Goal: Task Accomplishment & Management: Manage account settings

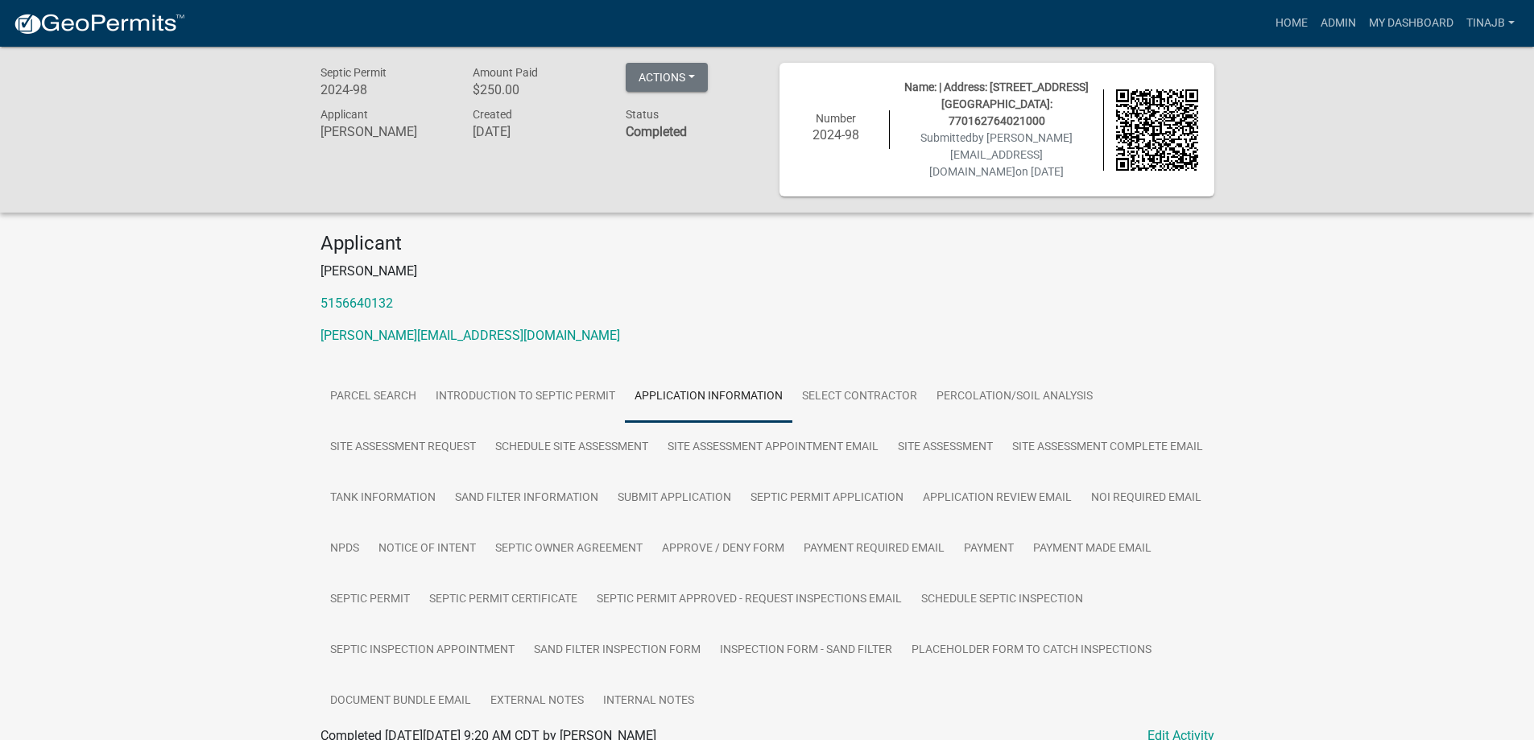
scroll to position [242, 0]
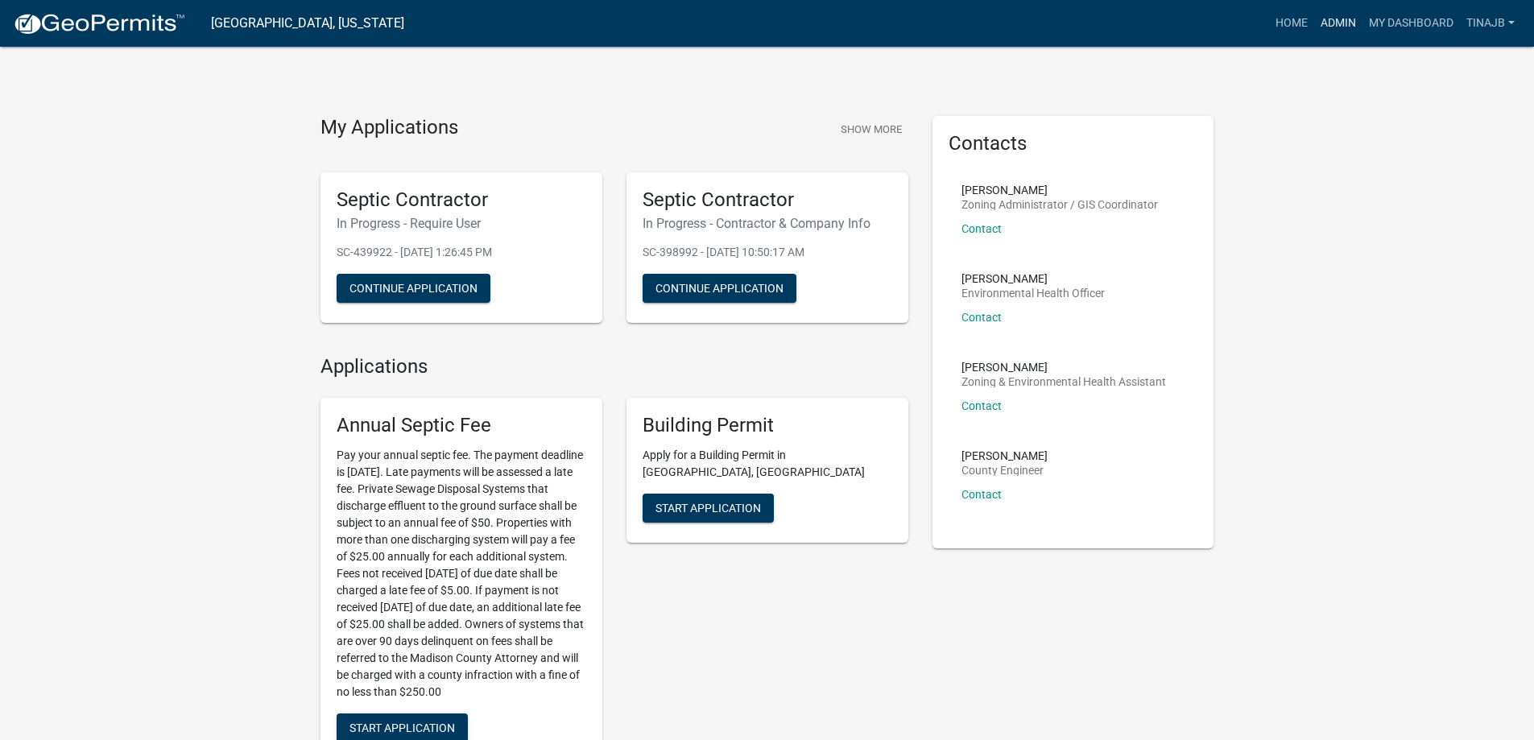
click at [1338, 16] on link "Admin" at bounding box center [1338, 23] width 48 height 31
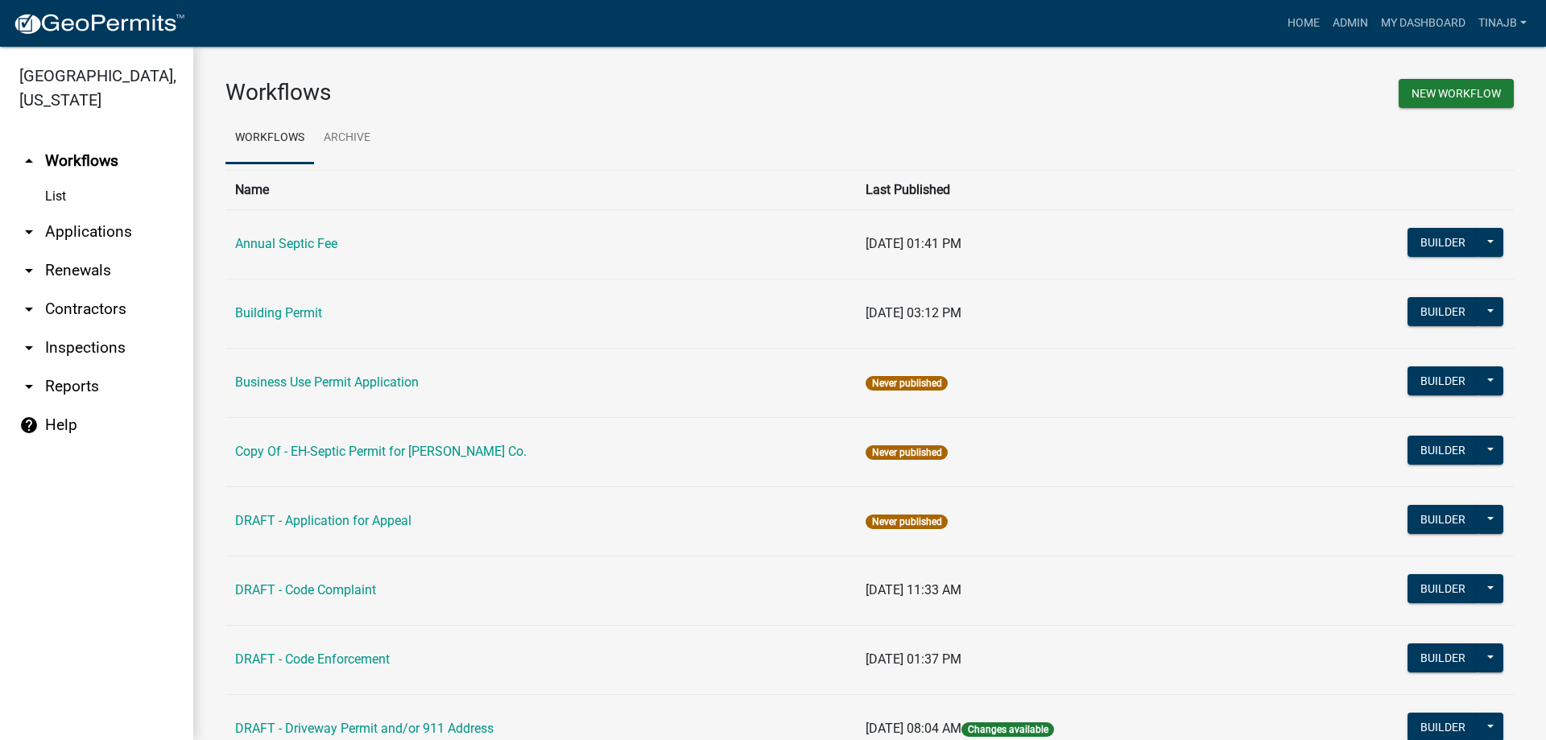
click at [81, 213] on link "arrow_drop_down Applications" at bounding box center [96, 232] width 193 height 39
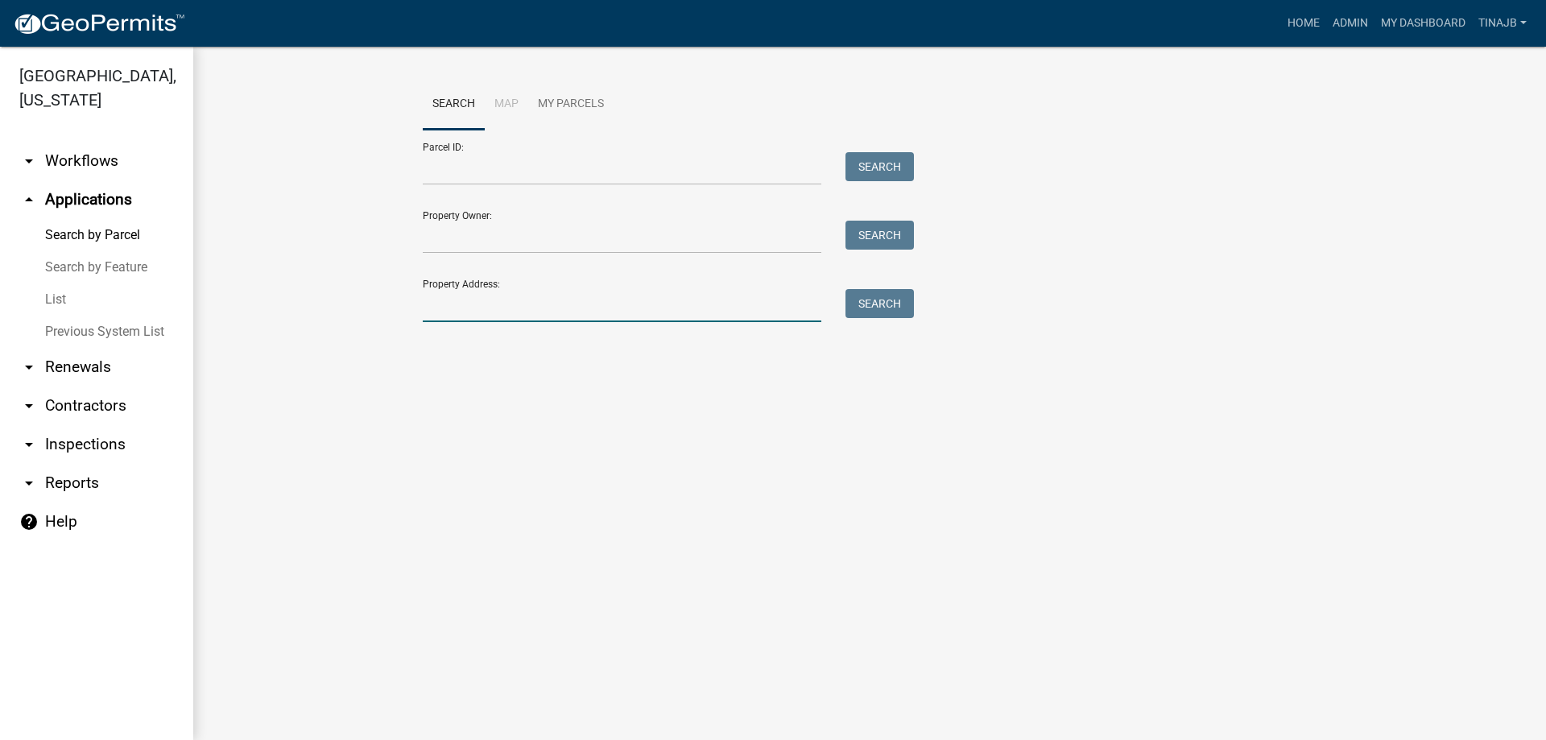
click at [462, 307] on input "Property Address:" at bounding box center [622, 305] width 399 height 33
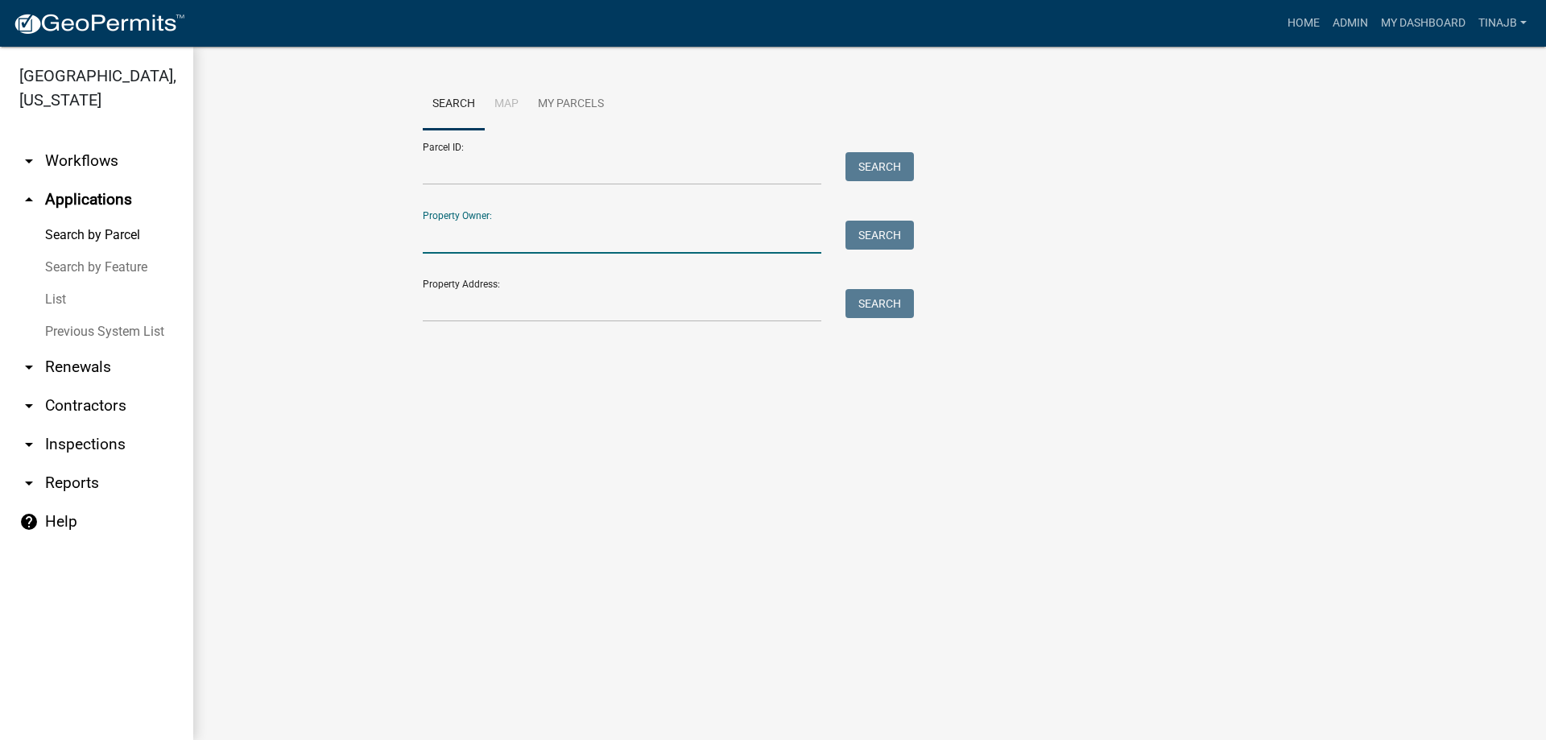
click at [476, 238] on input "Property Owner:" at bounding box center [622, 237] width 399 height 33
type input "bri-[PERSON_NAME]"
click at [870, 232] on button "Search" at bounding box center [880, 235] width 68 height 29
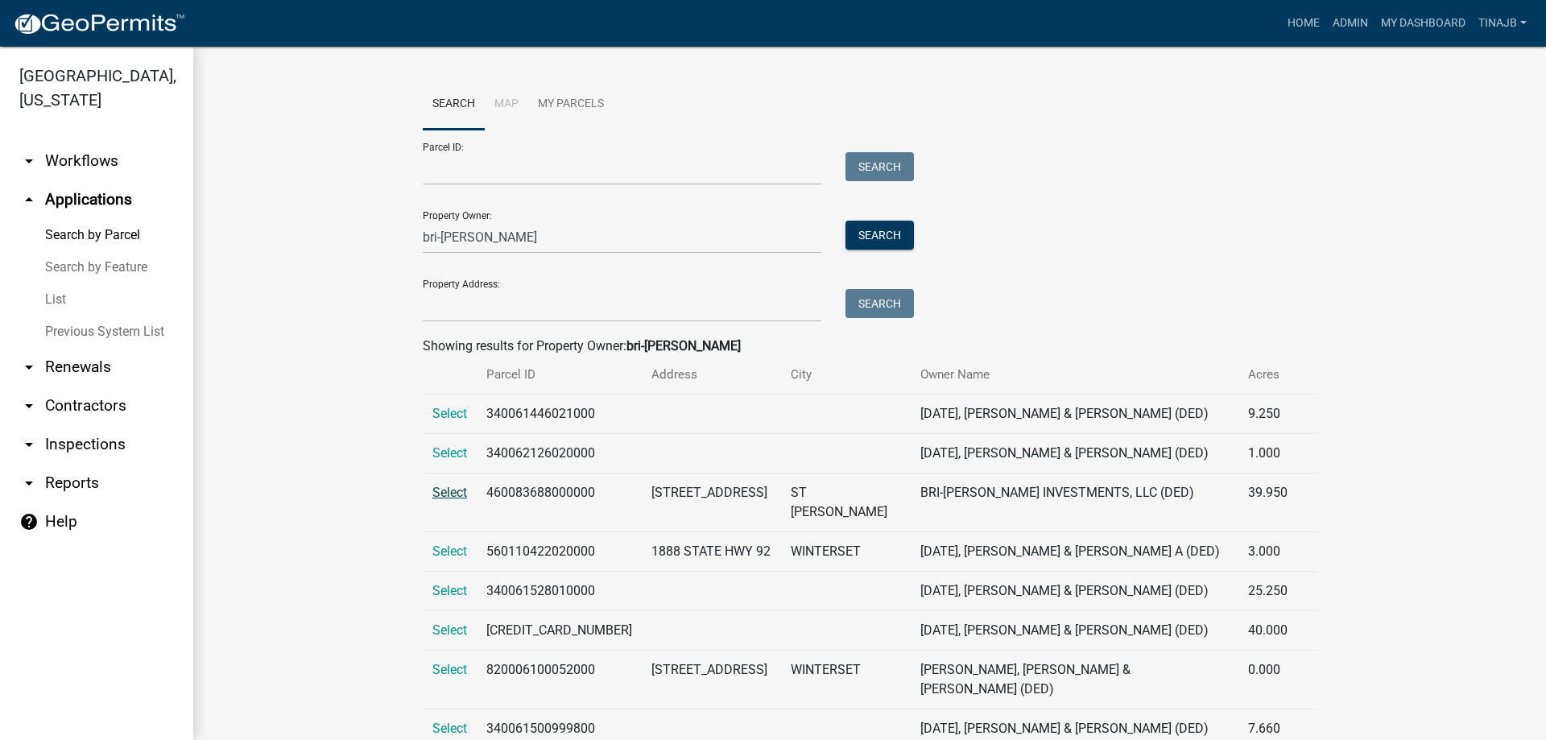
click at [446, 492] on span "Select" at bounding box center [449, 492] width 35 height 15
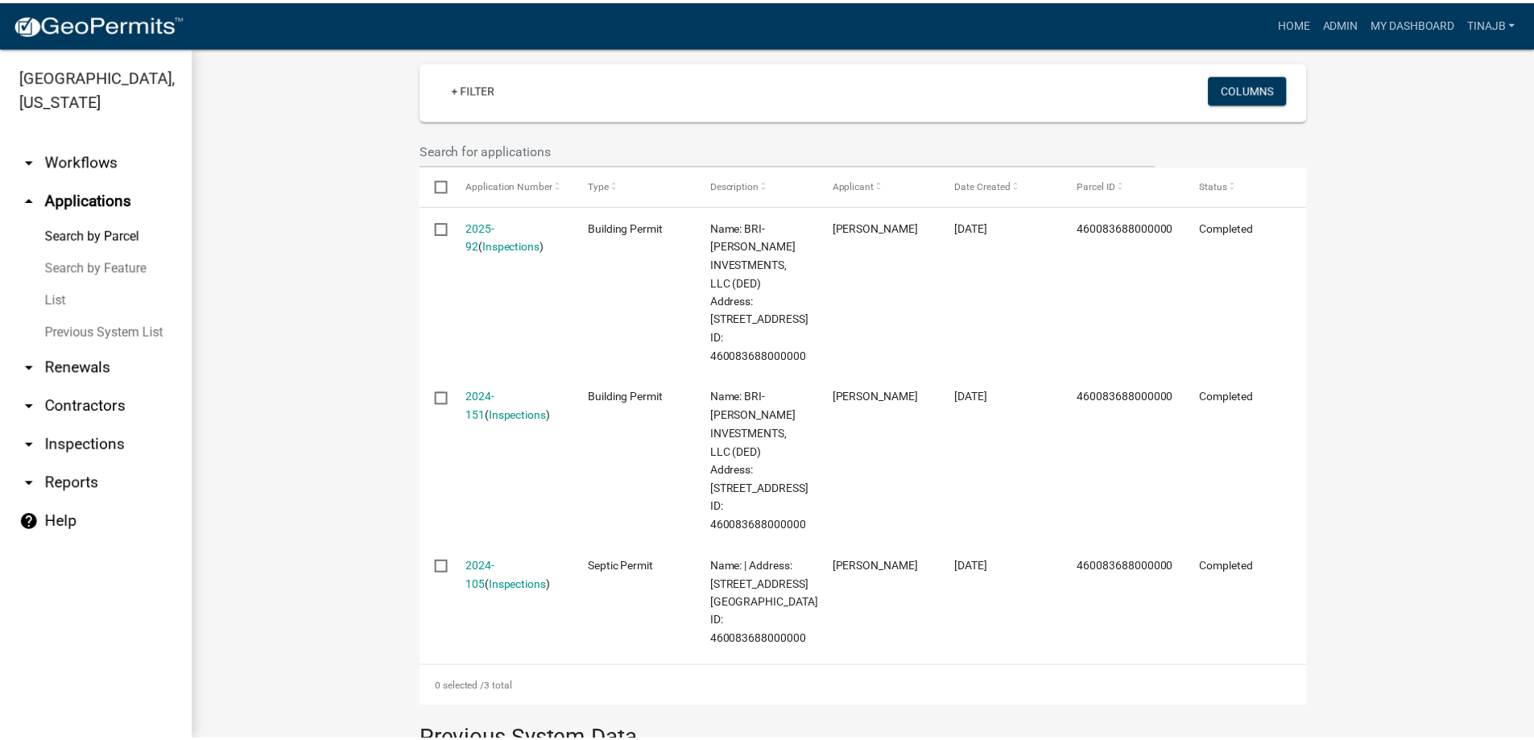
scroll to position [483, 0]
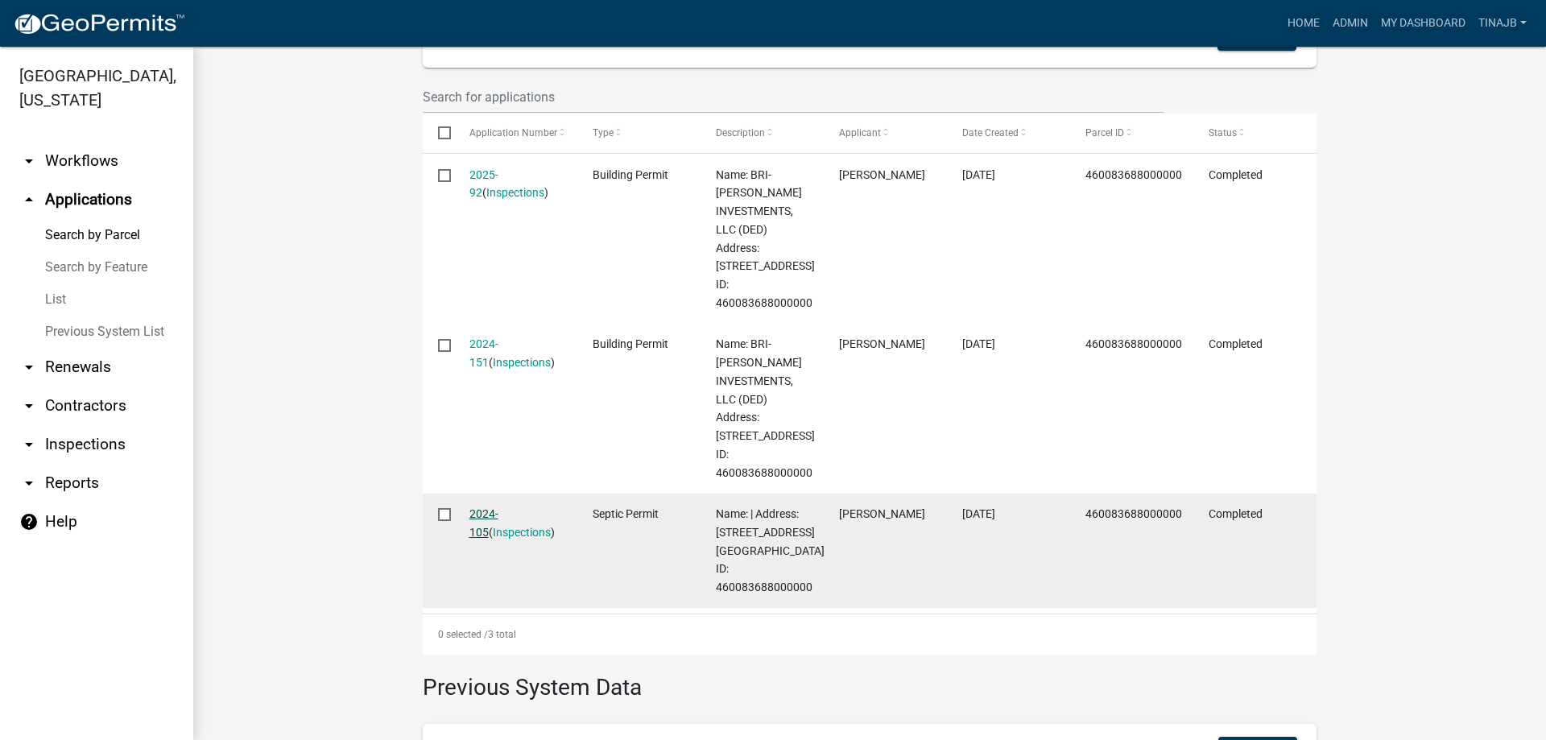
click at [495, 507] on link "2024-105" at bounding box center [483, 522] width 29 height 31
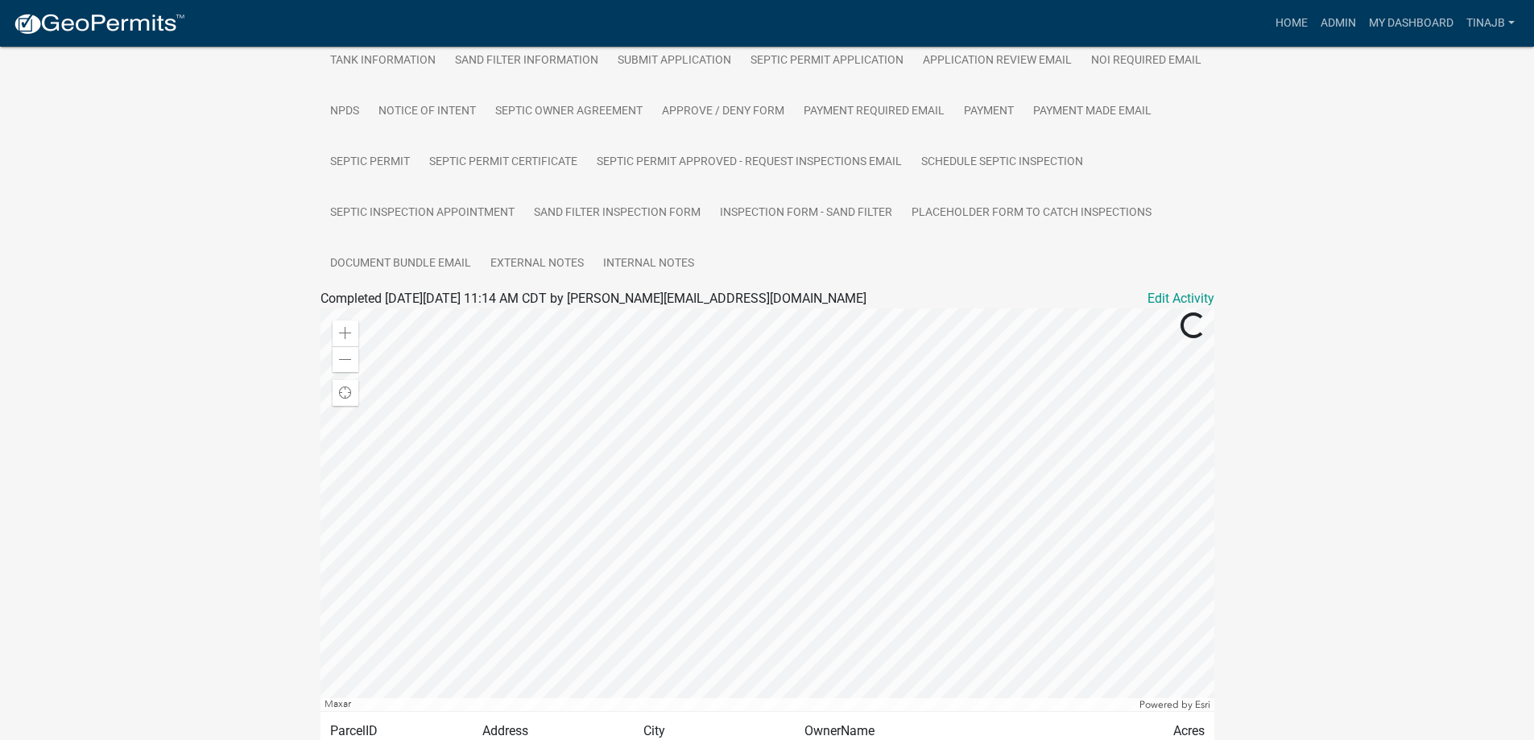
scroll to position [599, 0]
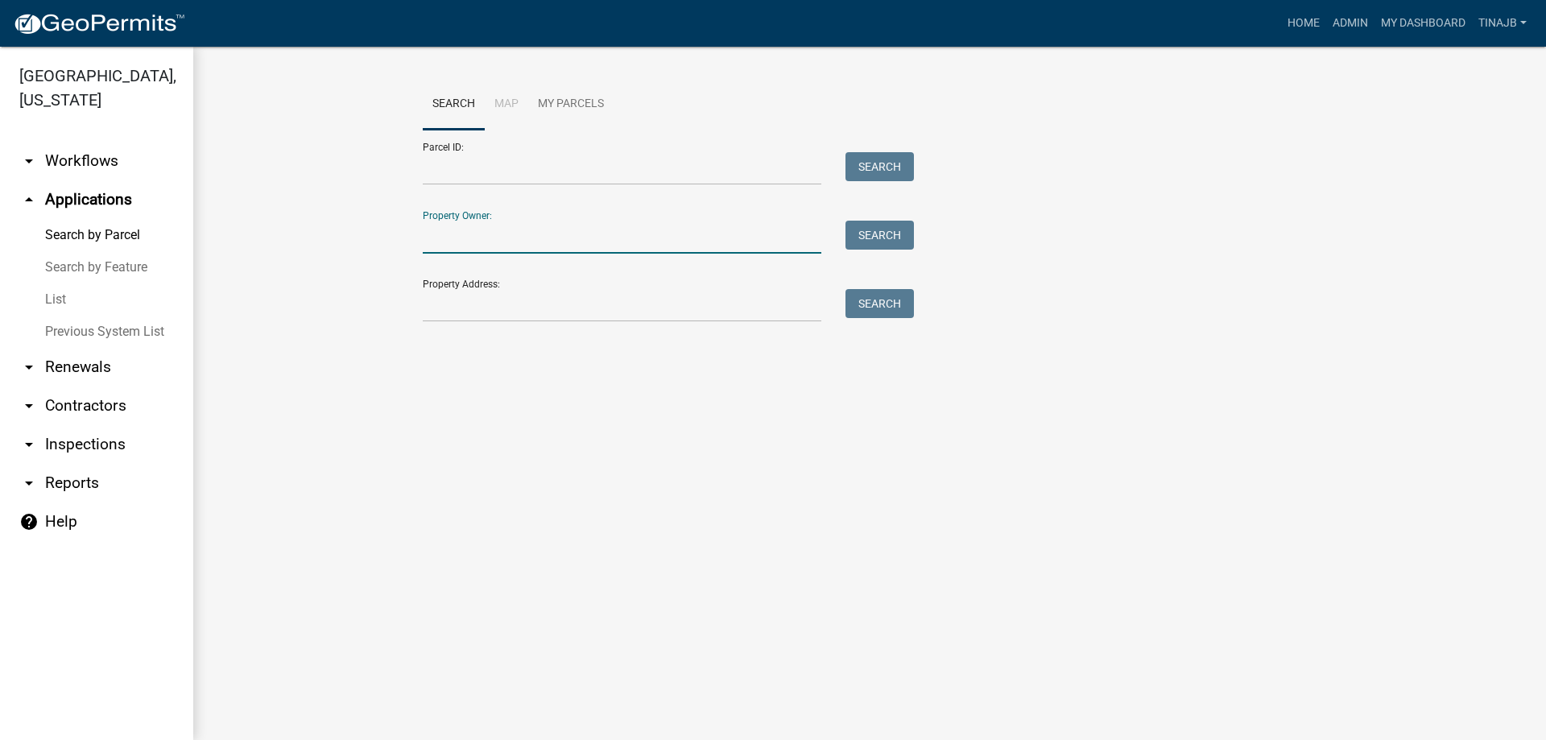
click at [502, 234] on input "Property Owner:" at bounding box center [622, 237] width 399 height 33
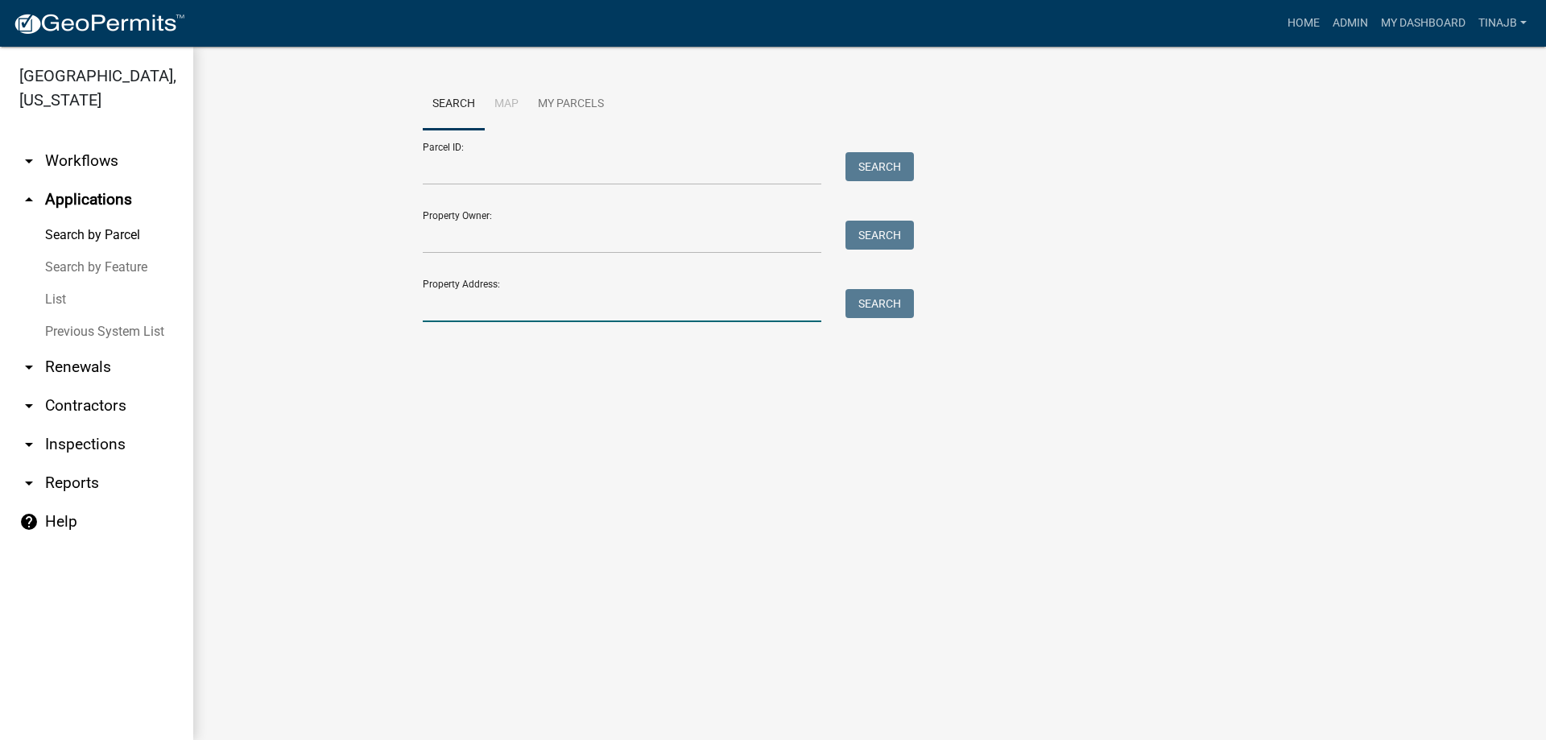
click at [466, 315] on input "Property Address:" at bounding box center [622, 305] width 399 height 33
click at [883, 299] on button "Search" at bounding box center [880, 303] width 68 height 29
click at [472, 303] on input "1889" at bounding box center [622, 305] width 399 height 33
type input "1"
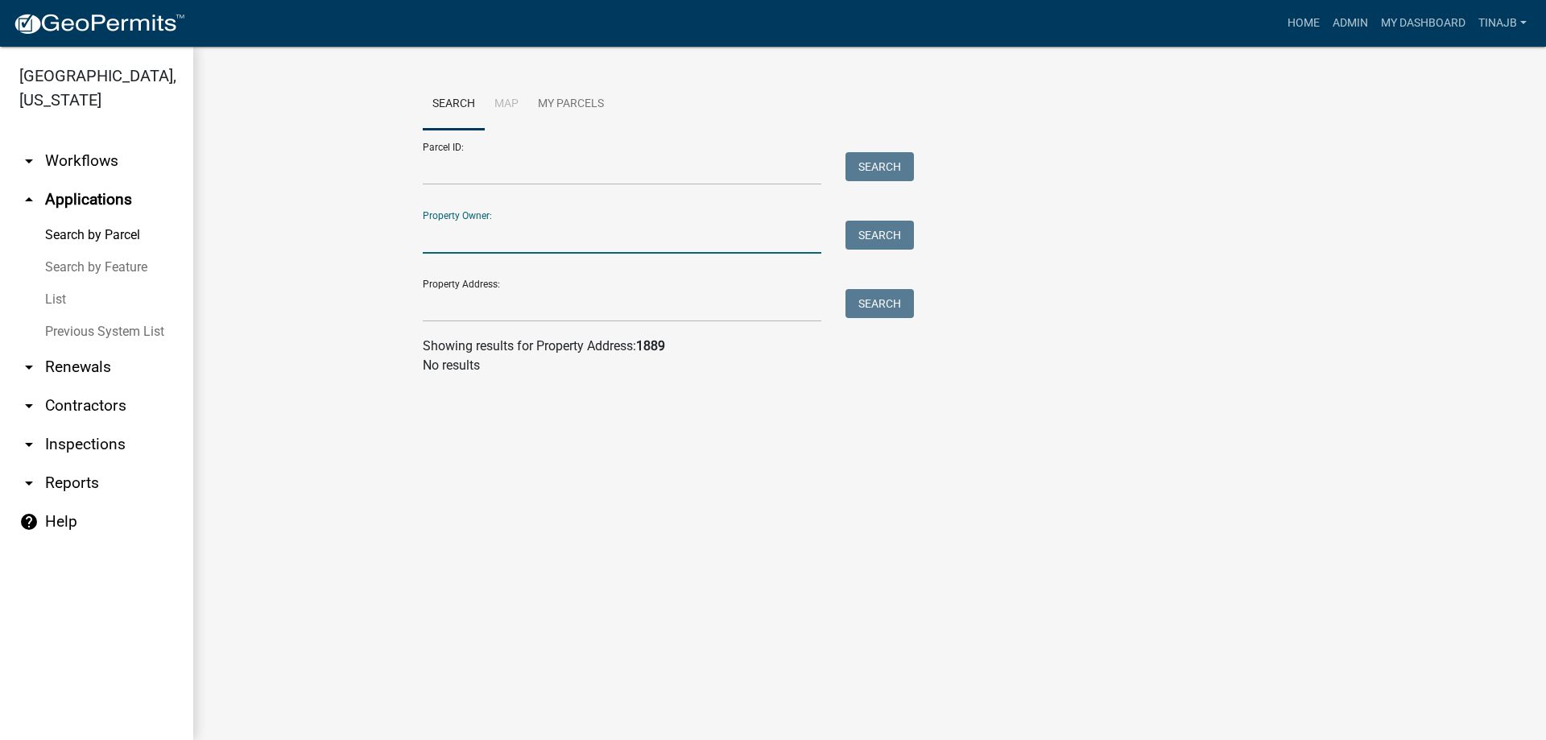
click at [498, 239] on input "Property Owner:" at bounding box center [622, 237] width 399 height 33
type input "calles"
click at [870, 237] on button "Search" at bounding box center [880, 235] width 68 height 29
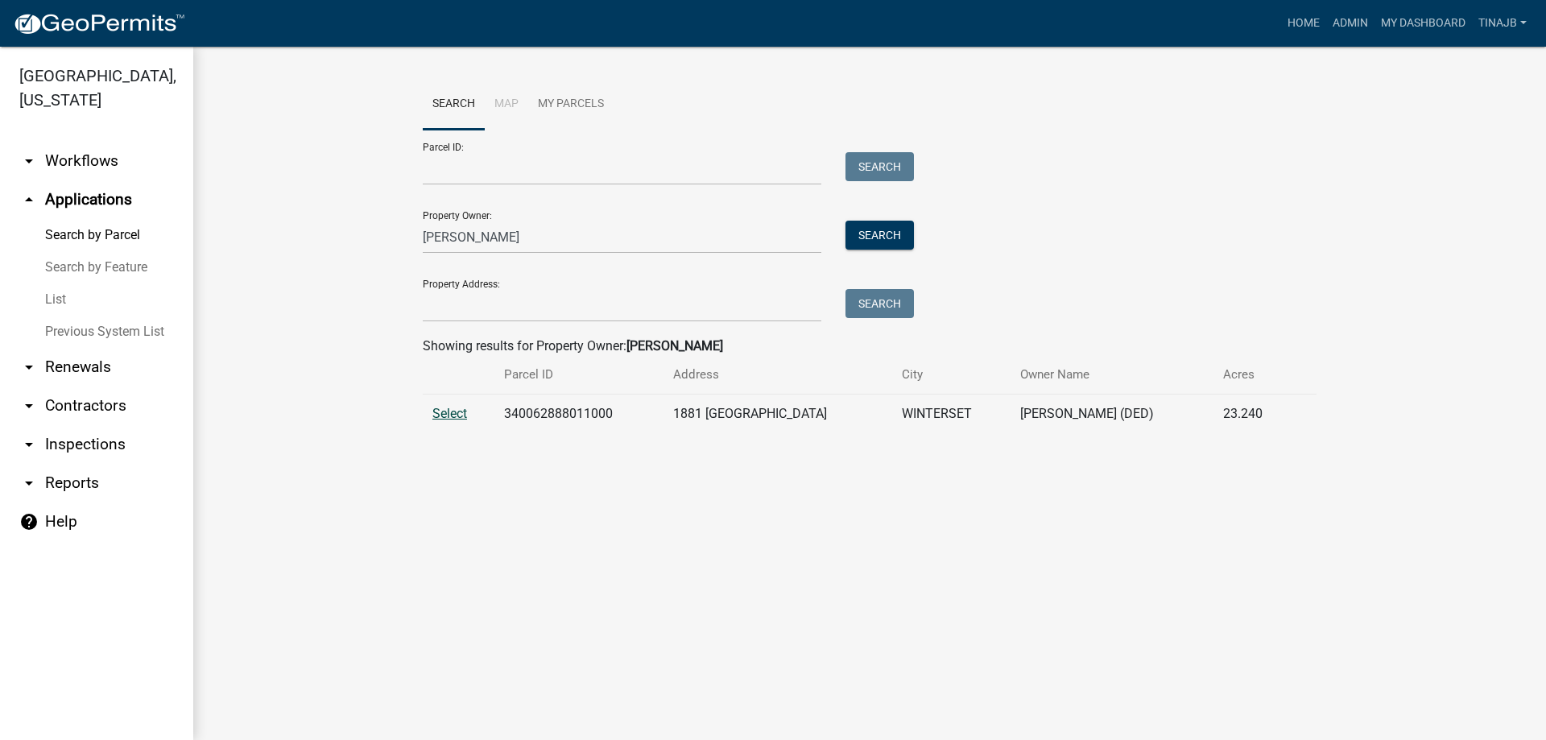
click at [461, 411] on span "Select" at bounding box center [449, 413] width 35 height 15
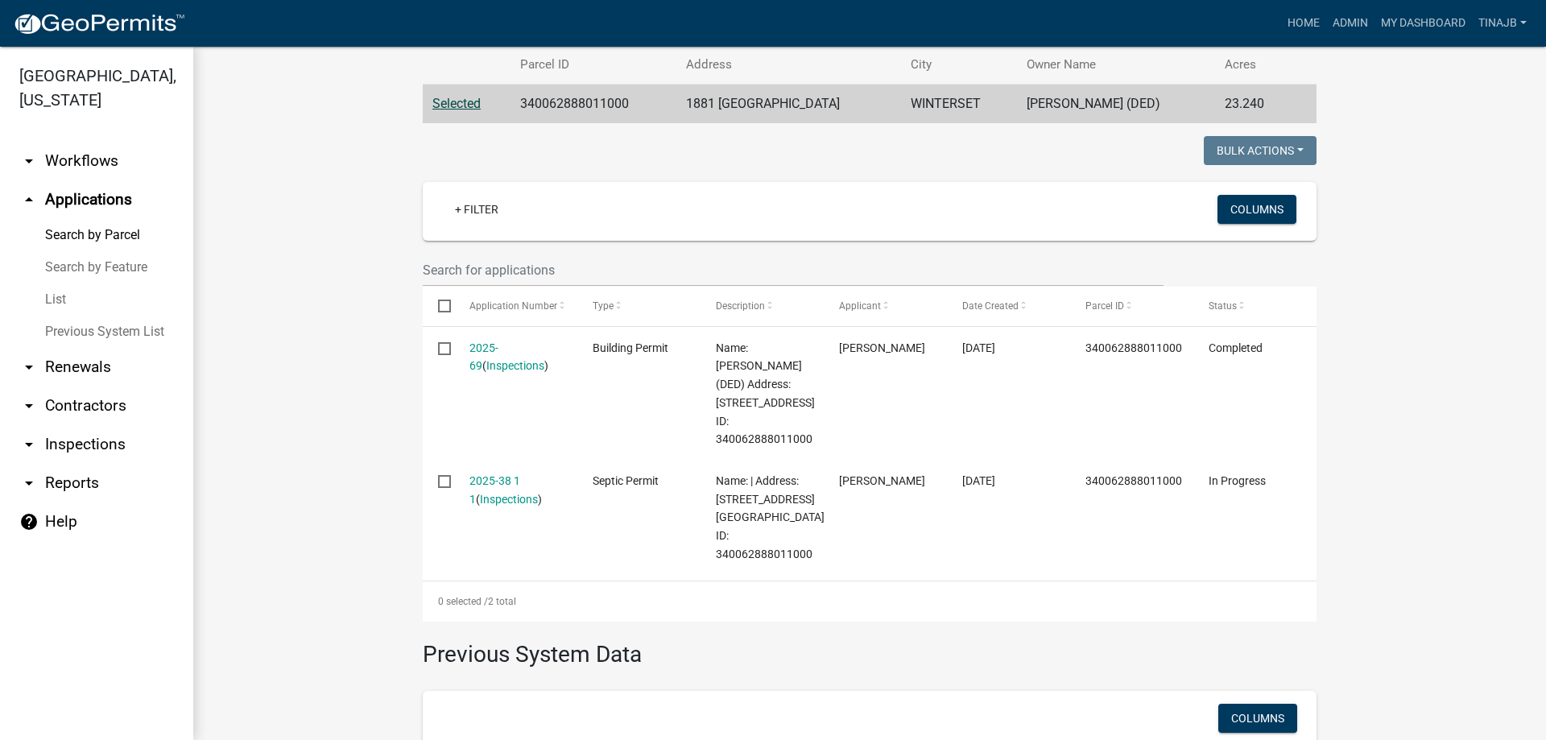
scroll to position [322, 0]
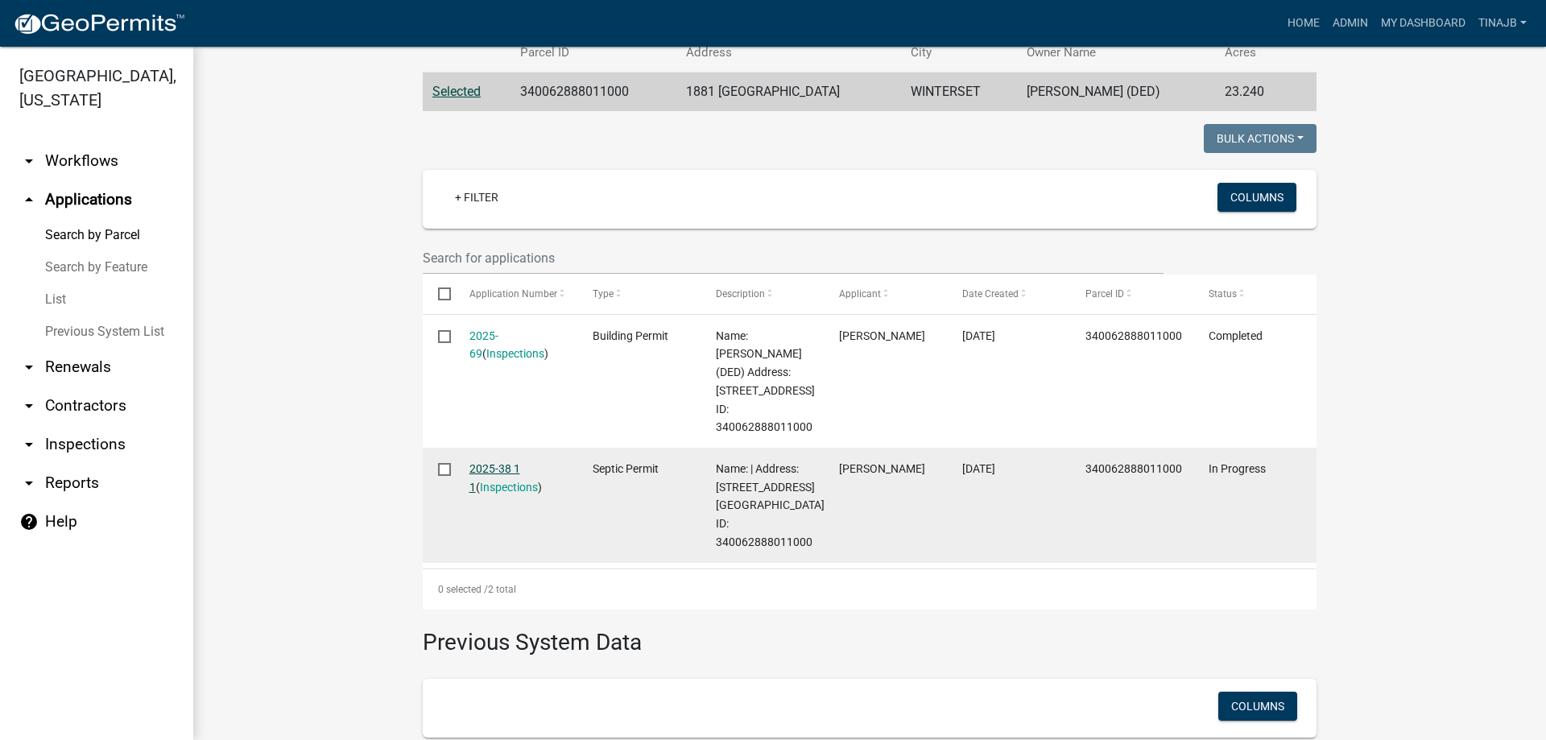
click at [498, 469] on link "2025-38 1 1" at bounding box center [494, 477] width 51 height 31
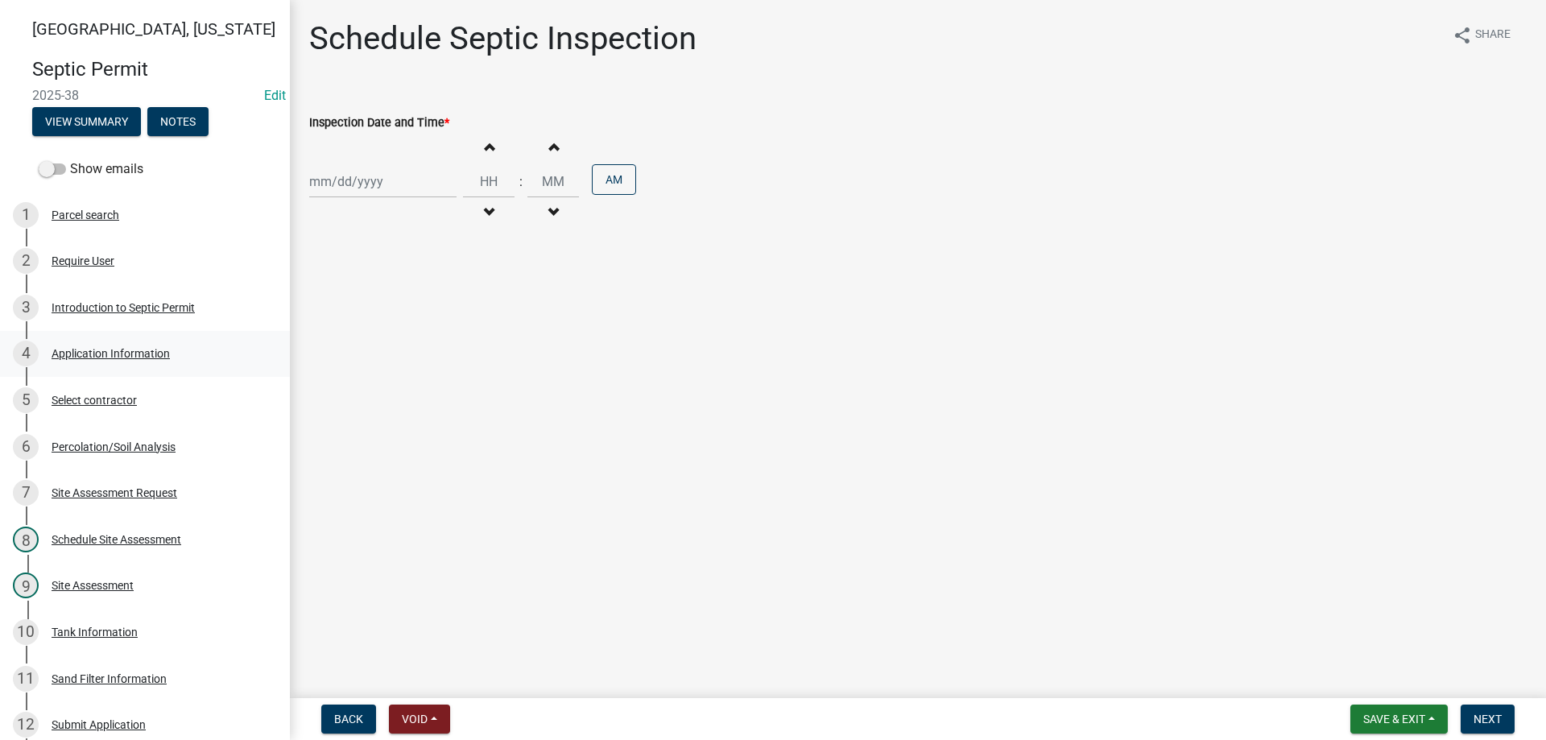
click at [89, 355] on div "Application Information" at bounding box center [111, 353] width 118 height 11
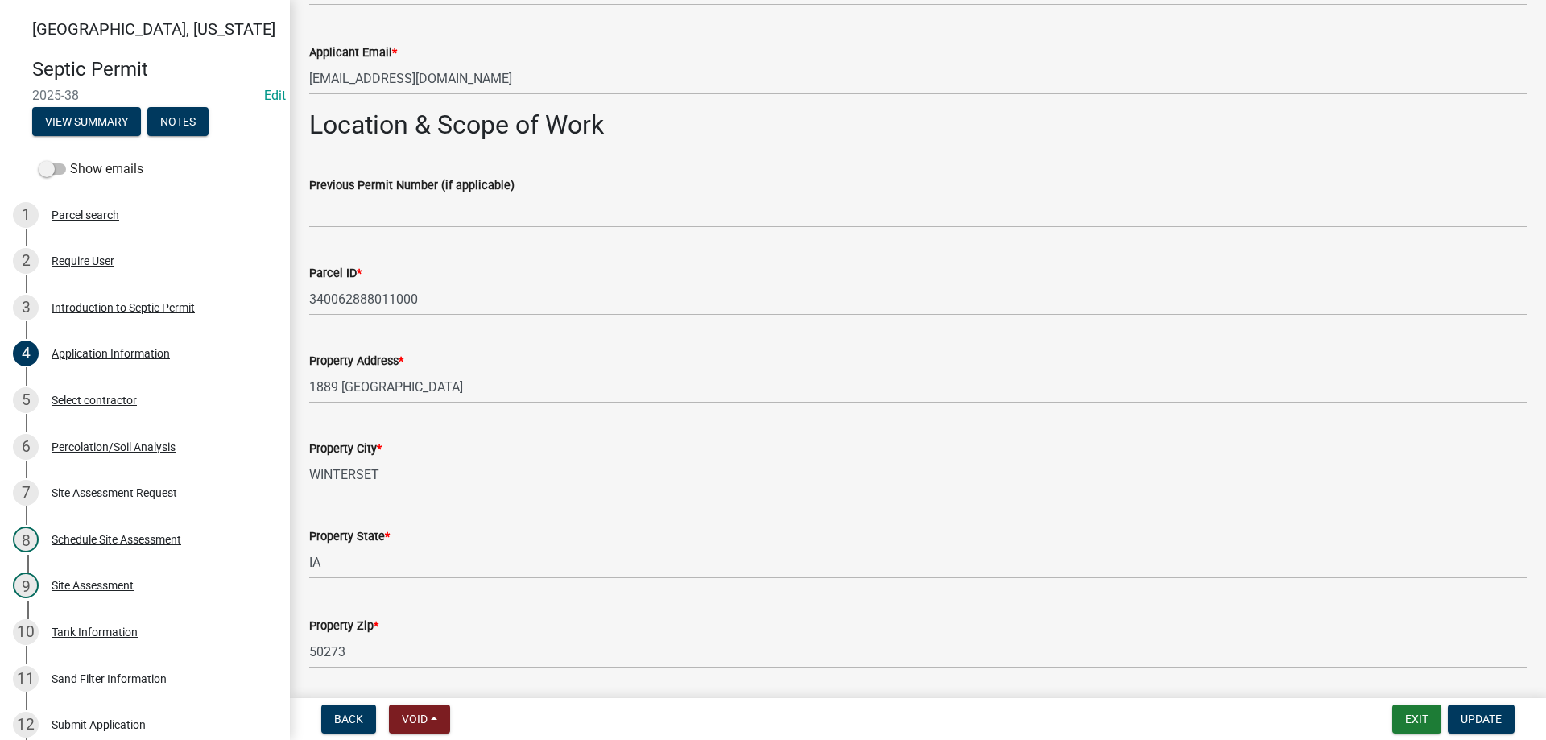
scroll to position [1047, 0]
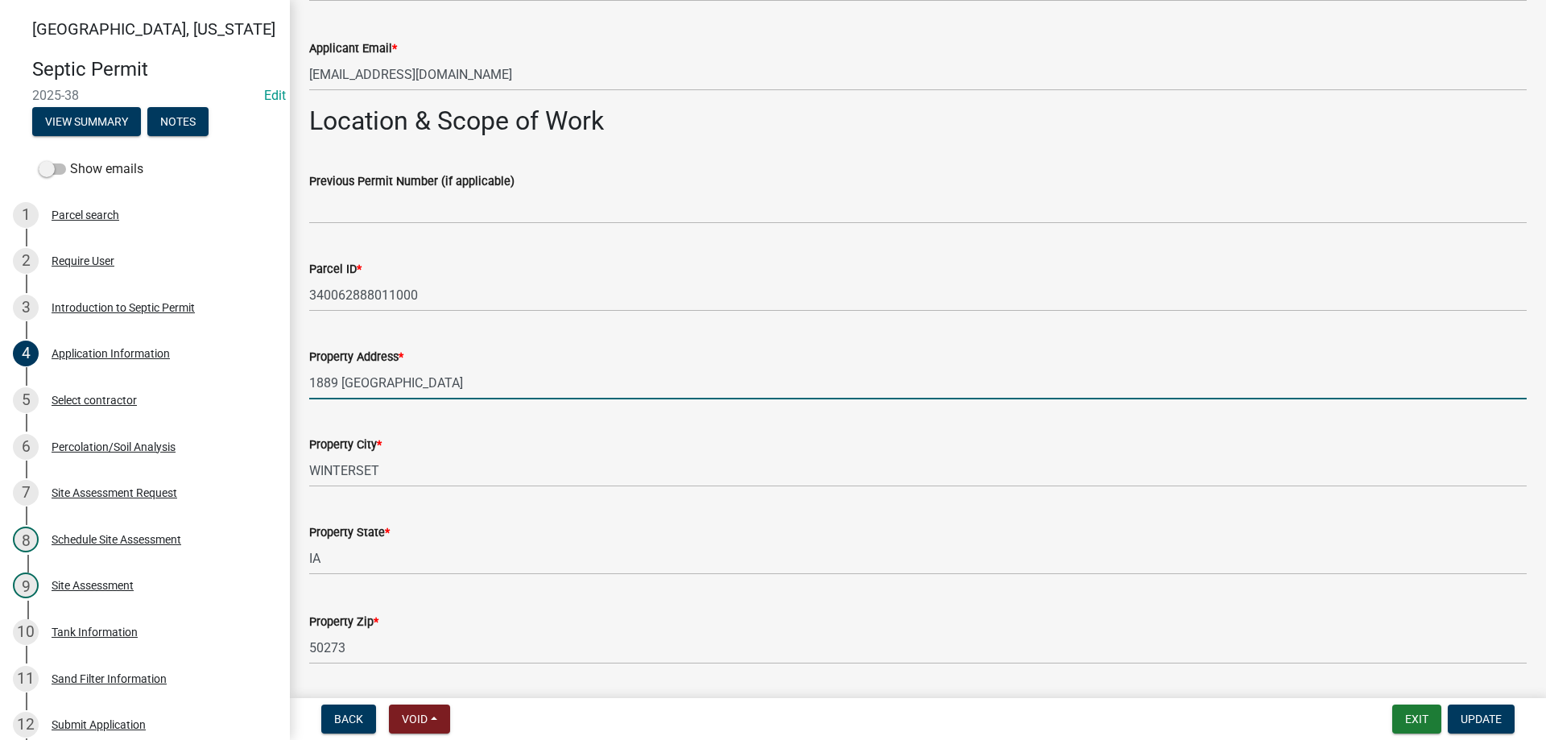
click at [339, 384] on input "1889 210TH ST" at bounding box center [918, 382] width 1218 height 33
type input "1881 210TH ST"
click at [1484, 713] on span "Update" at bounding box center [1481, 719] width 41 height 13
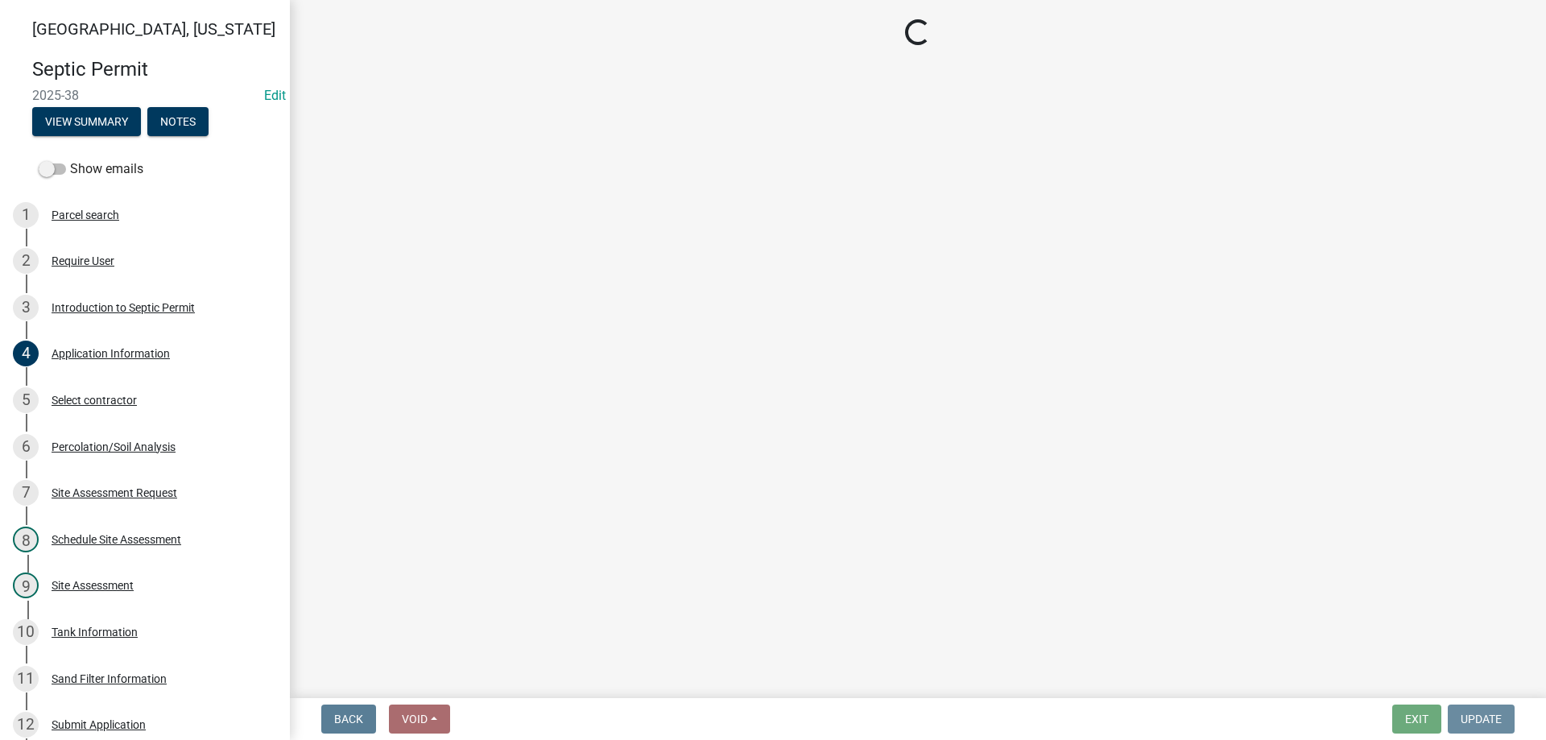
scroll to position [0, 0]
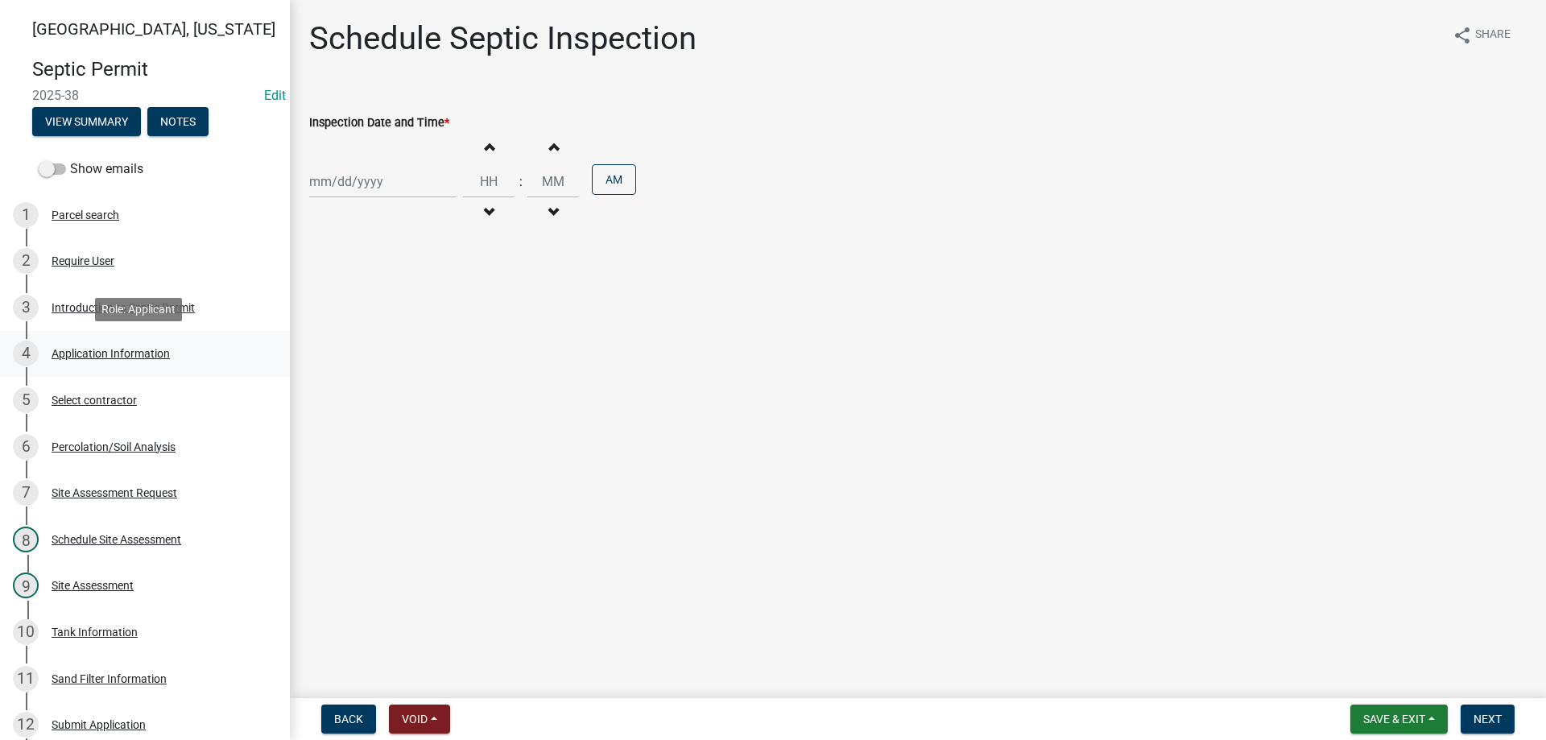
click at [101, 353] on div "Application Information" at bounding box center [111, 353] width 118 height 11
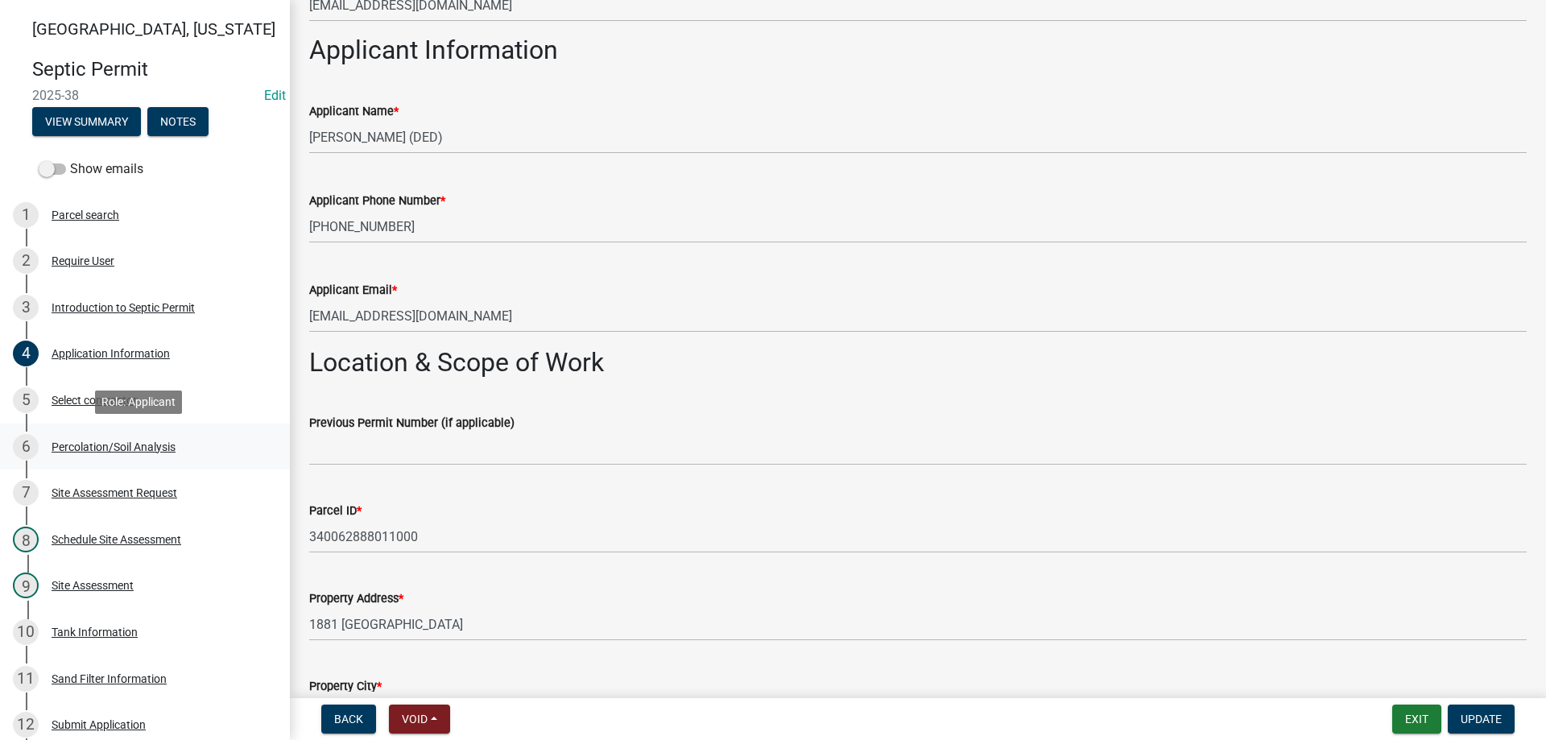
click at [135, 447] on div "Percolation/Soil Analysis" at bounding box center [114, 446] width 124 height 11
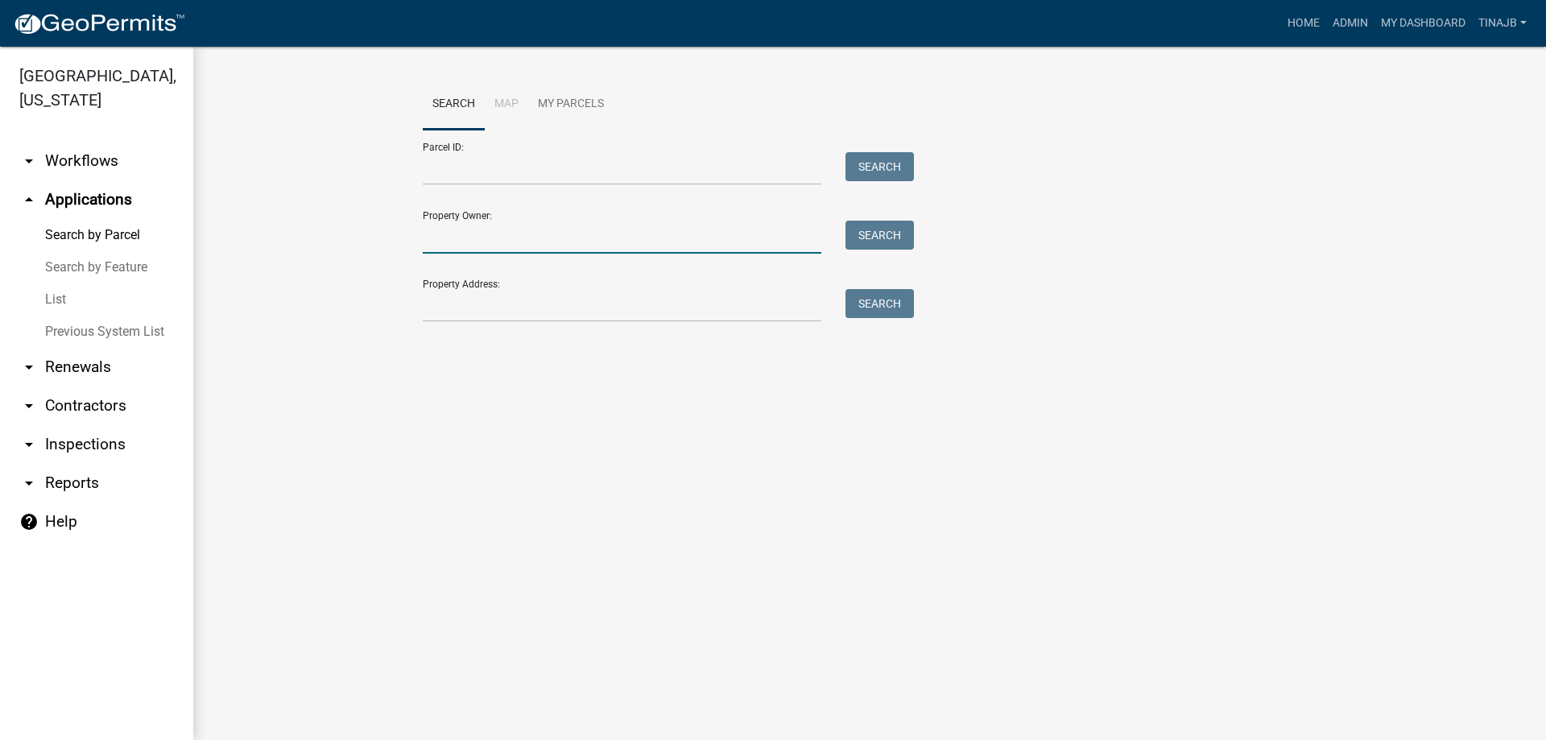
click at [498, 242] on input "Property Owner:" at bounding box center [622, 237] width 399 height 33
type input "carroll"
click at [873, 229] on button "Search" at bounding box center [880, 235] width 68 height 29
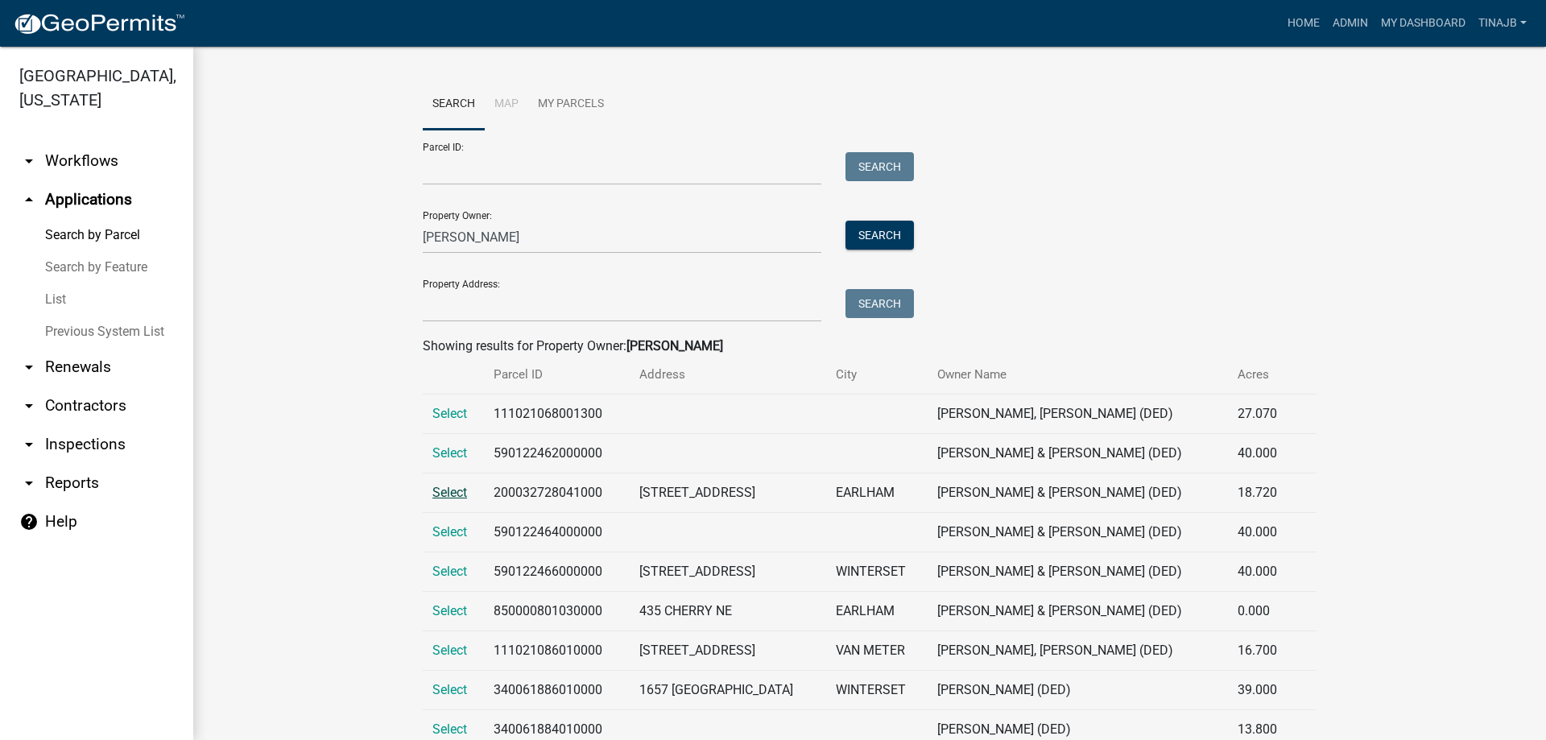
click at [438, 495] on span "Select" at bounding box center [449, 492] width 35 height 15
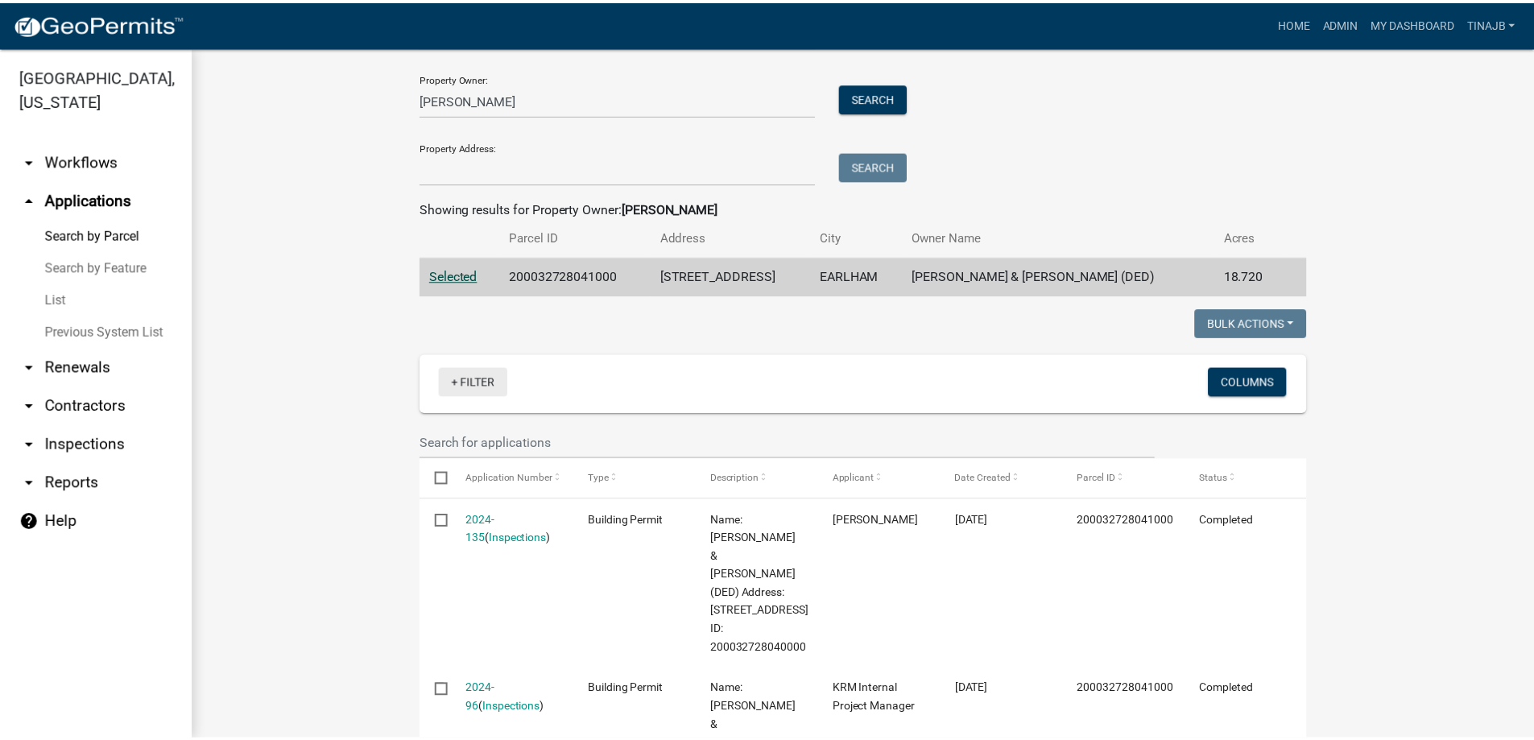
scroll to position [403, 0]
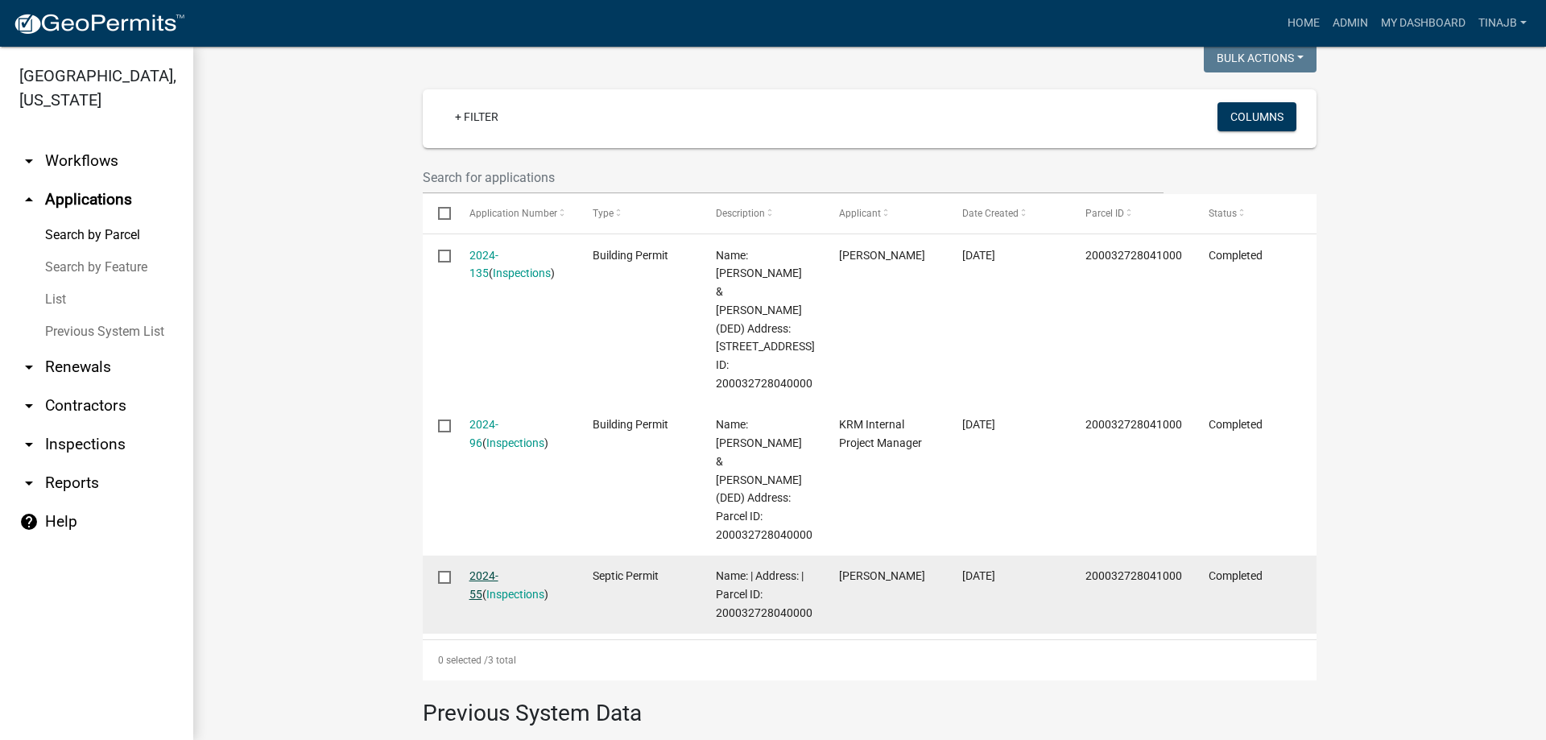
click at [480, 569] on link "2024-55" at bounding box center [483, 584] width 29 height 31
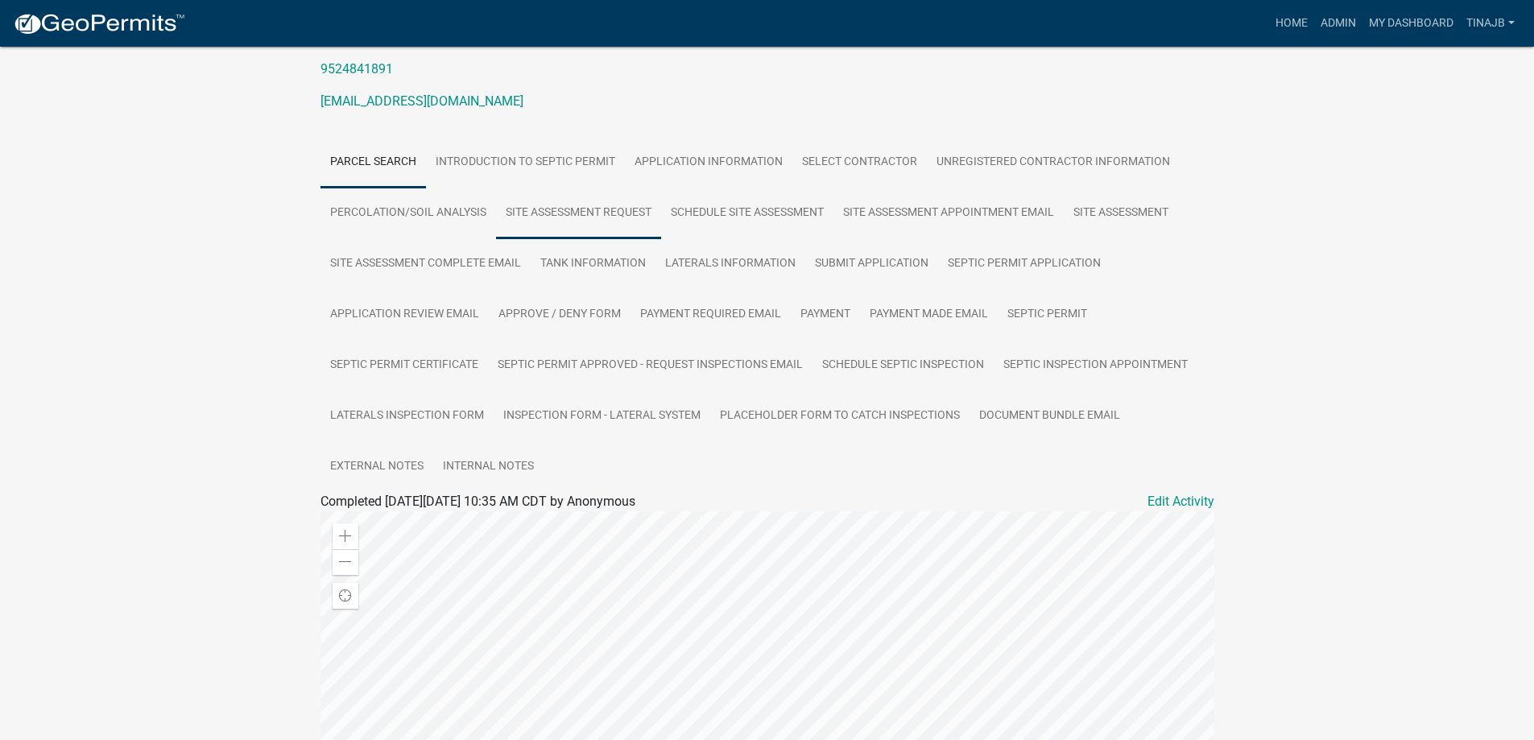
scroll to position [65, 0]
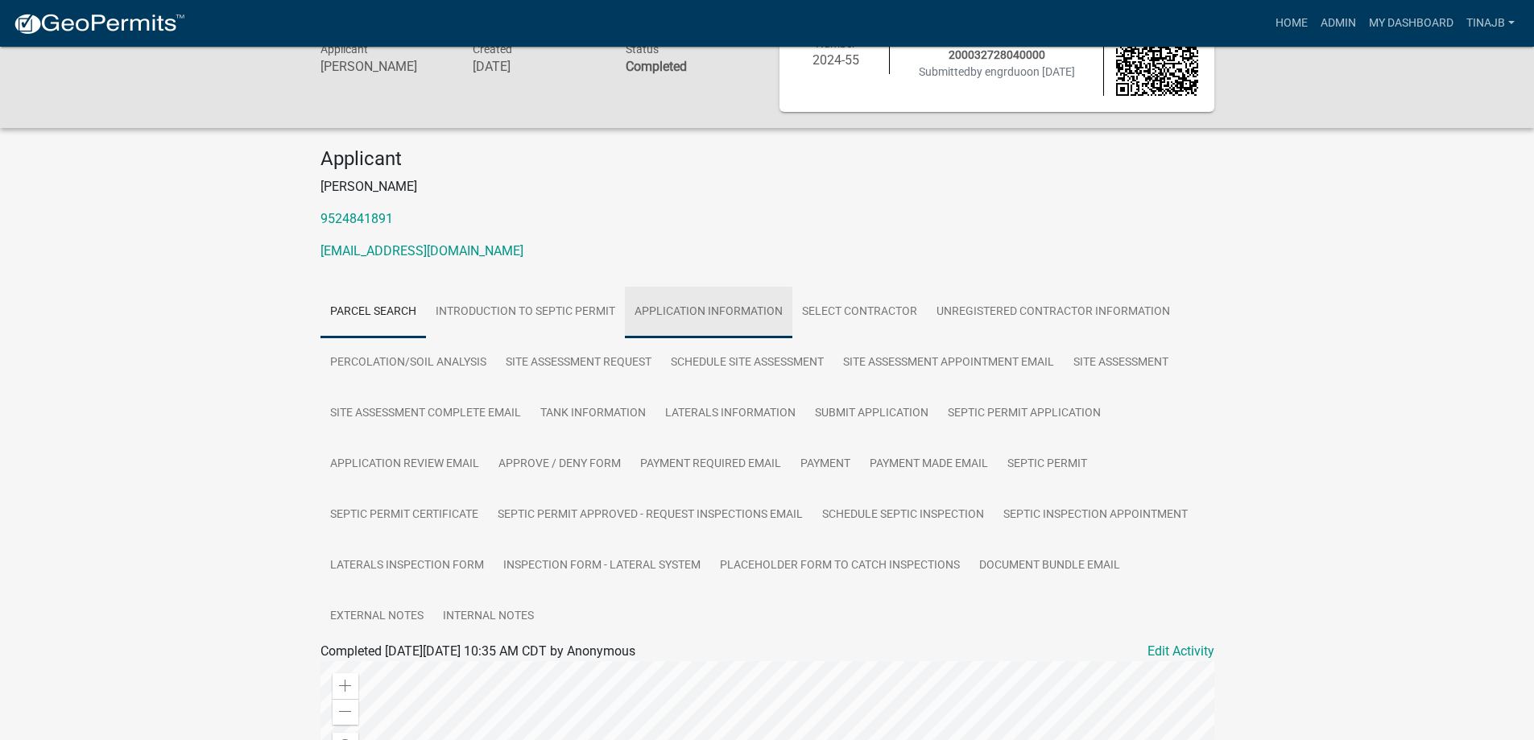
click at [686, 316] on link "Application Information" at bounding box center [708, 313] width 167 height 52
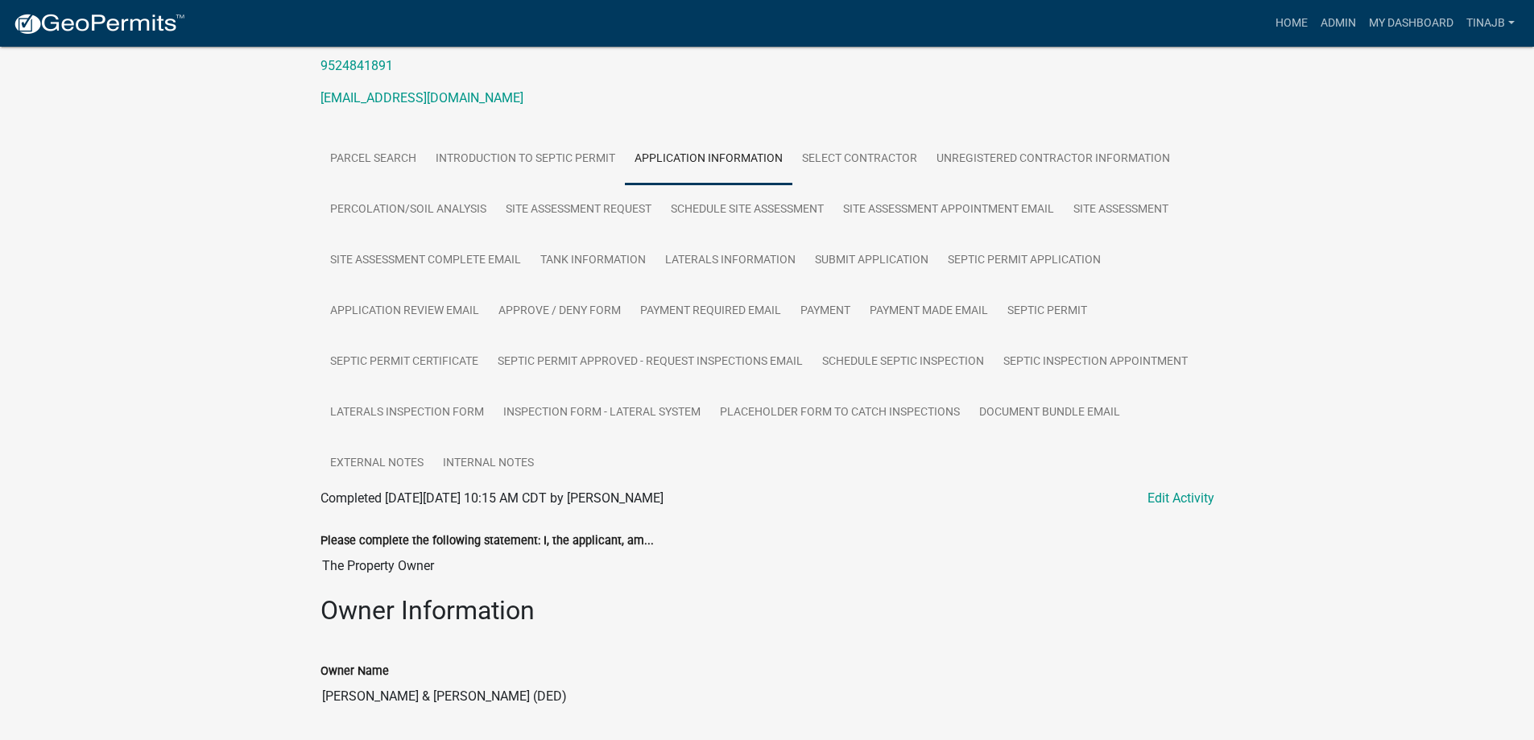
scroll to position [242, 0]
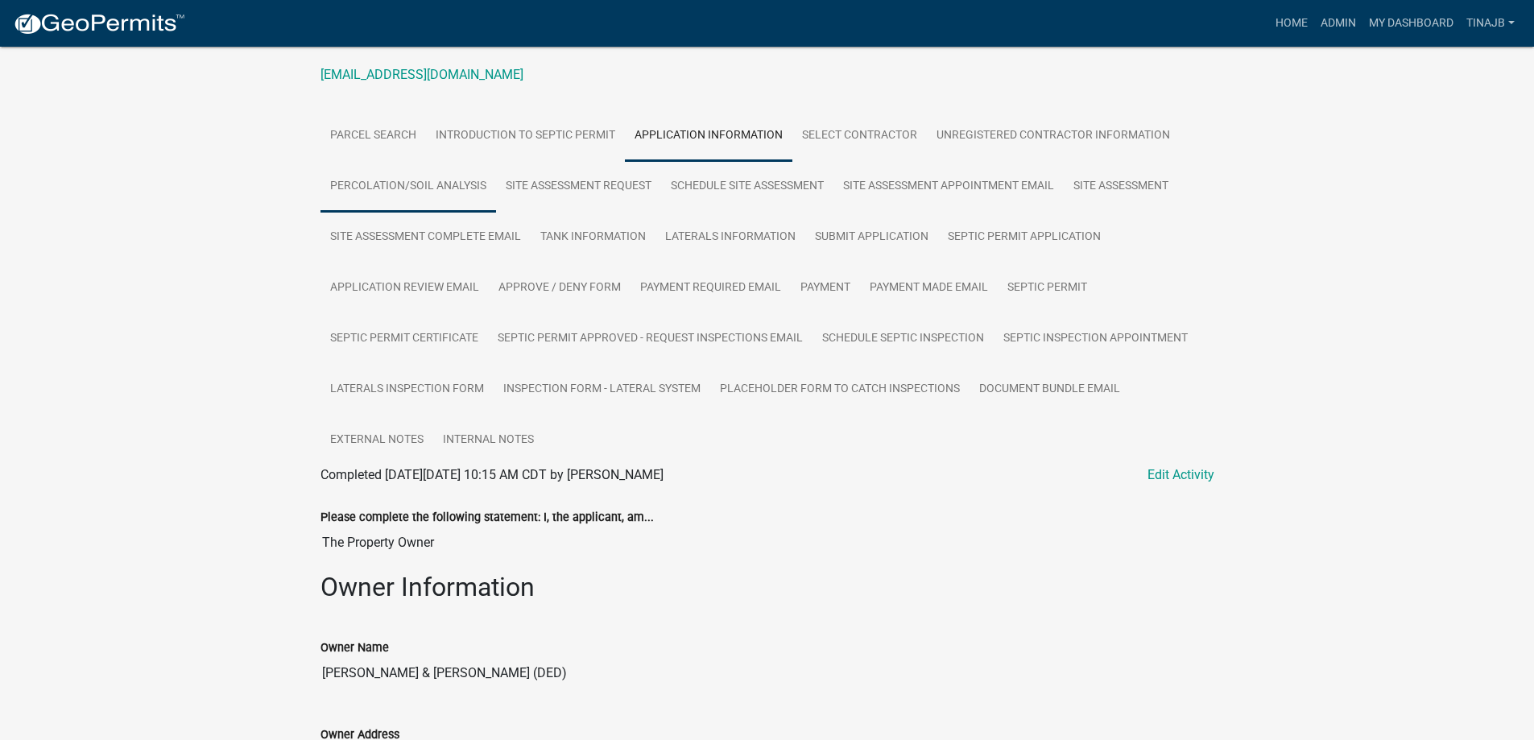
click at [473, 192] on link "Percolation/Soil Analysis" at bounding box center [408, 187] width 176 height 52
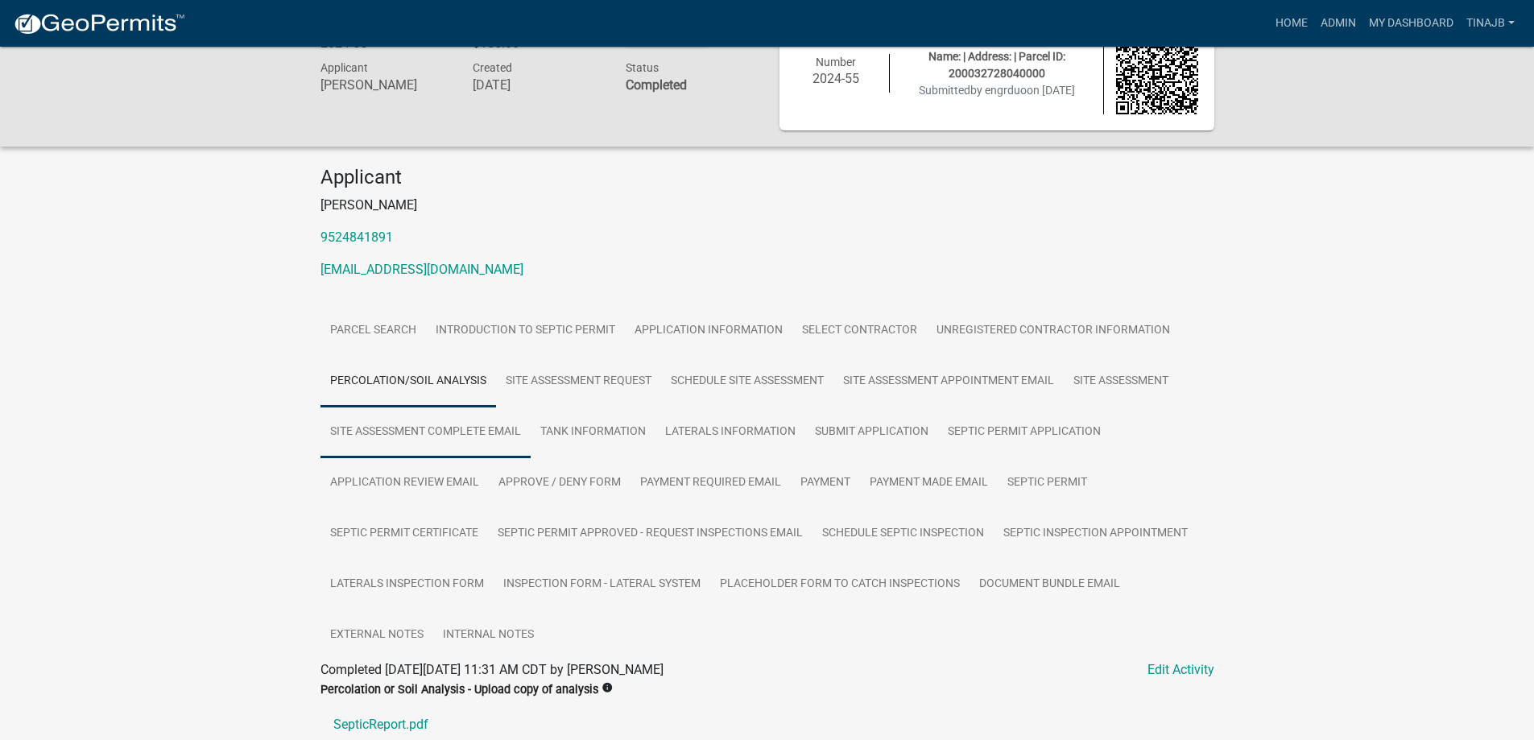
scroll to position [82, 0]
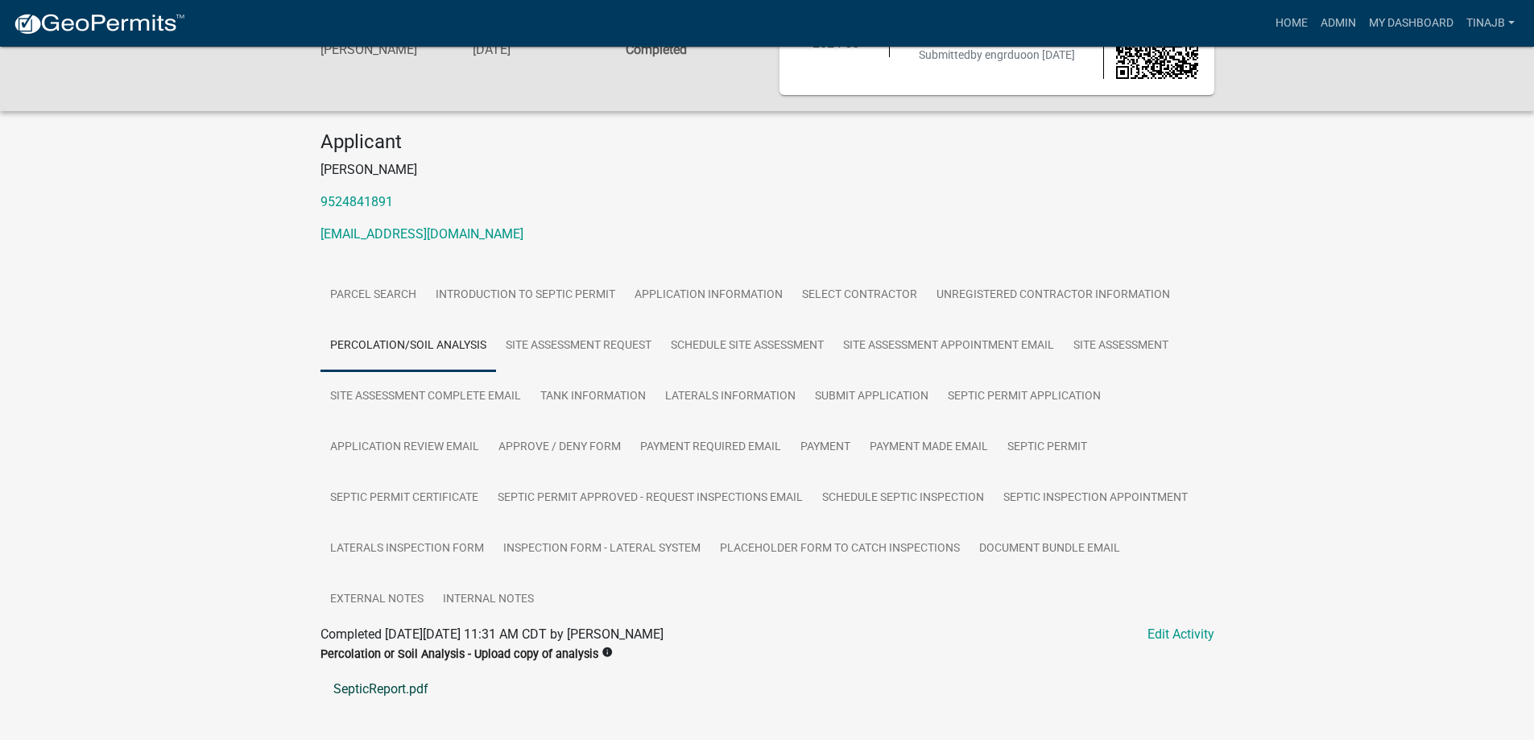
click at [382, 686] on link "SepticReport.pdf" at bounding box center [767, 689] width 894 height 39
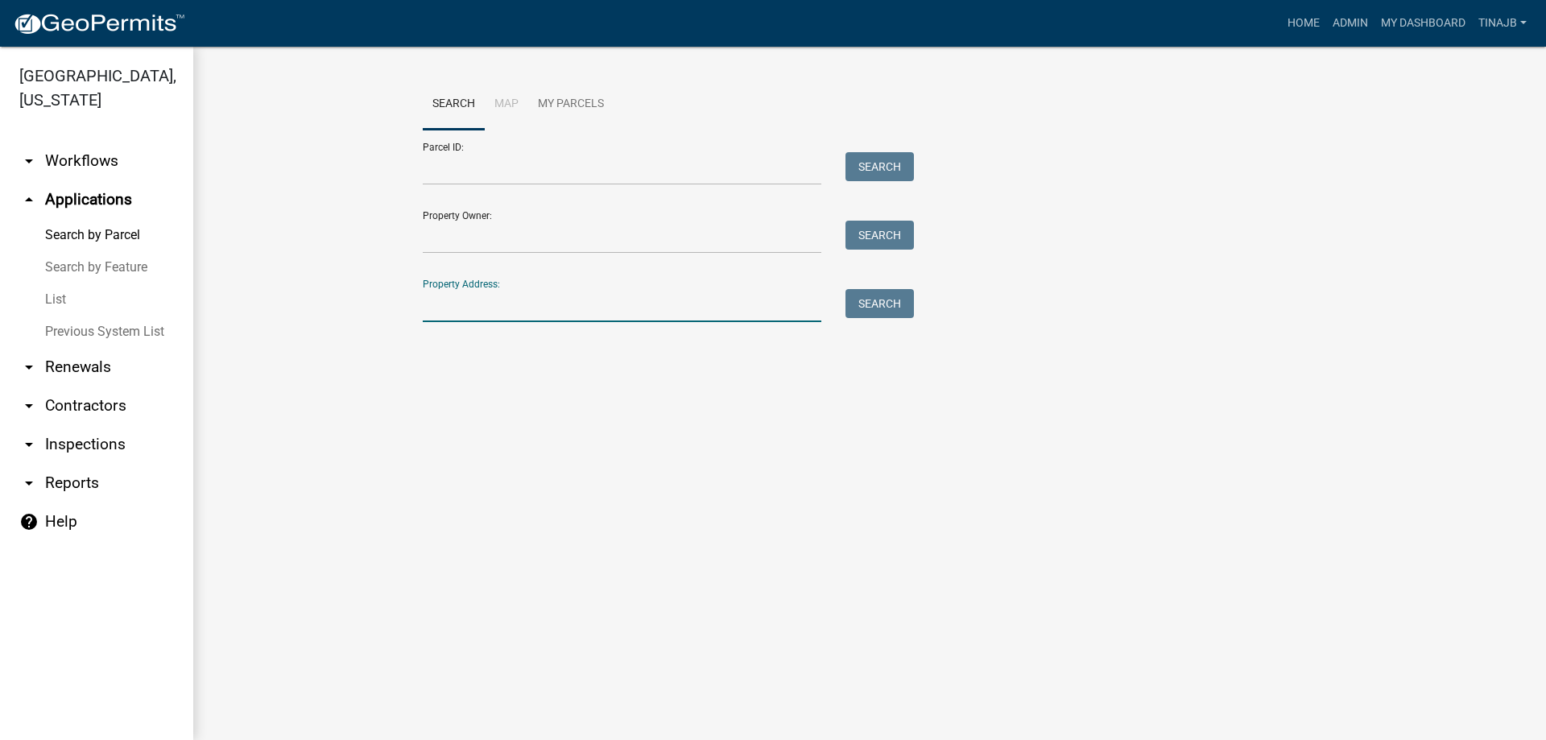
click at [507, 305] on input "Property Address:" at bounding box center [622, 305] width 399 height 33
click at [460, 306] on input "Property Address:" at bounding box center [622, 305] width 399 height 33
type input "1411"
click at [861, 300] on button "Search" at bounding box center [880, 303] width 68 height 29
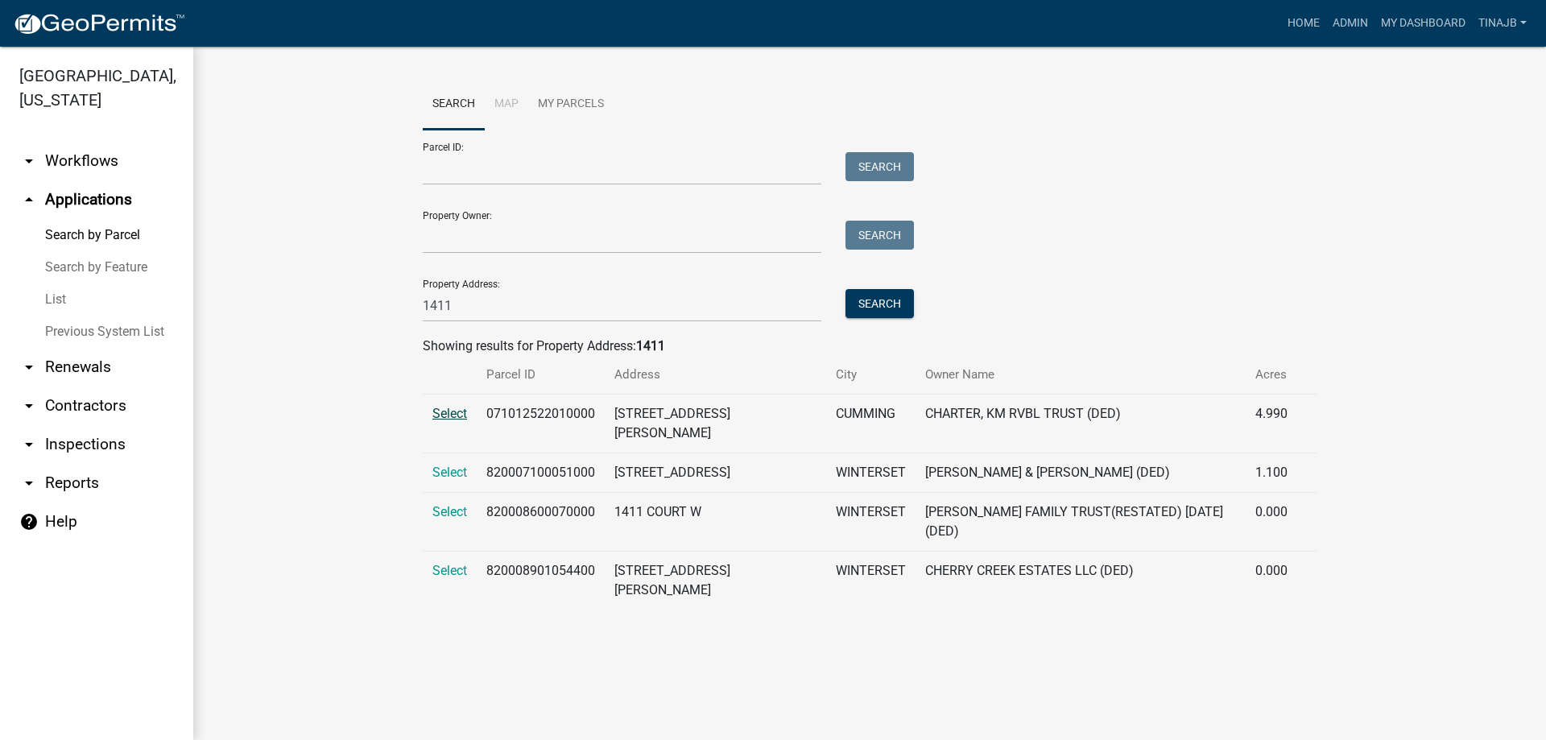
click at [464, 416] on span "Select" at bounding box center [449, 413] width 35 height 15
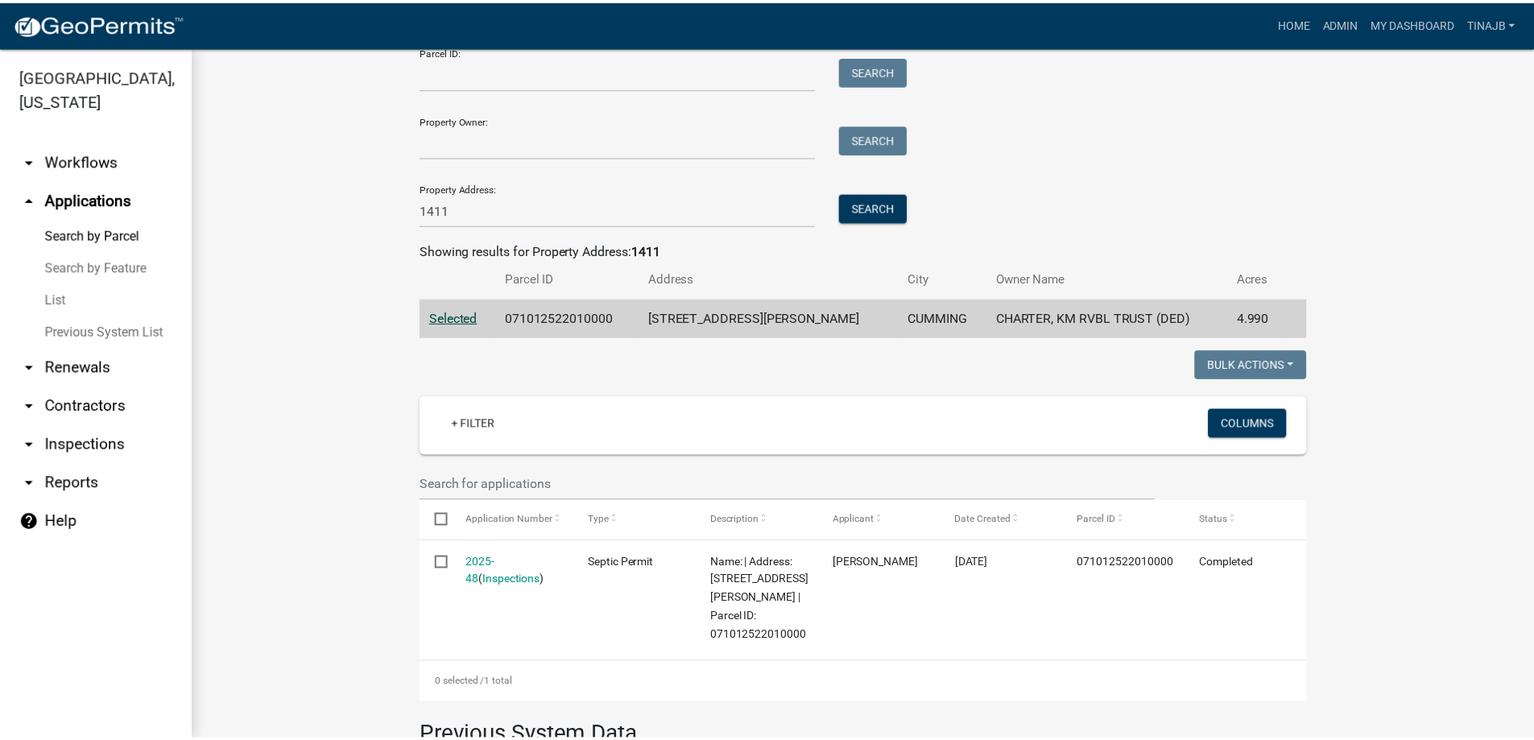
scroll to position [242, 0]
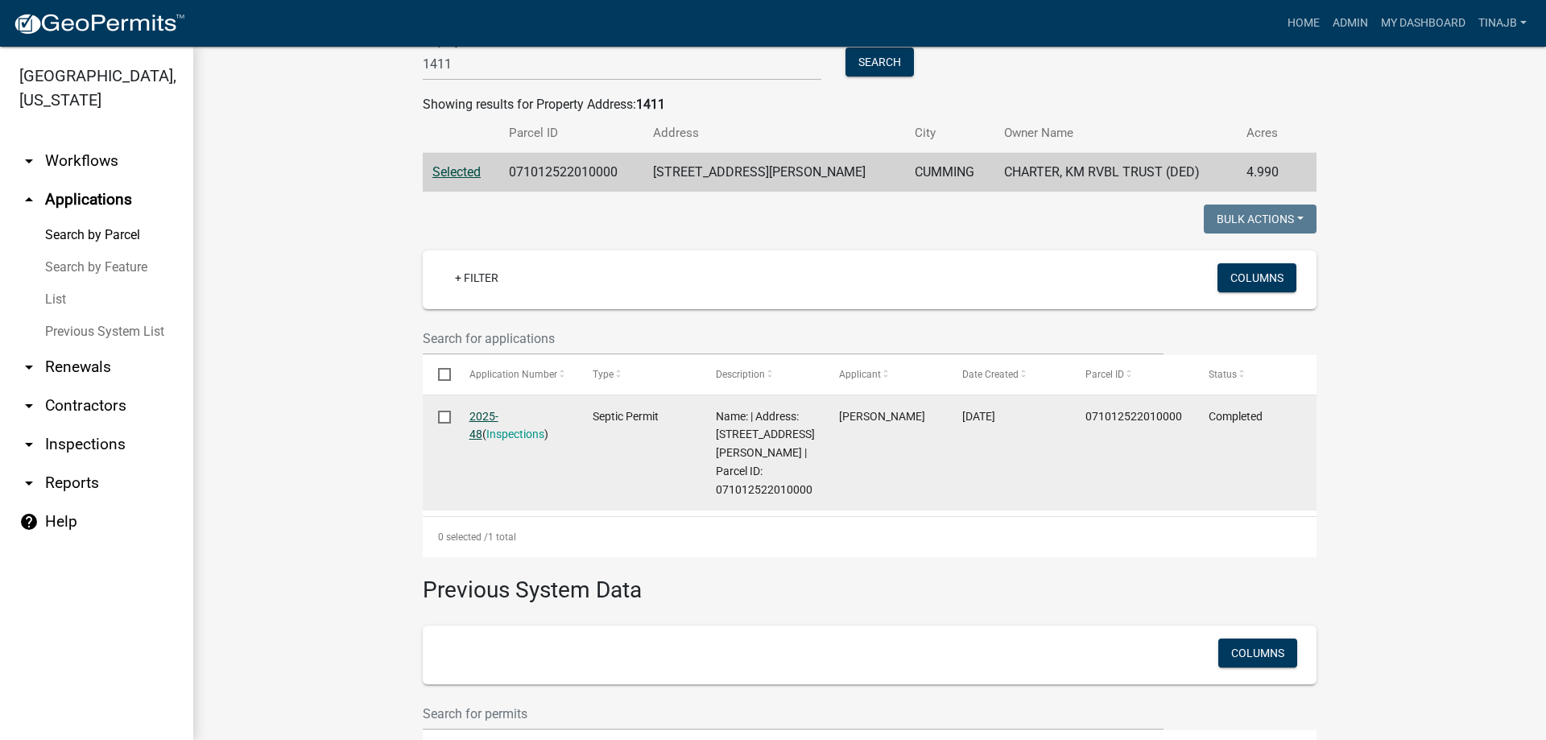
click at [488, 411] on link "2025-48" at bounding box center [483, 425] width 29 height 31
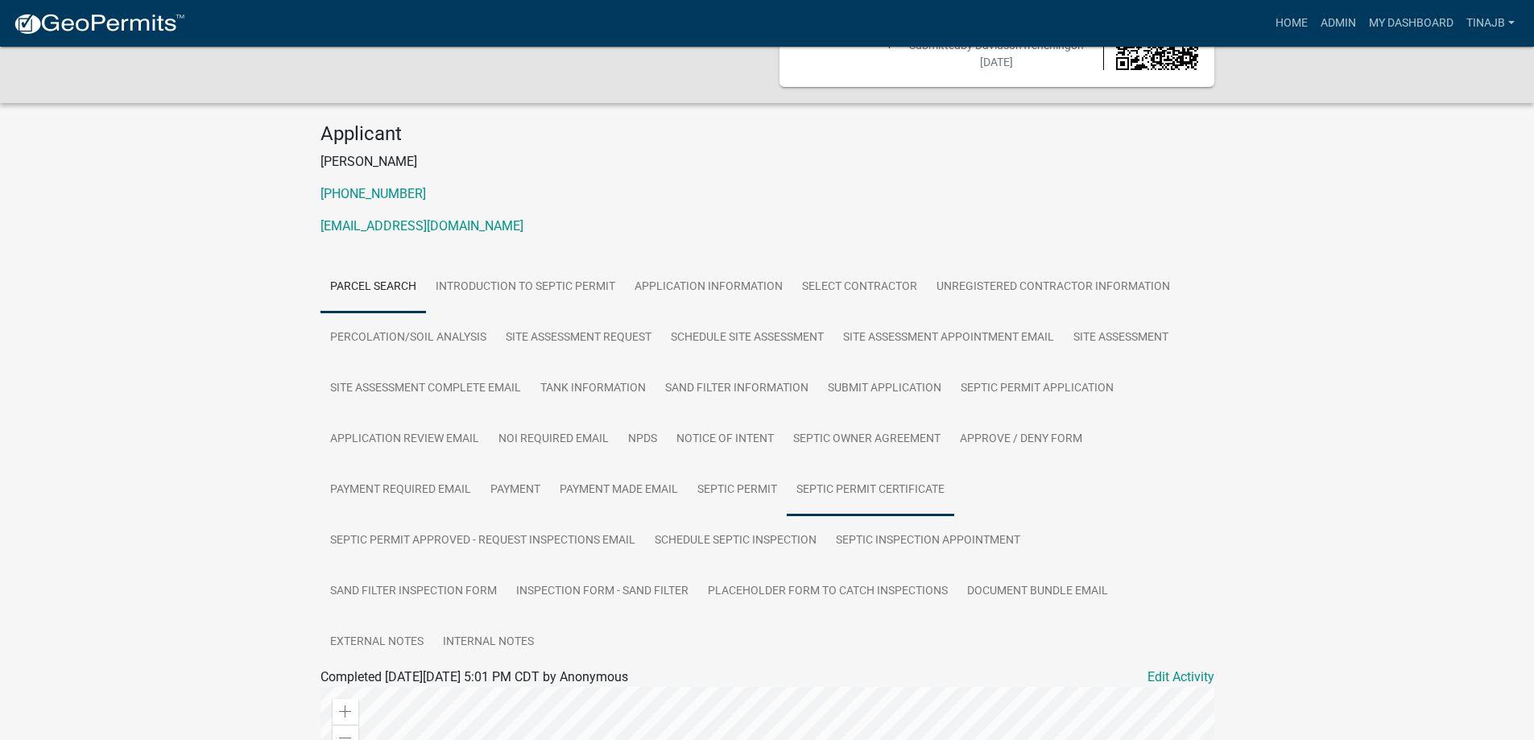
scroll to position [242, 0]
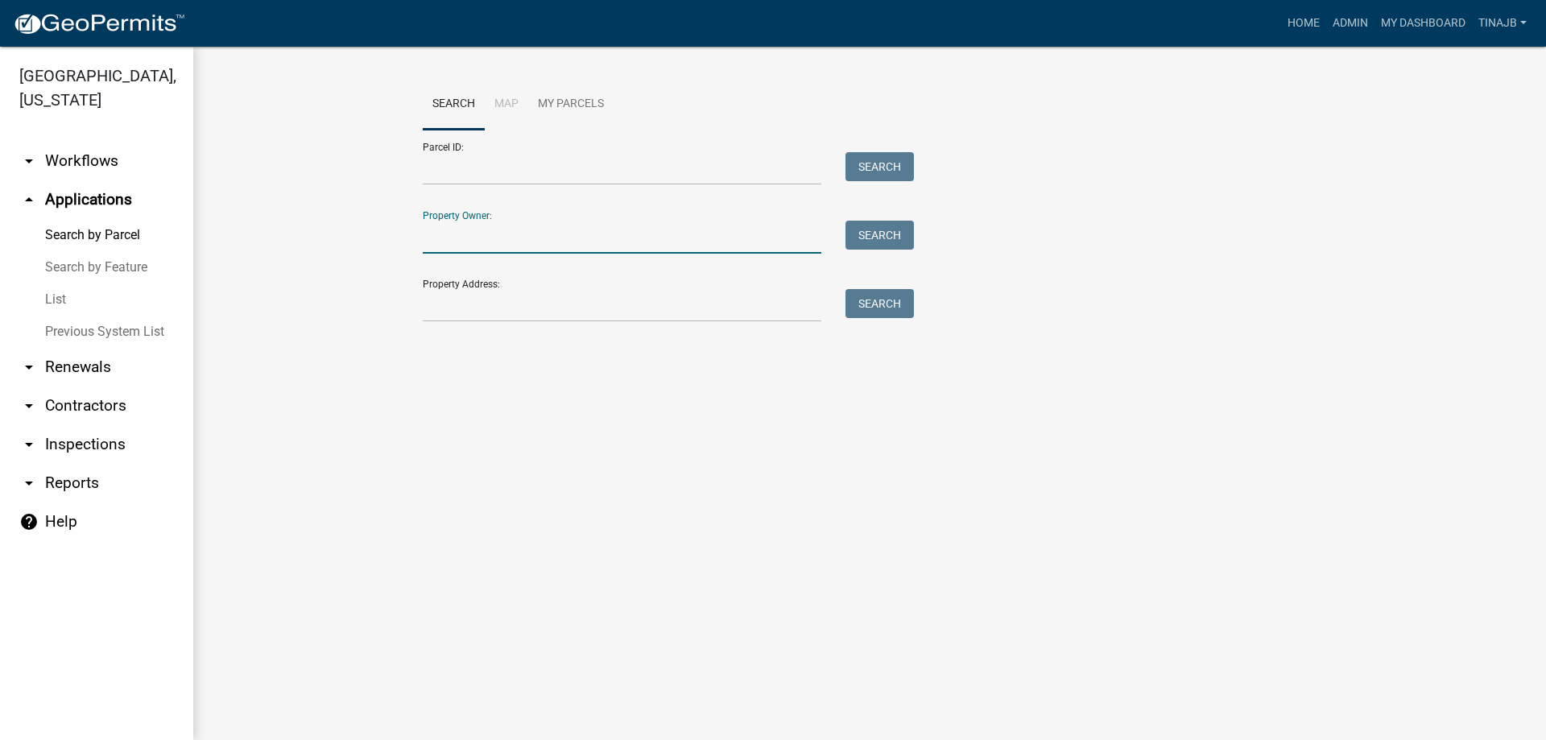
click at [444, 241] on input "Property Owner:" at bounding box center [622, 237] width 399 height 33
click at [864, 234] on button "Search" at bounding box center [880, 235] width 68 height 29
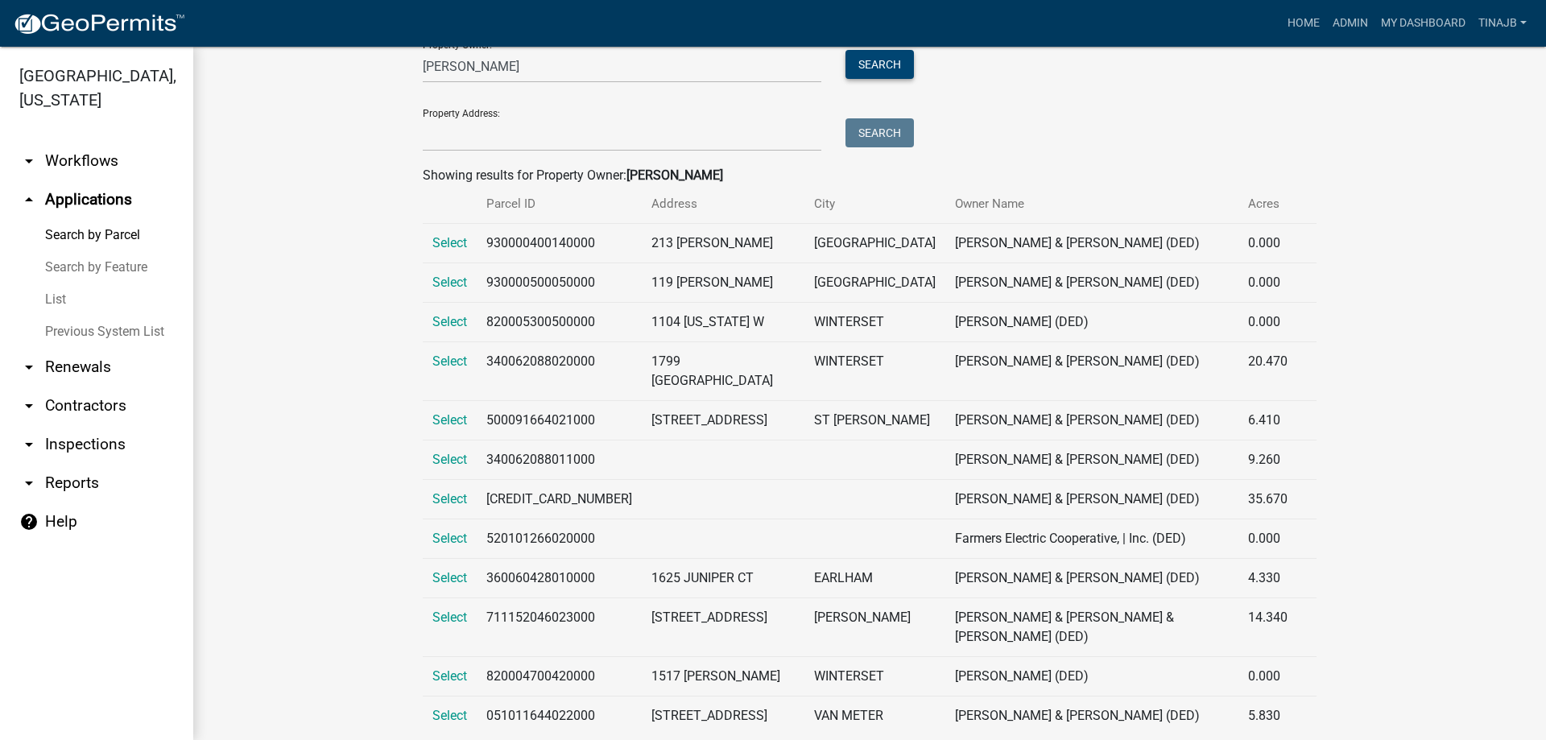
scroll to position [172, 0]
click at [436, 706] on span "Select" at bounding box center [449, 713] width 35 height 15
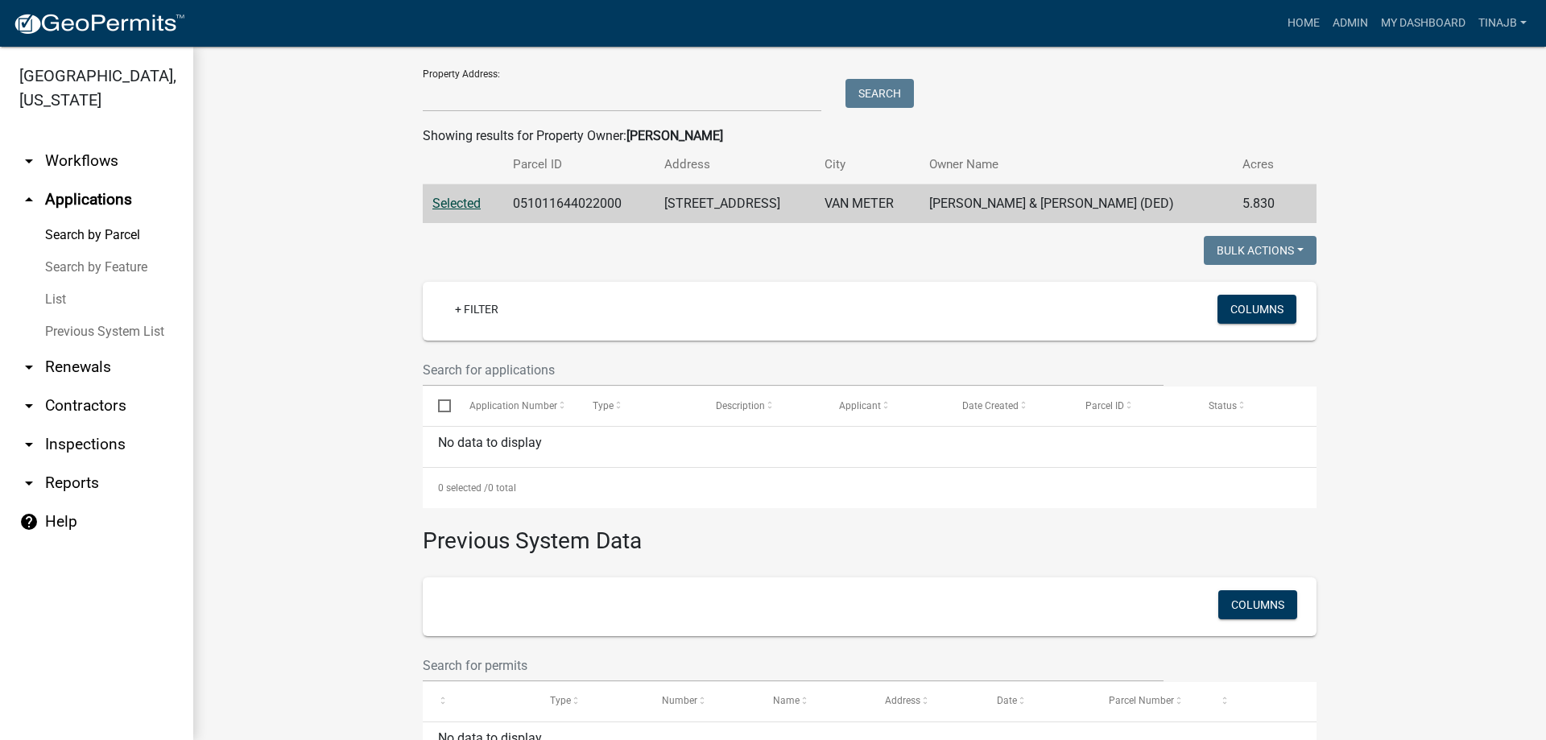
scroll to position [64, 0]
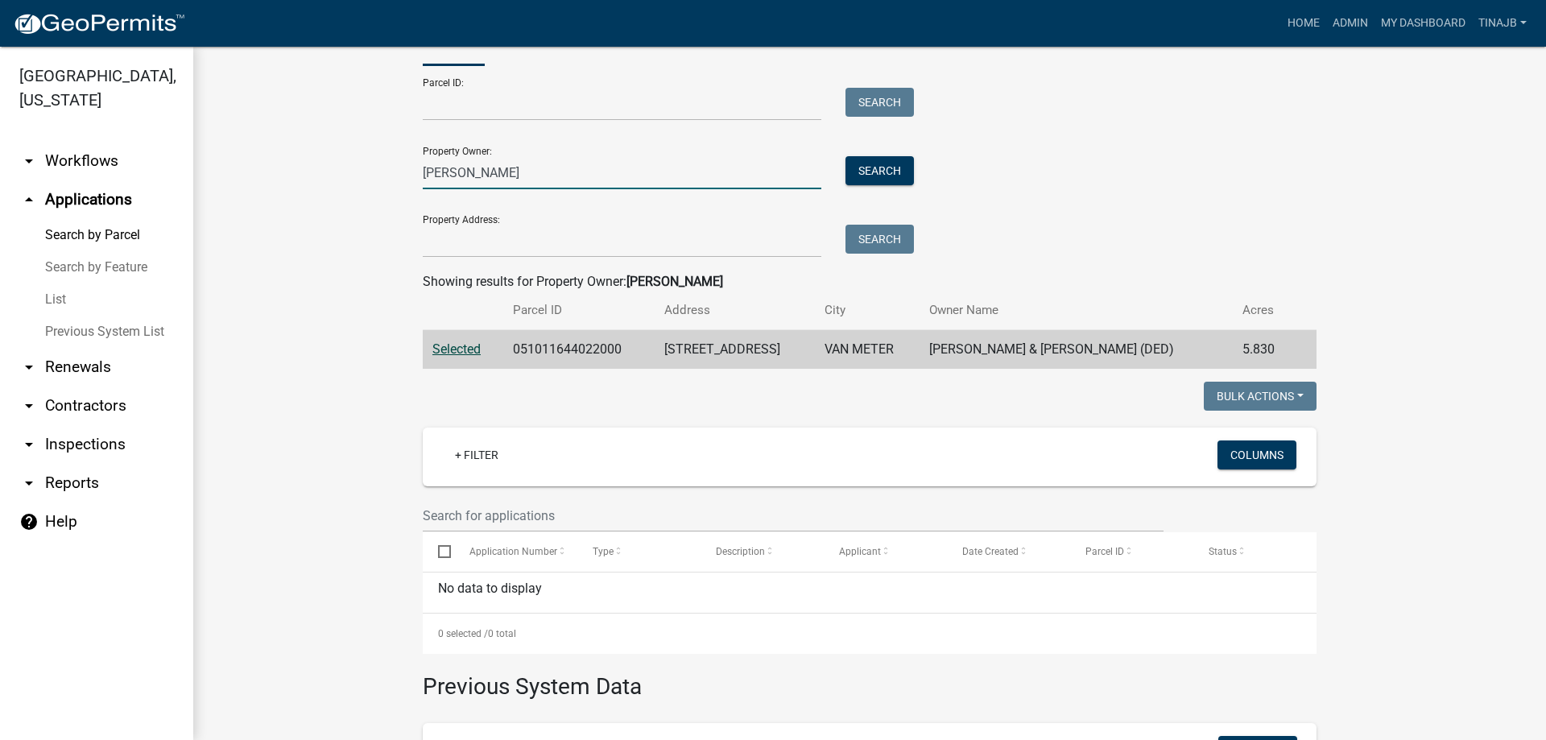
click at [477, 171] on input "cooper" at bounding box center [622, 172] width 399 height 33
type input "c"
type input "corwin"
click at [879, 178] on button "Search" at bounding box center [880, 170] width 68 height 29
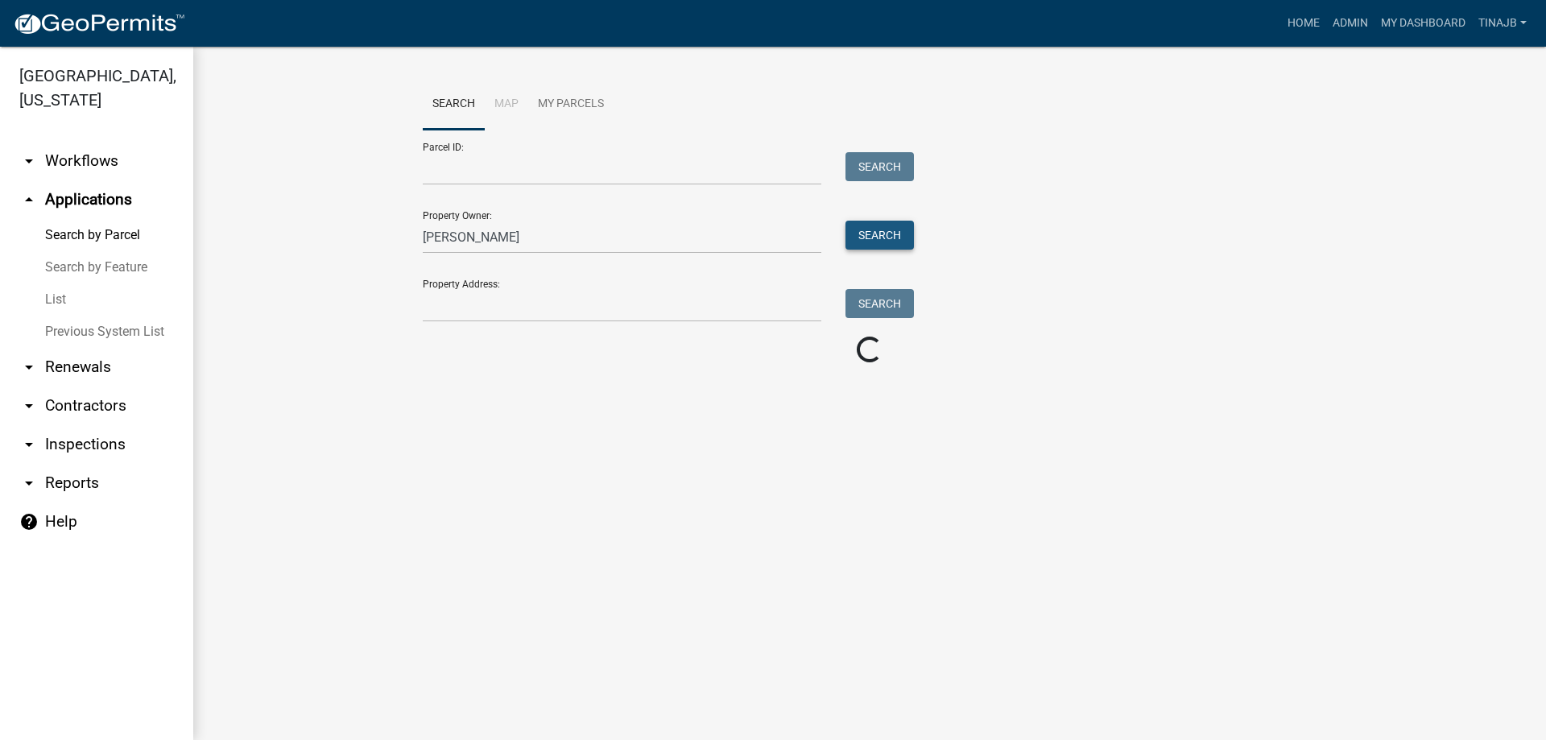
scroll to position [0, 0]
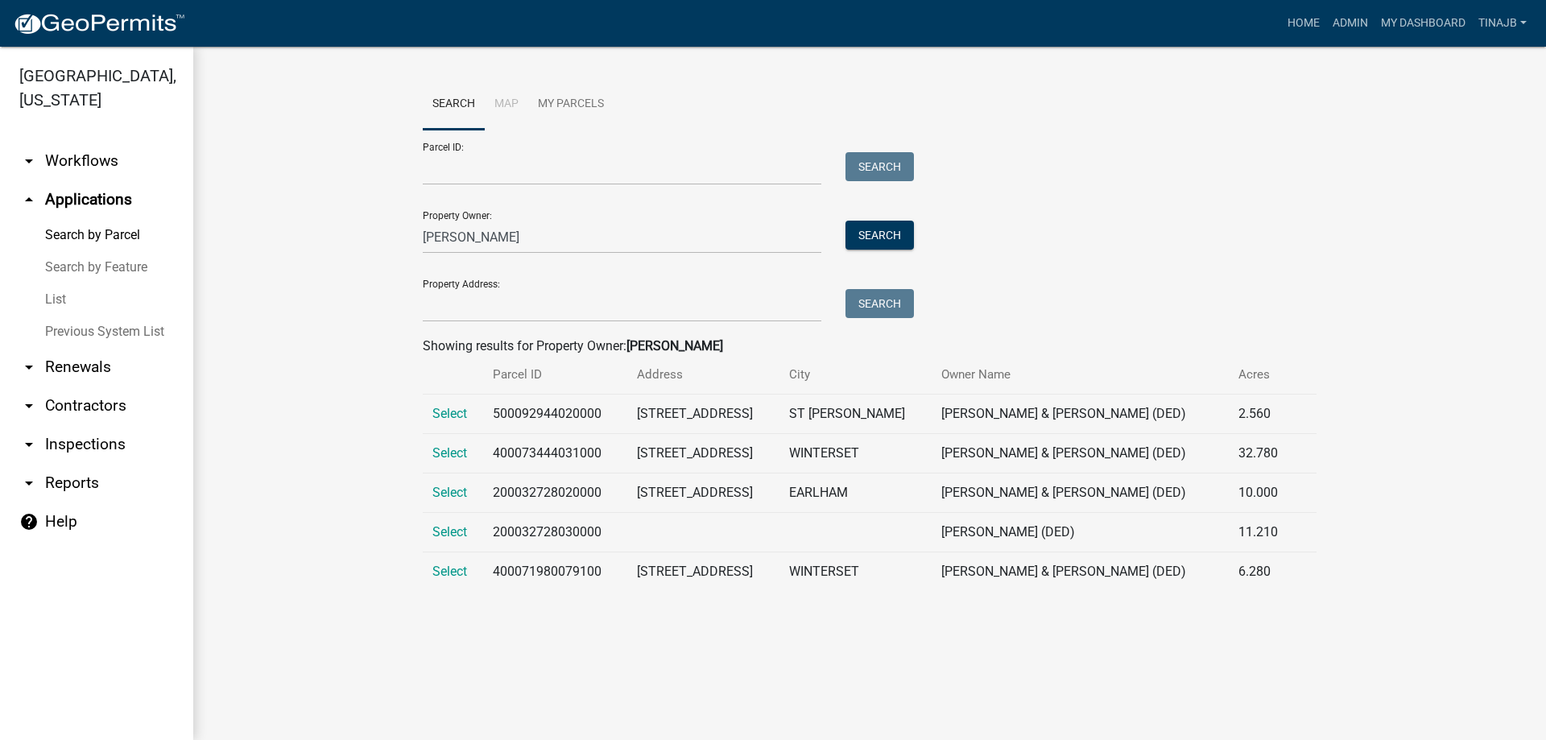
click at [449, 482] on td "Select" at bounding box center [453, 492] width 60 height 39
click at [449, 488] on span "Select" at bounding box center [449, 492] width 35 height 15
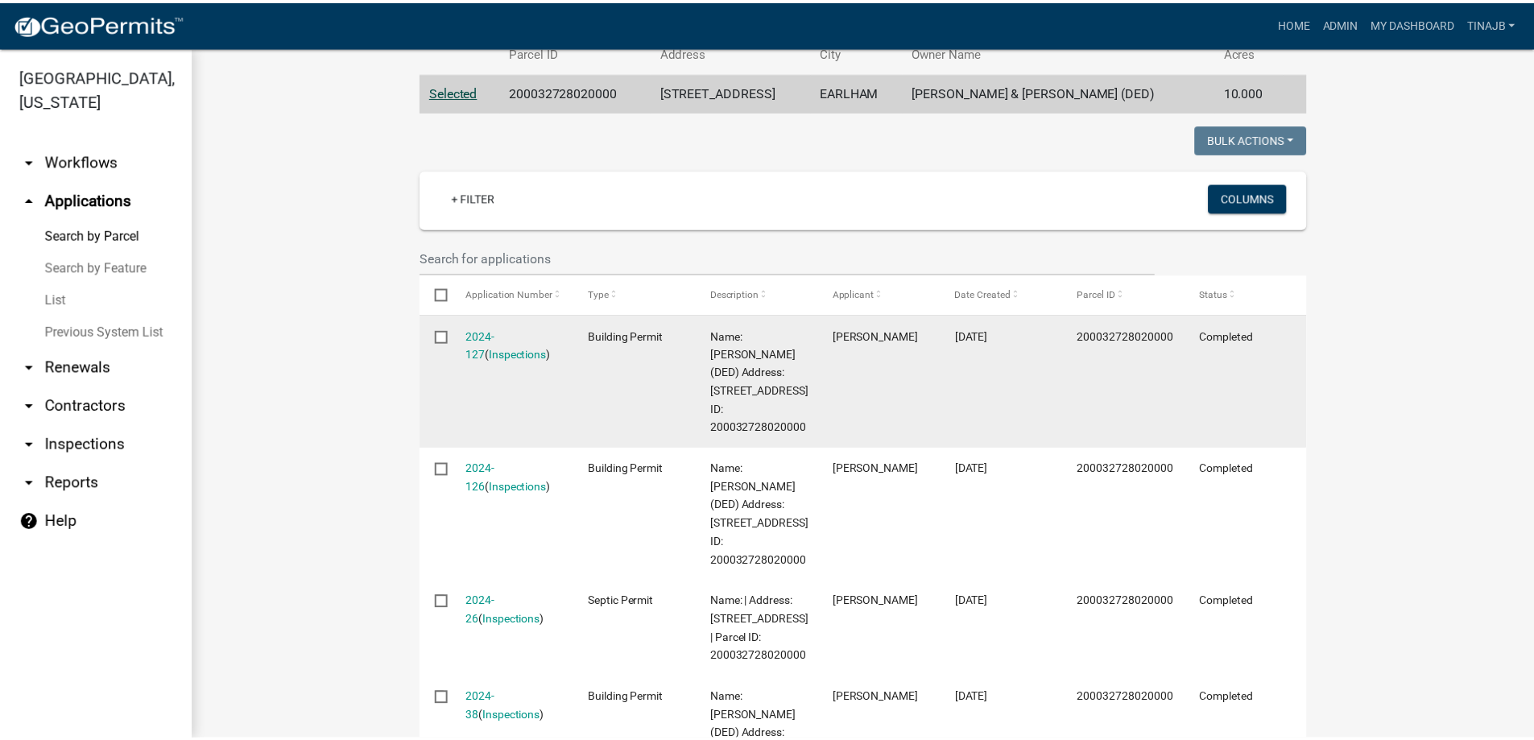
scroll to position [483, 0]
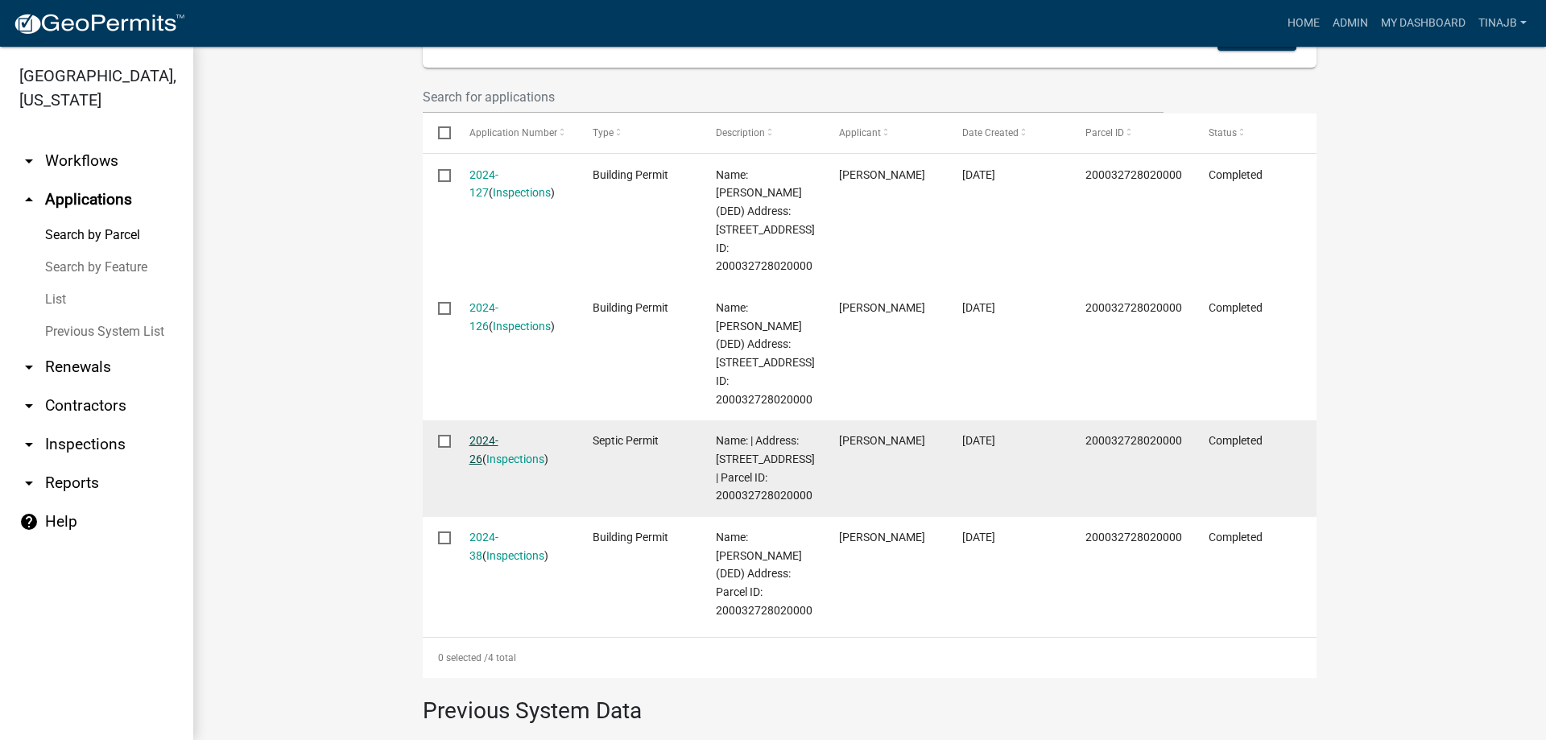
click at [482, 465] on link "2024-26" at bounding box center [483, 449] width 29 height 31
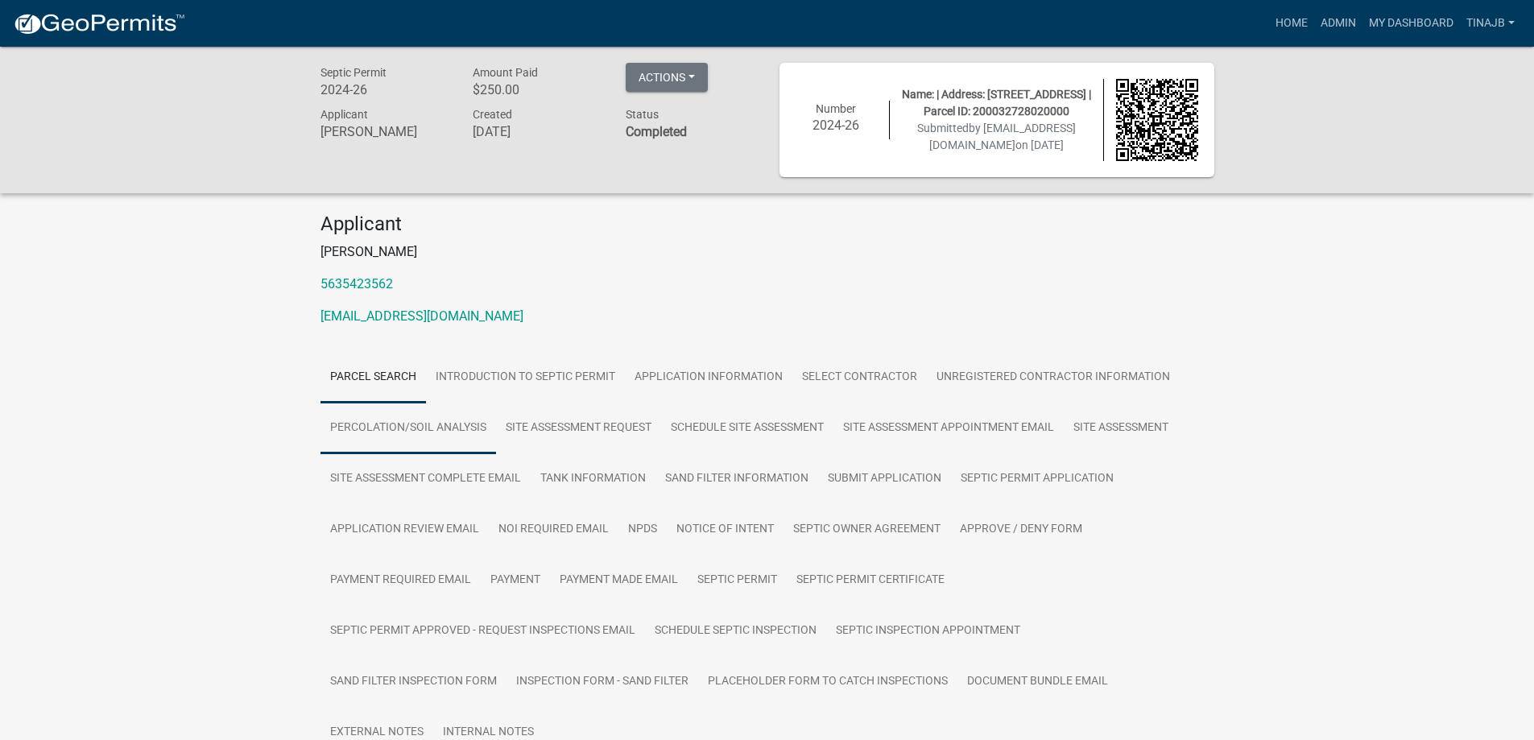
click at [410, 429] on link "Percolation/Soil Analysis" at bounding box center [408, 429] width 176 height 52
click at [448, 424] on link "Percolation/Soil Analysis" at bounding box center [408, 429] width 176 height 52
click at [429, 426] on link "Percolation/Soil Analysis" at bounding box center [408, 429] width 176 height 52
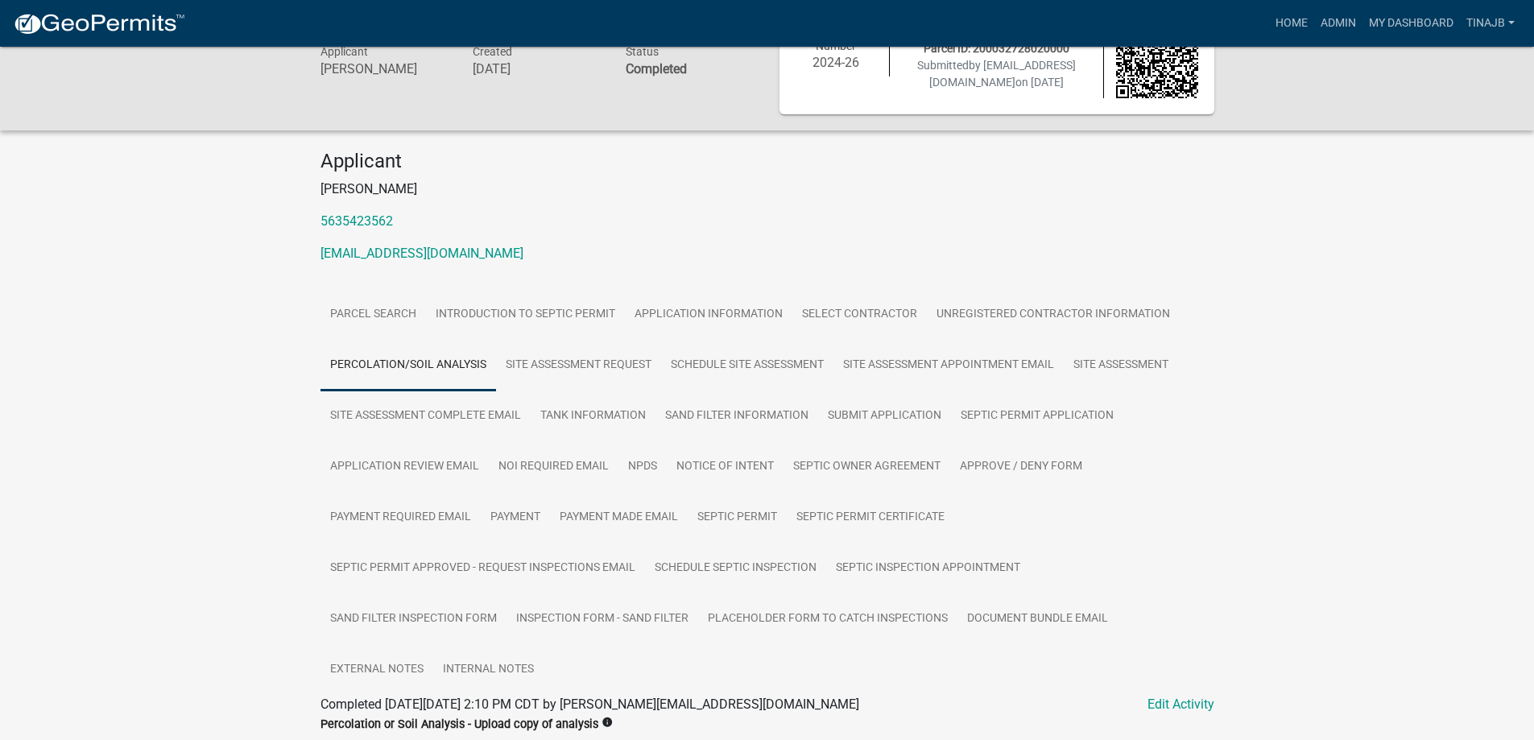
scroll to position [191, 0]
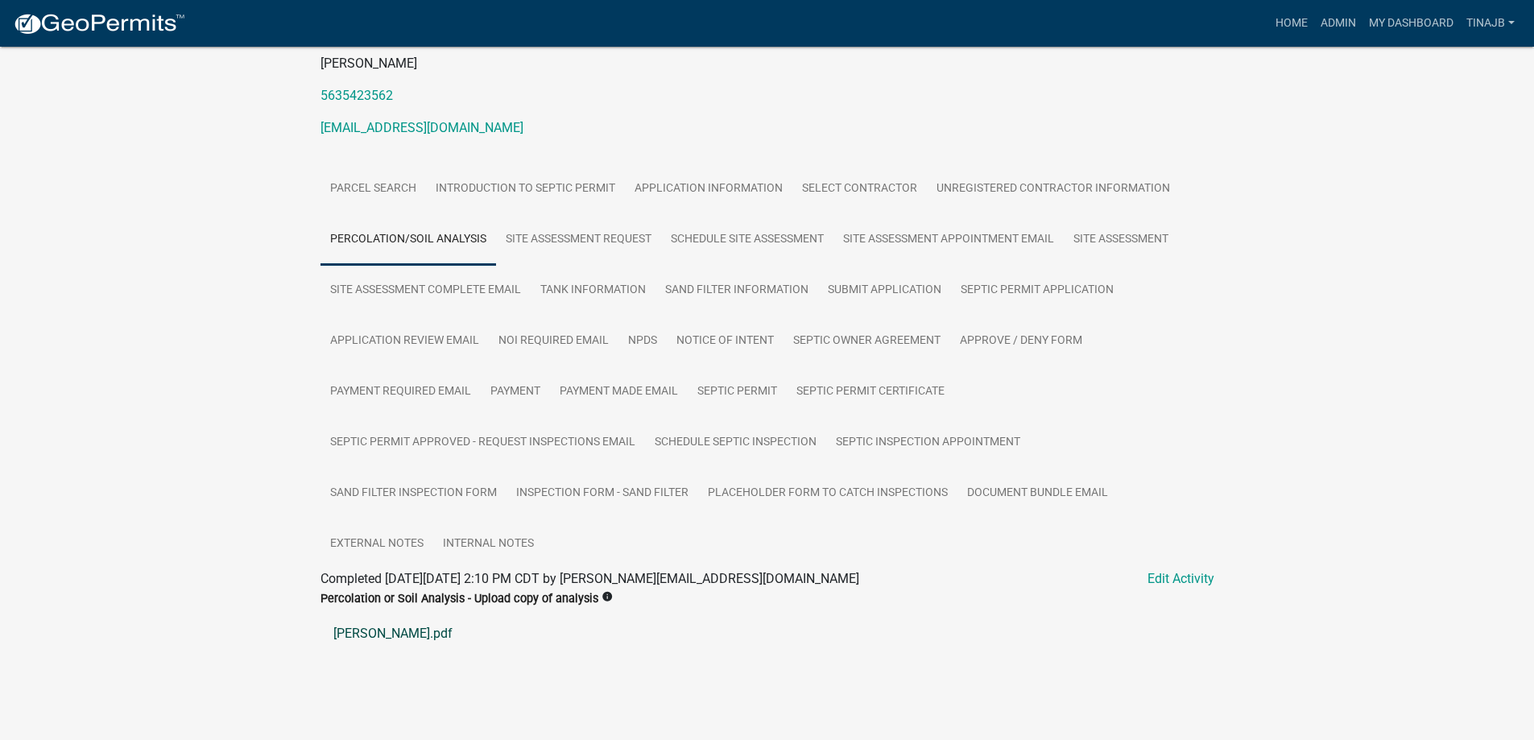
click at [372, 629] on link "corwin.pdf" at bounding box center [767, 633] width 894 height 39
click at [428, 241] on link "Percolation/Soil Analysis" at bounding box center [408, 240] width 176 height 52
click at [354, 635] on link "corwin.pdf" at bounding box center [767, 633] width 894 height 39
click at [695, 184] on link "Application Information" at bounding box center [708, 189] width 167 height 52
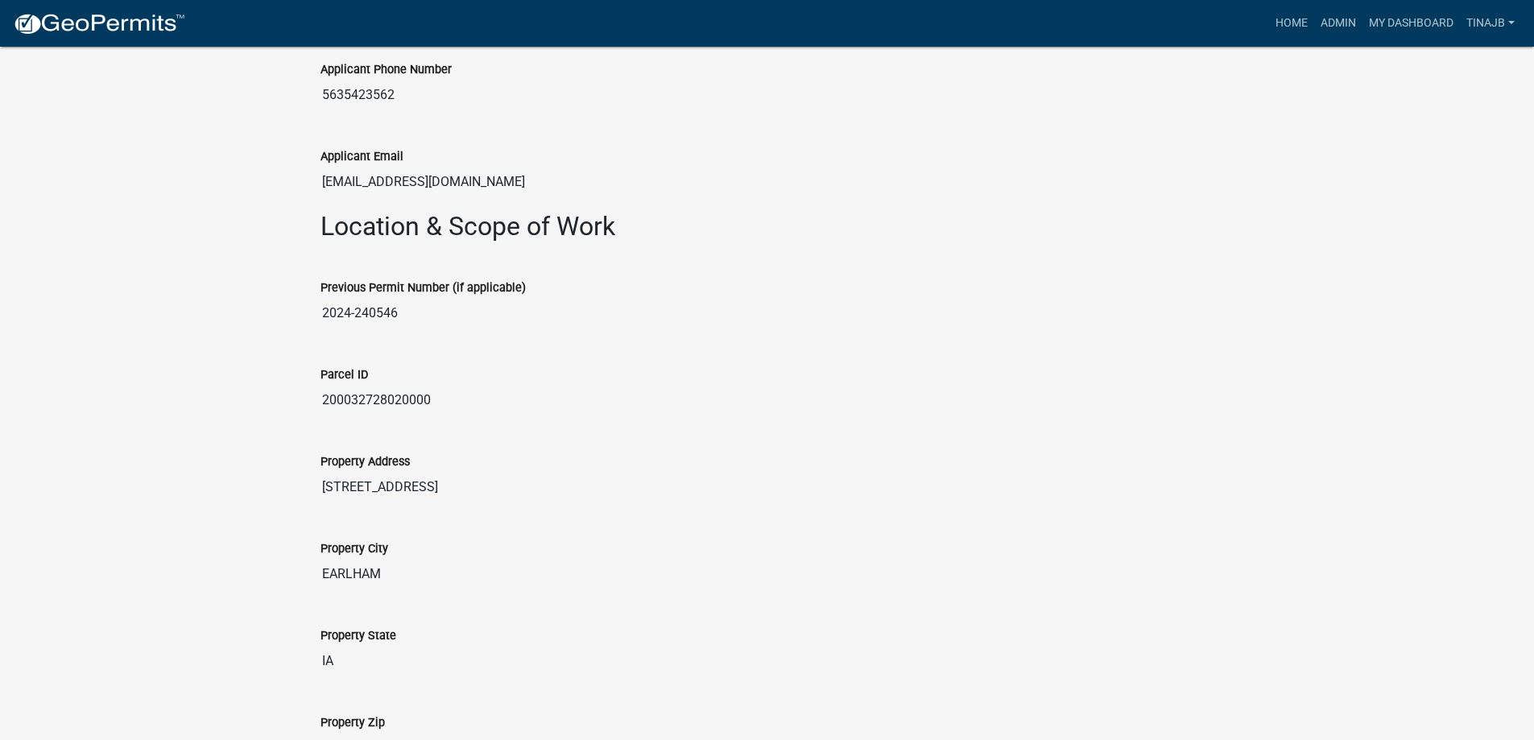
scroll to position [1585, 0]
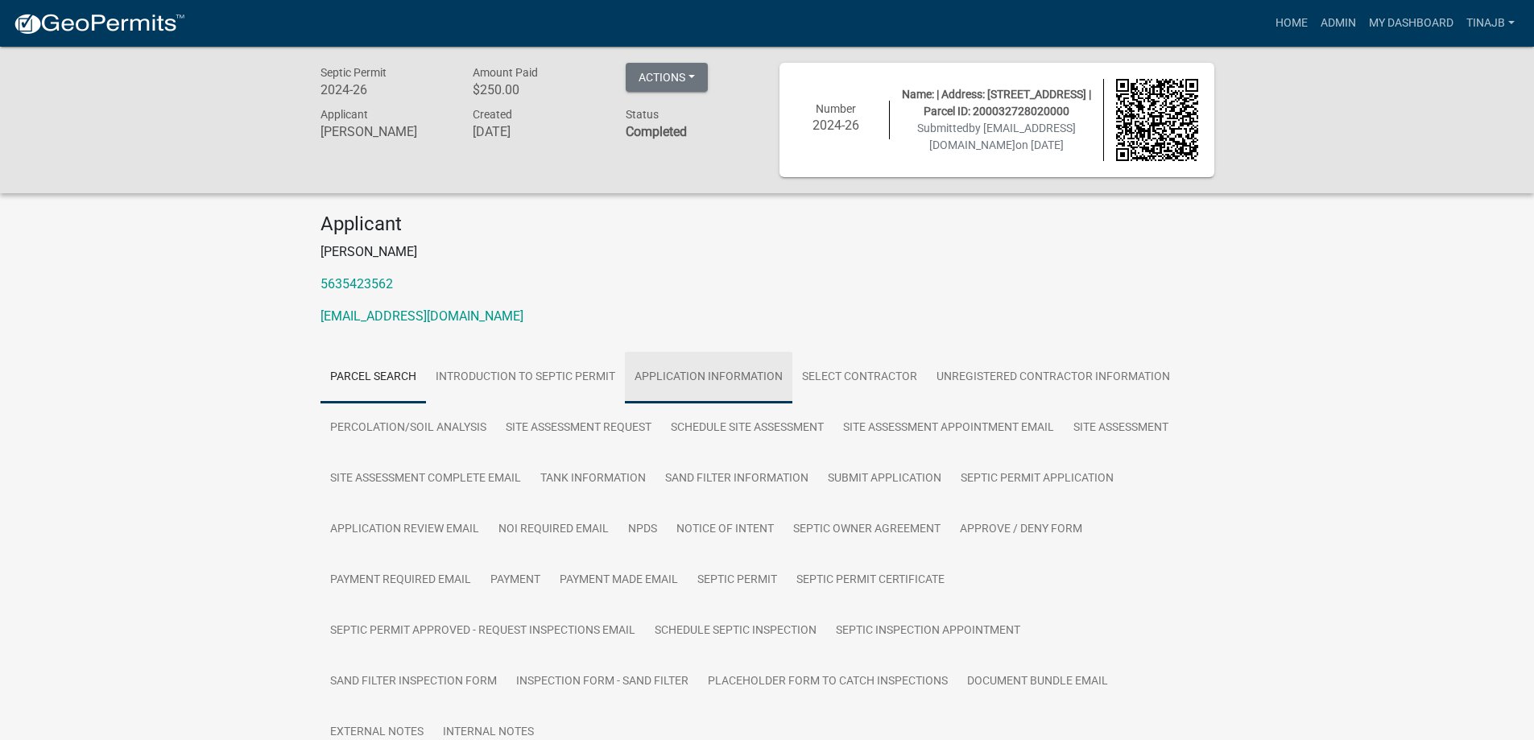
click at [711, 371] on link "Application Information" at bounding box center [708, 378] width 167 height 52
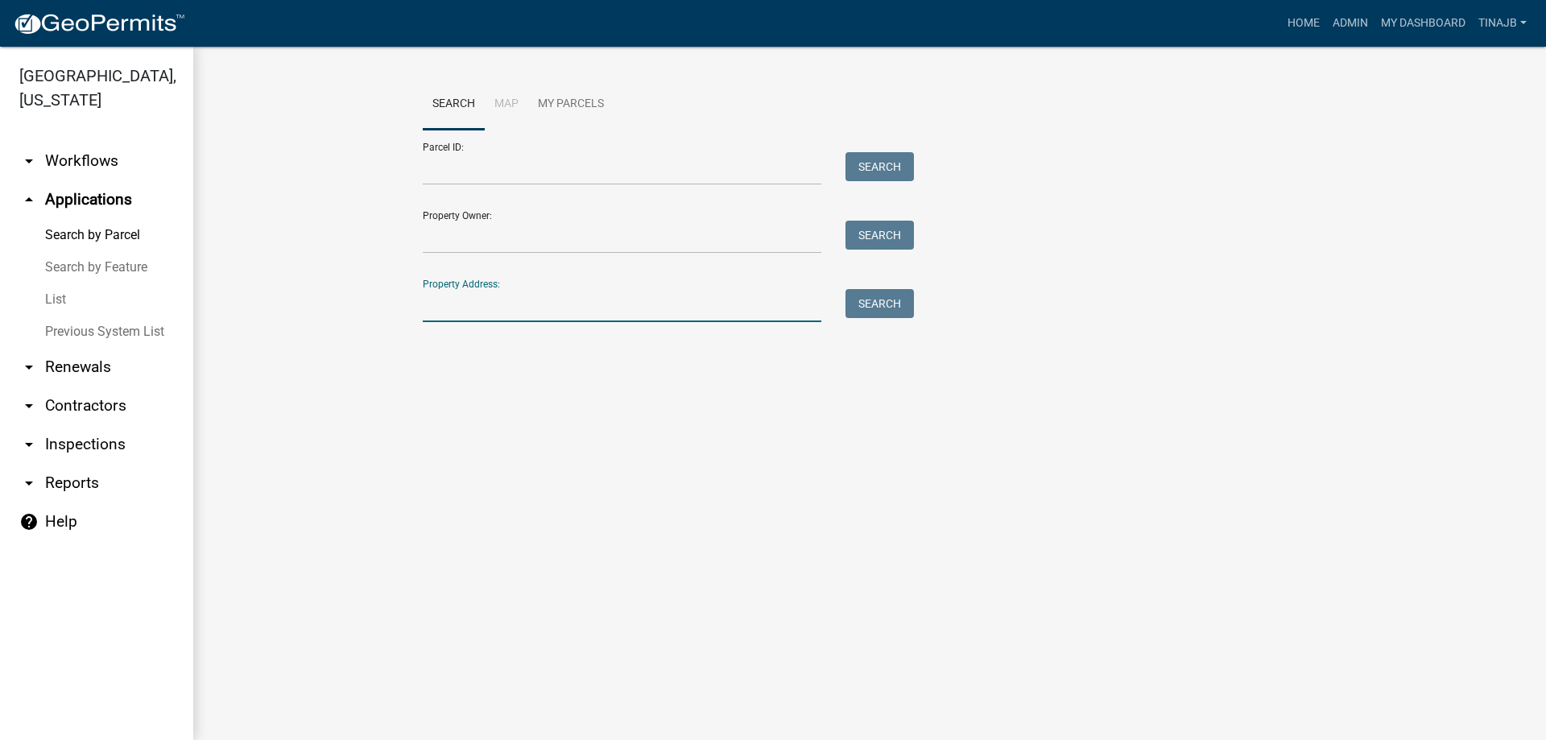
click at [540, 301] on input "Property Address:" at bounding box center [622, 305] width 399 height 33
type input "2901"
click at [907, 304] on button "Search" at bounding box center [880, 303] width 68 height 29
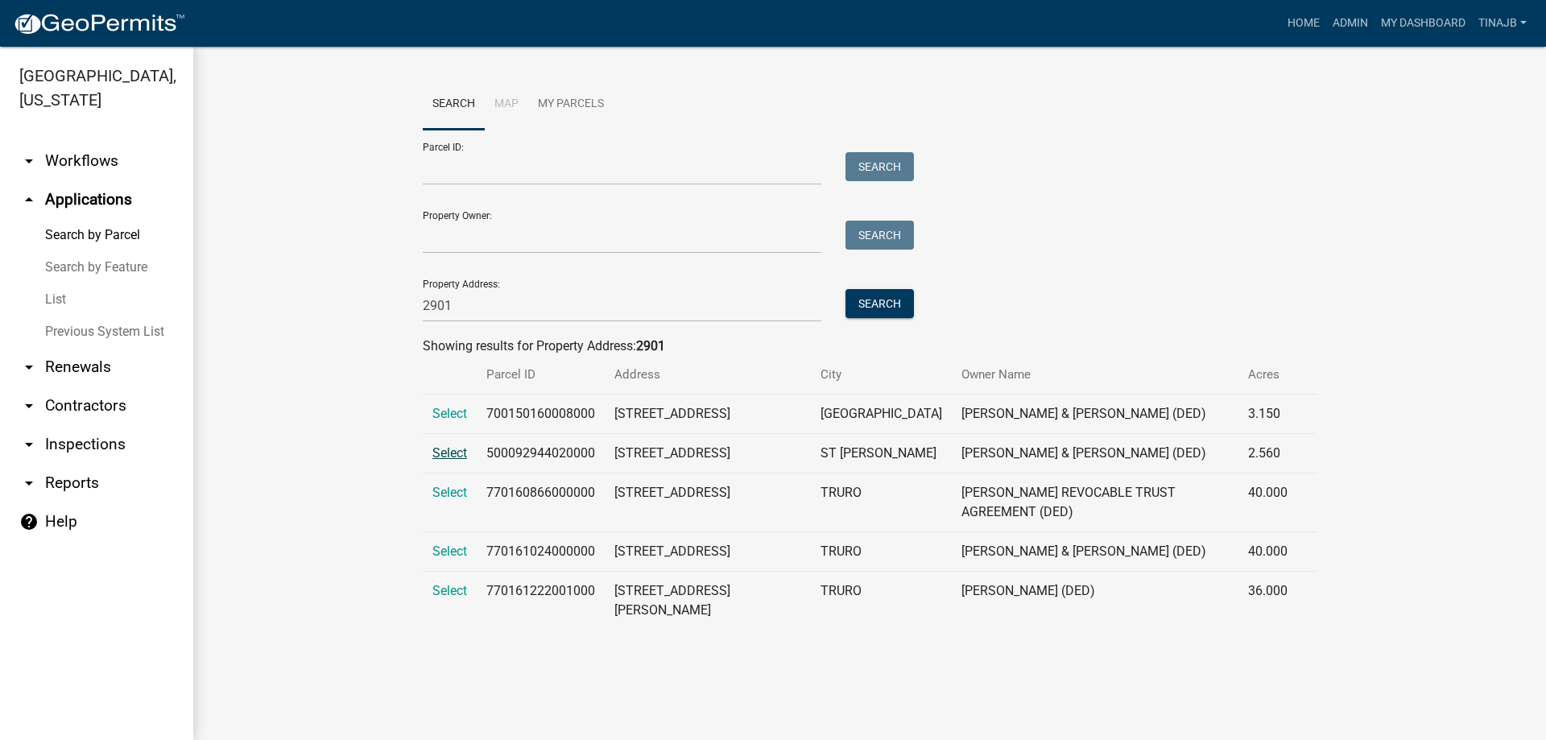
click at [450, 449] on span "Select" at bounding box center [449, 452] width 35 height 15
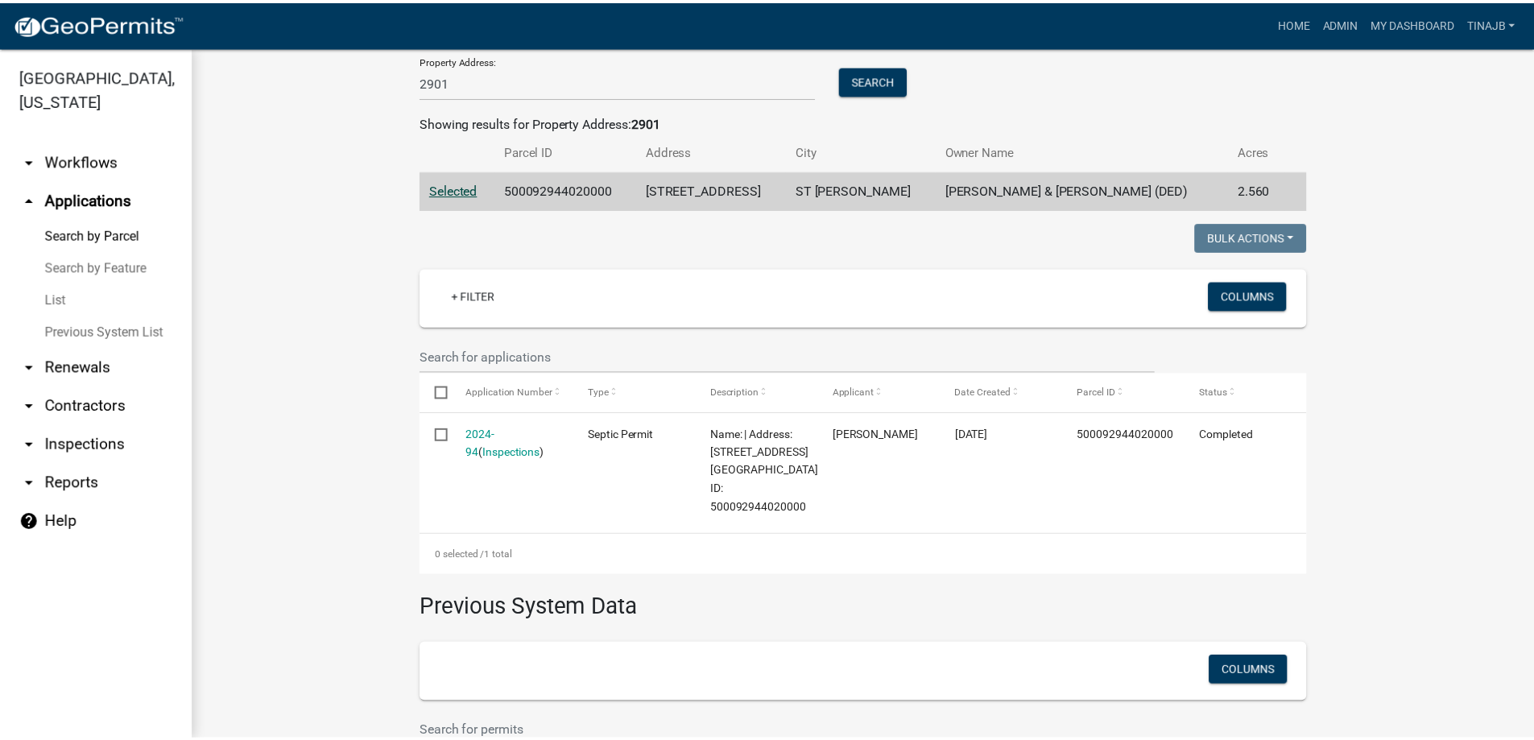
scroll to position [242, 0]
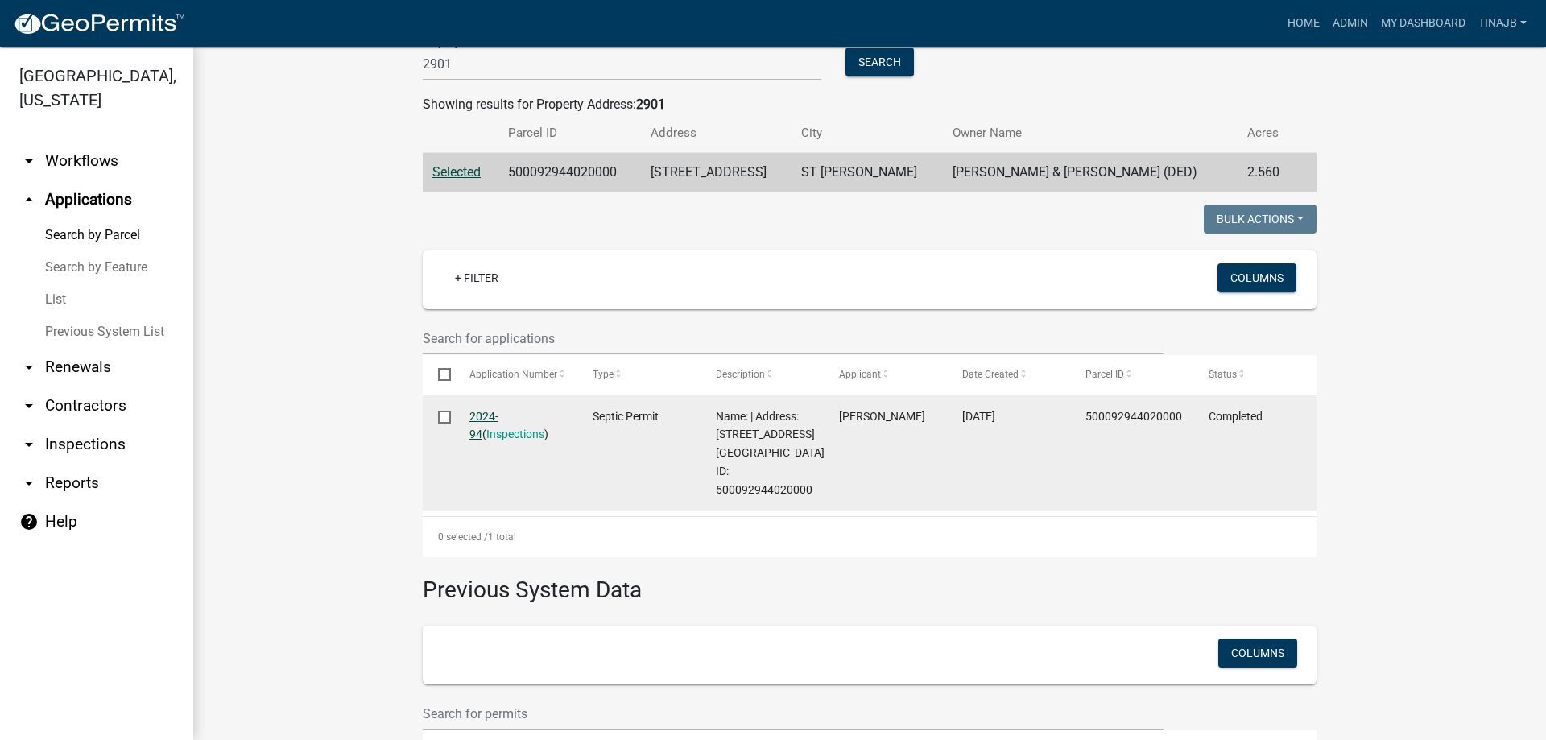
click at [489, 411] on link "2024-94" at bounding box center [483, 425] width 29 height 31
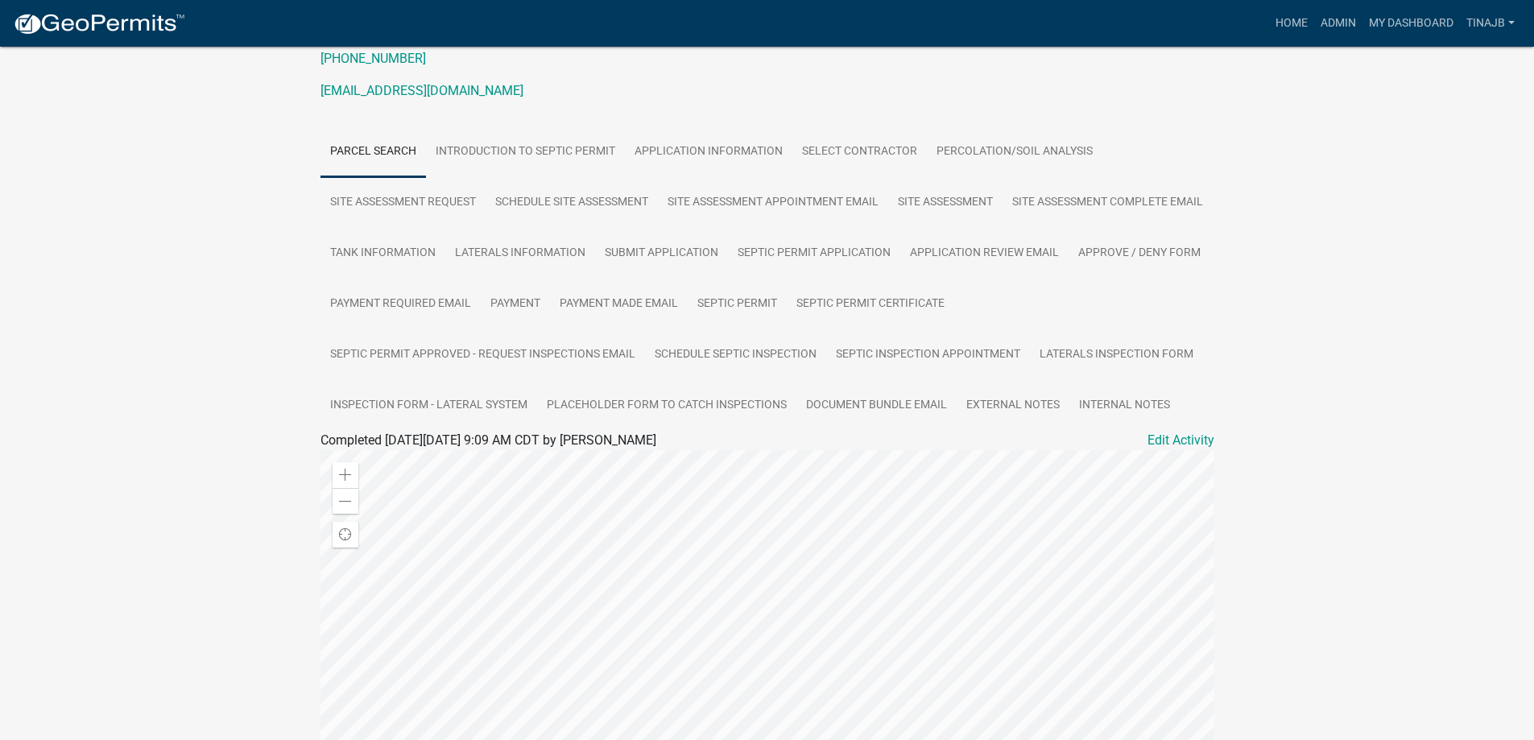
scroll to position [226, 0]
click at [967, 155] on link "Percolation/Soil Analysis" at bounding box center [1015, 154] width 176 height 52
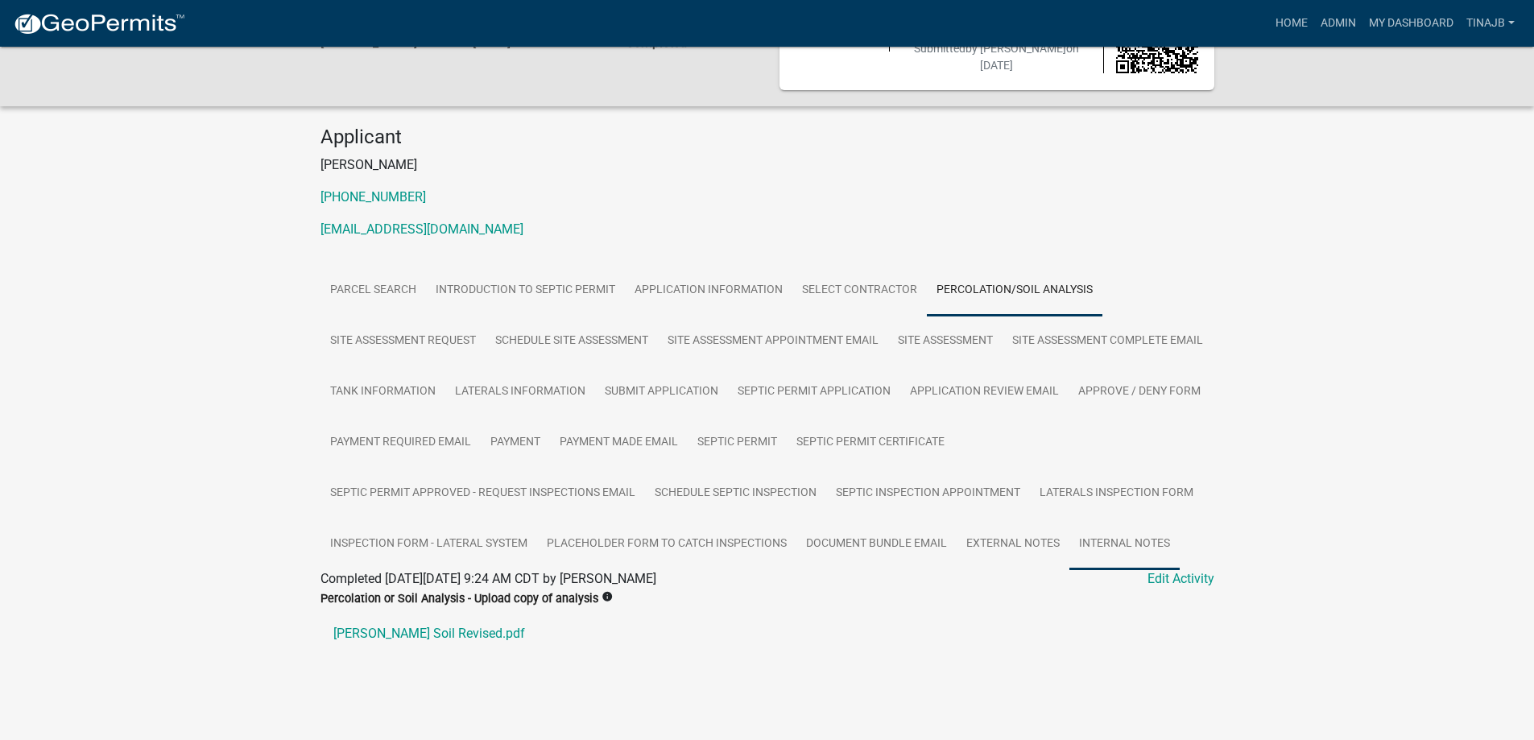
scroll to position [138, 0]
click at [417, 631] on link "Corwin Soil Revised.pdf" at bounding box center [767, 633] width 894 height 39
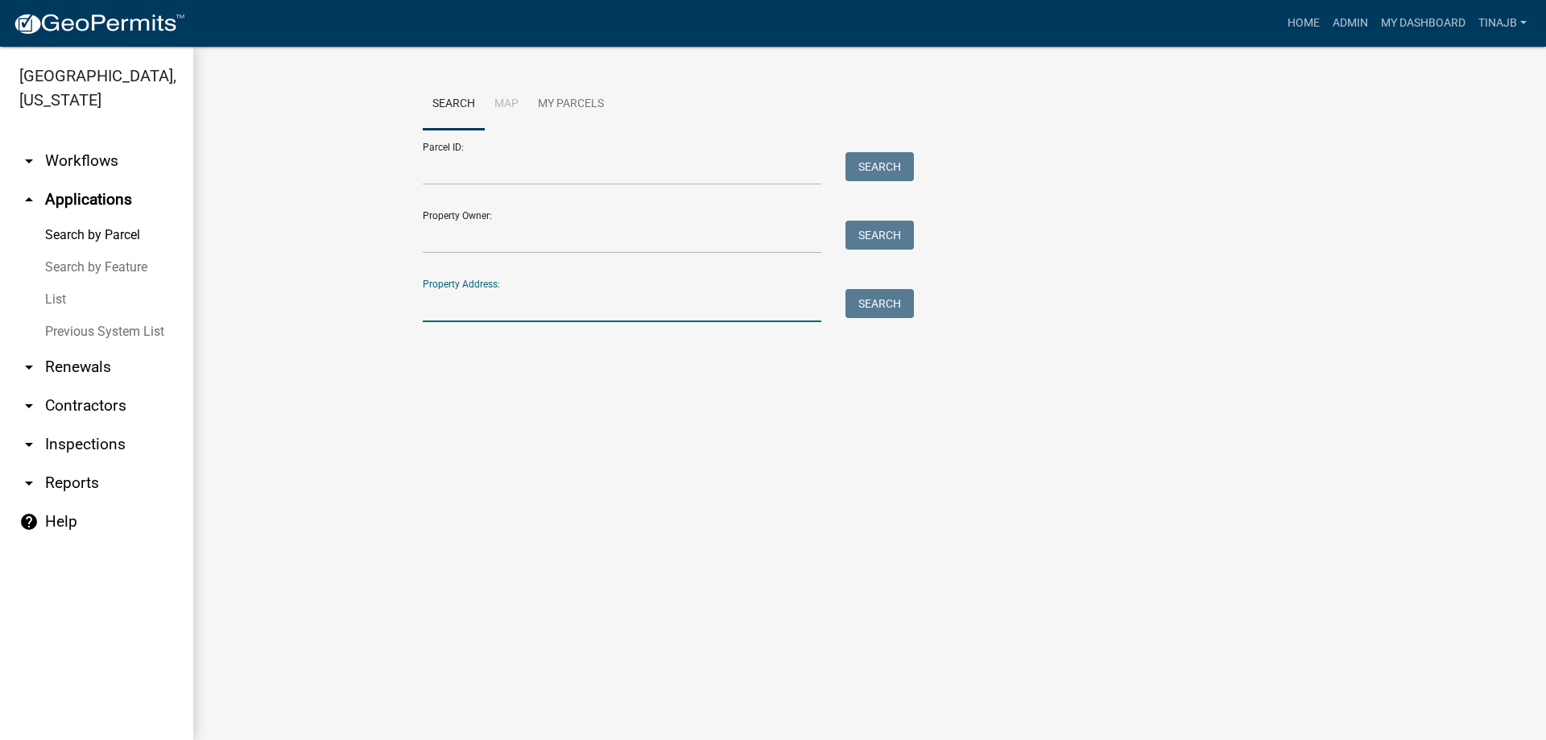
click at [506, 317] on input "Property Address:" at bounding box center [622, 305] width 399 height 33
type input "3127"
click at [894, 308] on button "Search" at bounding box center [880, 303] width 68 height 29
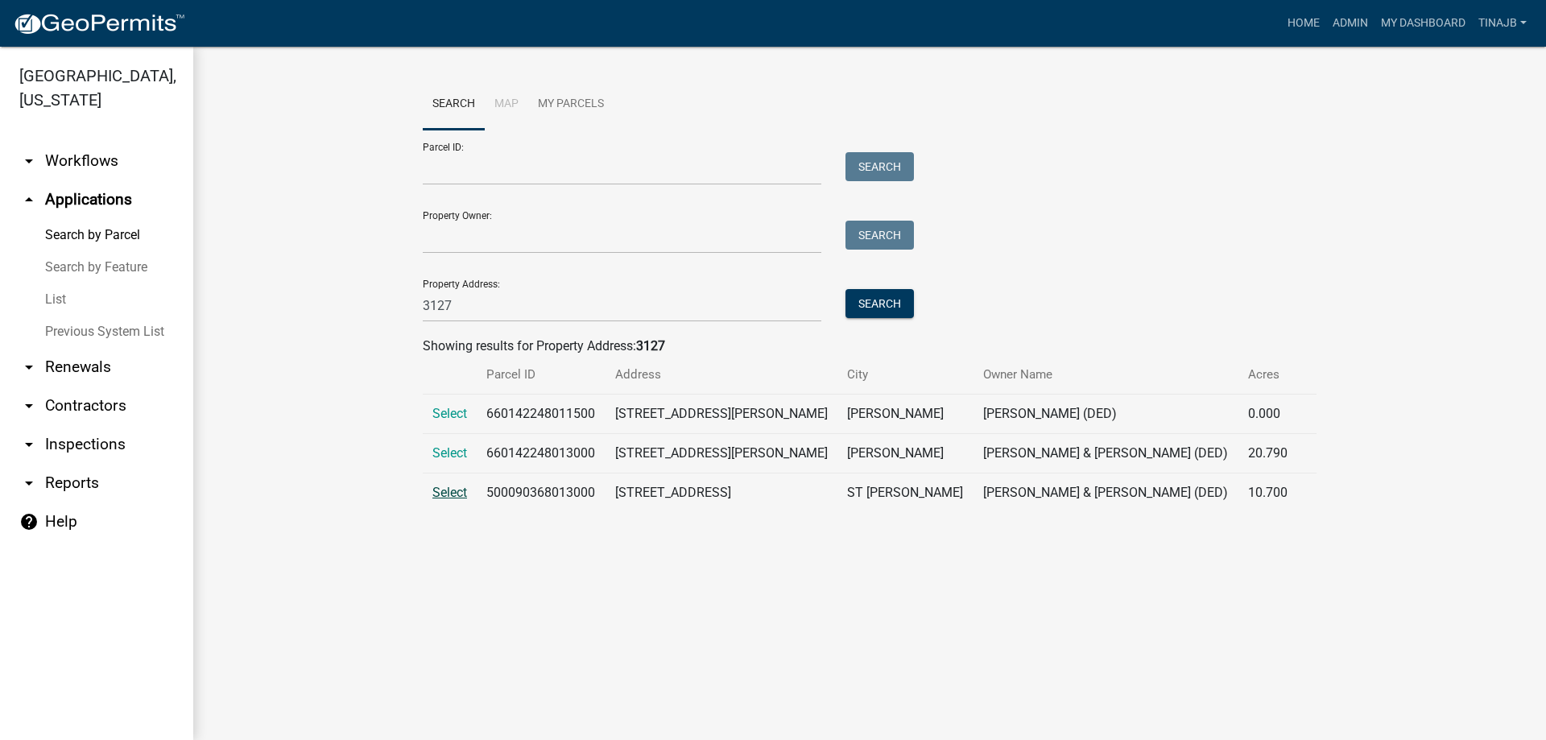
click at [442, 494] on span "Select" at bounding box center [449, 492] width 35 height 15
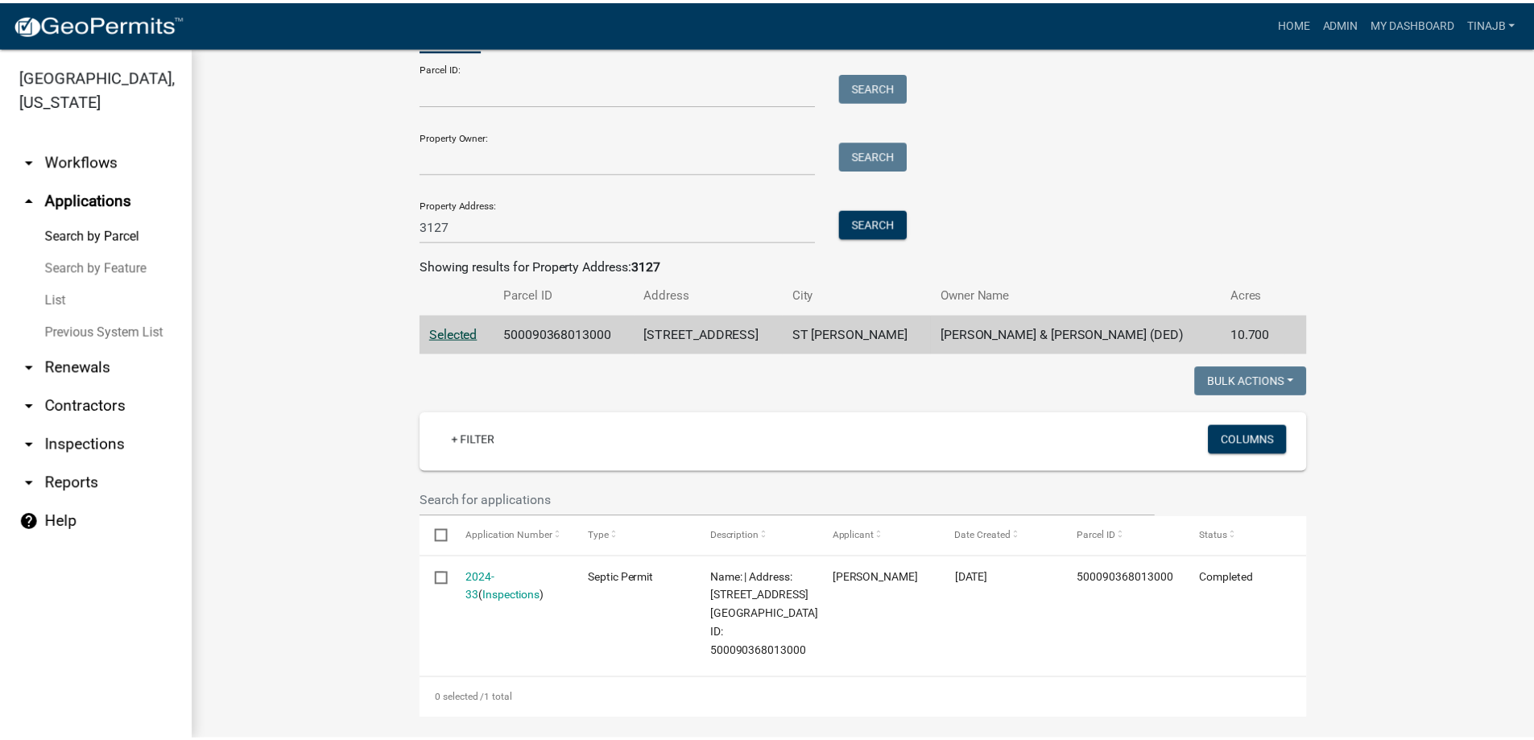
scroll to position [242, 0]
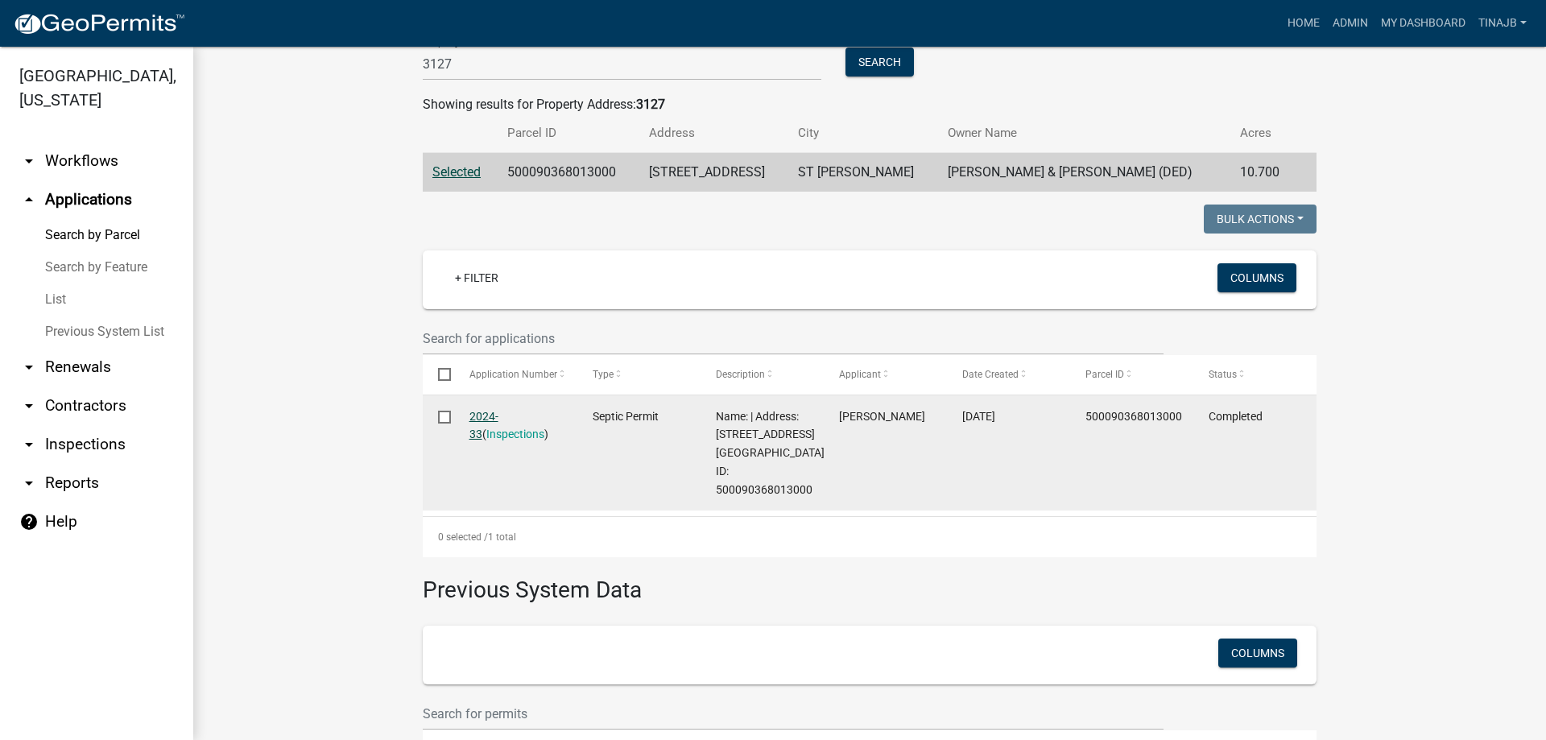
click at [485, 418] on link "2024-33" at bounding box center [483, 425] width 29 height 31
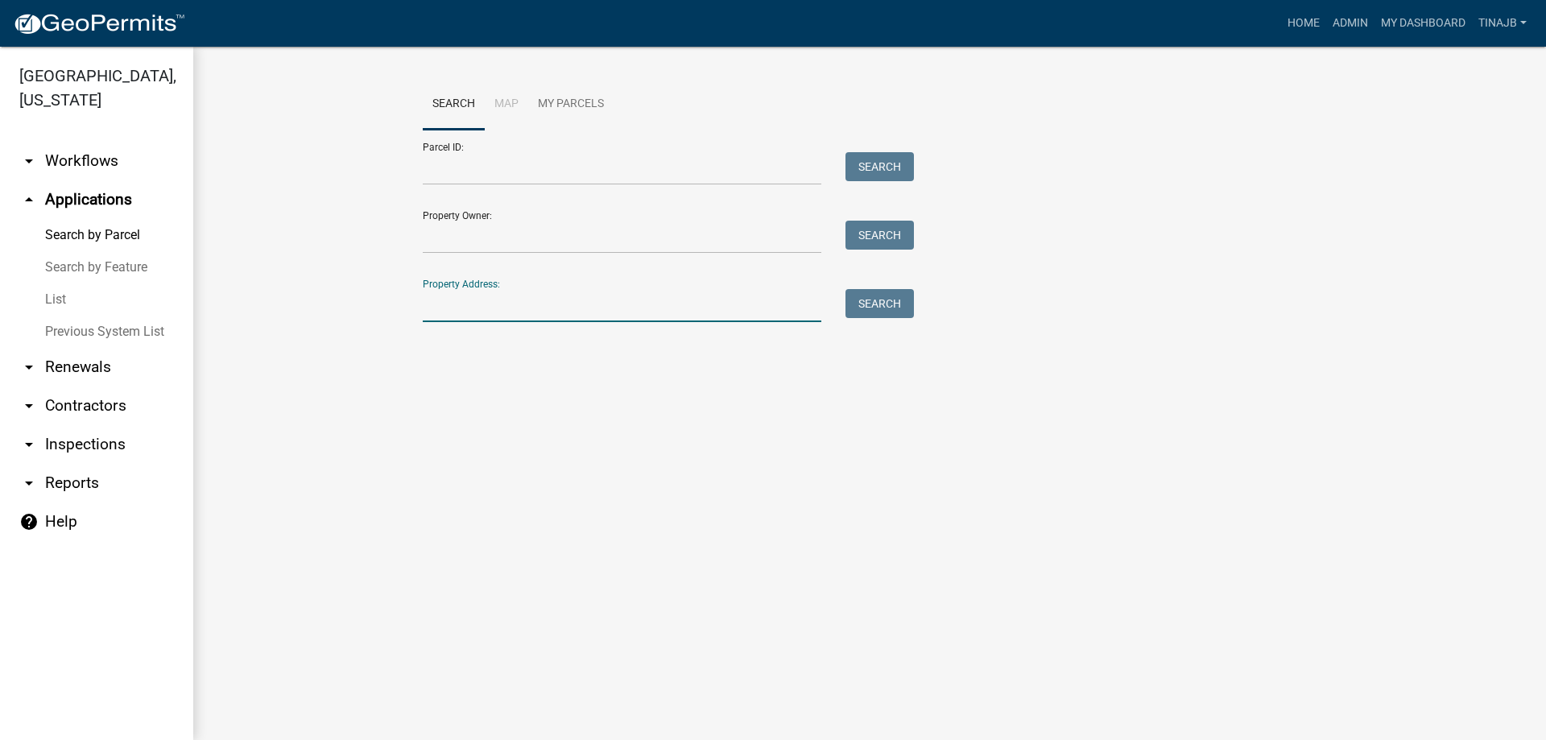
click at [465, 300] on input "Property Address:" at bounding box center [622, 305] width 399 height 33
click at [882, 292] on button "Search" at bounding box center [880, 303] width 68 height 29
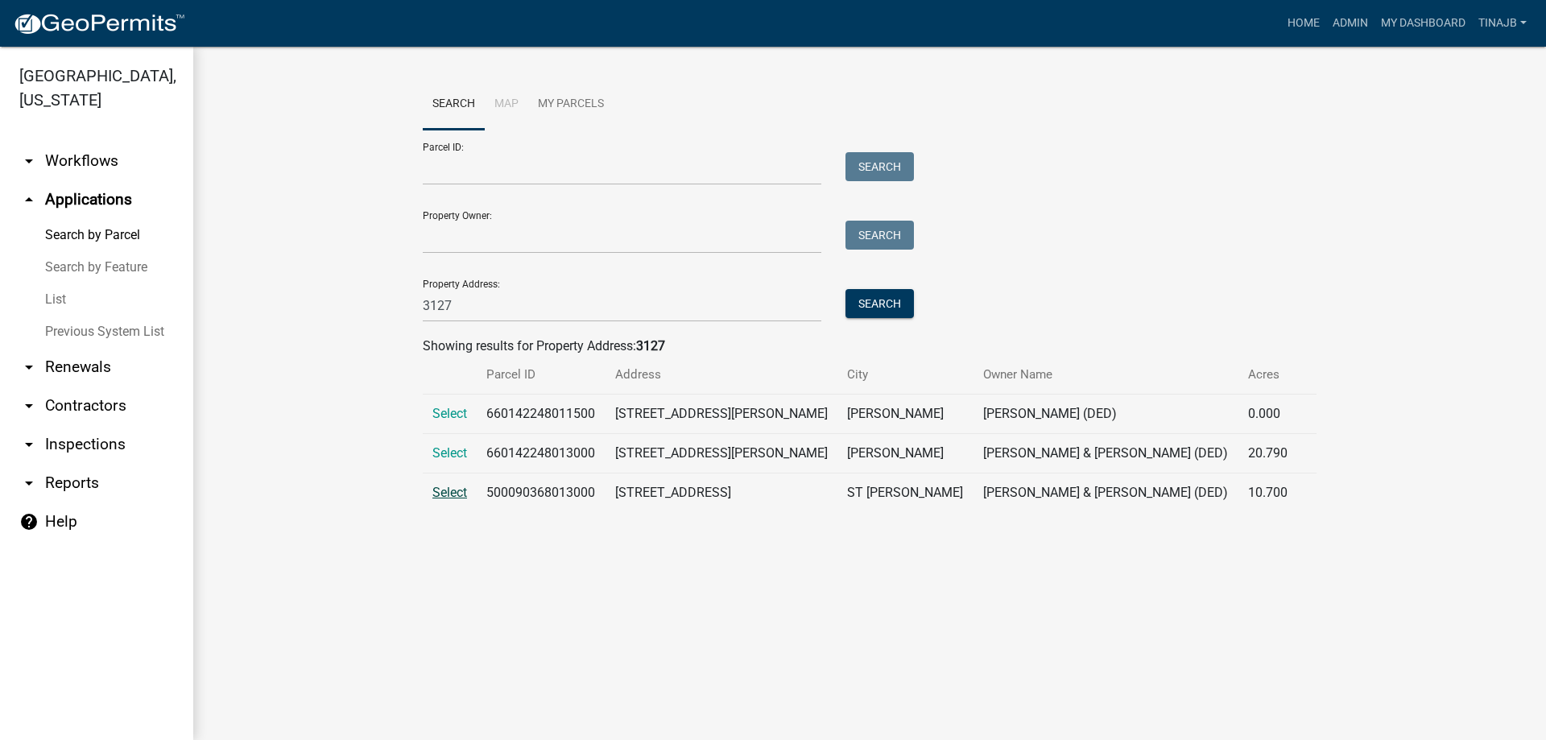
click at [453, 494] on span "Select" at bounding box center [449, 492] width 35 height 15
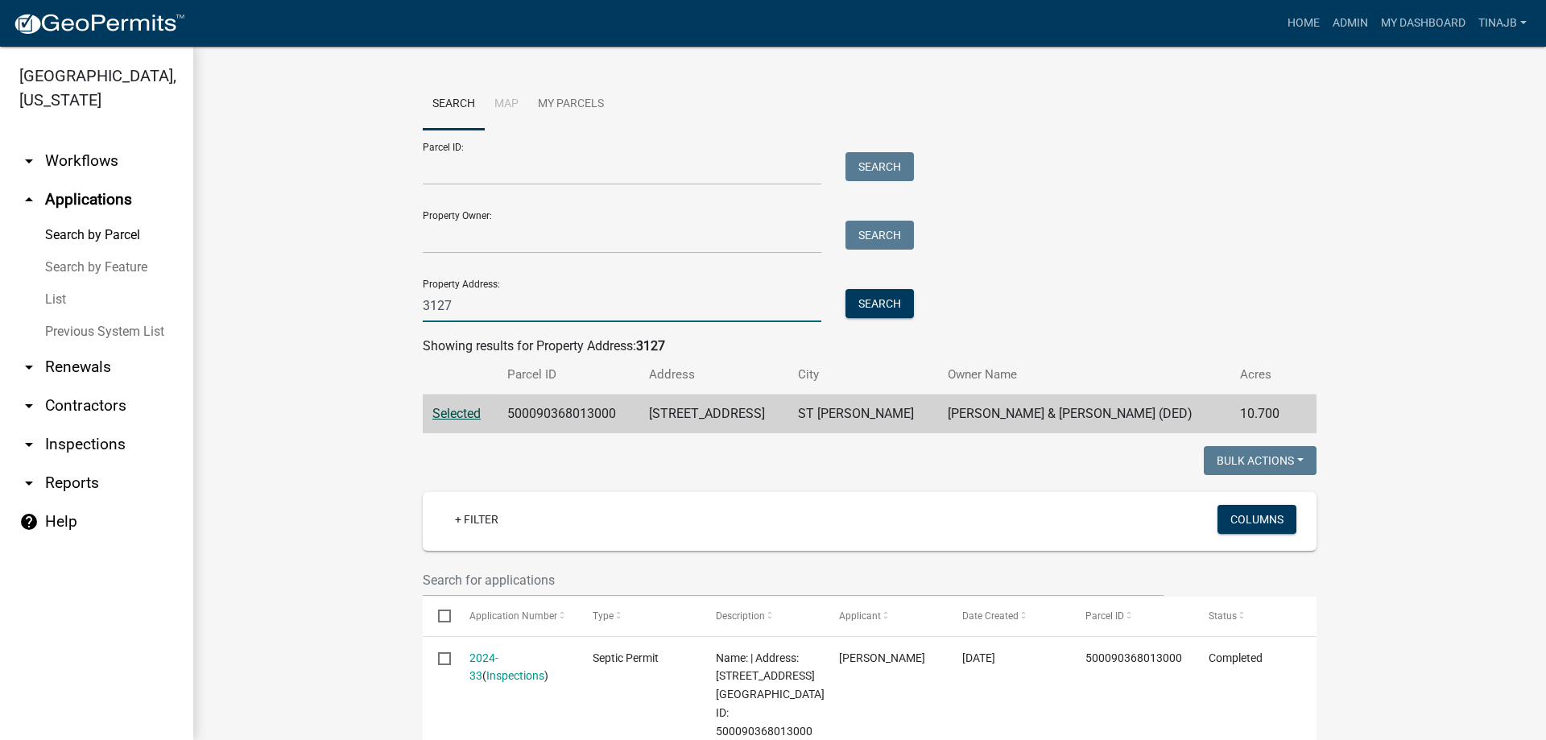
click at [466, 312] on input "3127" at bounding box center [622, 305] width 399 height 33
type input "3"
type input "3121"
click at [883, 307] on button "Search" at bounding box center [880, 303] width 68 height 29
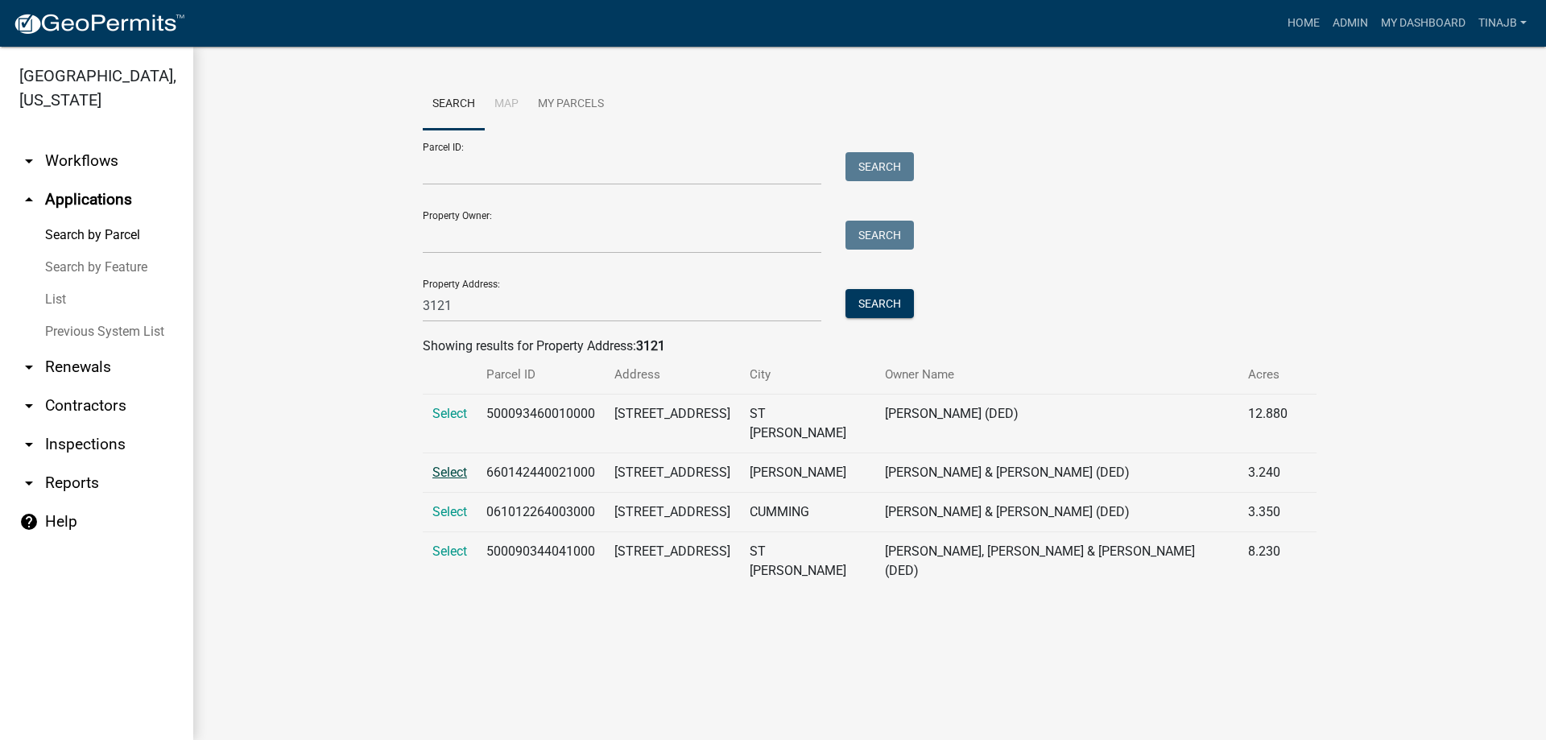
click at [444, 465] on span "Select" at bounding box center [449, 472] width 35 height 15
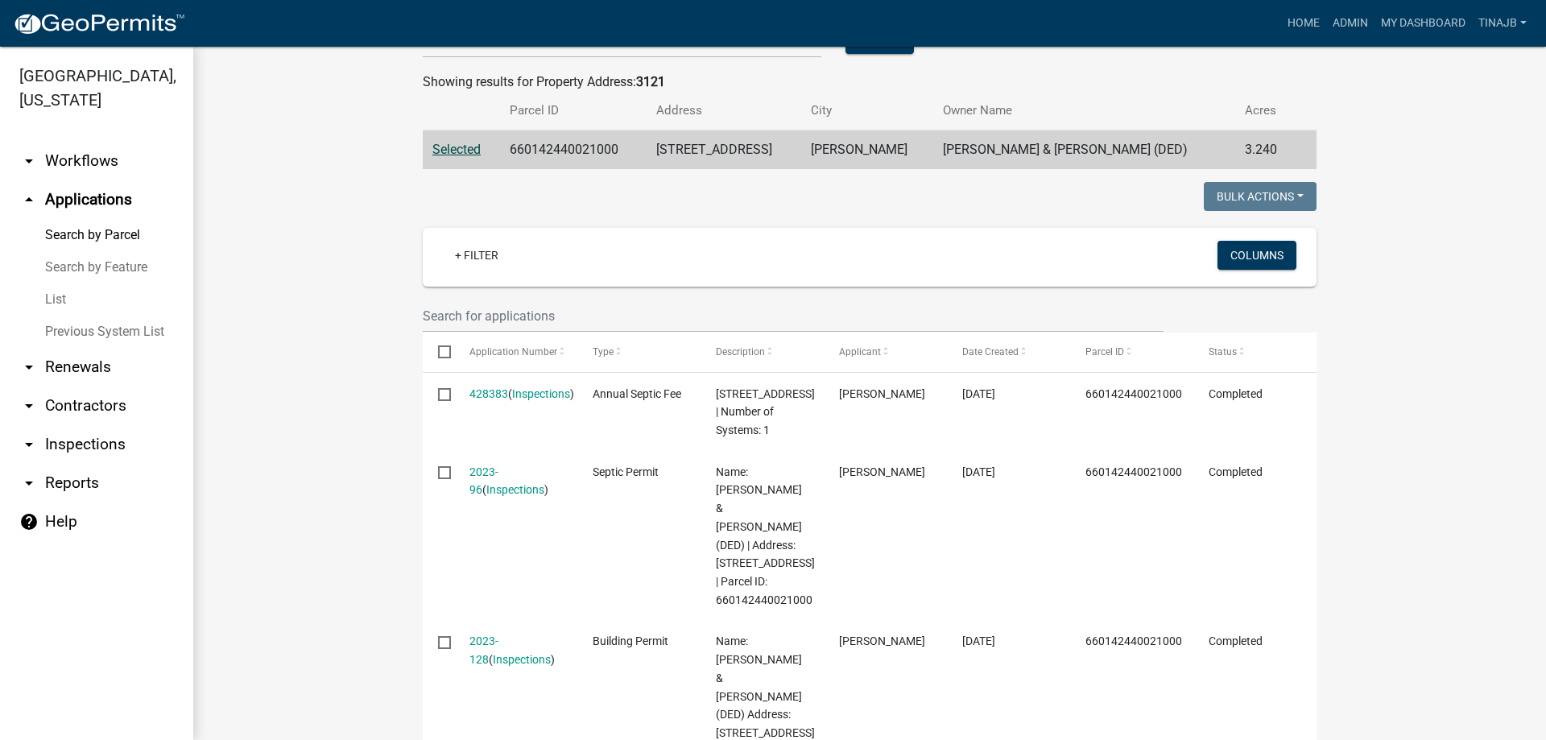
scroll to position [322, 0]
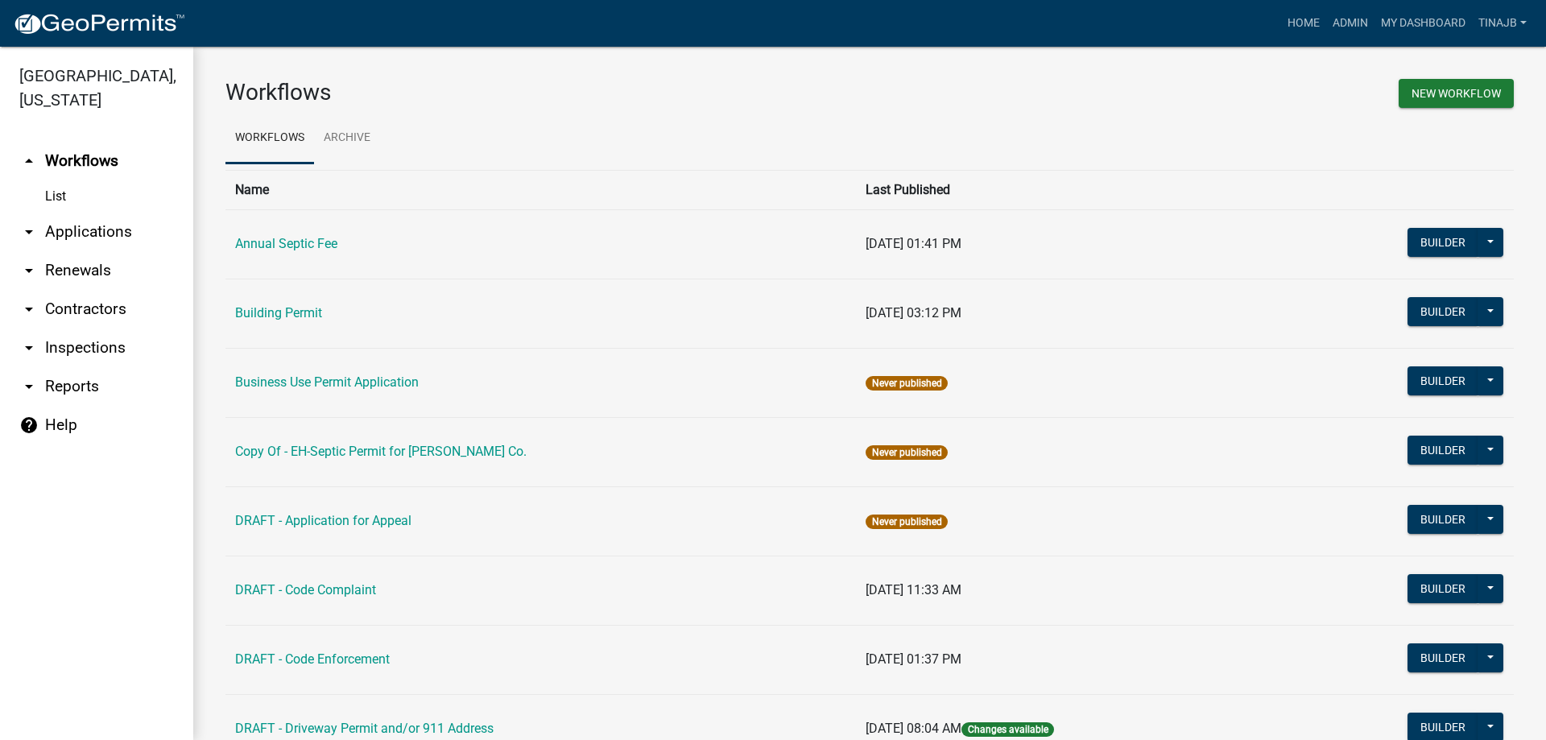
click at [68, 213] on link "arrow_drop_down Applications" at bounding box center [96, 232] width 193 height 39
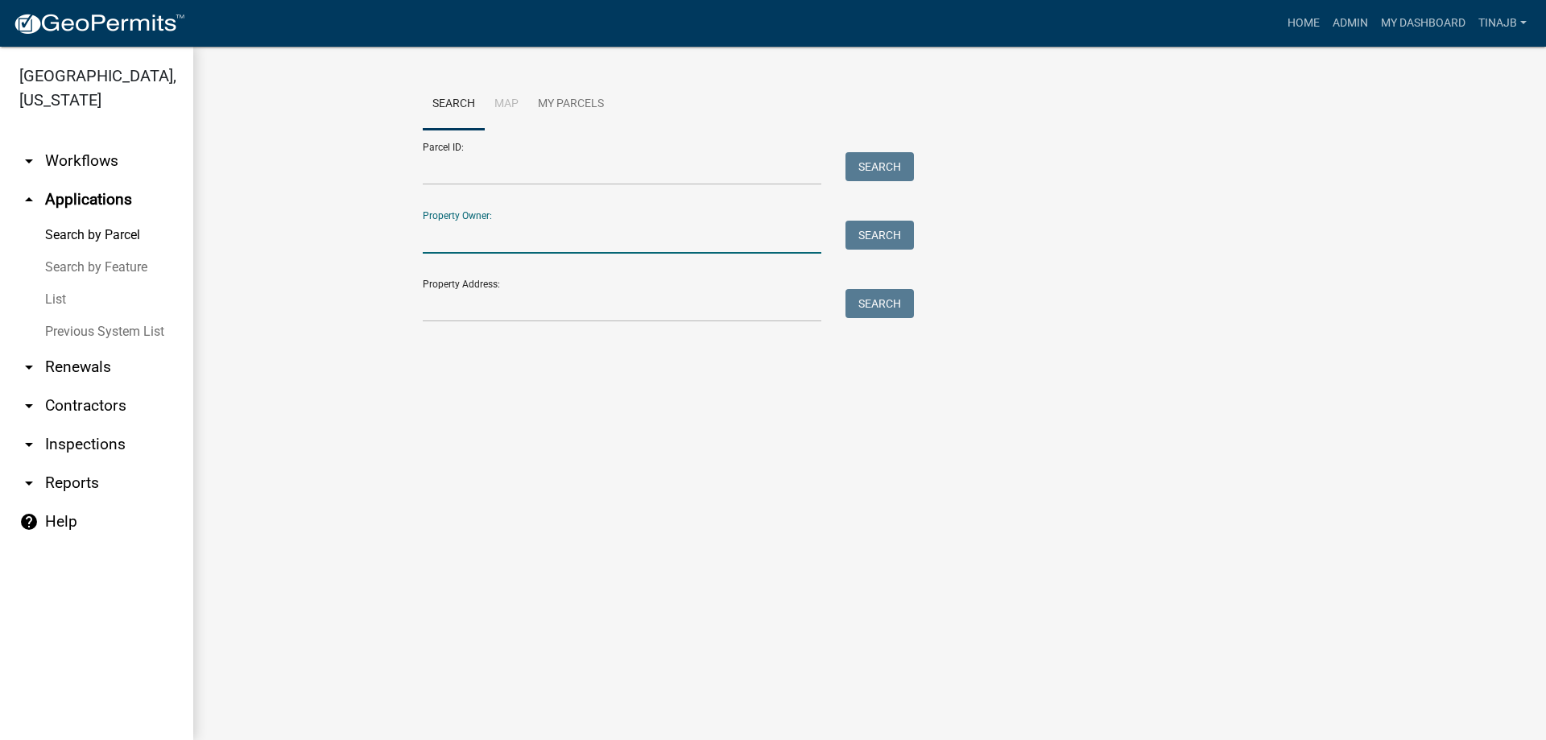
click at [468, 231] on input "Property Owner:" at bounding box center [622, 237] width 399 height 33
click at [874, 229] on button "Search" at bounding box center [880, 235] width 68 height 29
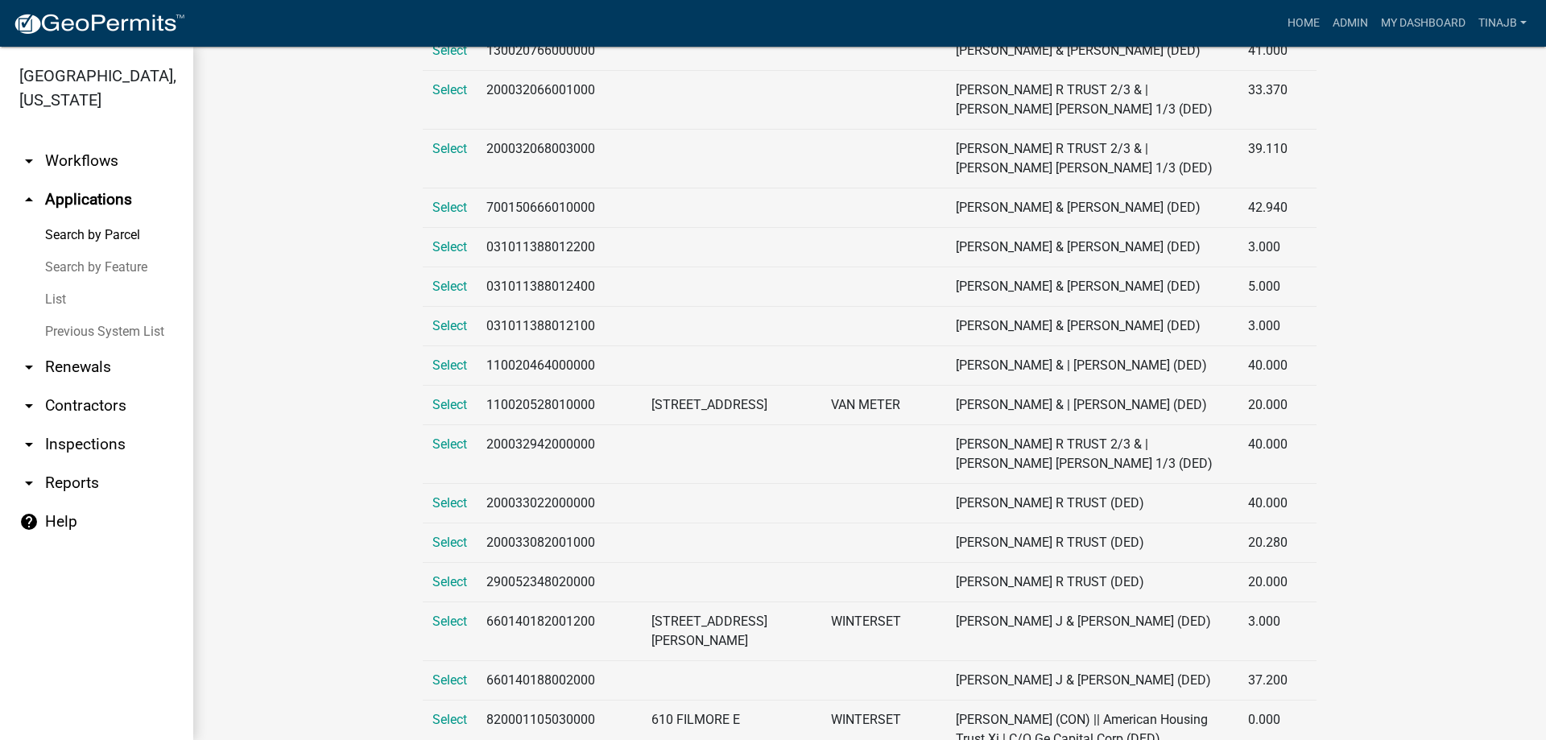
scroll to position [161, 0]
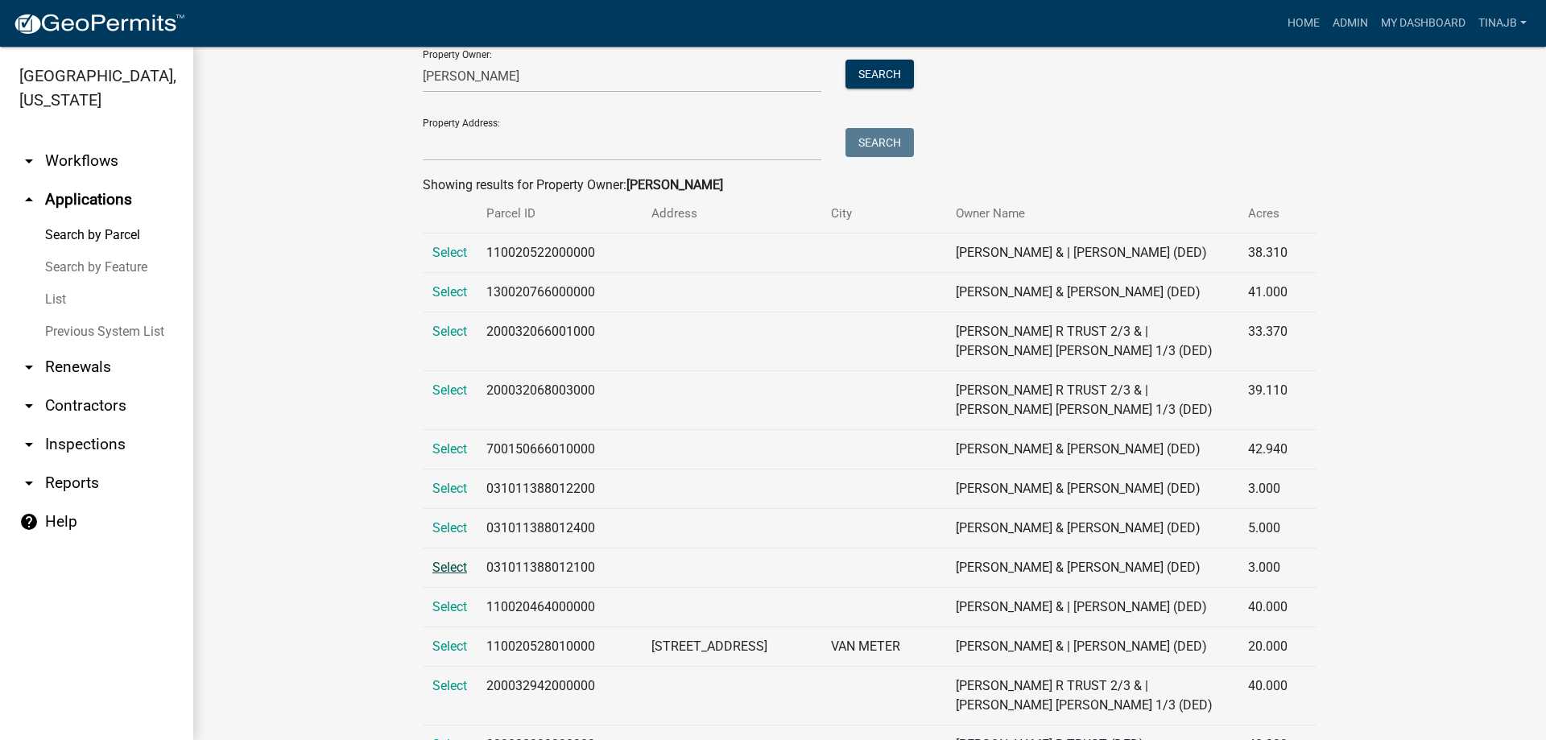
click at [453, 560] on span "Select" at bounding box center [449, 567] width 35 height 15
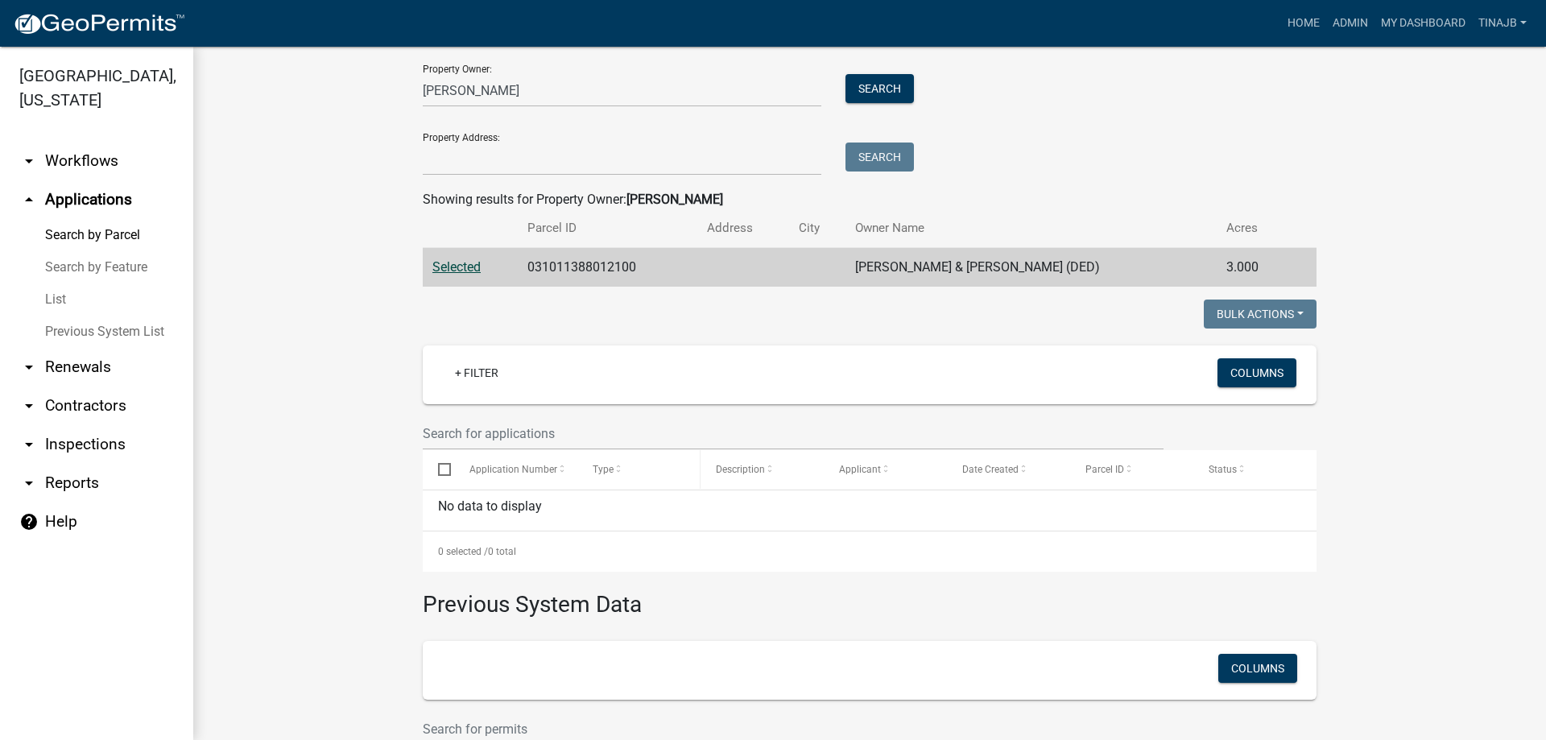
scroll to position [145, 0]
click at [582, 268] on td "031011388012100" at bounding box center [608, 269] width 180 height 39
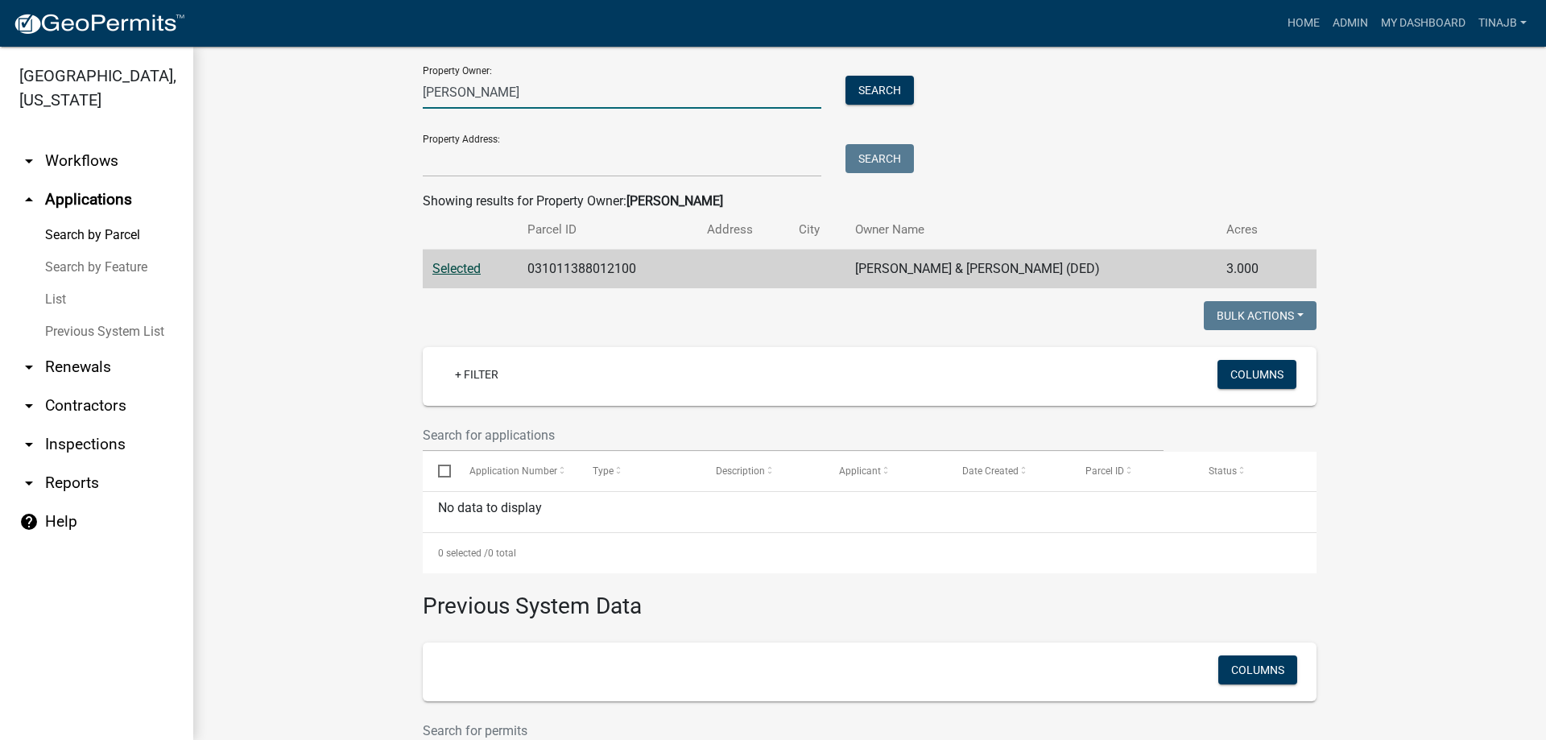
click at [465, 95] on input "doyle" at bounding box center [622, 92] width 399 height 33
click at [870, 86] on button "Search" at bounding box center [880, 90] width 68 height 29
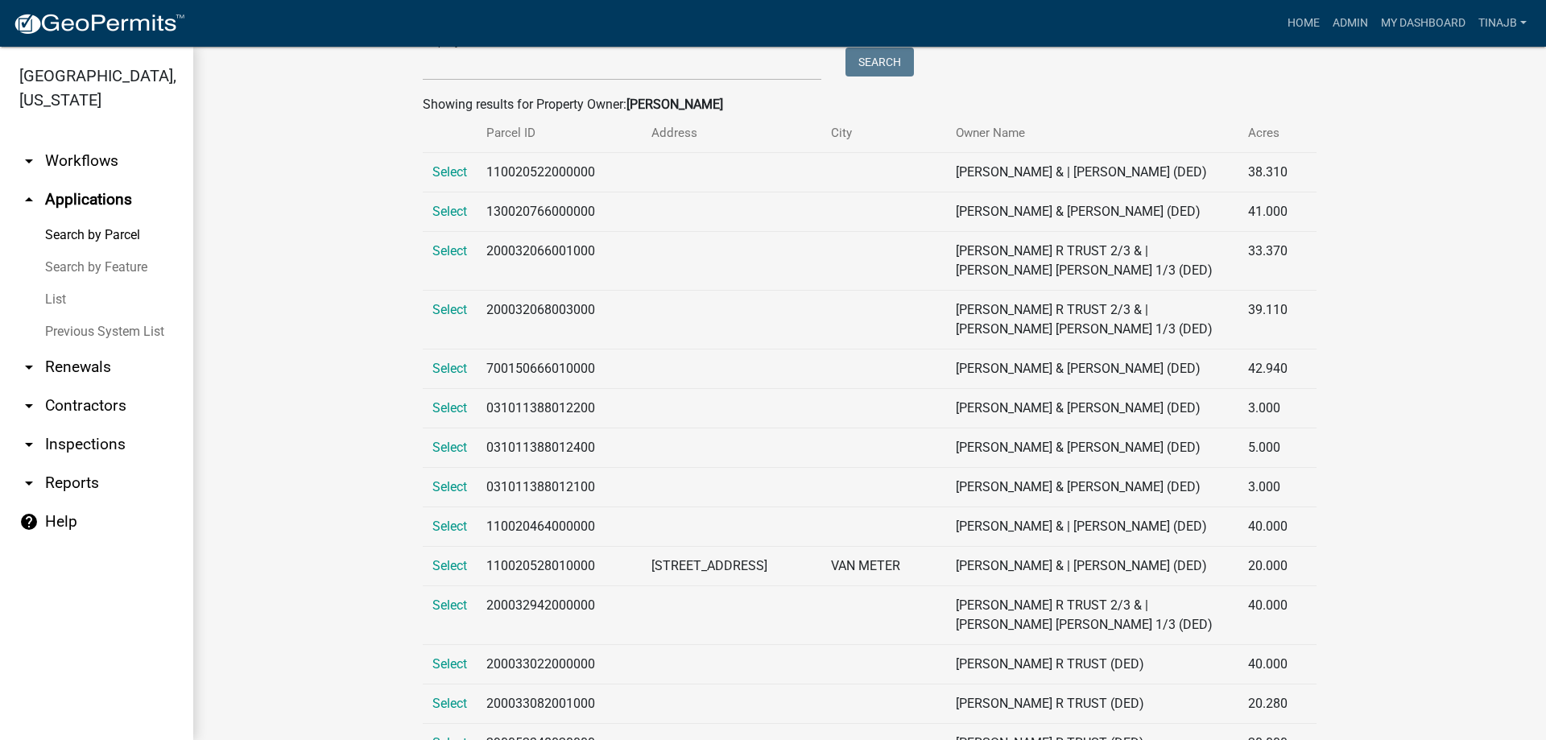
scroll to position [0, 0]
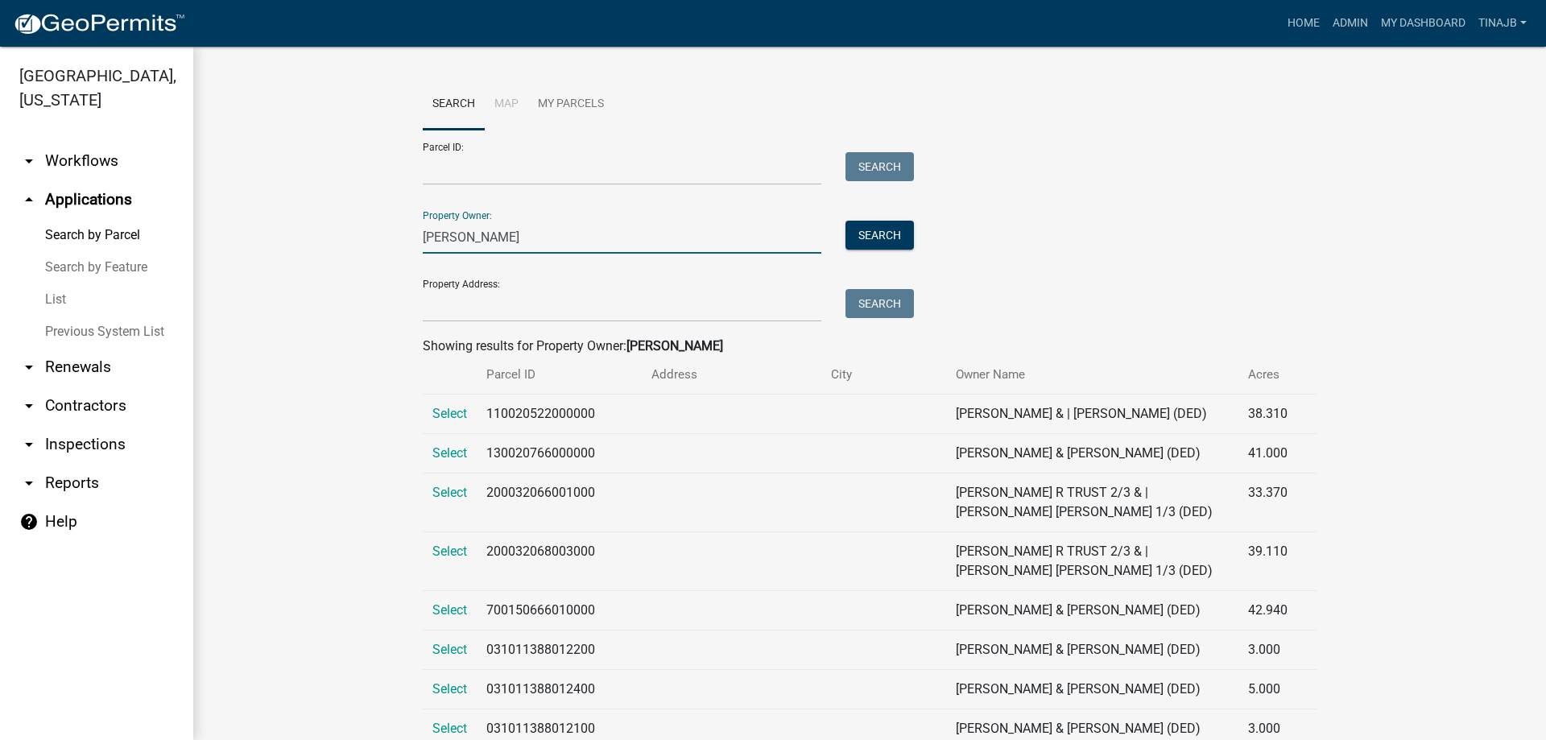
click at [469, 242] on input "doyle" at bounding box center [622, 237] width 399 height 33
type input "doyle dan"
click at [872, 238] on button "Search" at bounding box center [880, 235] width 68 height 29
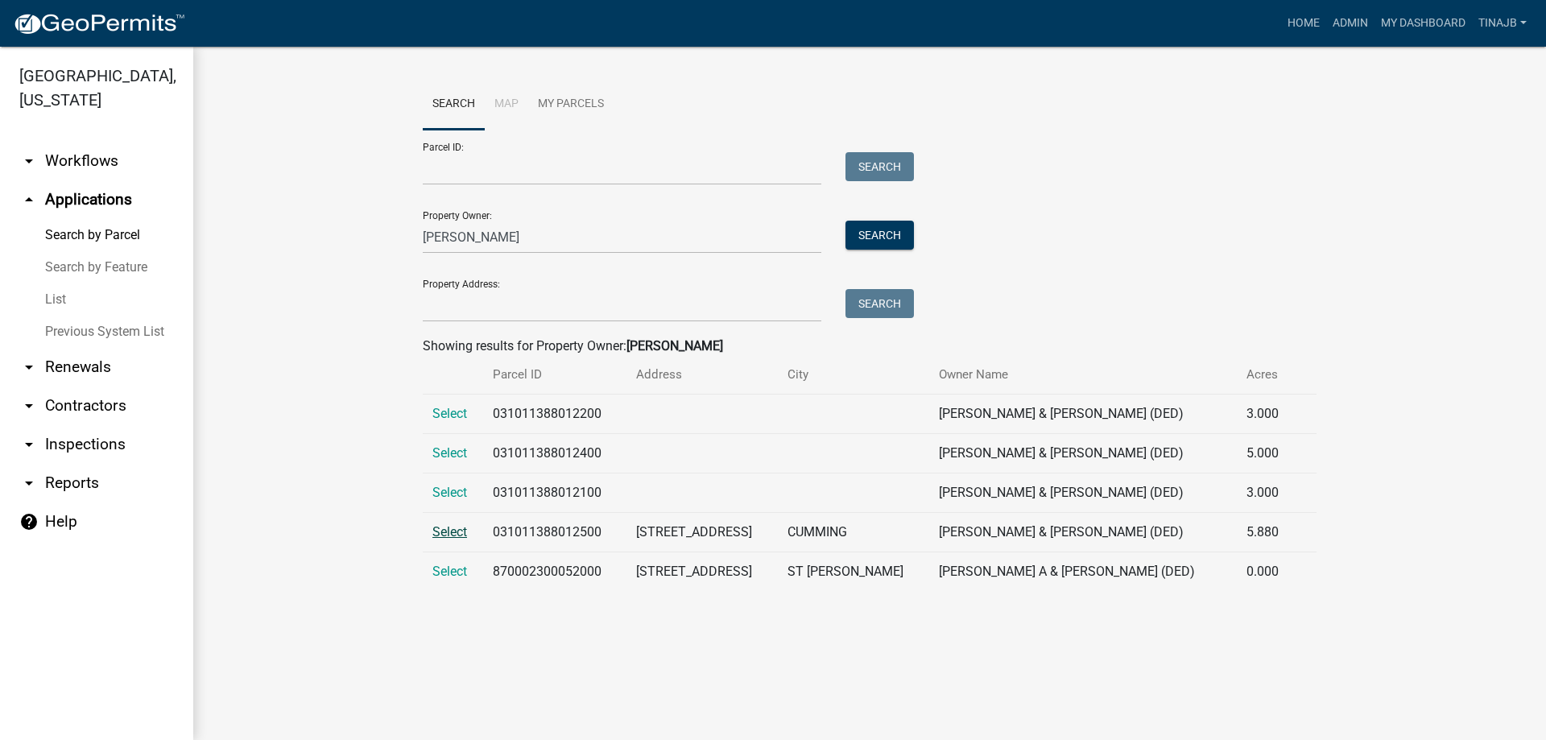
click at [464, 532] on span "Select" at bounding box center [449, 531] width 35 height 15
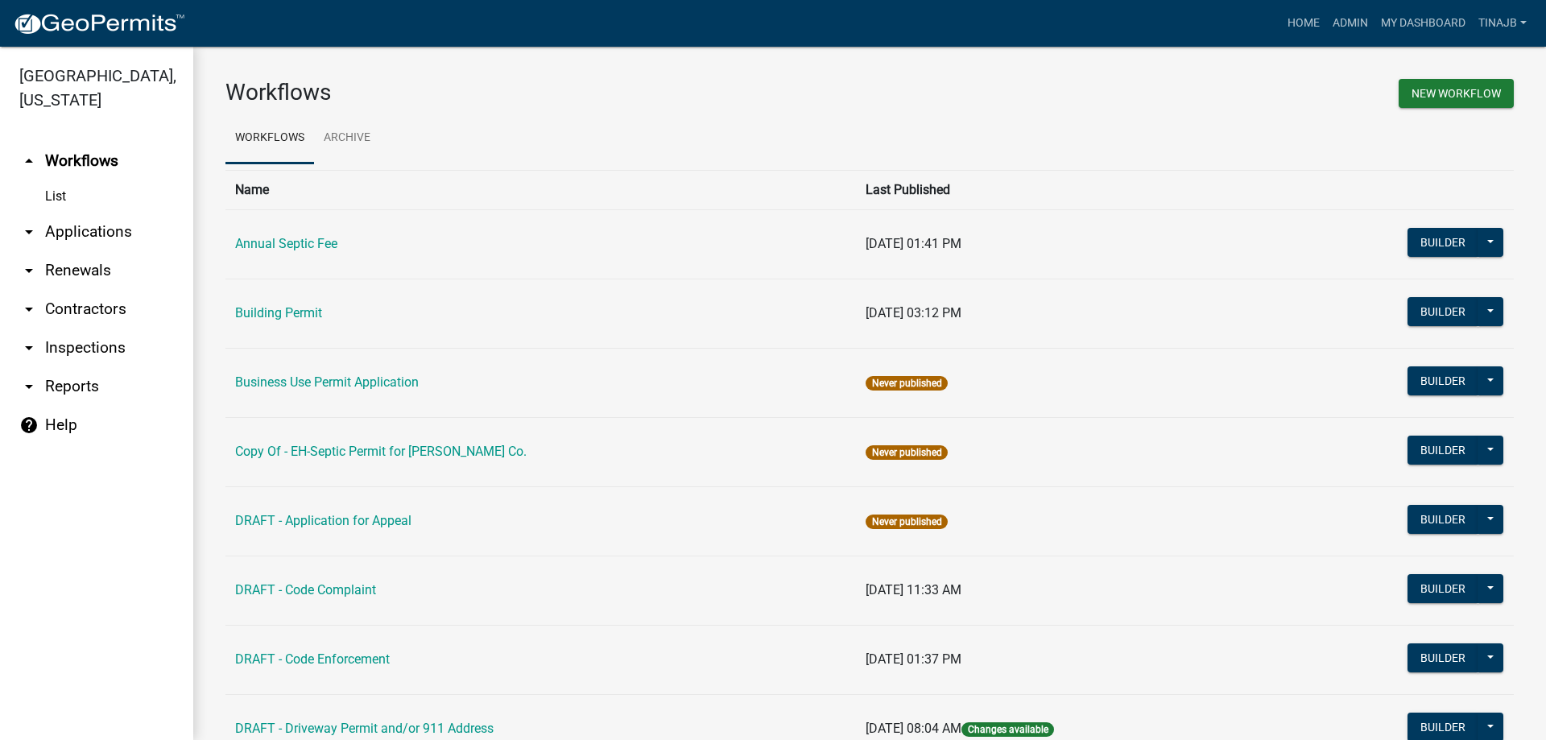
click at [102, 213] on link "arrow_drop_down Applications" at bounding box center [96, 232] width 193 height 39
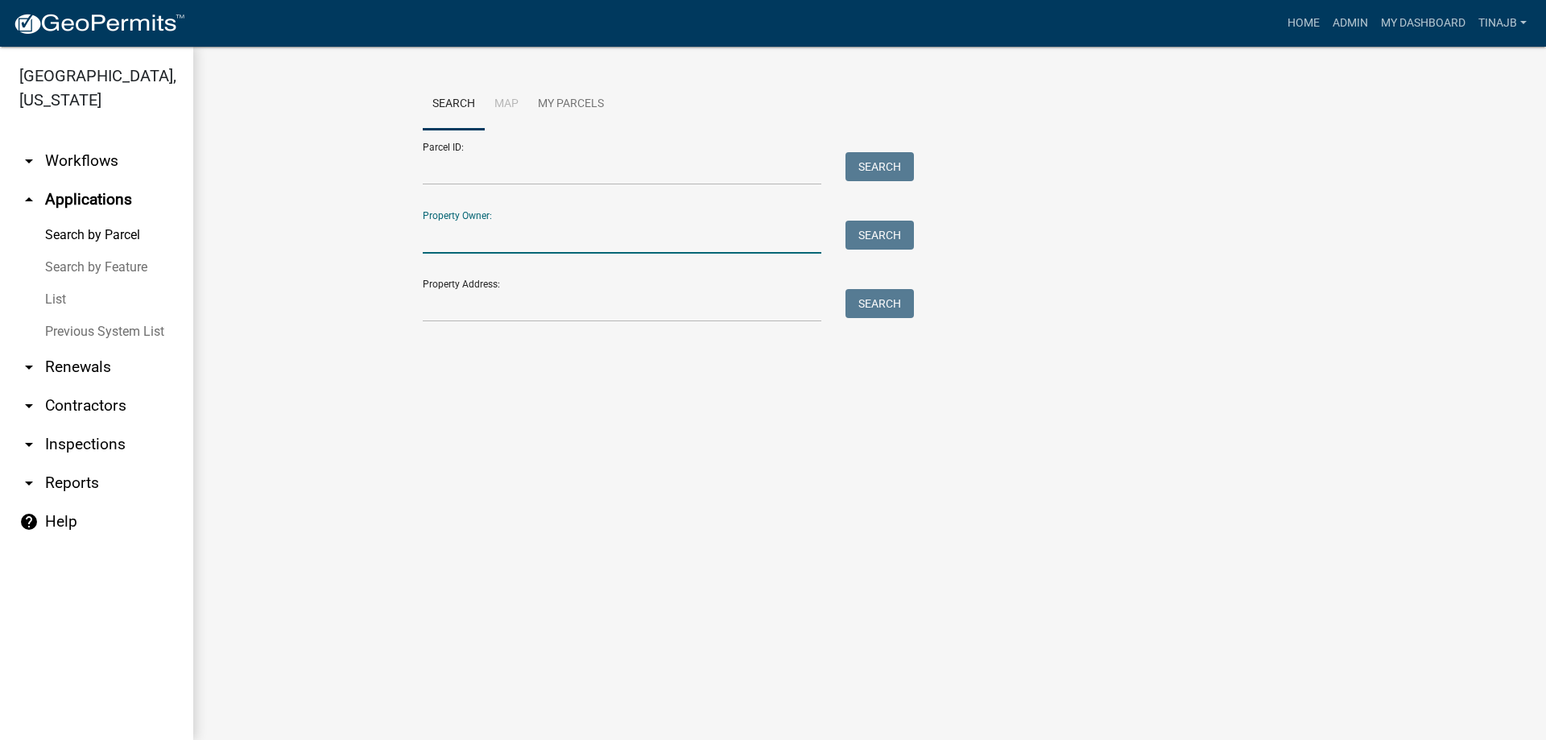
click at [479, 238] on input "Property Owner:" at bounding box center [622, 237] width 399 height 33
click at [876, 232] on button "Search" at bounding box center [880, 235] width 68 height 29
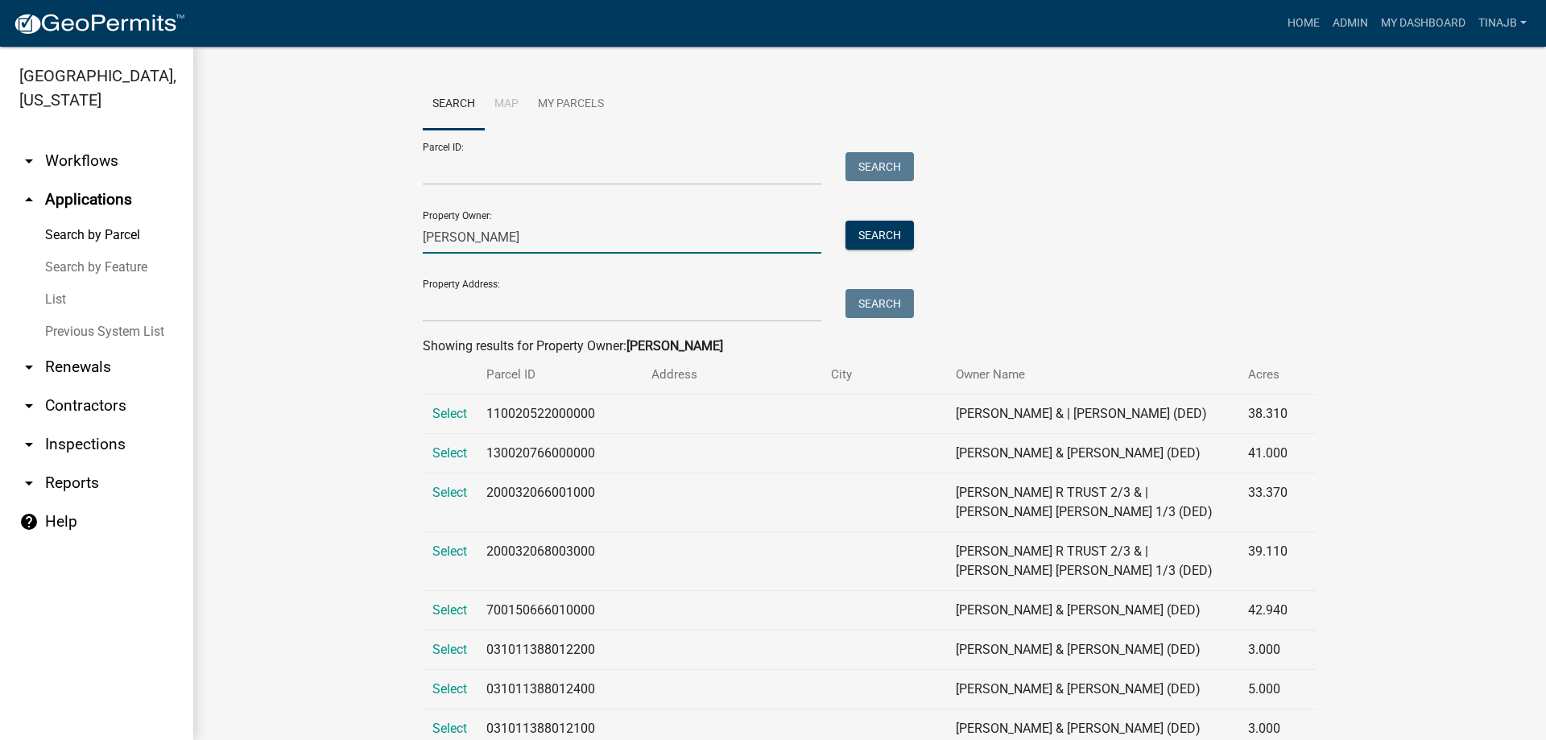
click at [517, 242] on input "doyle" at bounding box center [622, 237] width 399 height 33
click at [870, 234] on button "Search" at bounding box center [880, 235] width 68 height 29
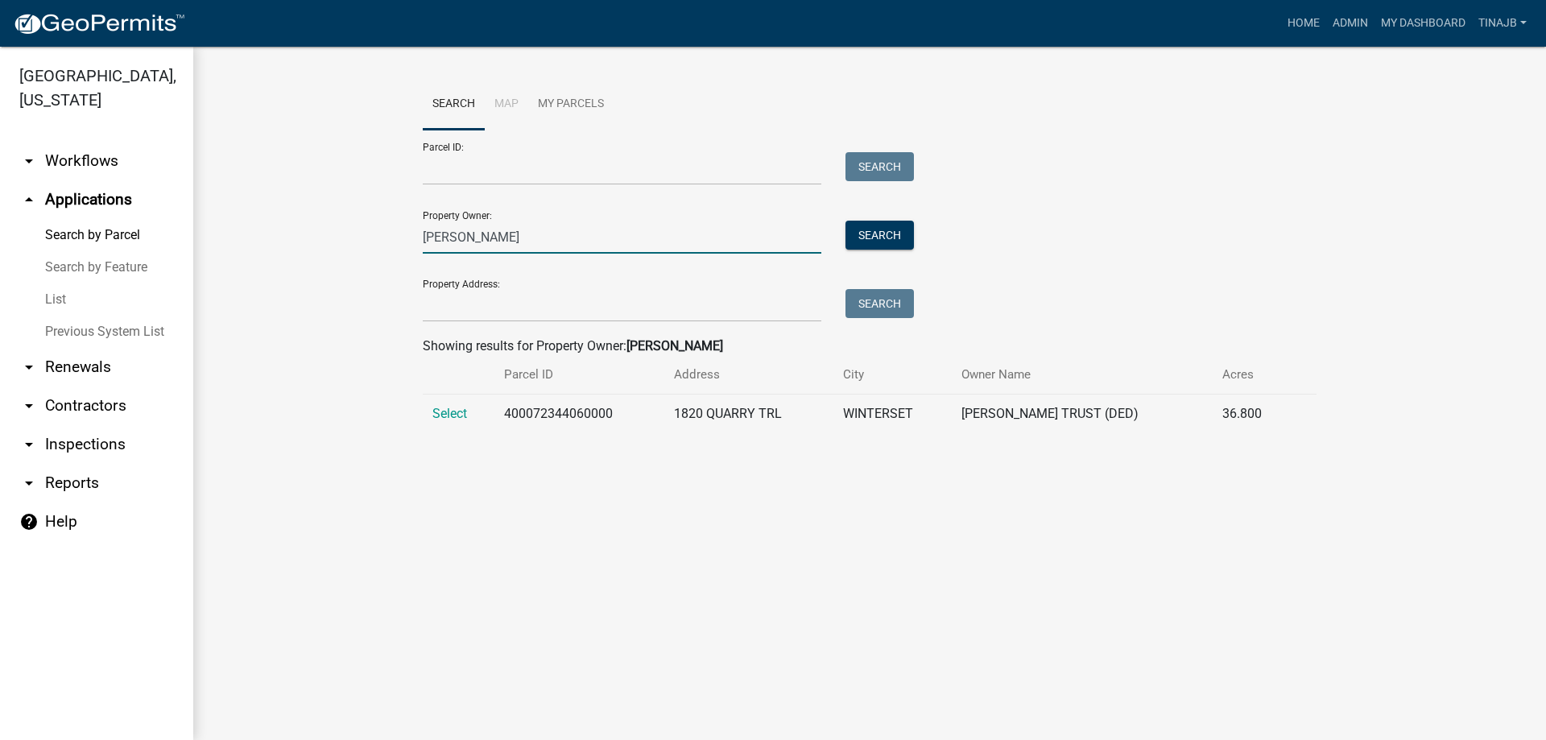
click at [508, 238] on input "doyle ann" at bounding box center [622, 237] width 399 height 33
type input "d"
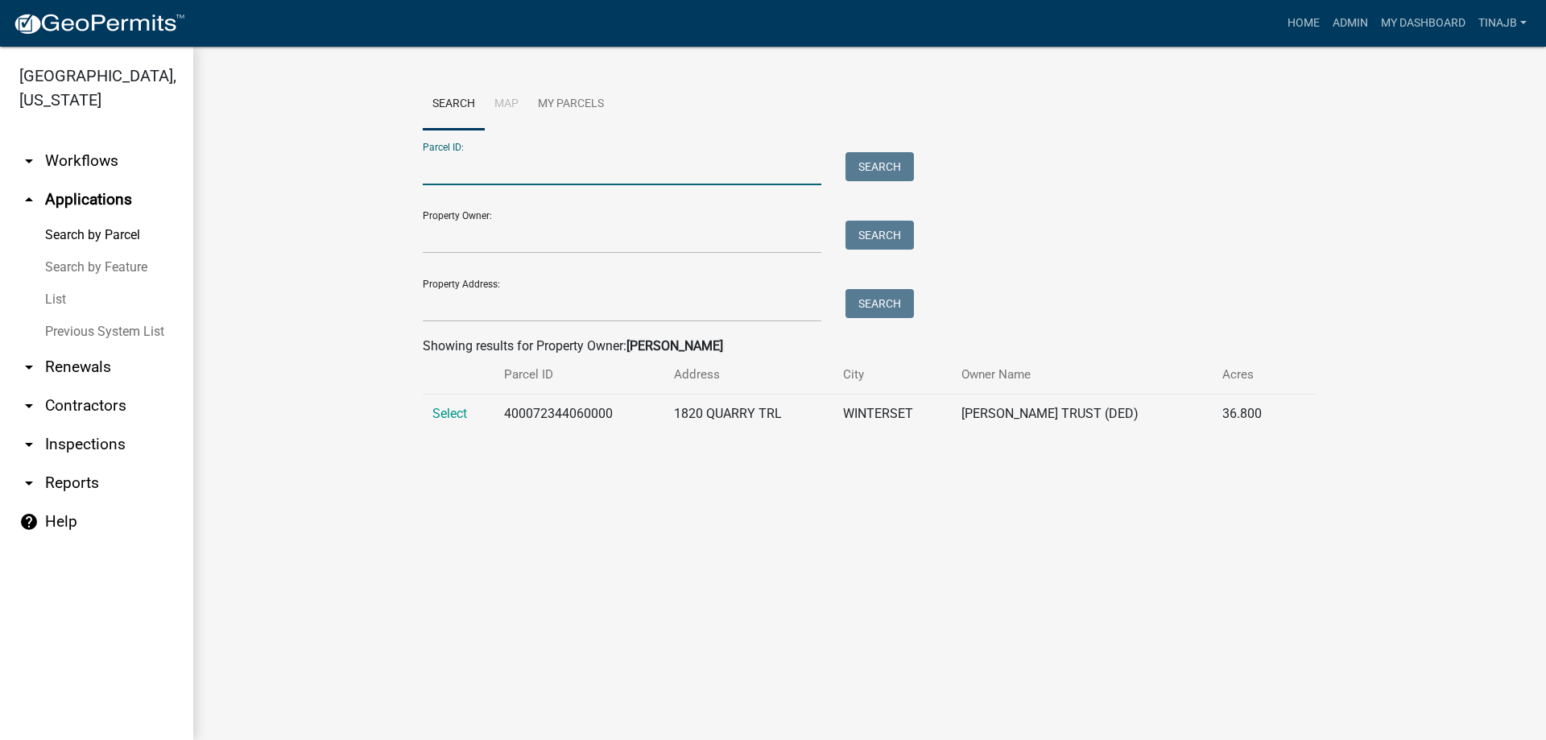
click at [540, 159] on input "Parcel ID:" at bounding box center [622, 168] width 399 height 33
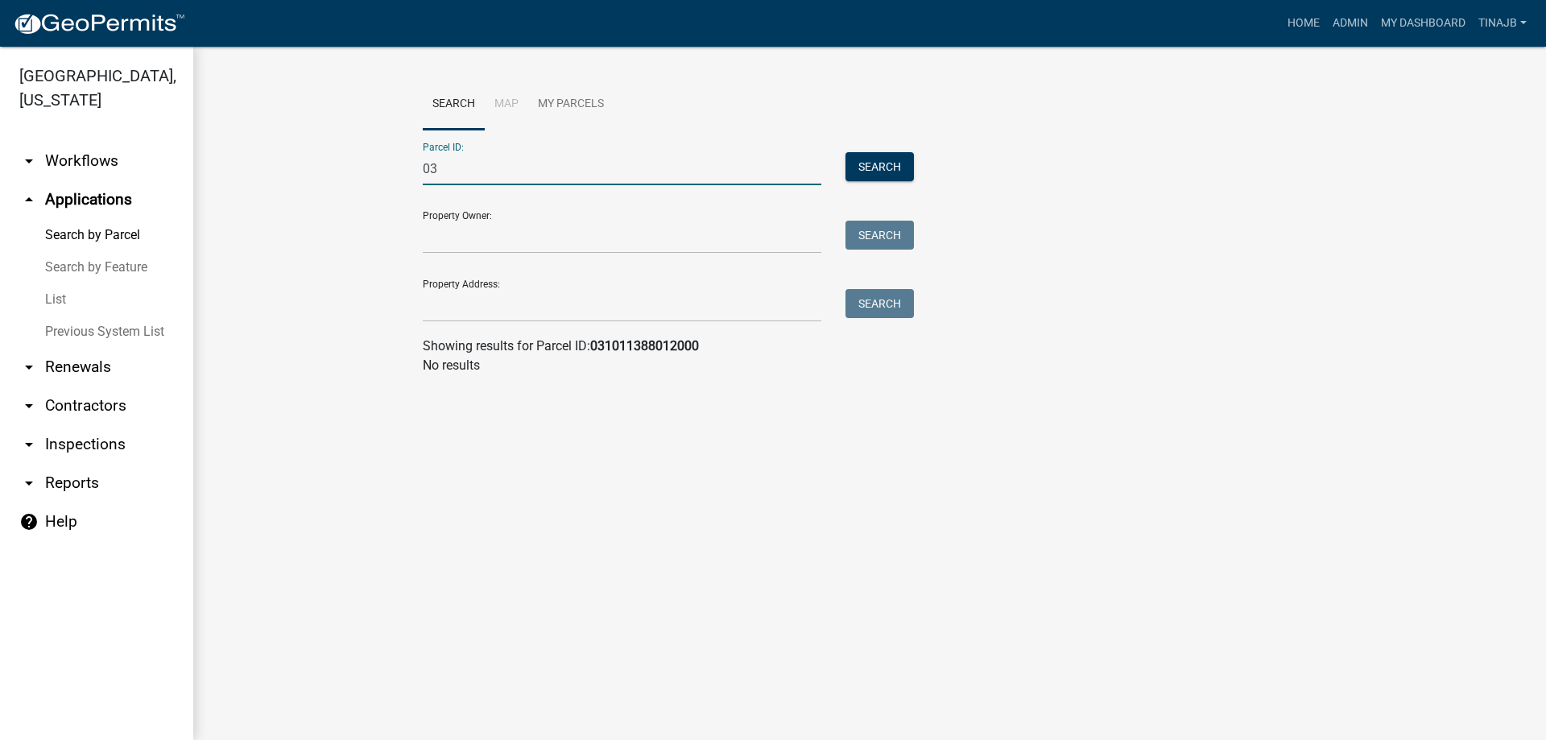
type input "0"
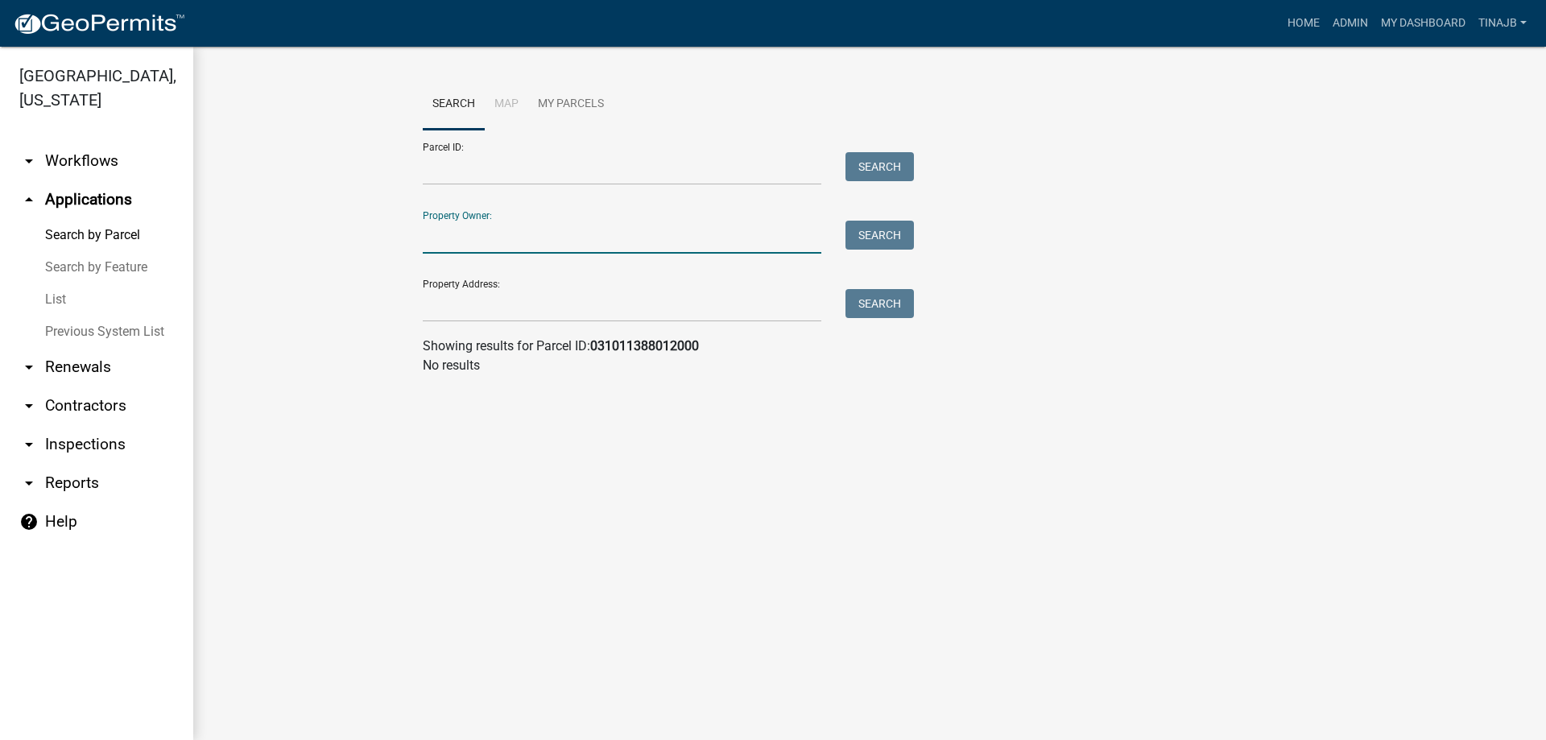
click at [471, 246] on input "Property Owner:" at bounding box center [622, 237] width 399 height 33
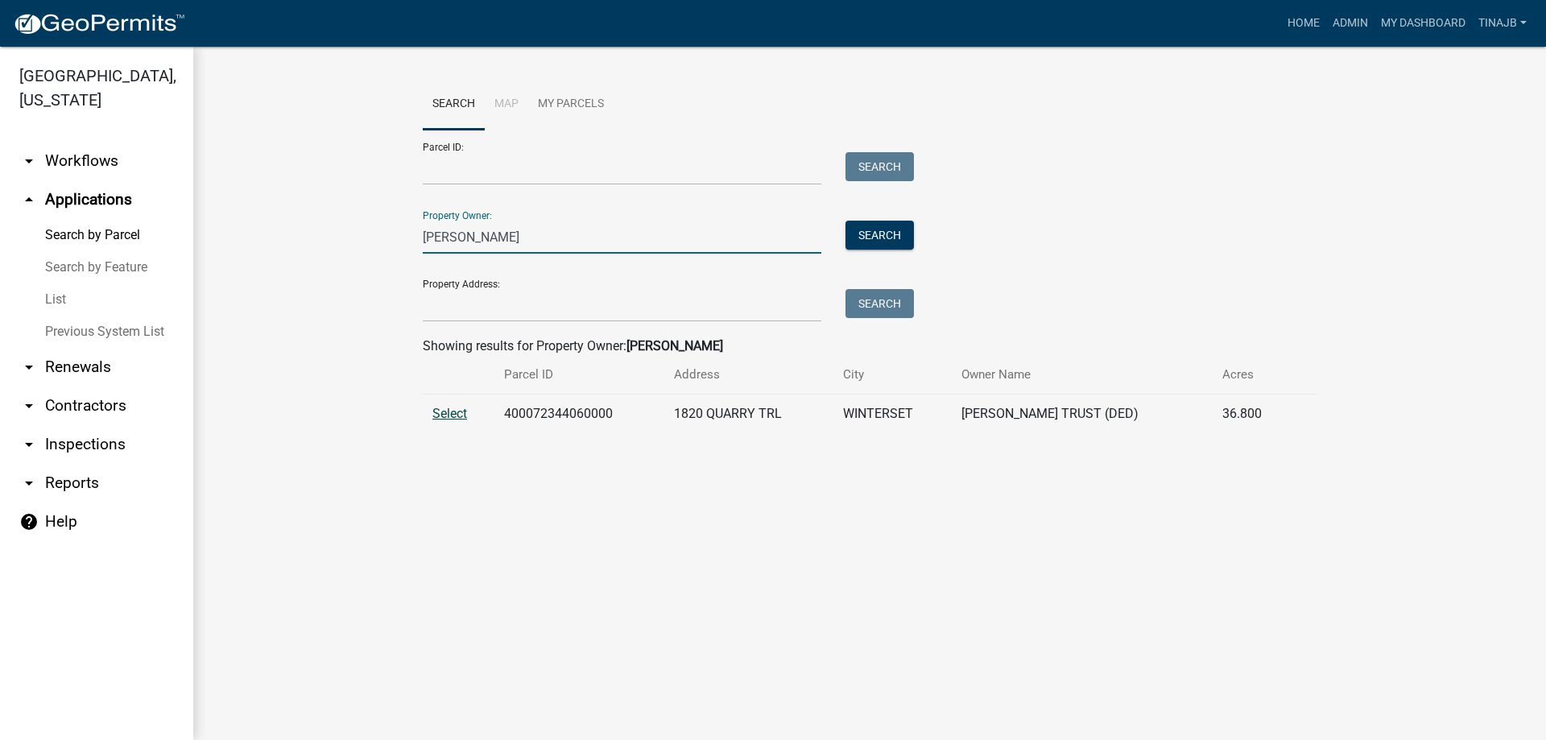
click at [459, 411] on span "Select" at bounding box center [449, 413] width 35 height 15
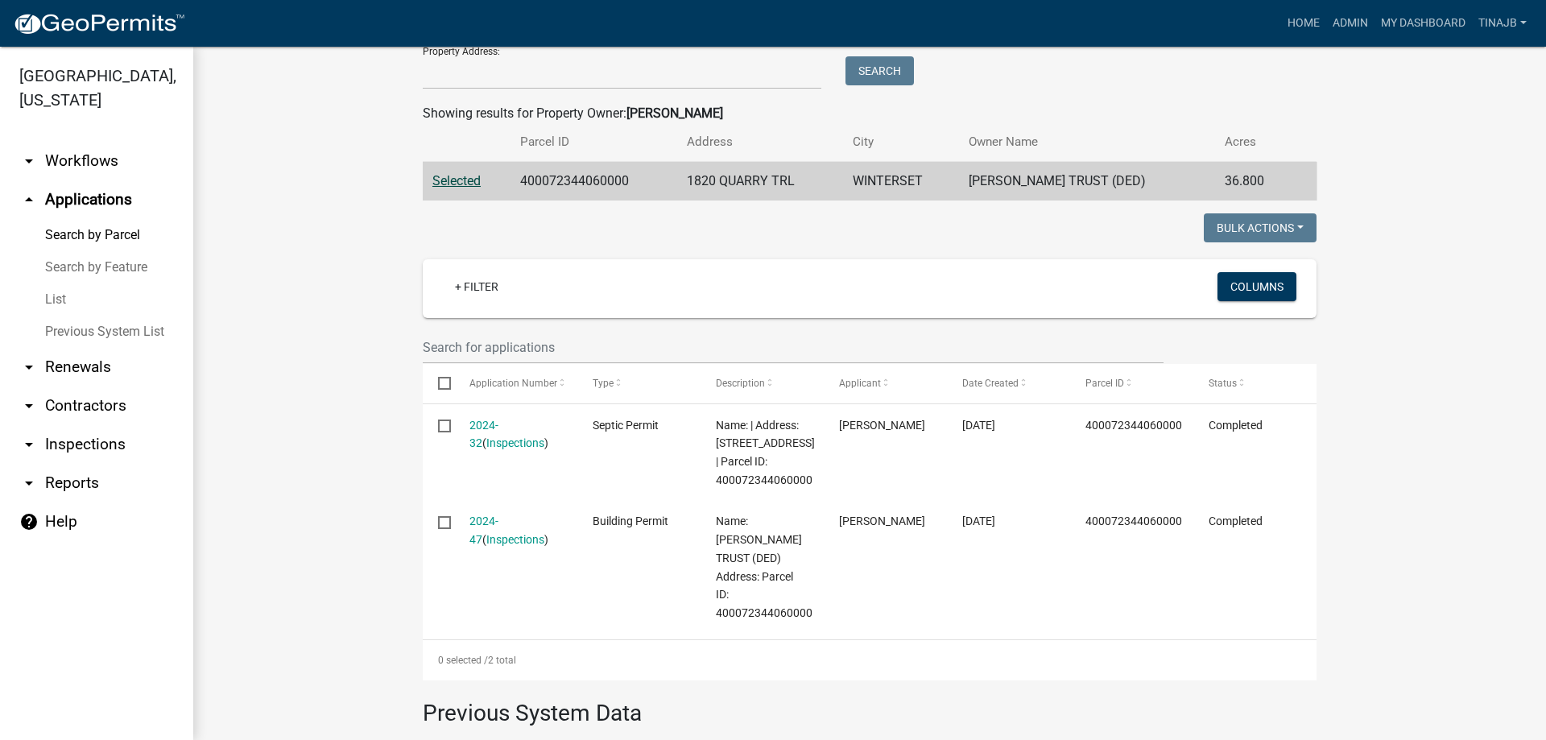
scroll to position [322, 0]
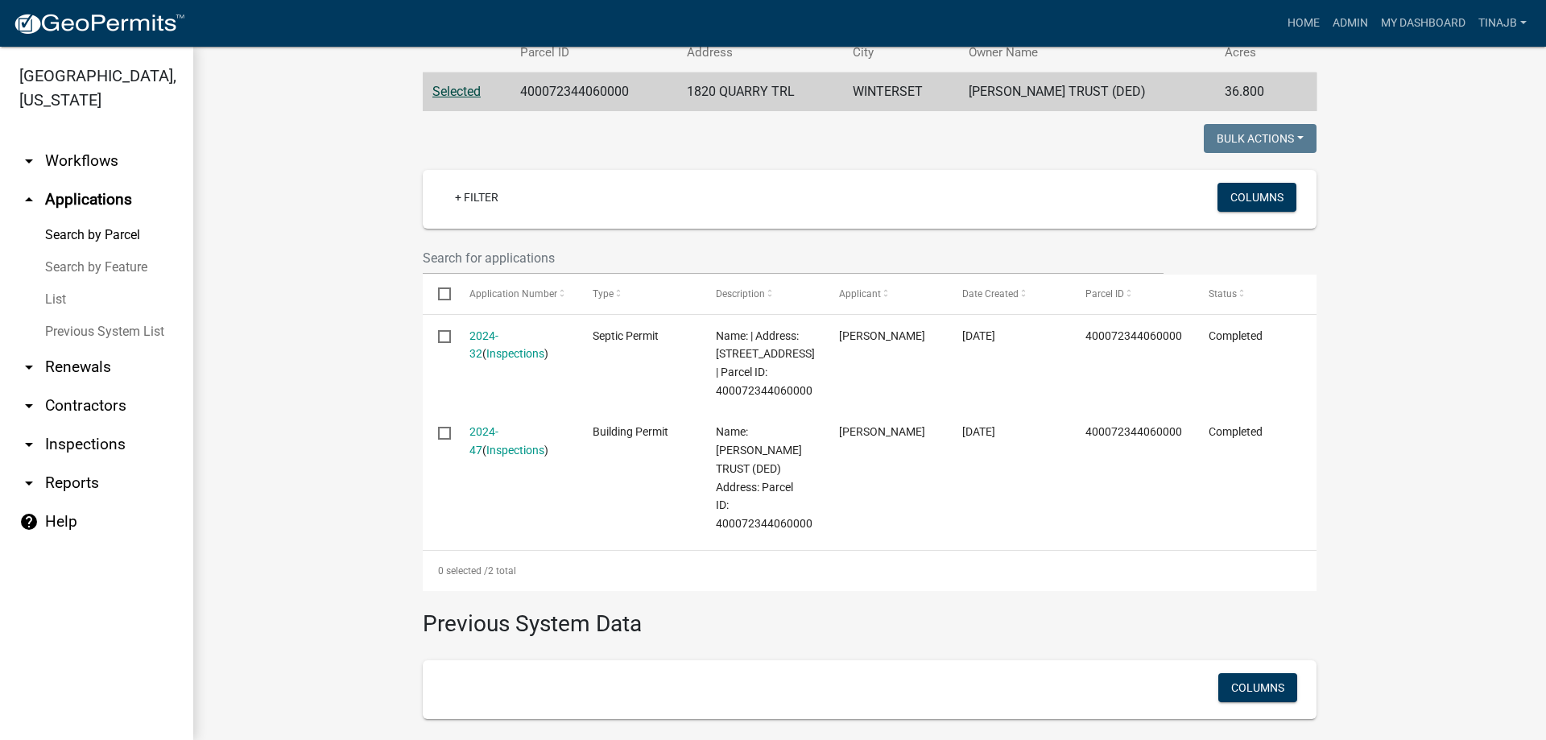
click at [72, 180] on link "arrow_drop_up Applications" at bounding box center [96, 199] width 193 height 39
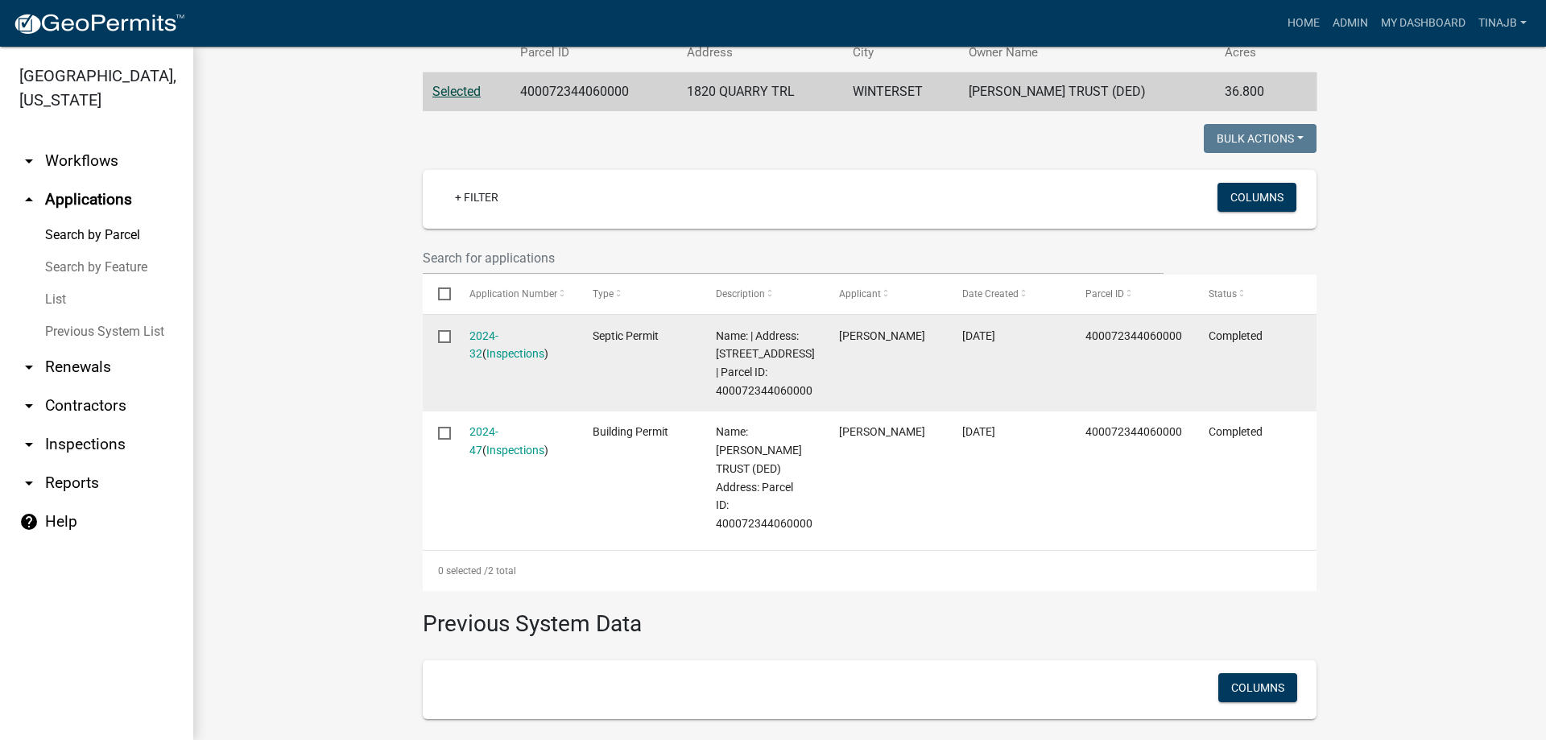
scroll to position [0, 0]
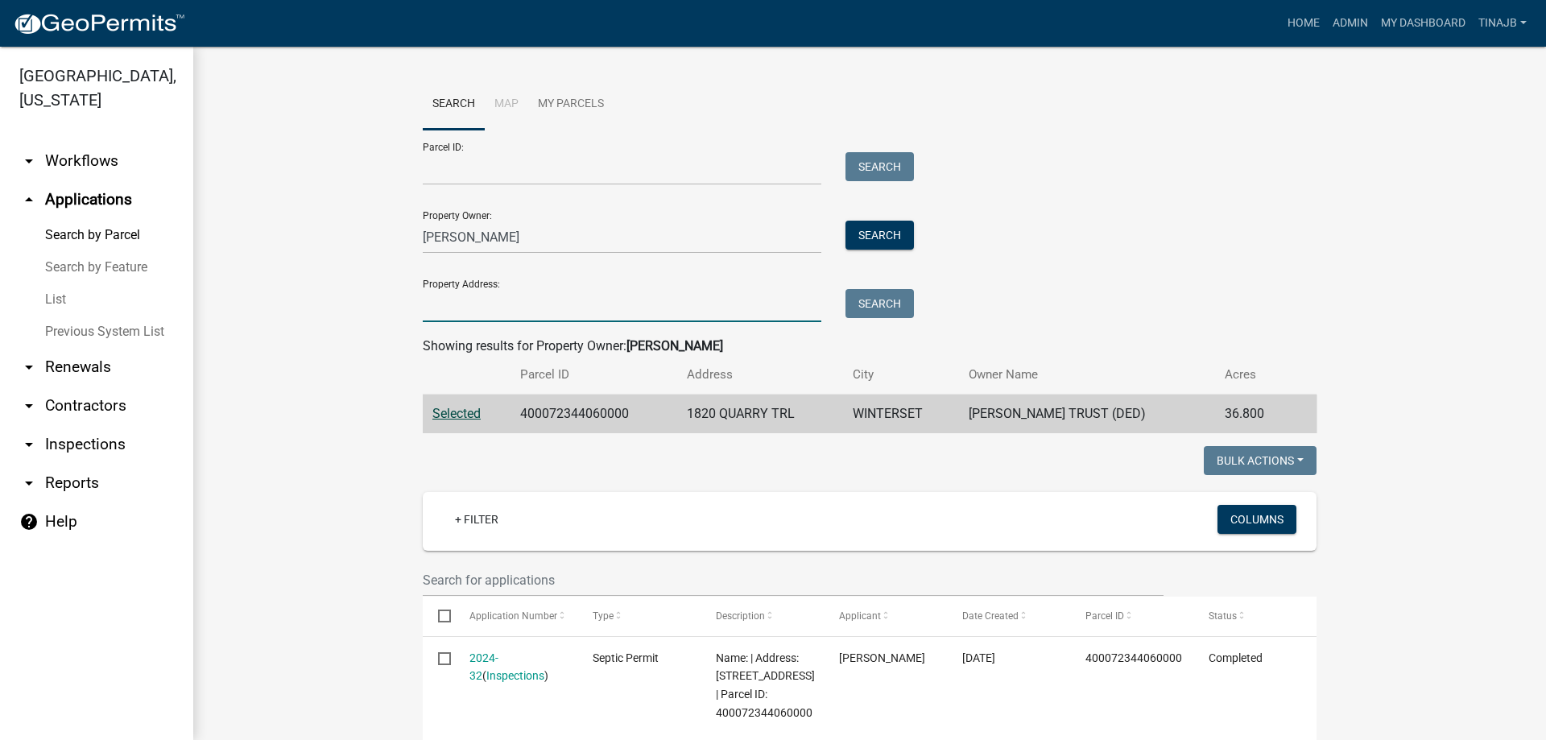
click at [495, 310] on input "Property Address:" at bounding box center [622, 305] width 399 height 33
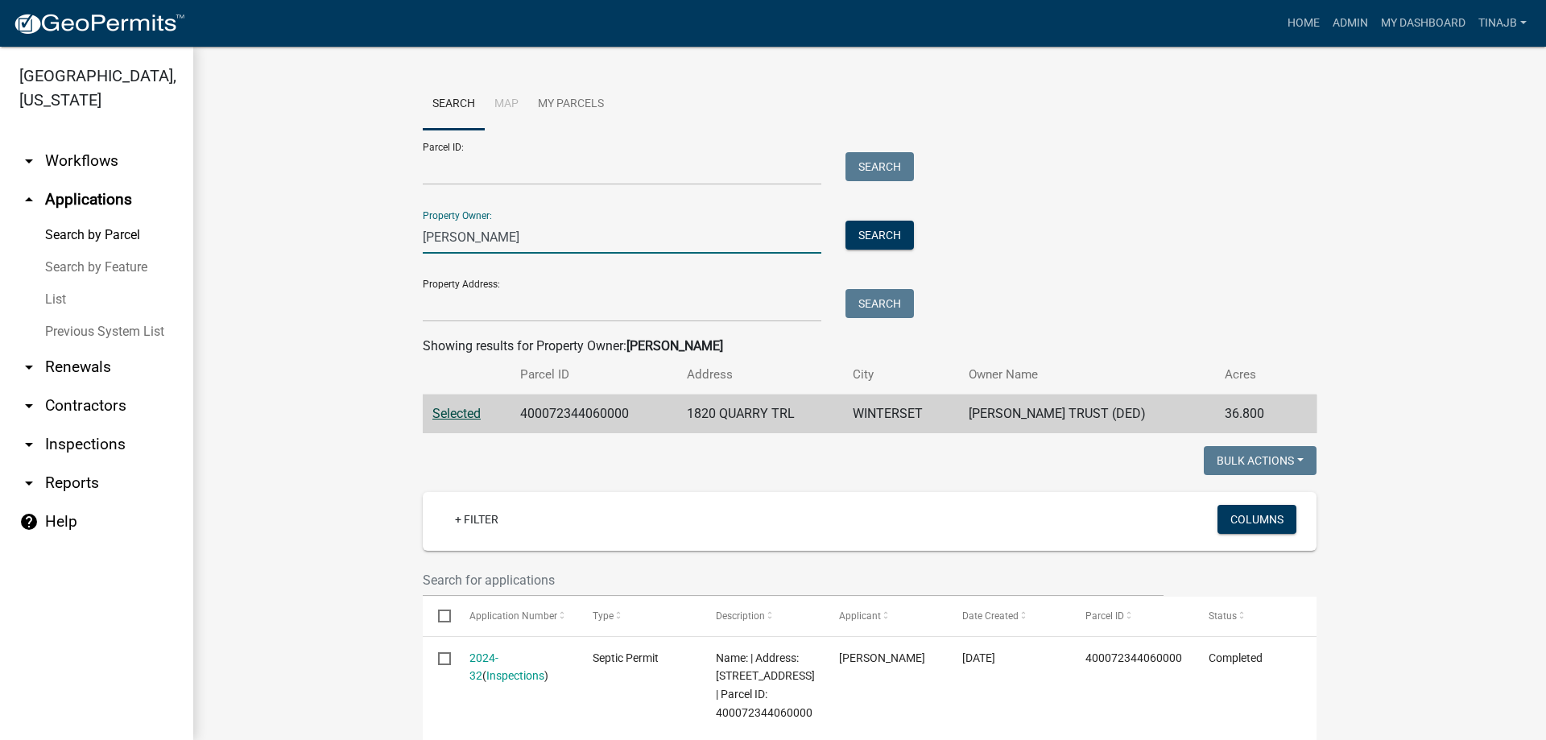
click at [494, 225] on input "doyle ann" at bounding box center [622, 237] width 399 height 33
type input "d"
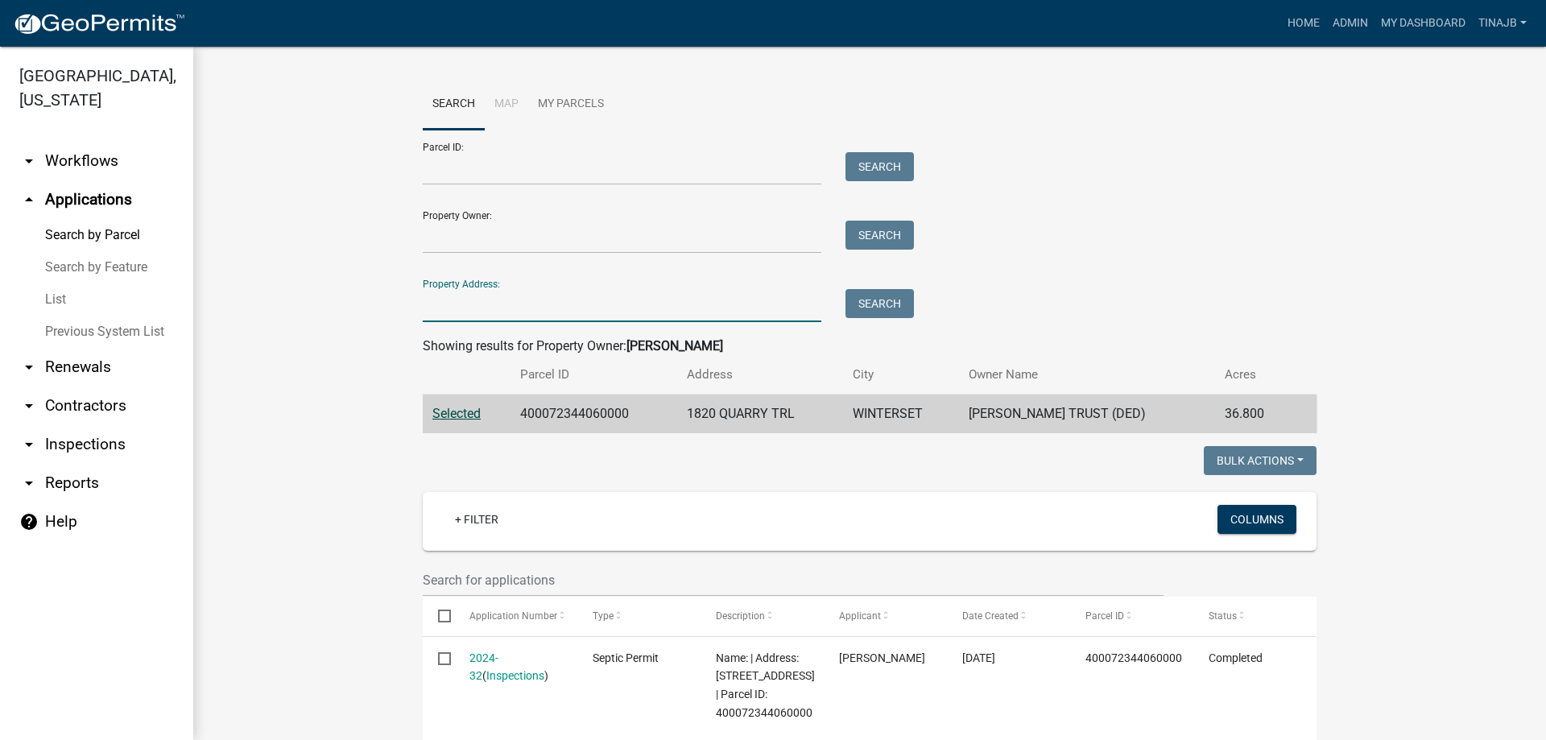
click at [478, 303] on input "Property Address:" at bounding box center [622, 305] width 399 height 33
click at [874, 304] on button "Search" at bounding box center [880, 303] width 68 height 29
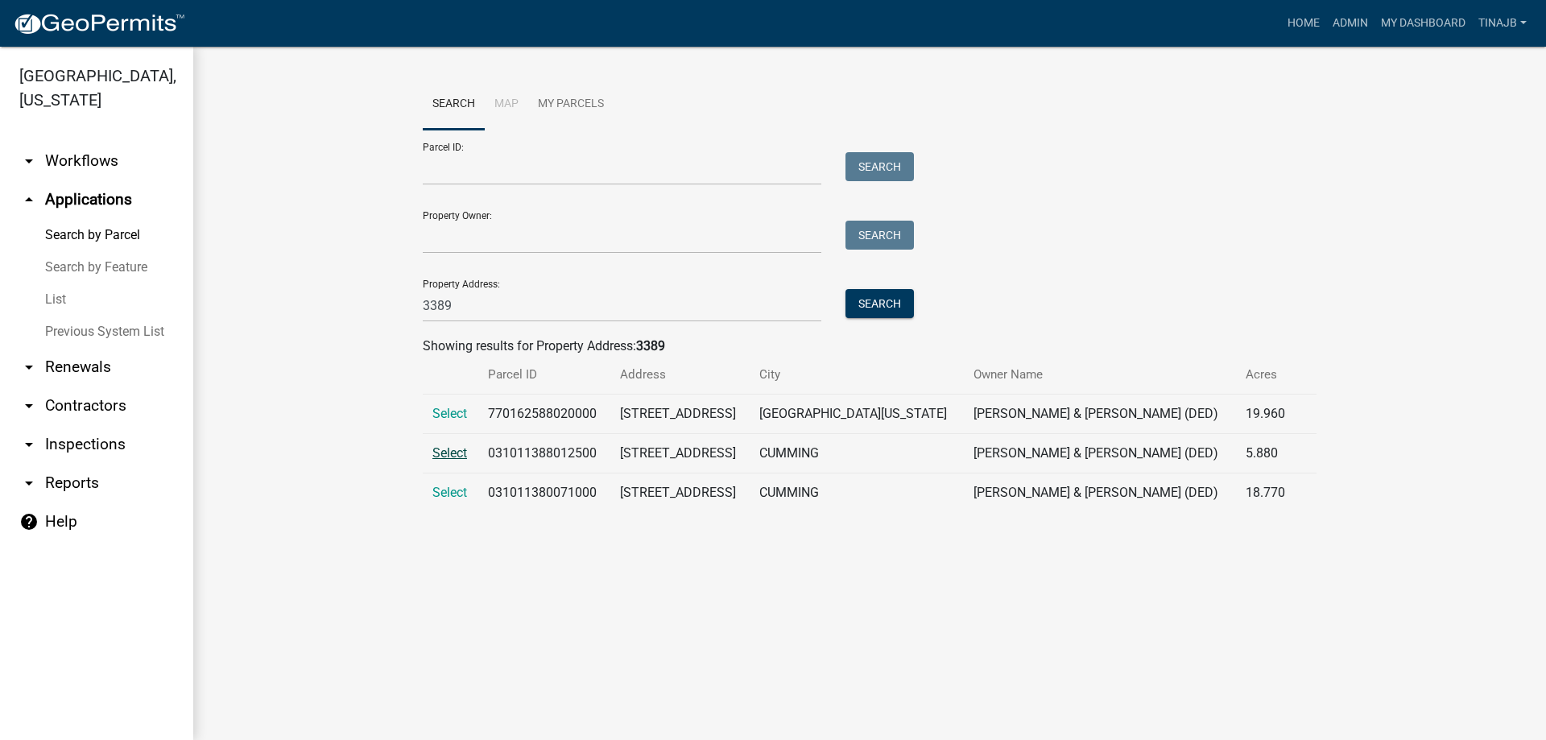
click at [453, 457] on span "Select" at bounding box center [449, 452] width 35 height 15
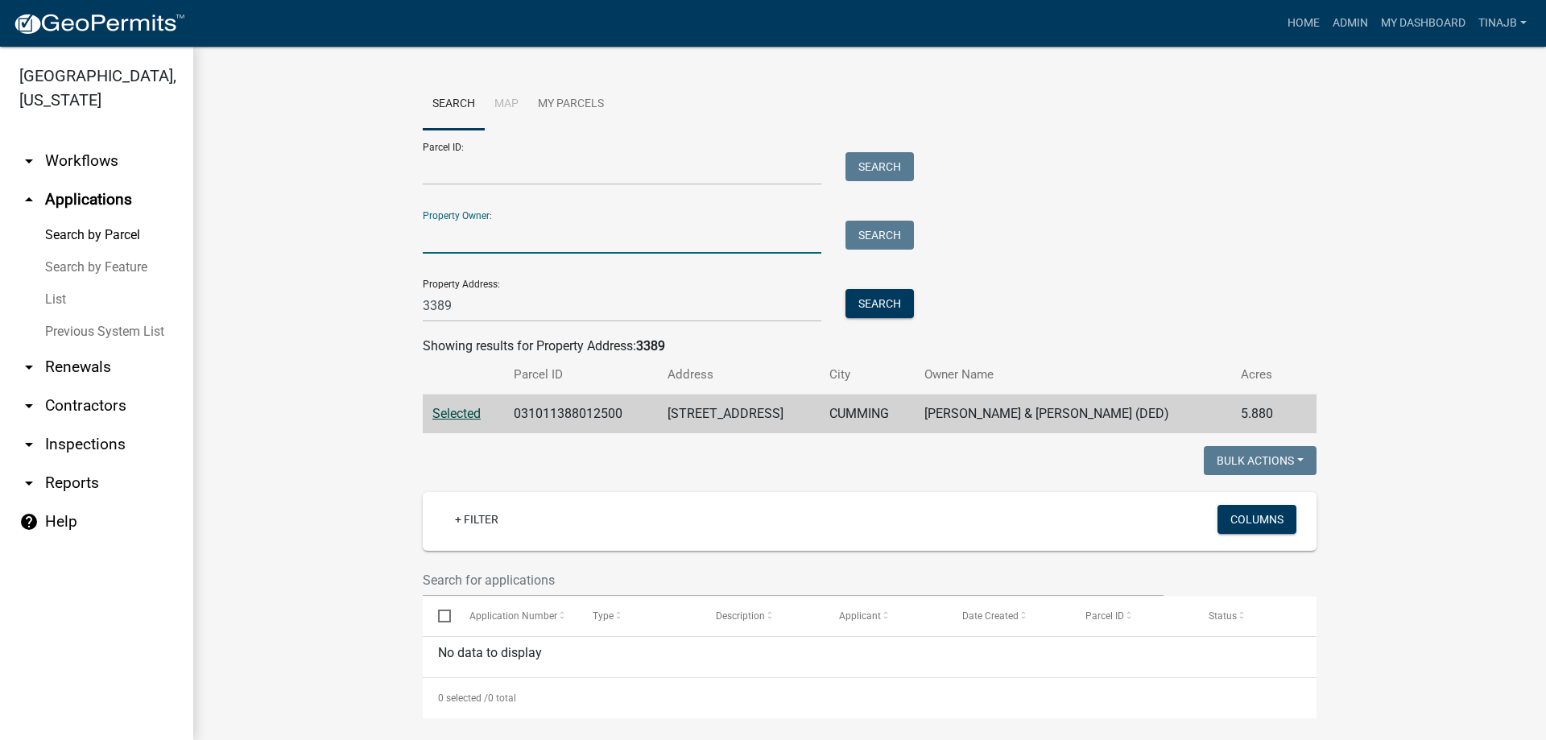
click at [498, 237] on input "Property Owner:" at bounding box center [622, 237] width 399 height 33
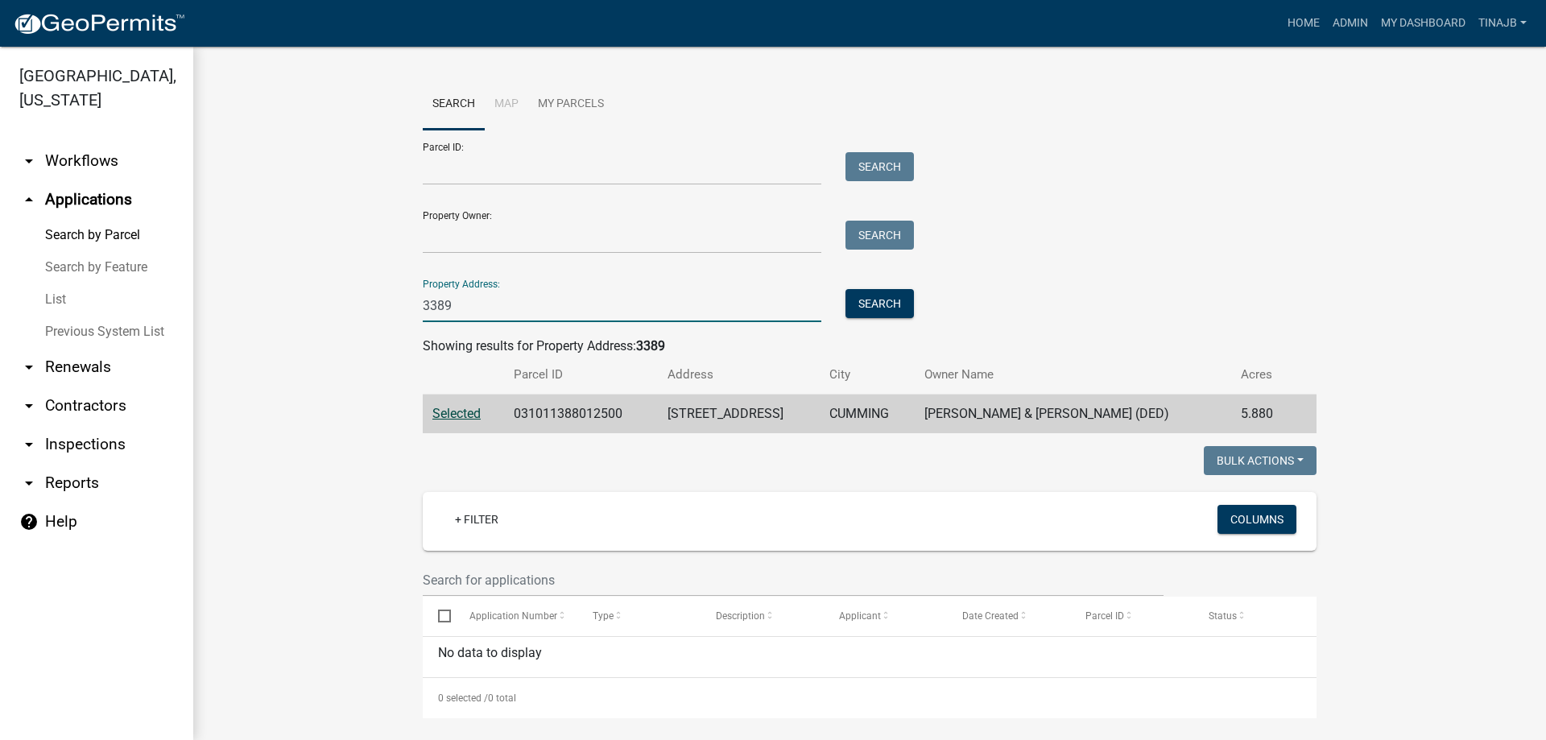
click at [466, 310] on input "3389" at bounding box center [622, 305] width 399 height 33
type input "3"
type input "d"
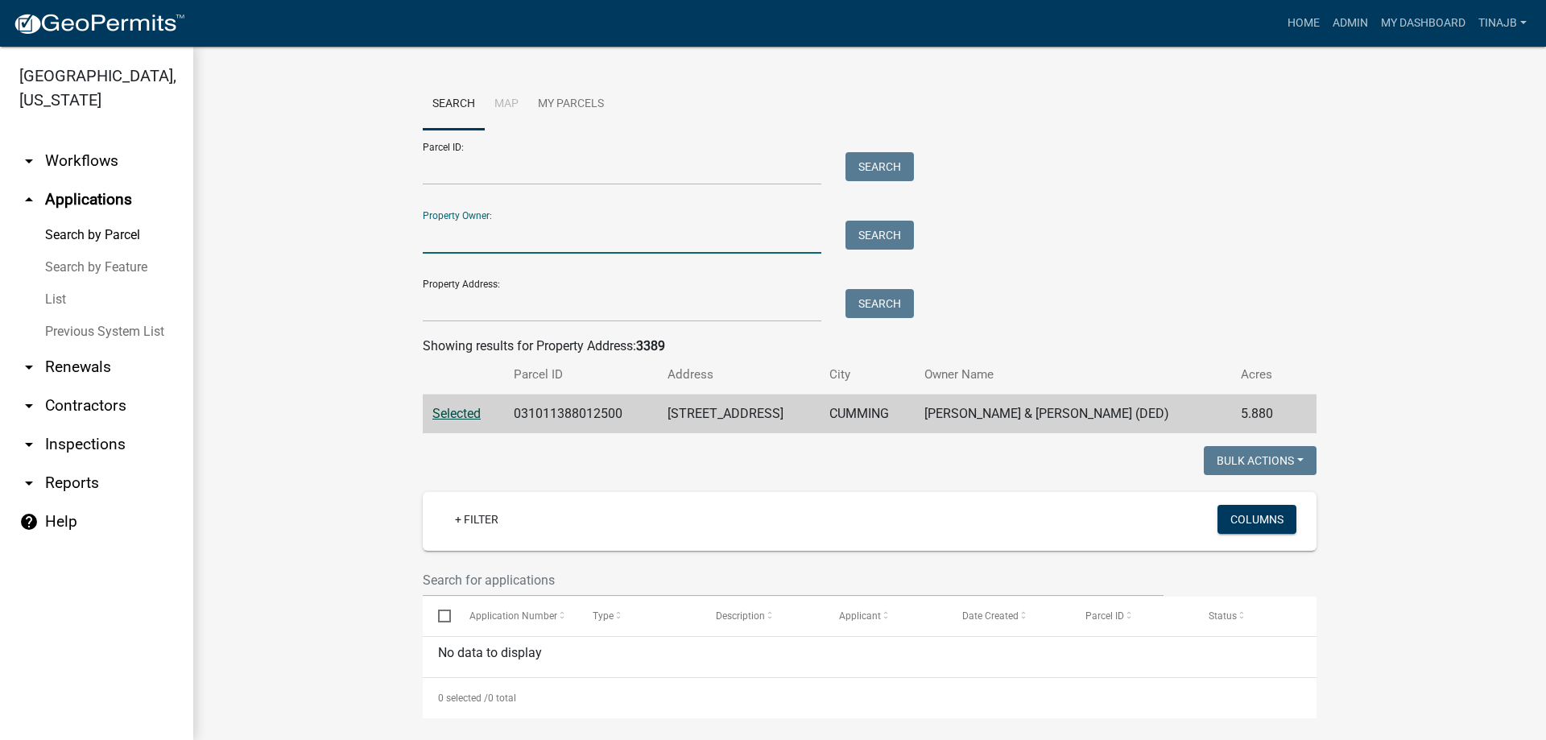
click at [459, 237] on input "Property Owner:" at bounding box center [622, 237] width 399 height 33
type input "doyle dan"
click at [870, 242] on button "Search" at bounding box center [880, 235] width 68 height 29
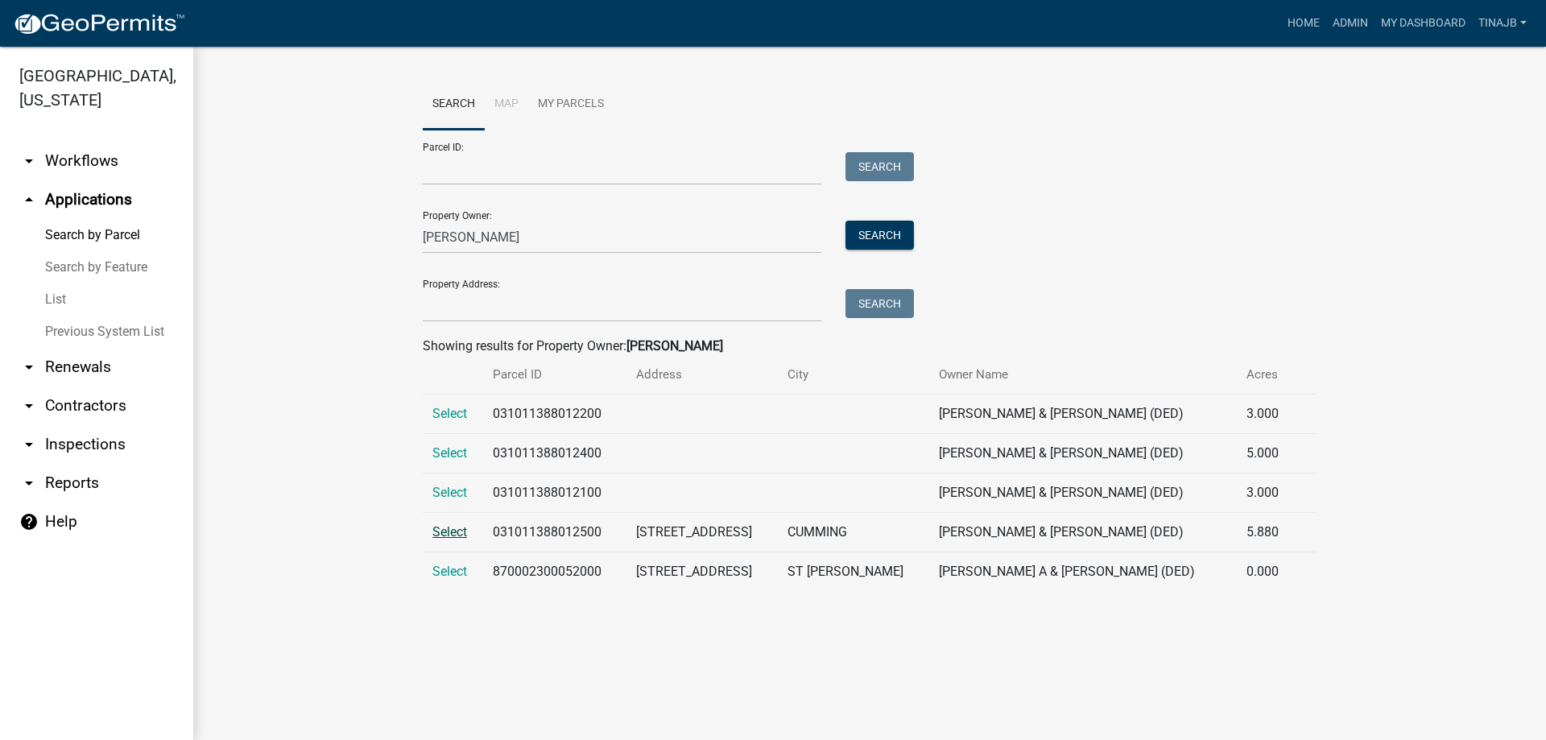
click at [442, 528] on span "Select" at bounding box center [449, 531] width 35 height 15
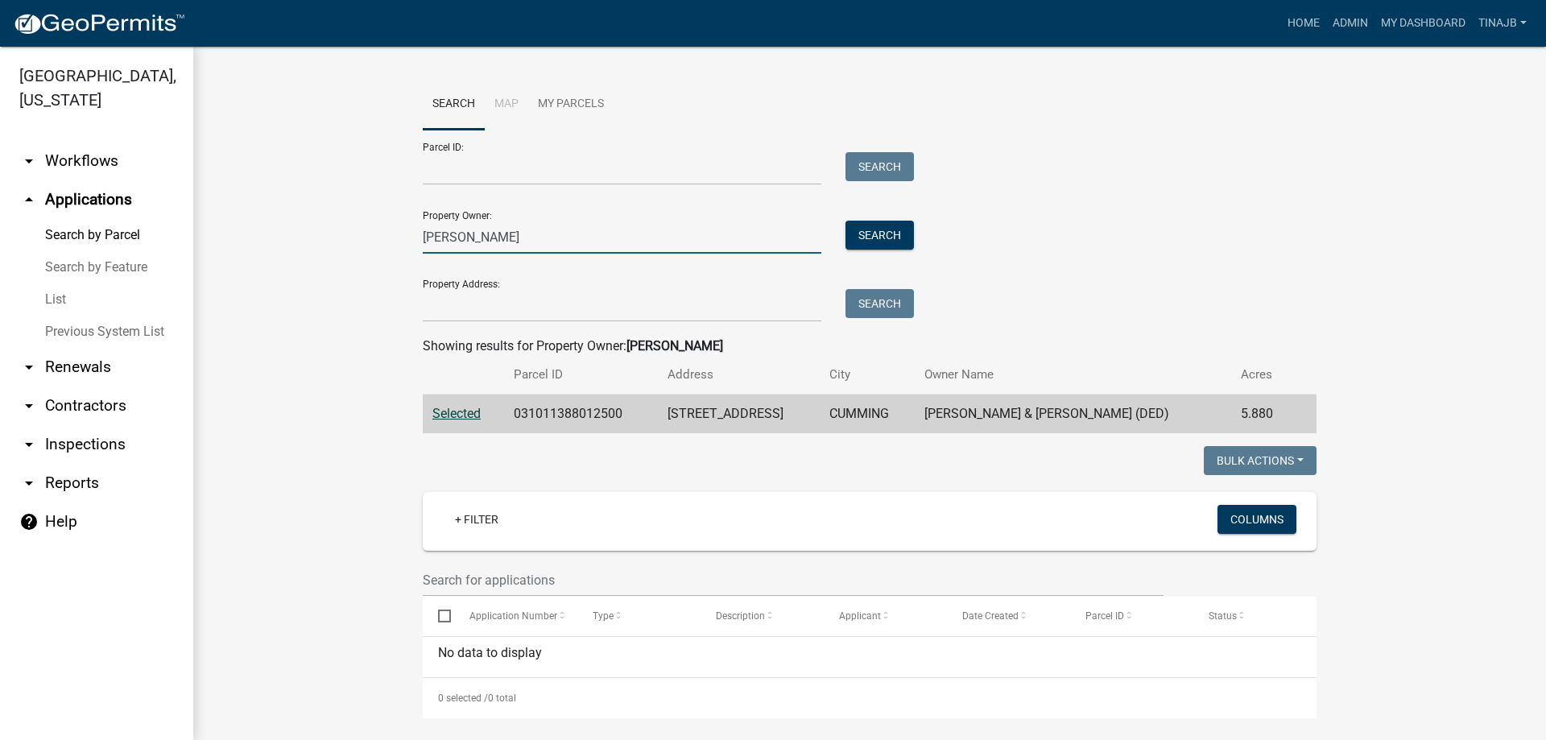
click at [553, 238] on input "doyle dan" at bounding box center [622, 237] width 399 height 33
click at [887, 238] on button "Search" at bounding box center [880, 235] width 68 height 29
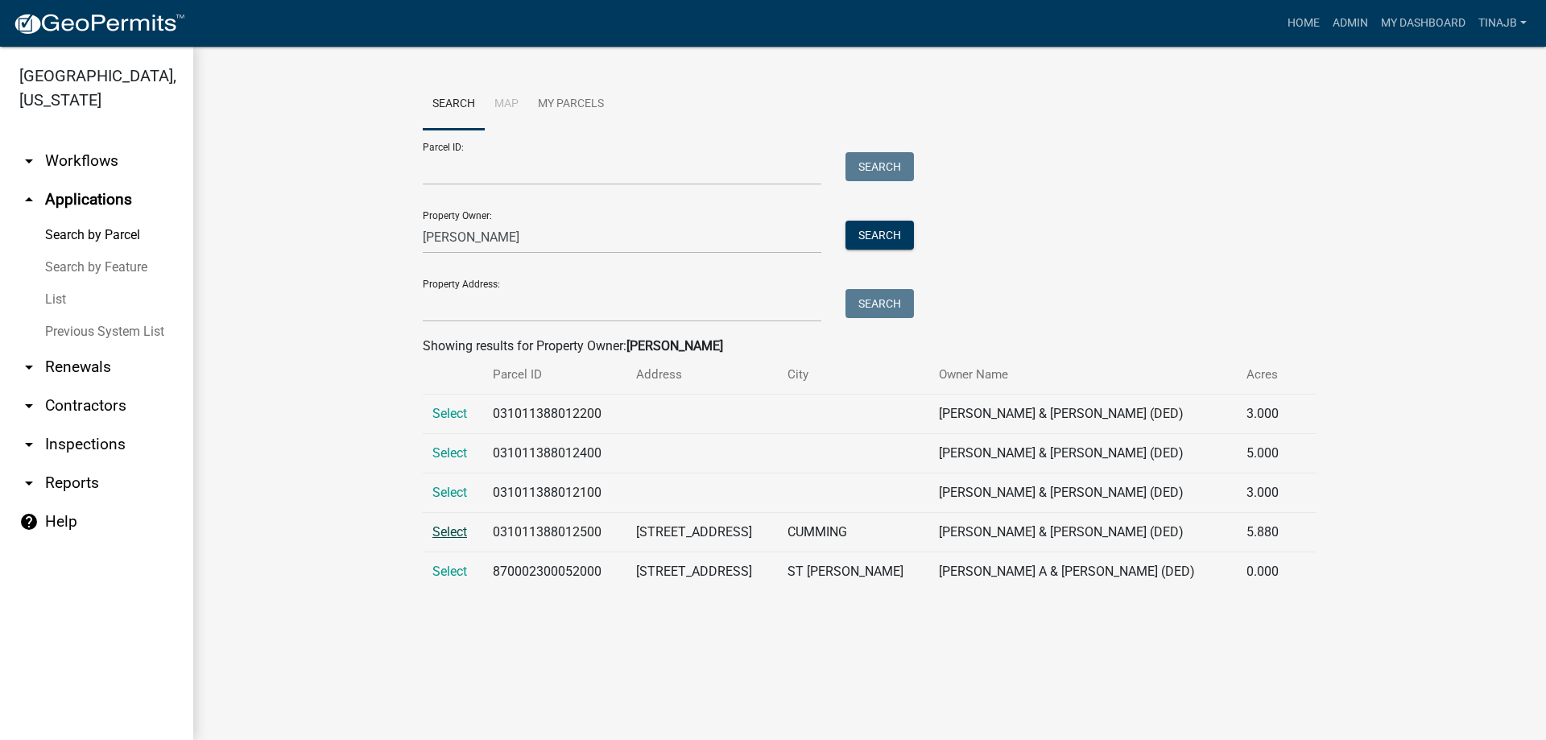
click at [453, 537] on span "Select" at bounding box center [449, 531] width 35 height 15
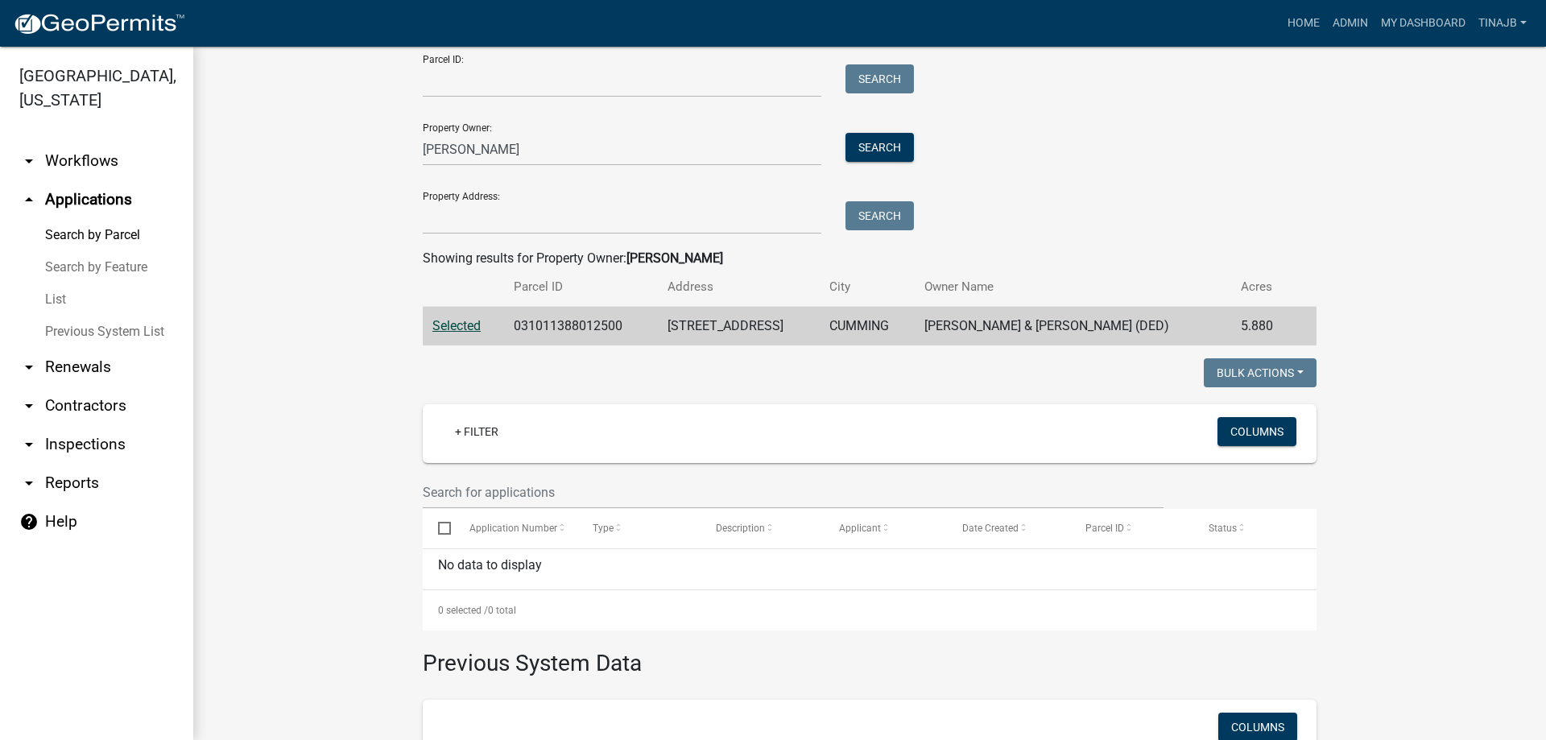
scroll to position [81, 0]
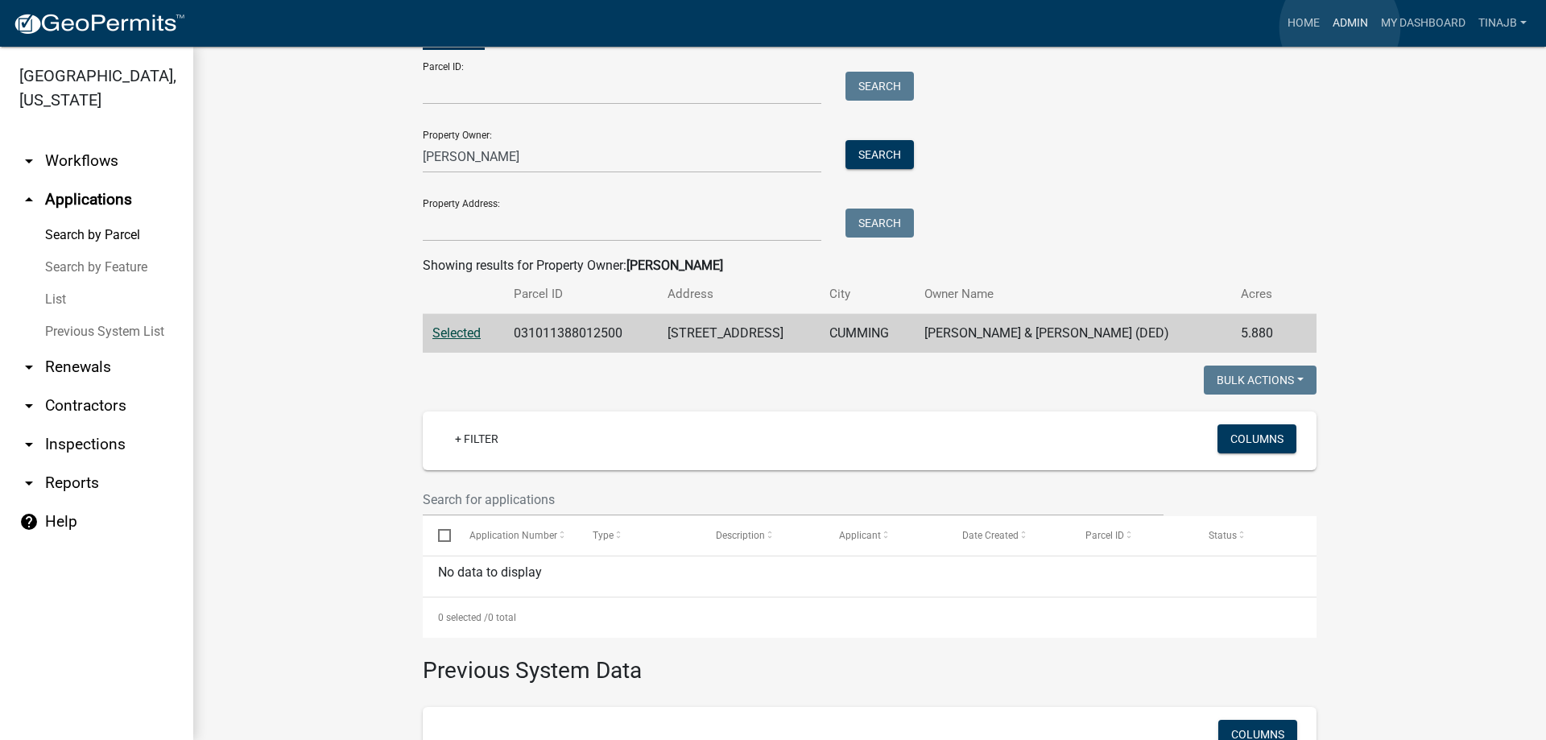
click at [1340, 27] on link "Admin" at bounding box center [1350, 23] width 48 height 31
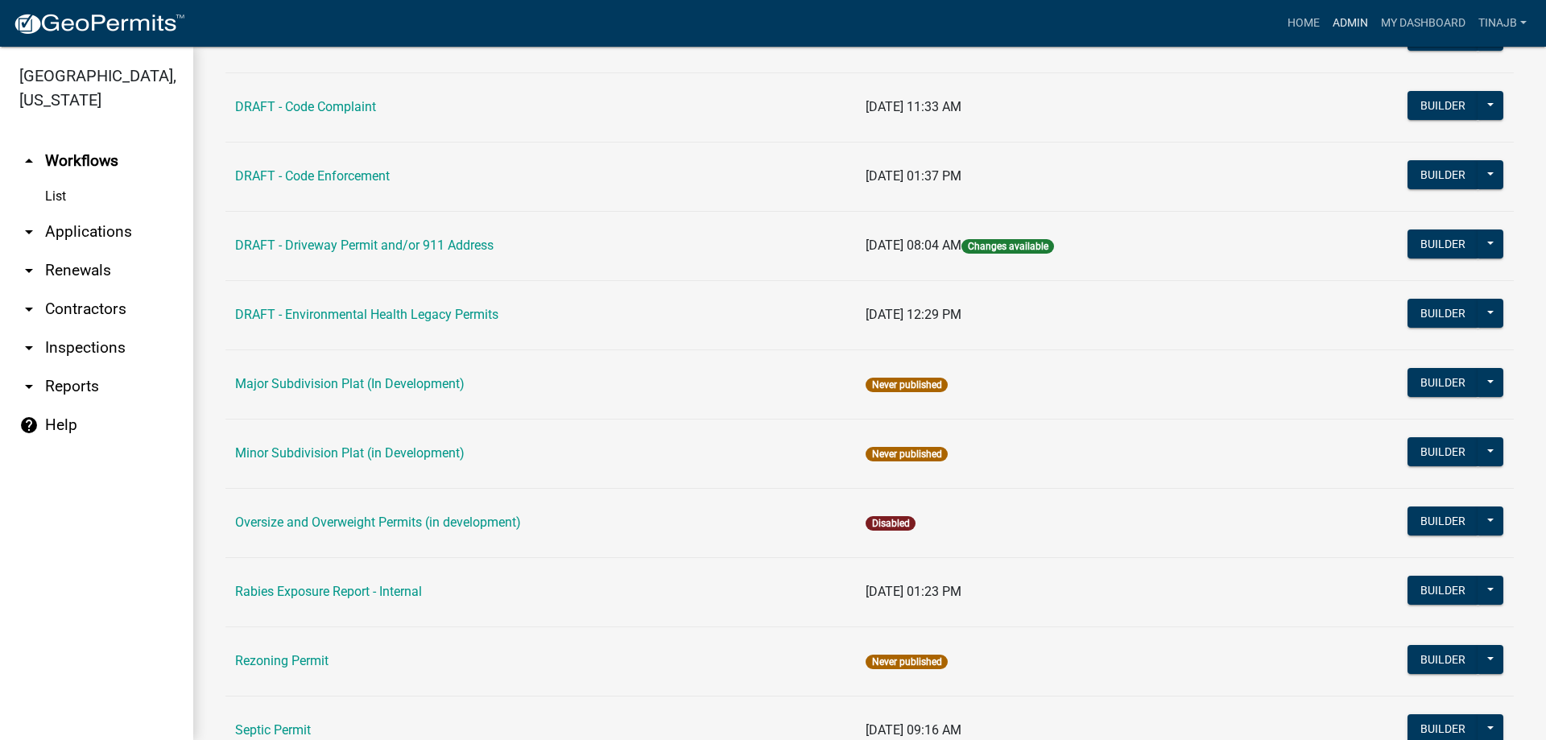
scroll to position [899, 0]
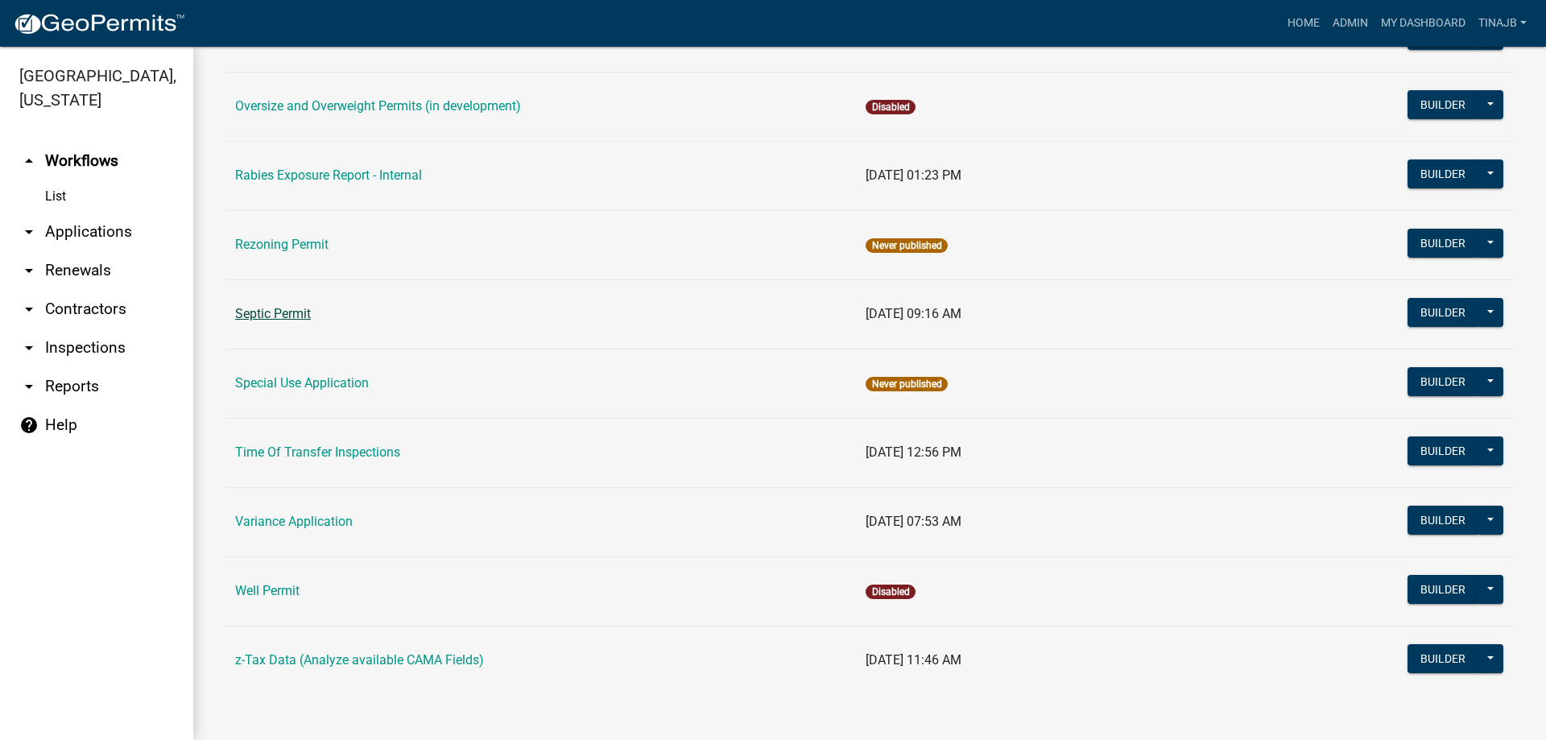
click at [292, 317] on link "Septic Permit" at bounding box center [273, 313] width 76 height 15
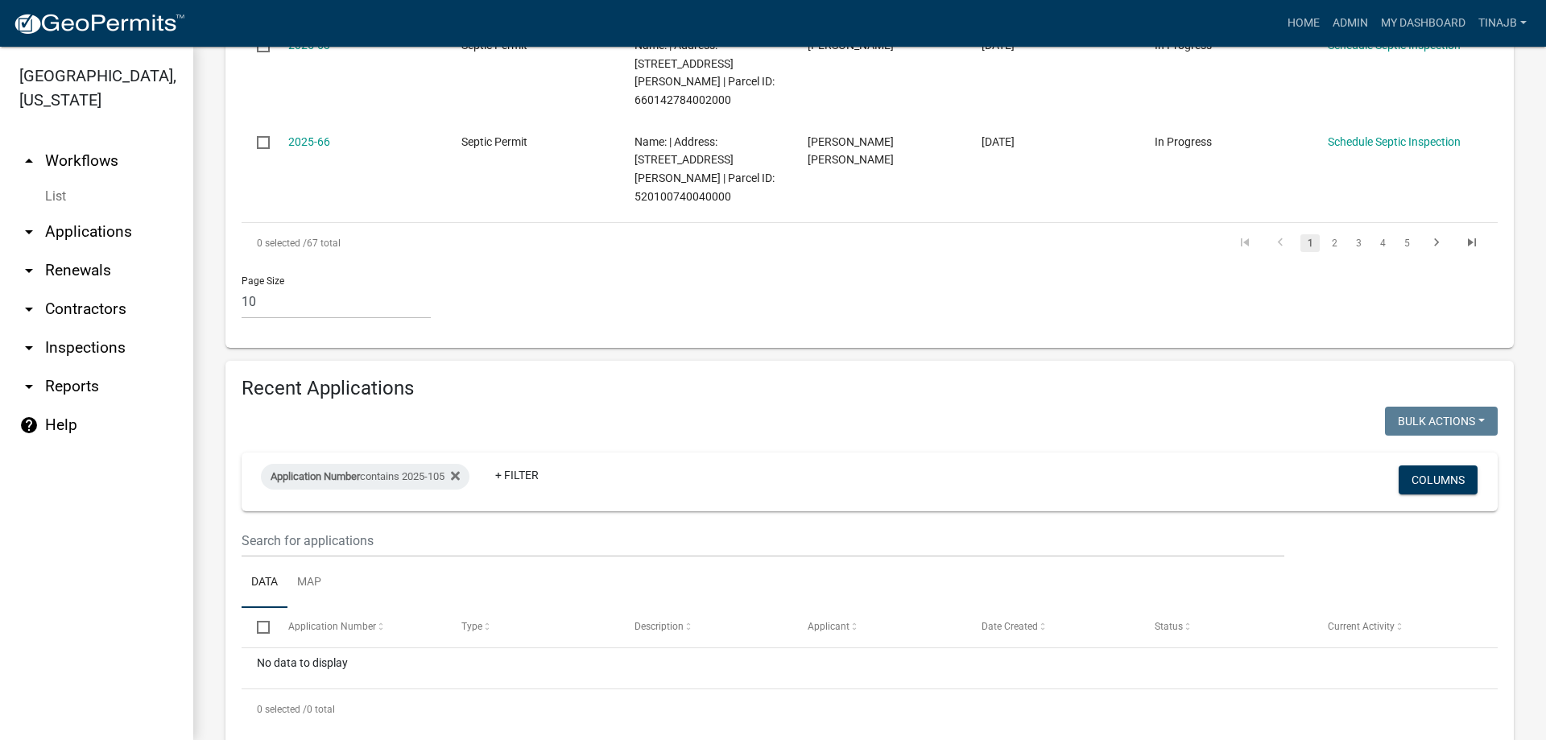
scroll to position [1124, 0]
click at [416, 463] on div "Application Number contains 2025-105" at bounding box center [365, 476] width 209 height 26
click at [439, 463] on div "Application Number contains 2025-105" at bounding box center [365, 476] width 209 height 26
click at [441, 463] on div "Application Number contains 2025-105" at bounding box center [365, 476] width 209 height 26
click at [364, 501] on input "2025-105" at bounding box center [372, 499] width 147 height 33
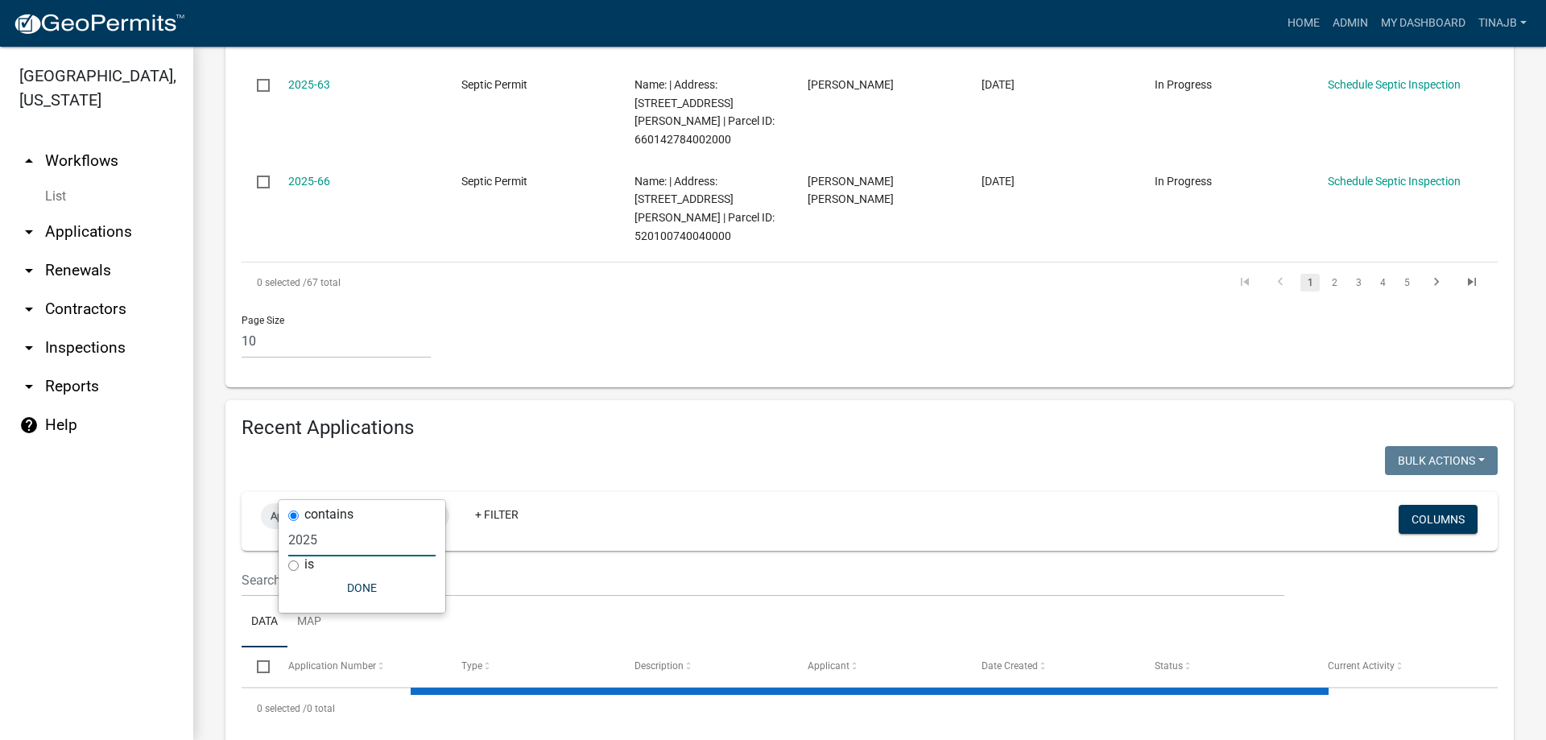
type input "202"
select select "3: 100"
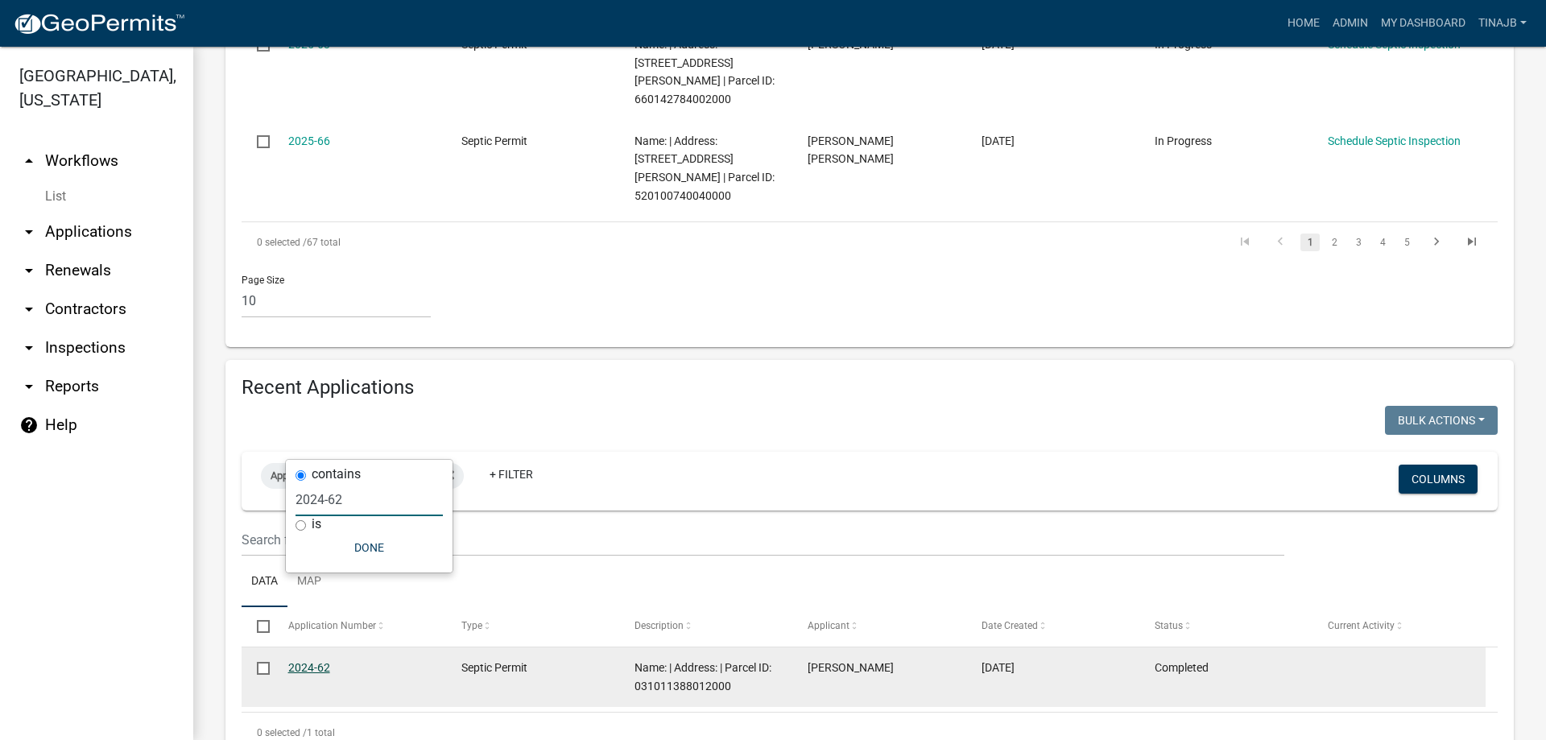
type input "2024-62"
click at [310, 661] on link "2024-62" at bounding box center [309, 667] width 42 height 13
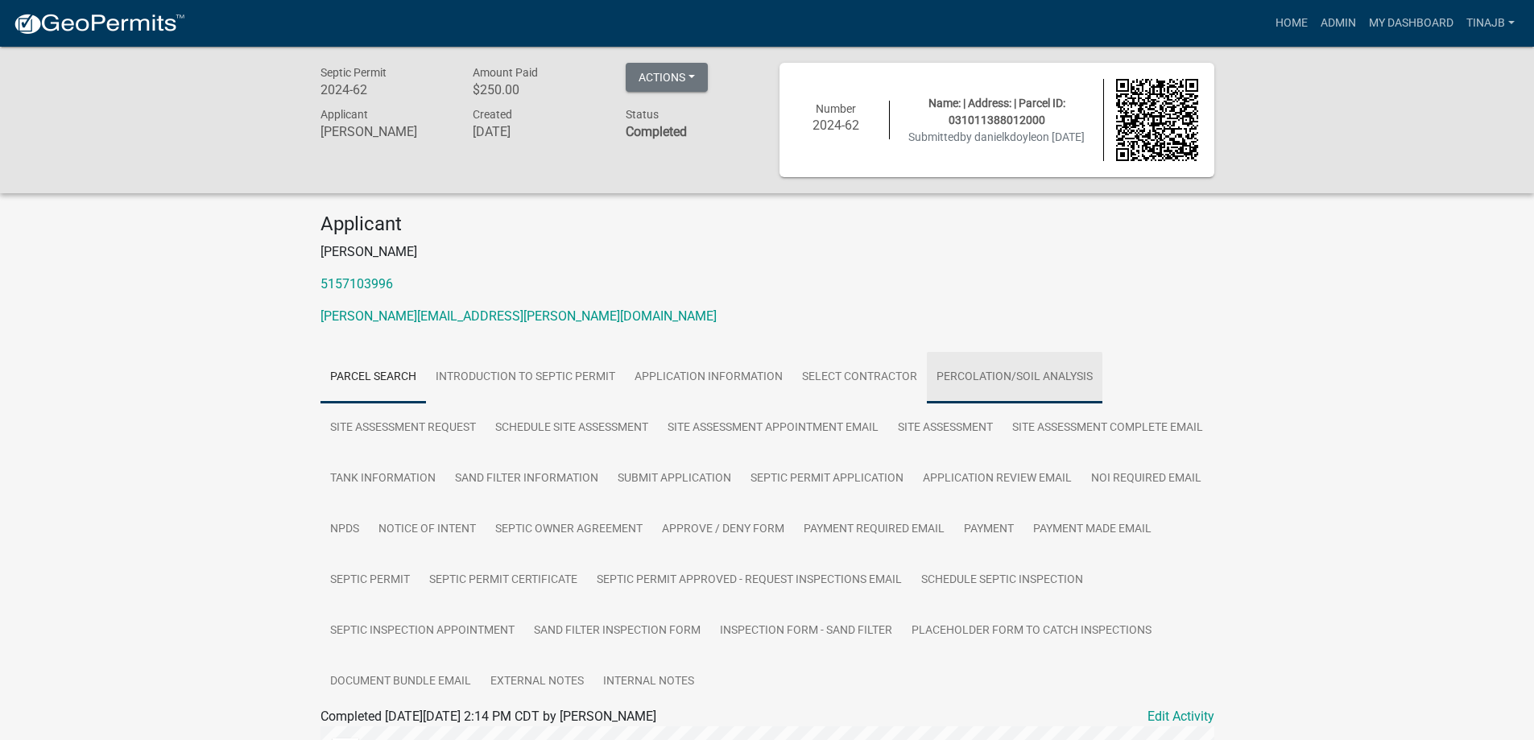
click at [1039, 378] on link "Percolation/Soil Analysis" at bounding box center [1015, 378] width 176 height 52
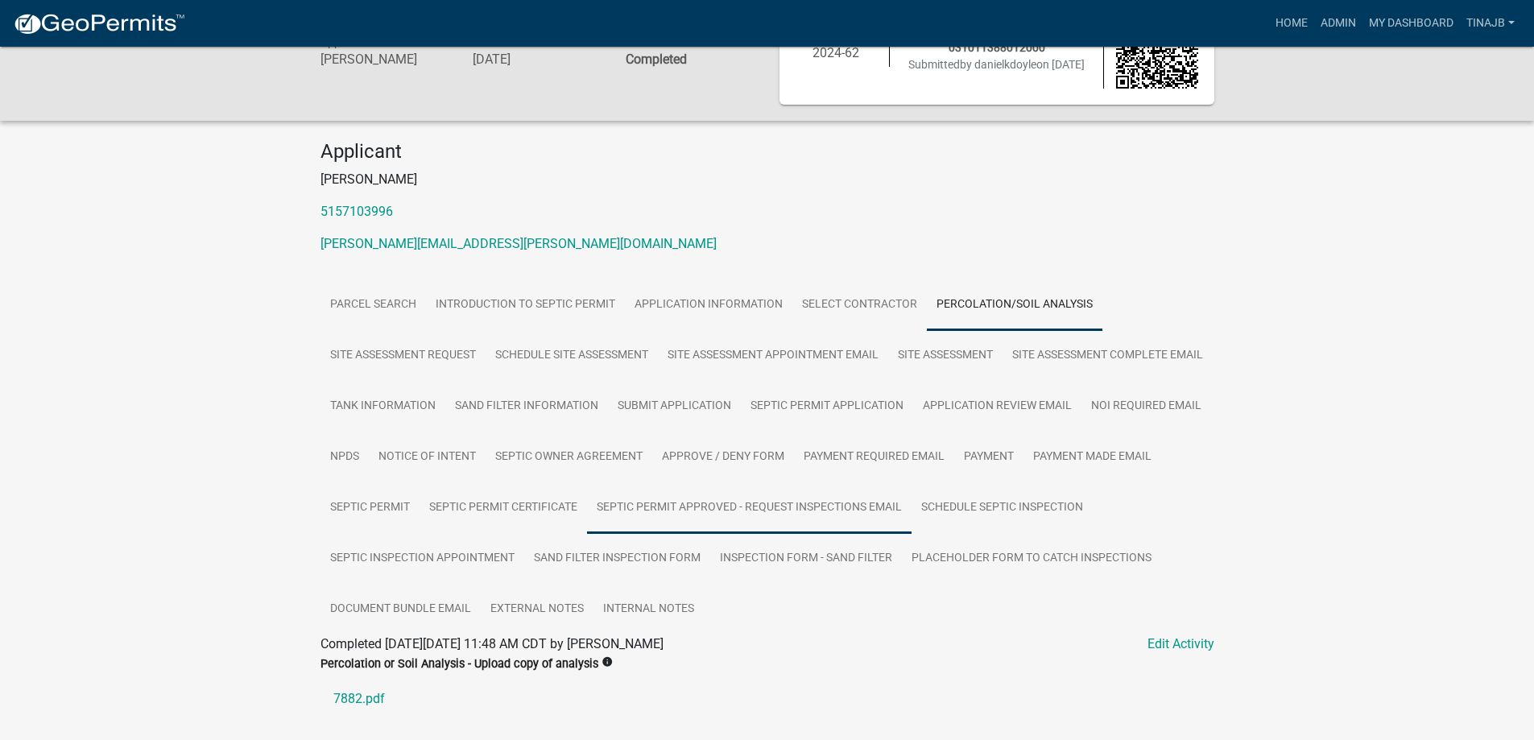
scroll to position [188, 0]
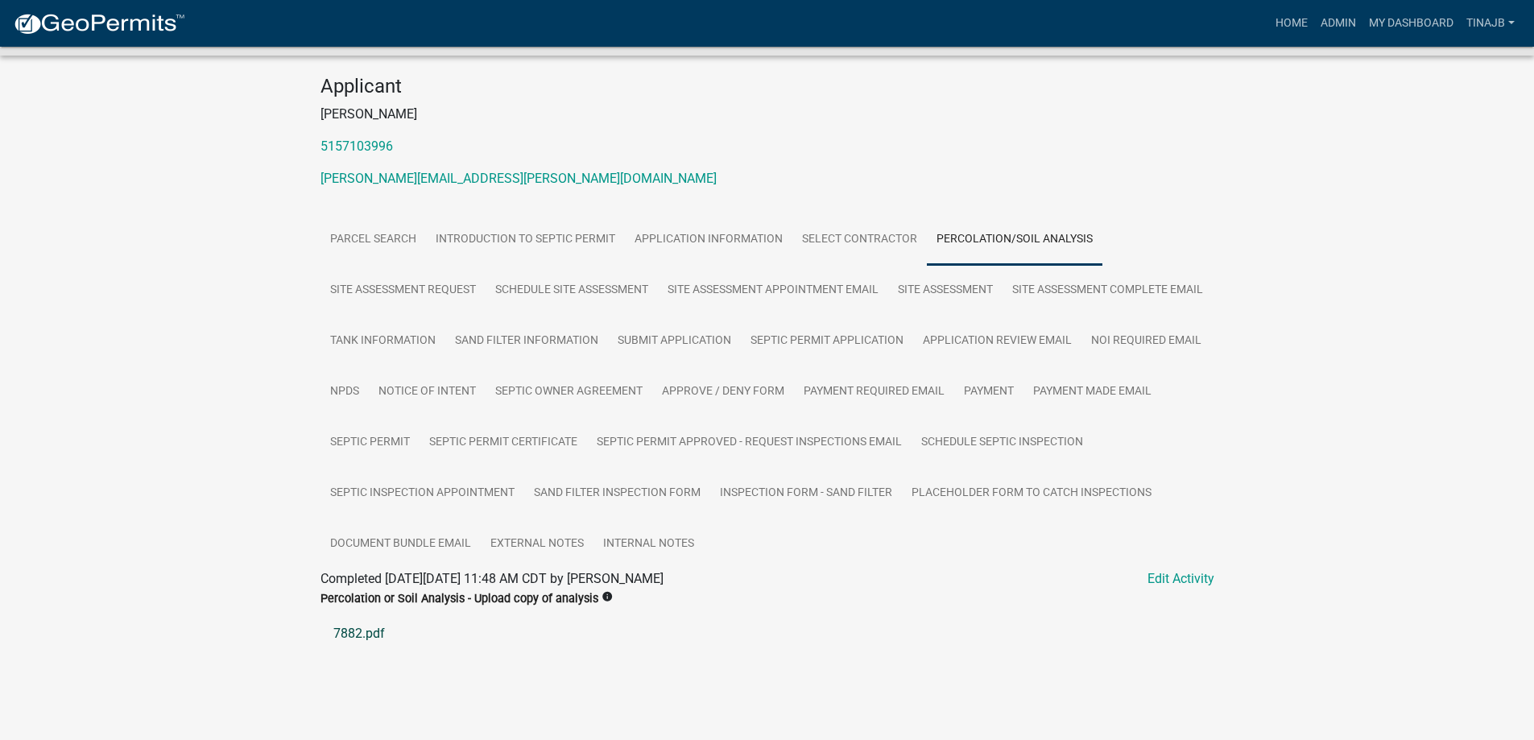
click at [358, 634] on link "7882.pdf" at bounding box center [767, 633] width 894 height 39
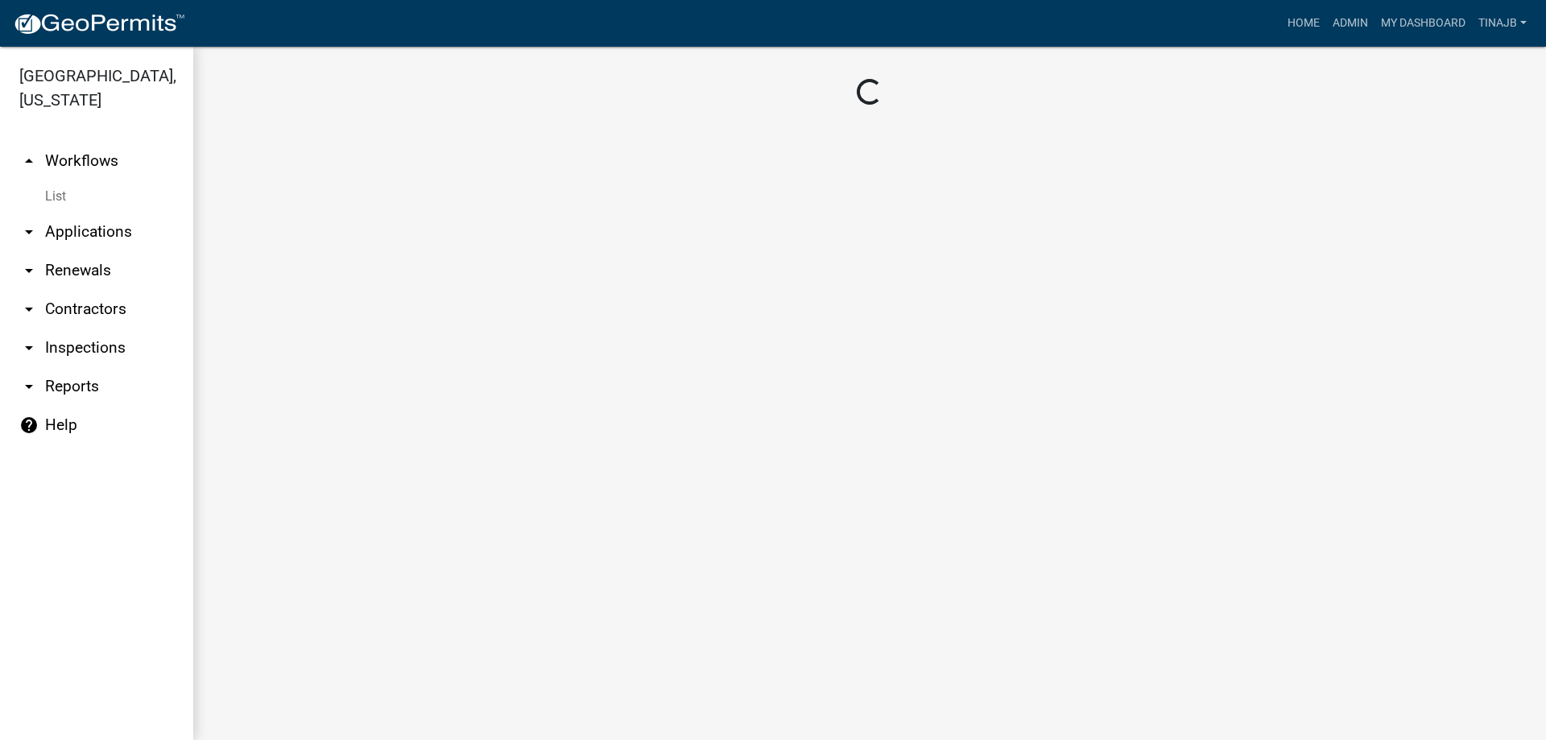
click at [72, 213] on link "arrow_drop_down Applications" at bounding box center [96, 232] width 193 height 39
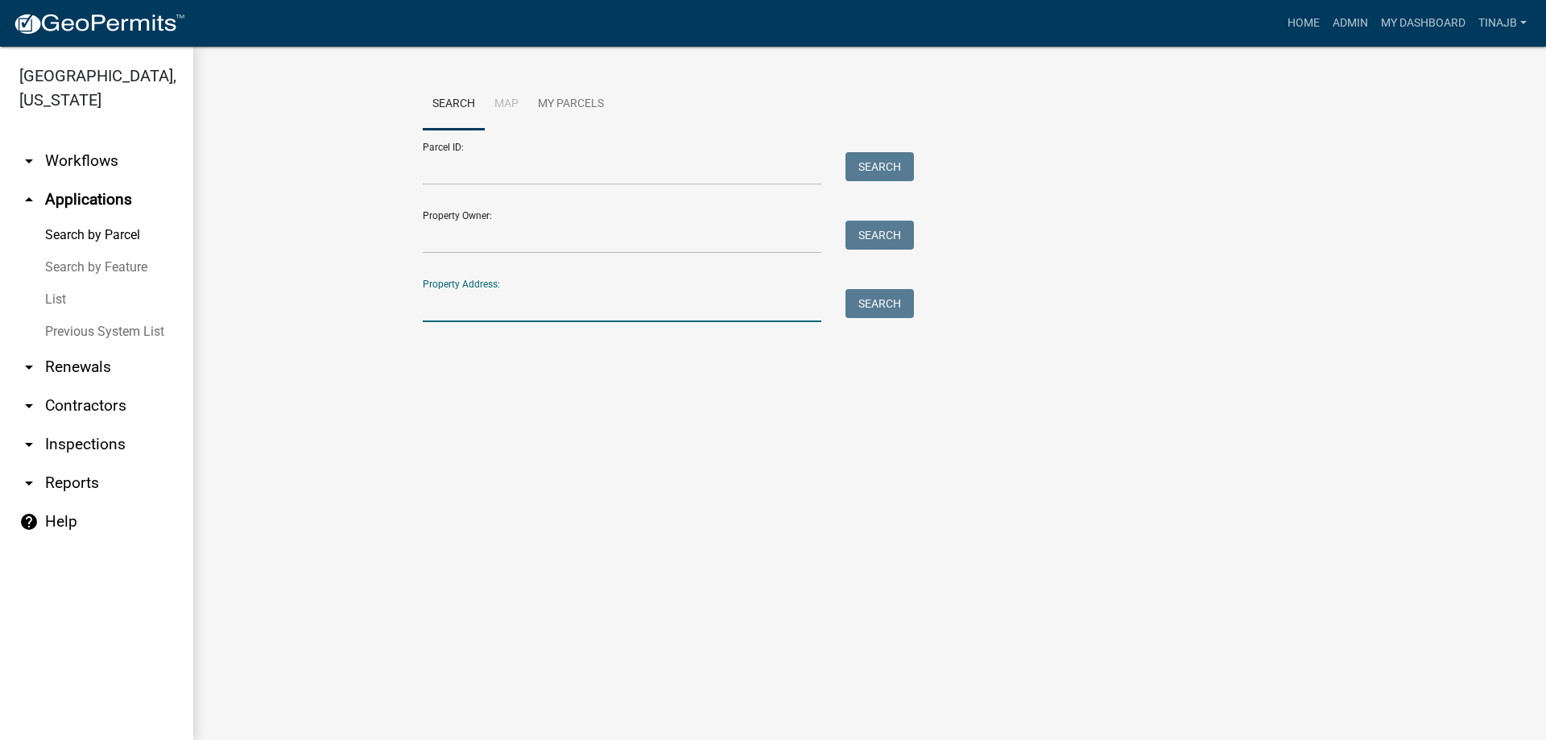
click at [478, 304] on input "Property Address:" at bounding box center [622, 305] width 399 height 33
type input "2483"
click at [904, 298] on button "Search" at bounding box center [880, 303] width 68 height 29
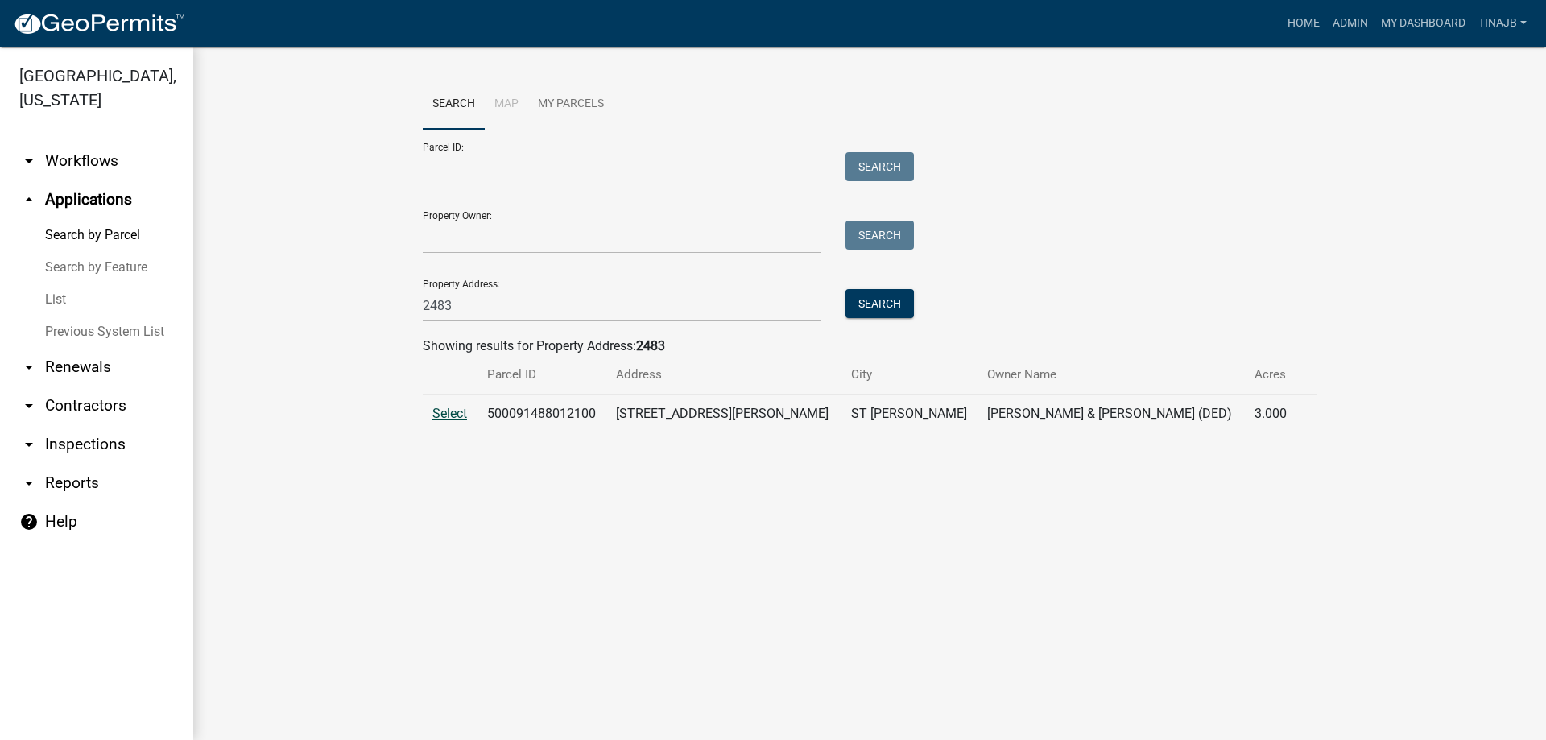
click at [444, 415] on span "Select" at bounding box center [449, 413] width 35 height 15
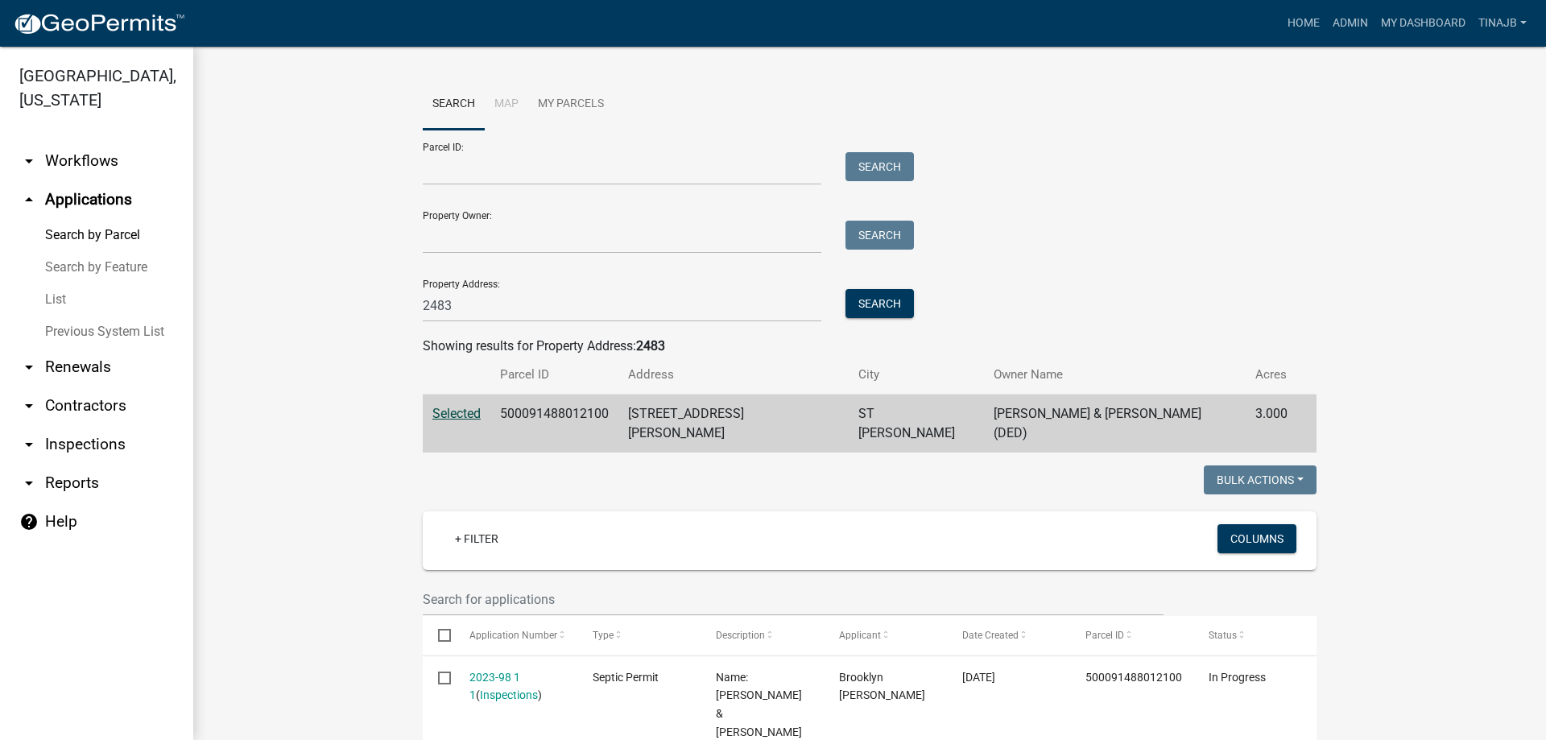
scroll to position [242, 0]
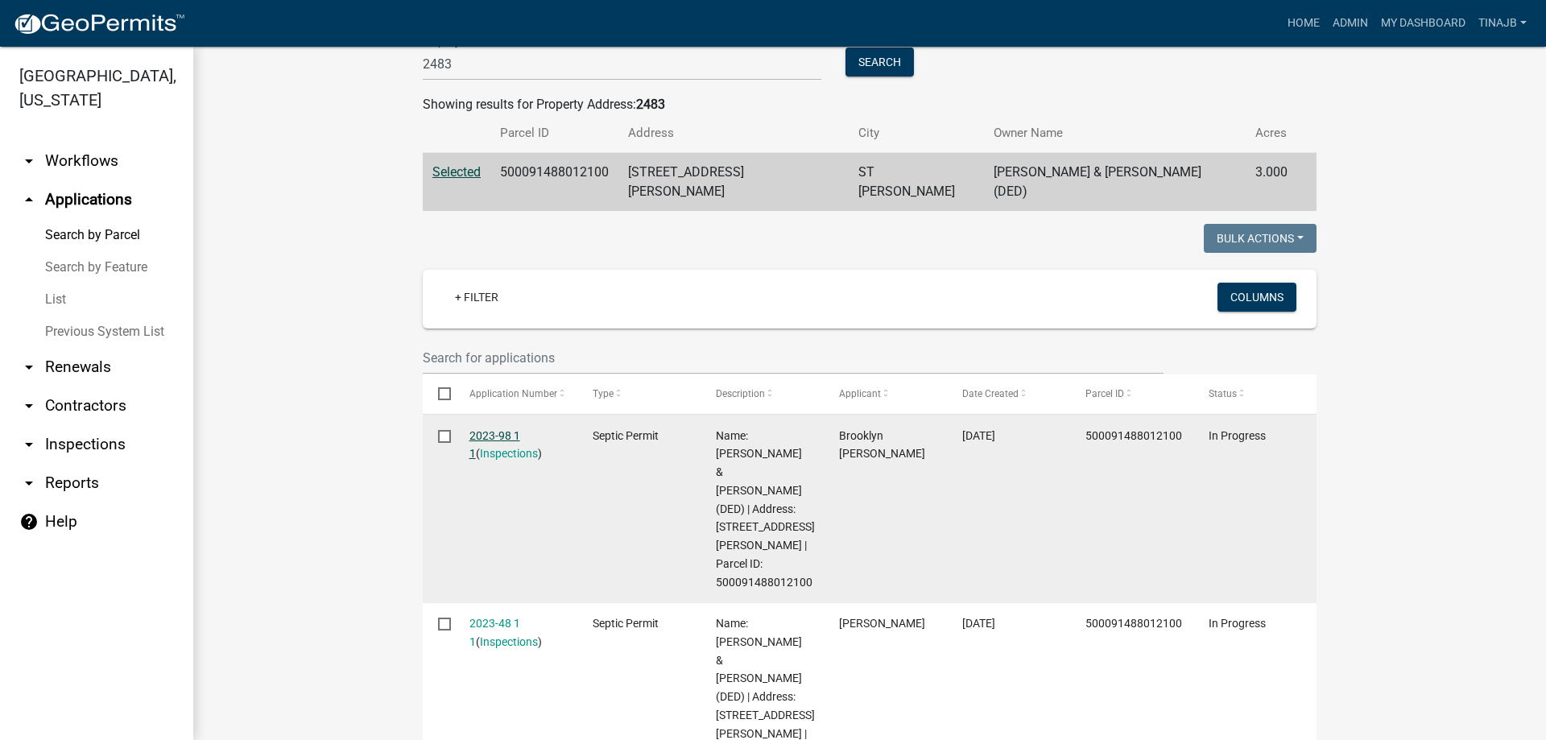
click at [493, 429] on link "2023-98 1 1" at bounding box center [494, 444] width 51 height 31
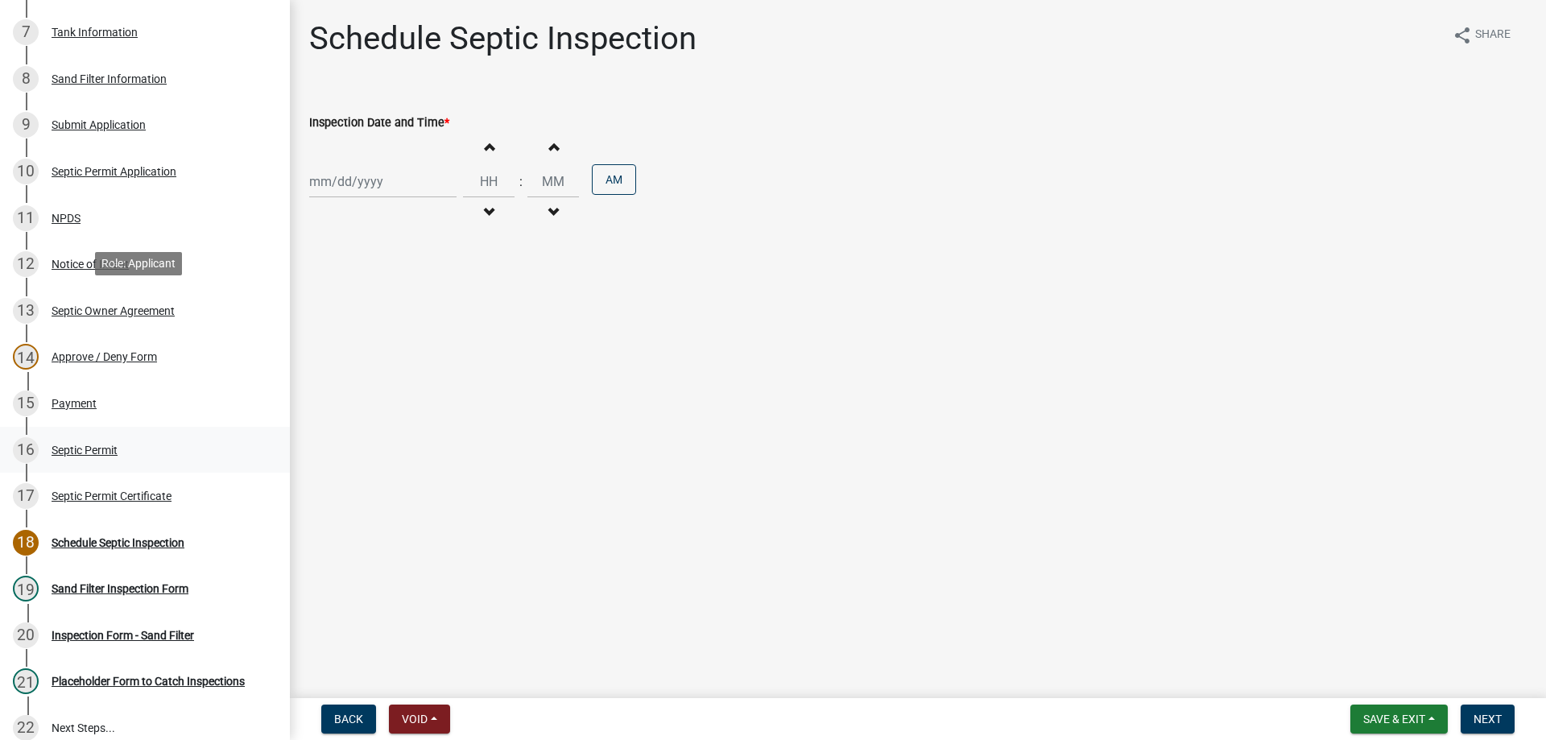
scroll to position [219, 0]
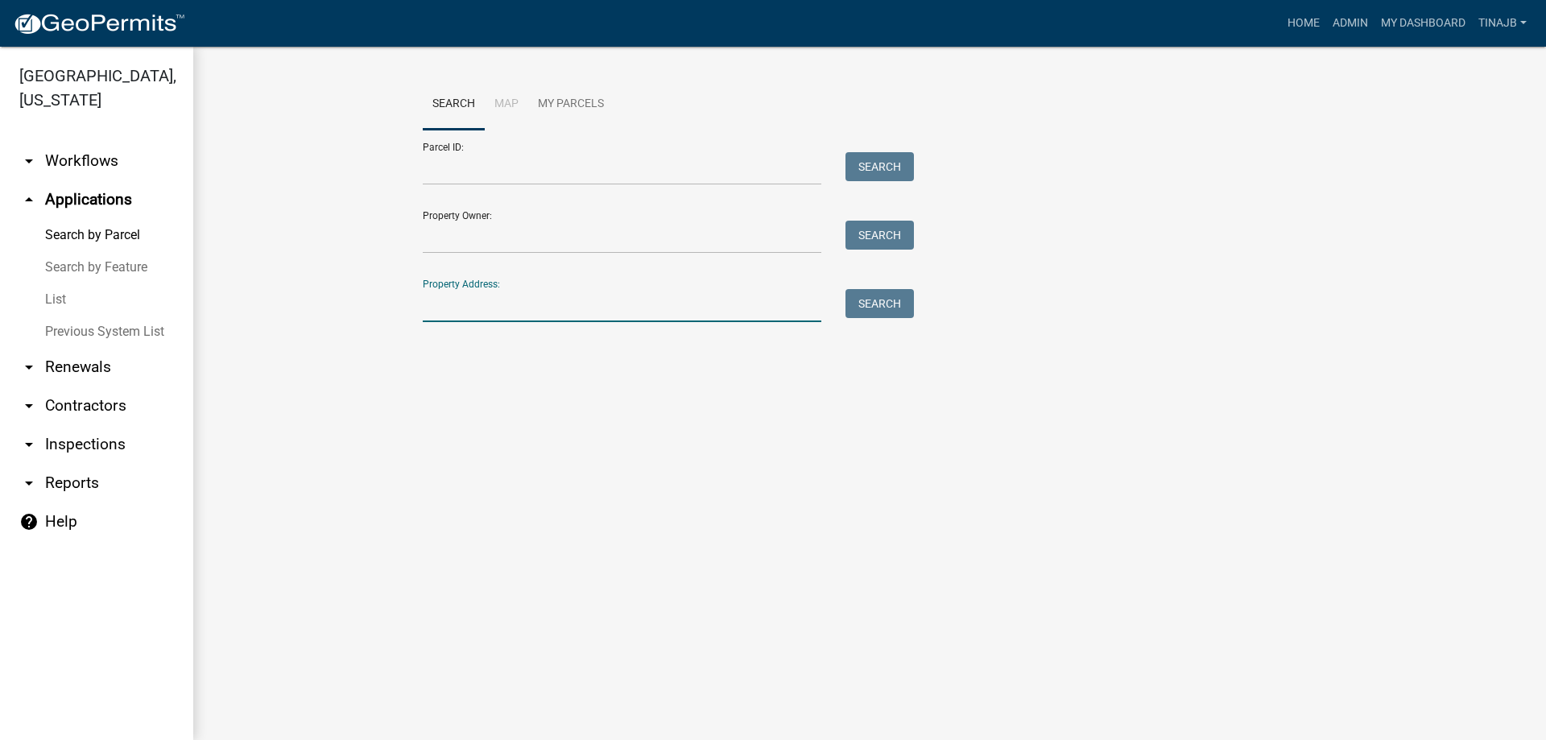
click at [544, 292] on input "Property Address:" at bounding box center [622, 305] width 399 height 33
type input "2483"
click at [888, 304] on button "Search" at bounding box center [880, 303] width 68 height 29
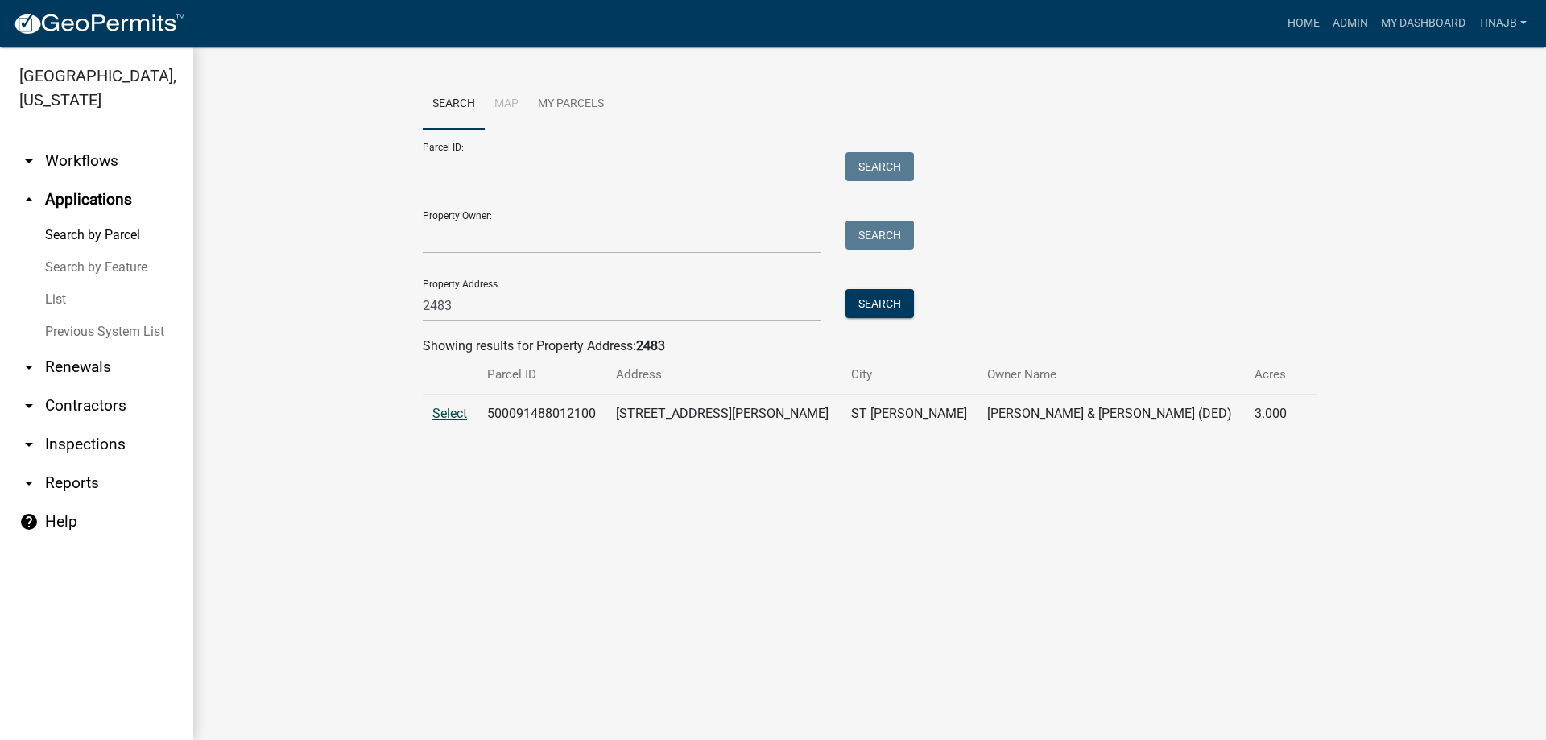
click at [447, 414] on span "Select" at bounding box center [449, 413] width 35 height 15
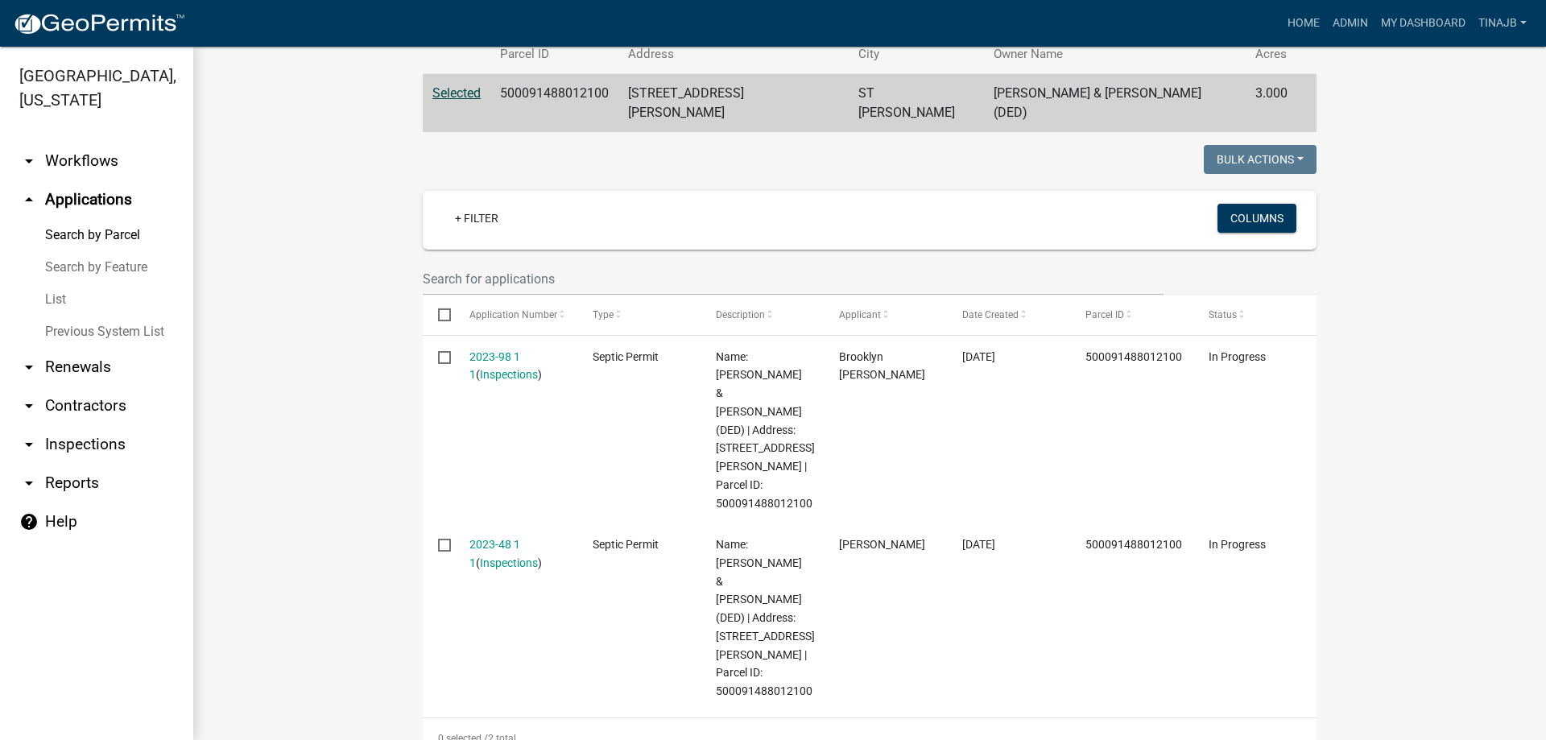
scroll to position [322, 0]
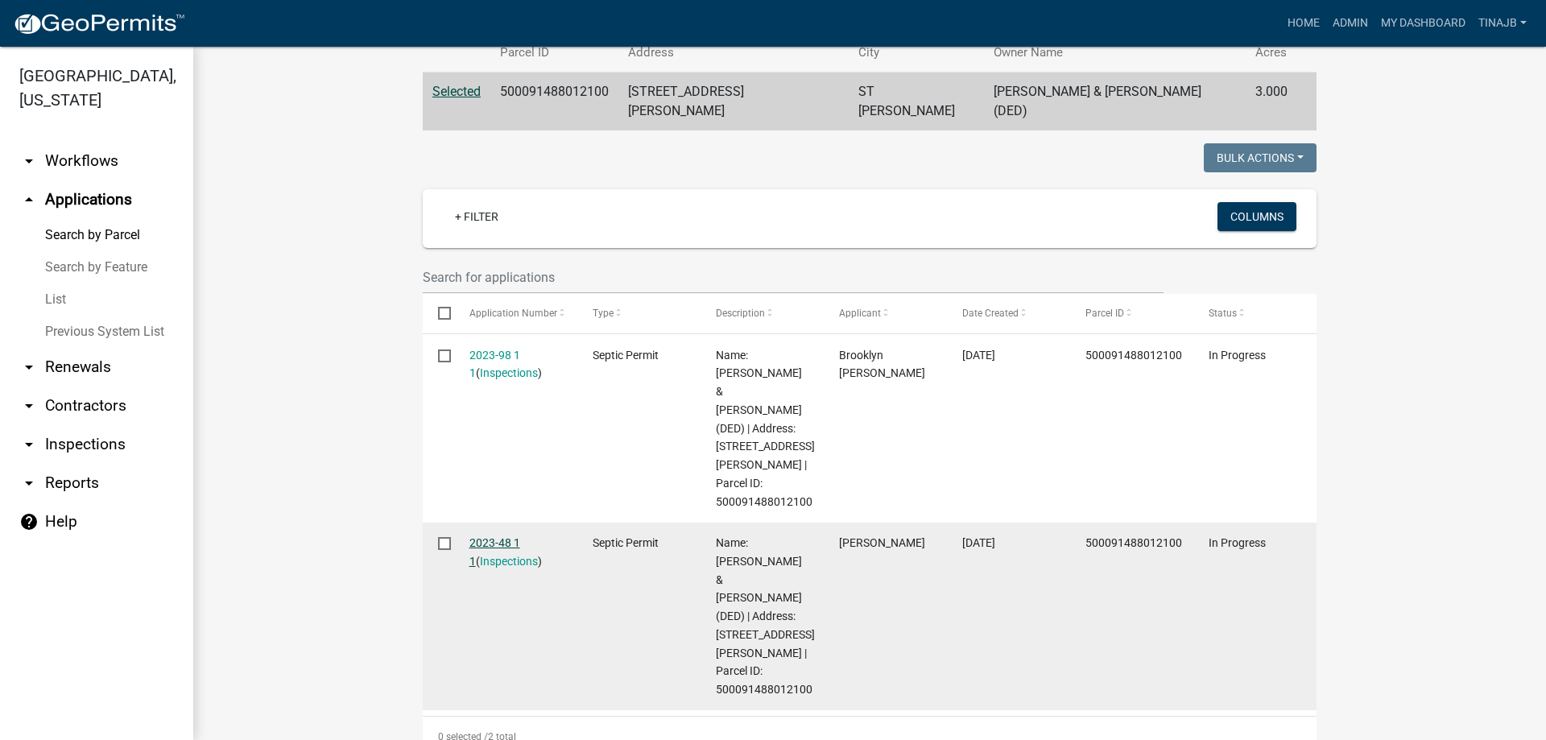
click at [493, 536] on link "2023-48 1 1" at bounding box center [494, 551] width 51 height 31
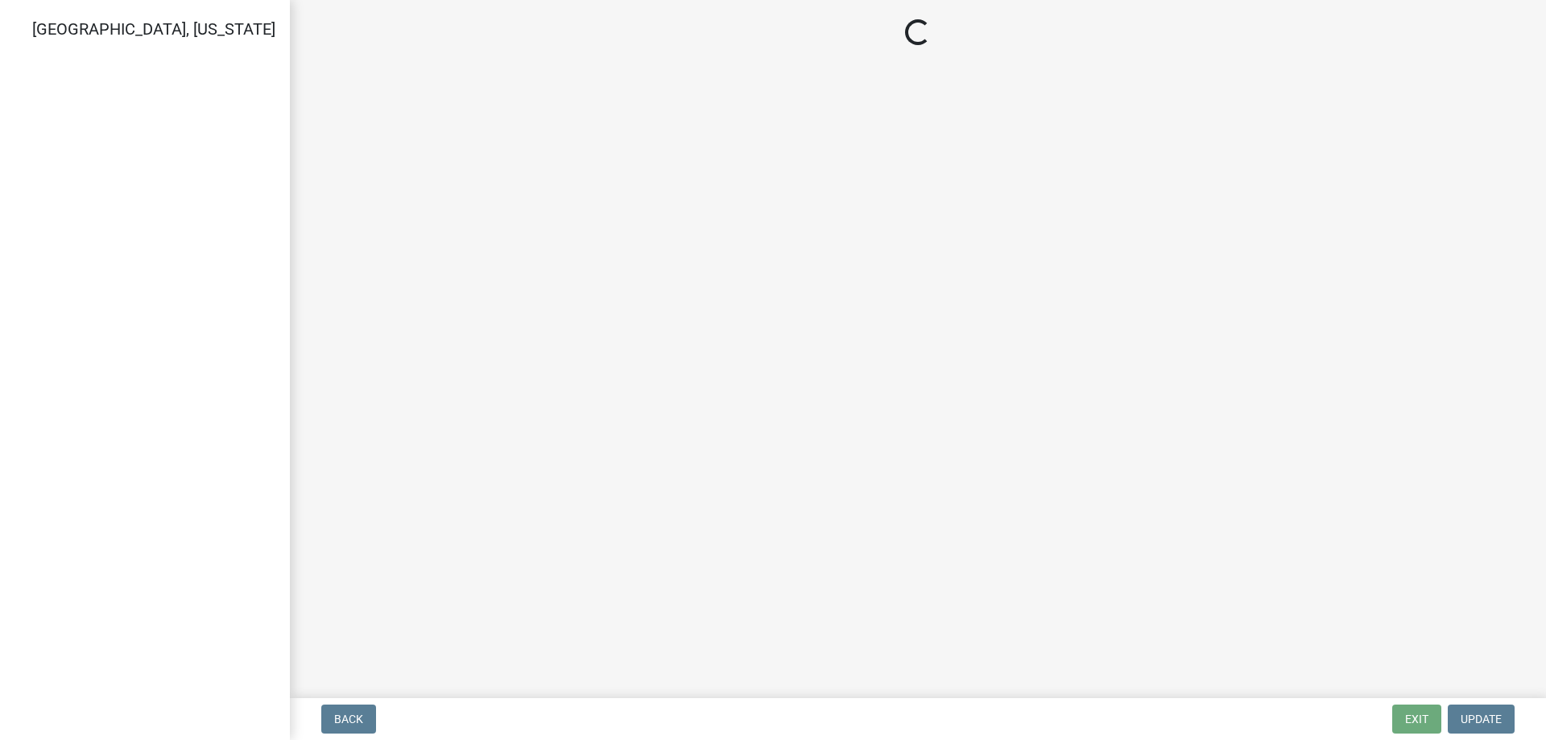
select select "57f8090b-93db-4a3c-8c0f-dd828b4a164e"
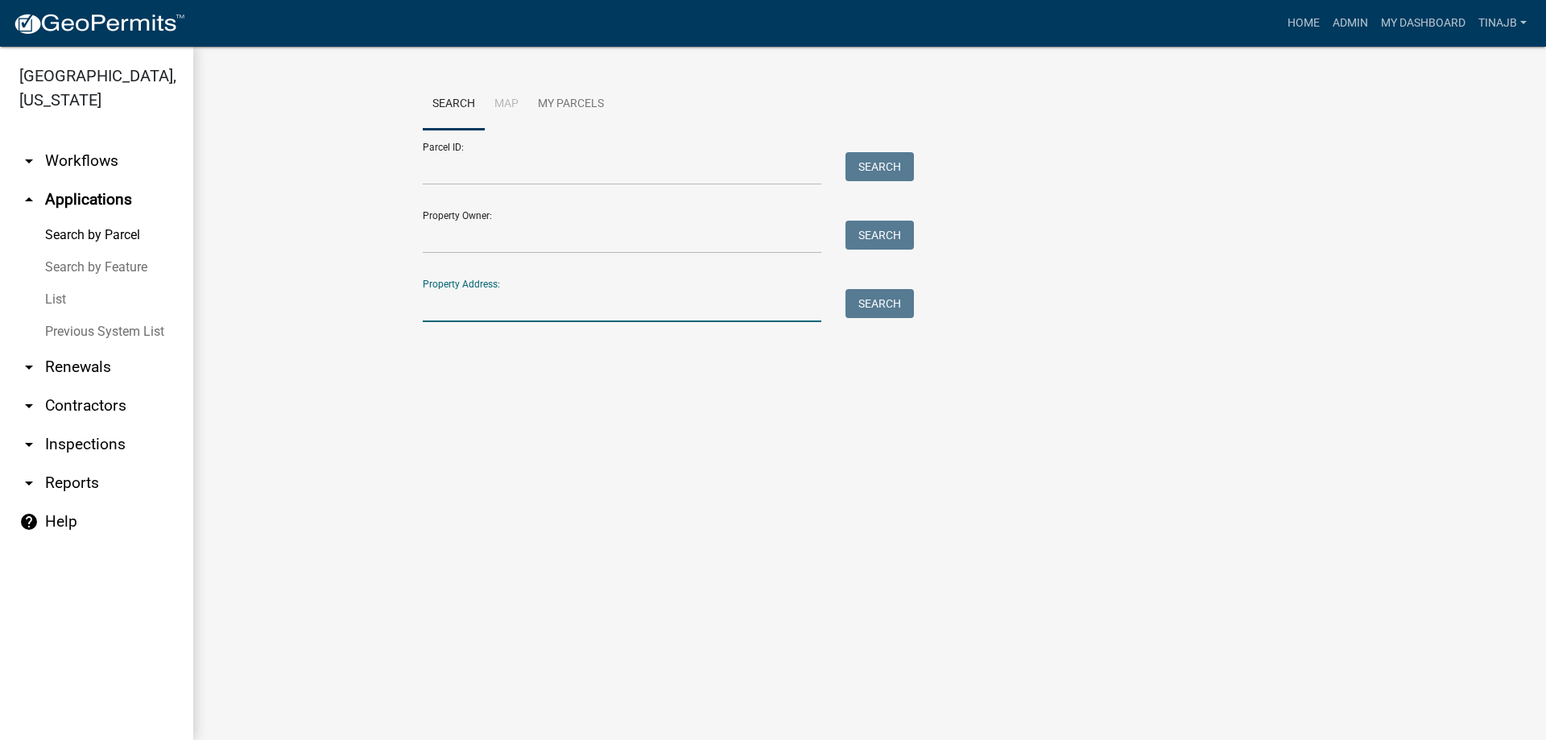
click at [460, 320] on input "Property Address:" at bounding box center [622, 305] width 399 height 33
click at [533, 319] on input "Property Address:" at bounding box center [622, 305] width 399 height 33
type input "2483"
click at [874, 308] on button "Search" at bounding box center [880, 303] width 68 height 29
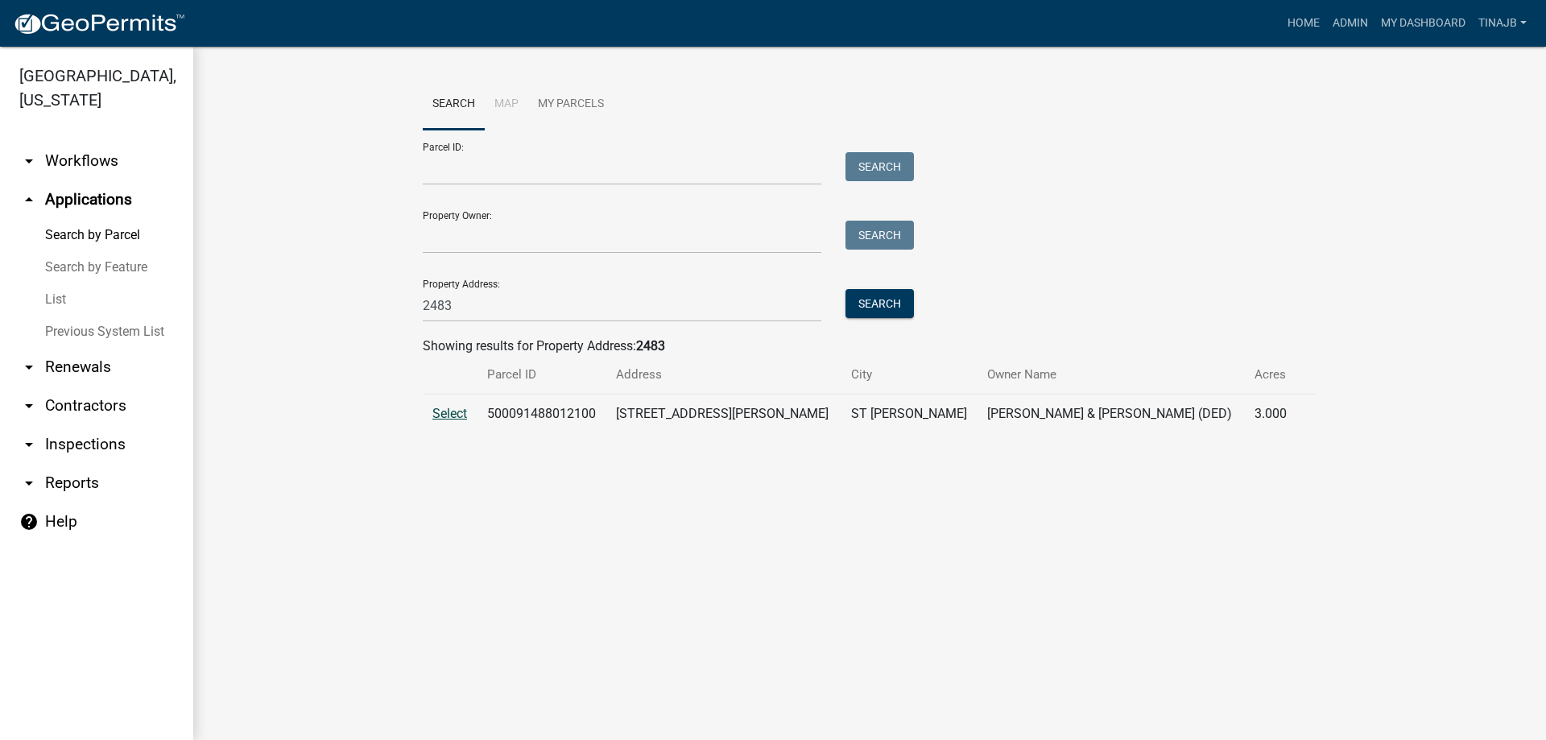
click at [453, 416] on span "Select" at bounding box center [449, 413] width 35 height 15
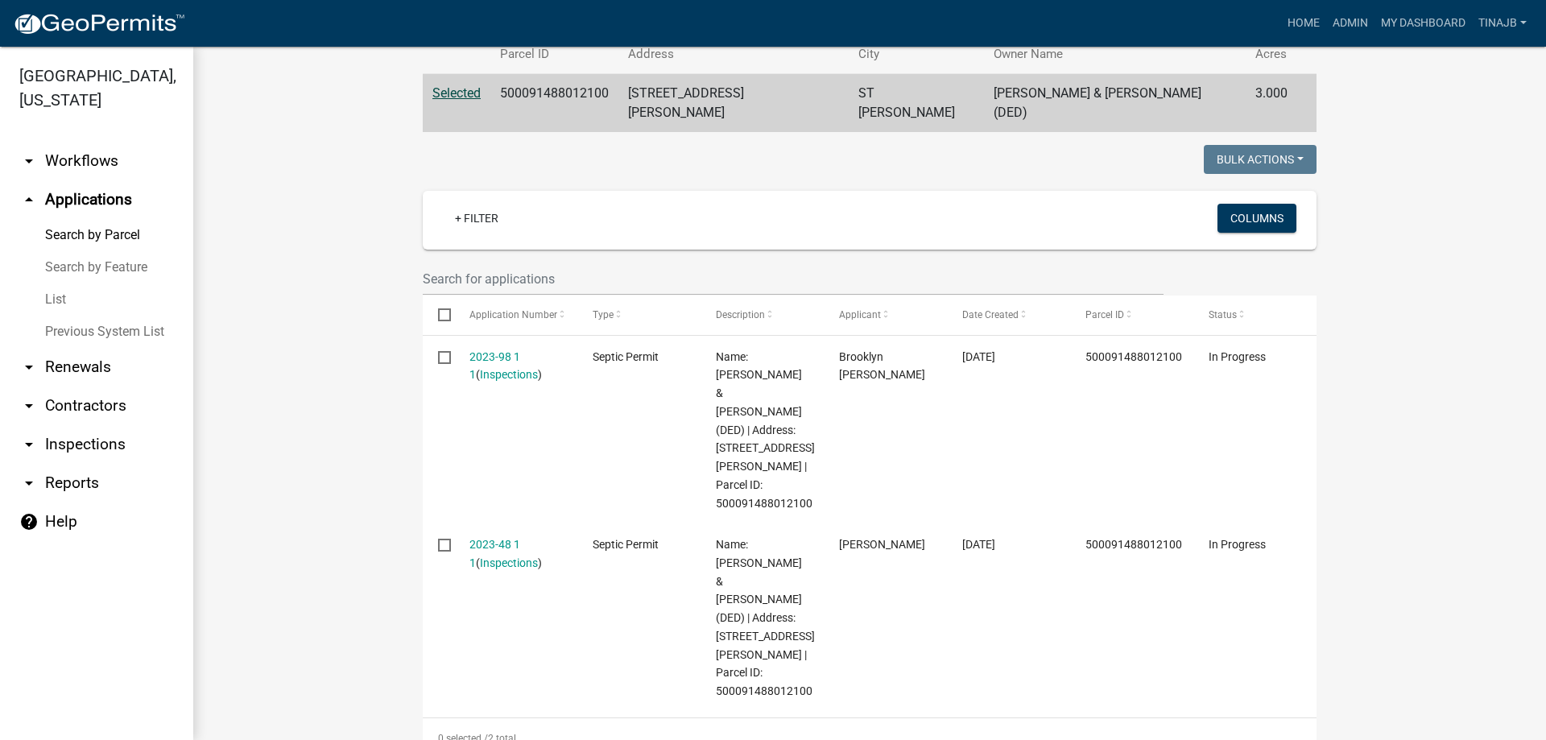
scroll to position [322, 0]
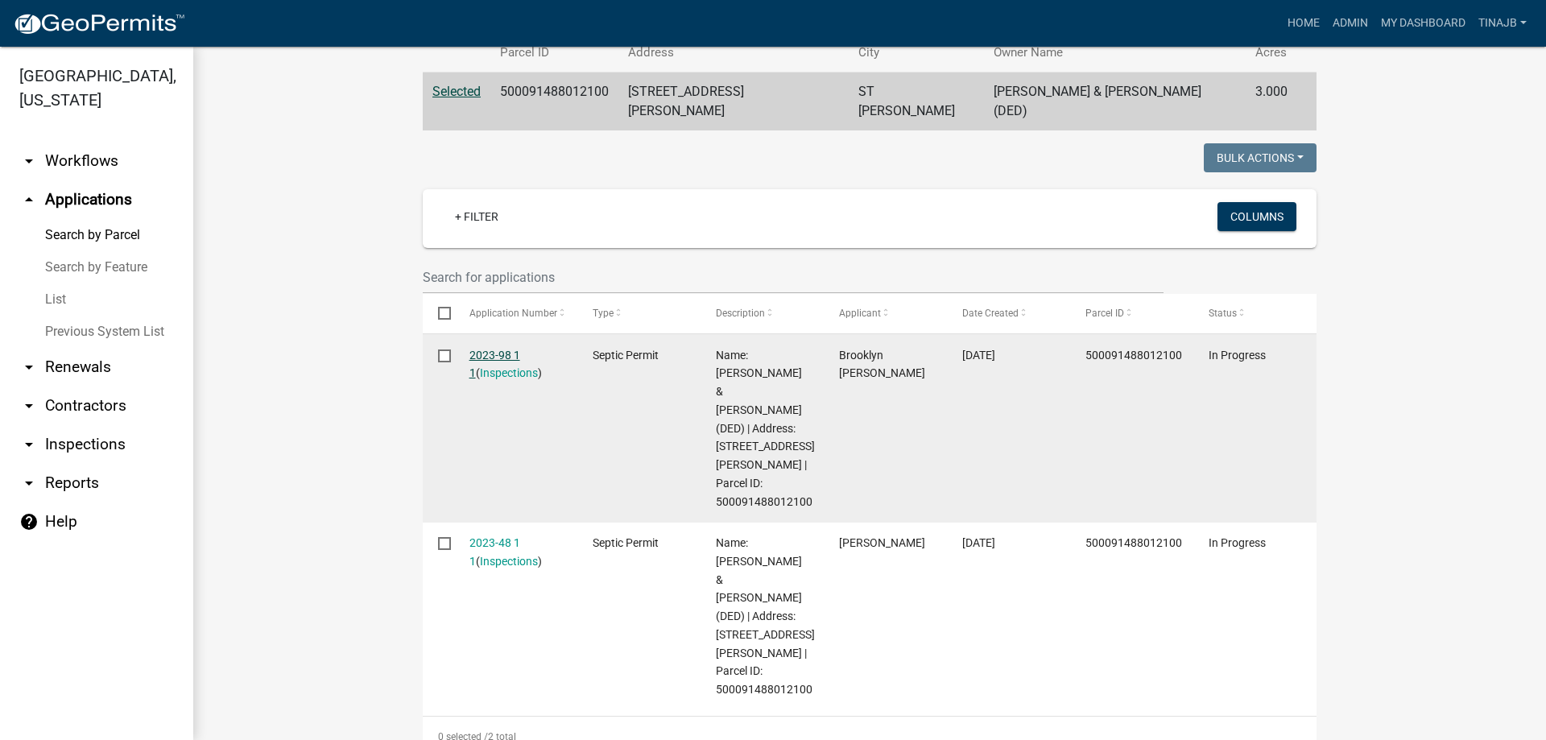
click at [503, 349] on link "2023-98 1 1" at bounding box center [494, 364] width 51 height 31
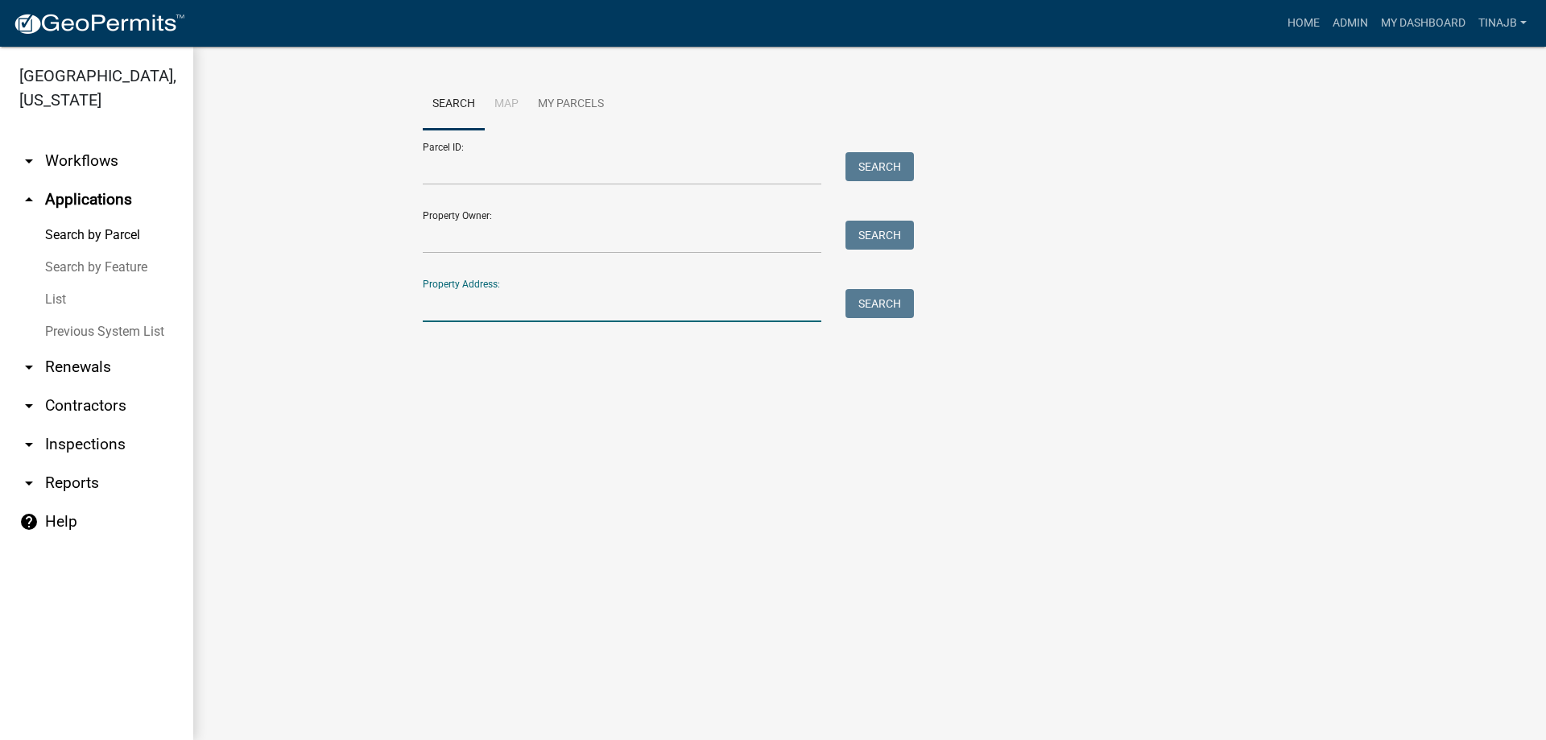
click at [479, 305] on input "Property Address:" at bounding box center [622, 305] width 399 height 33
type input "2483"
click at [874, 296] on button "Search" at bounding box center [880, 303] width 68 height 29
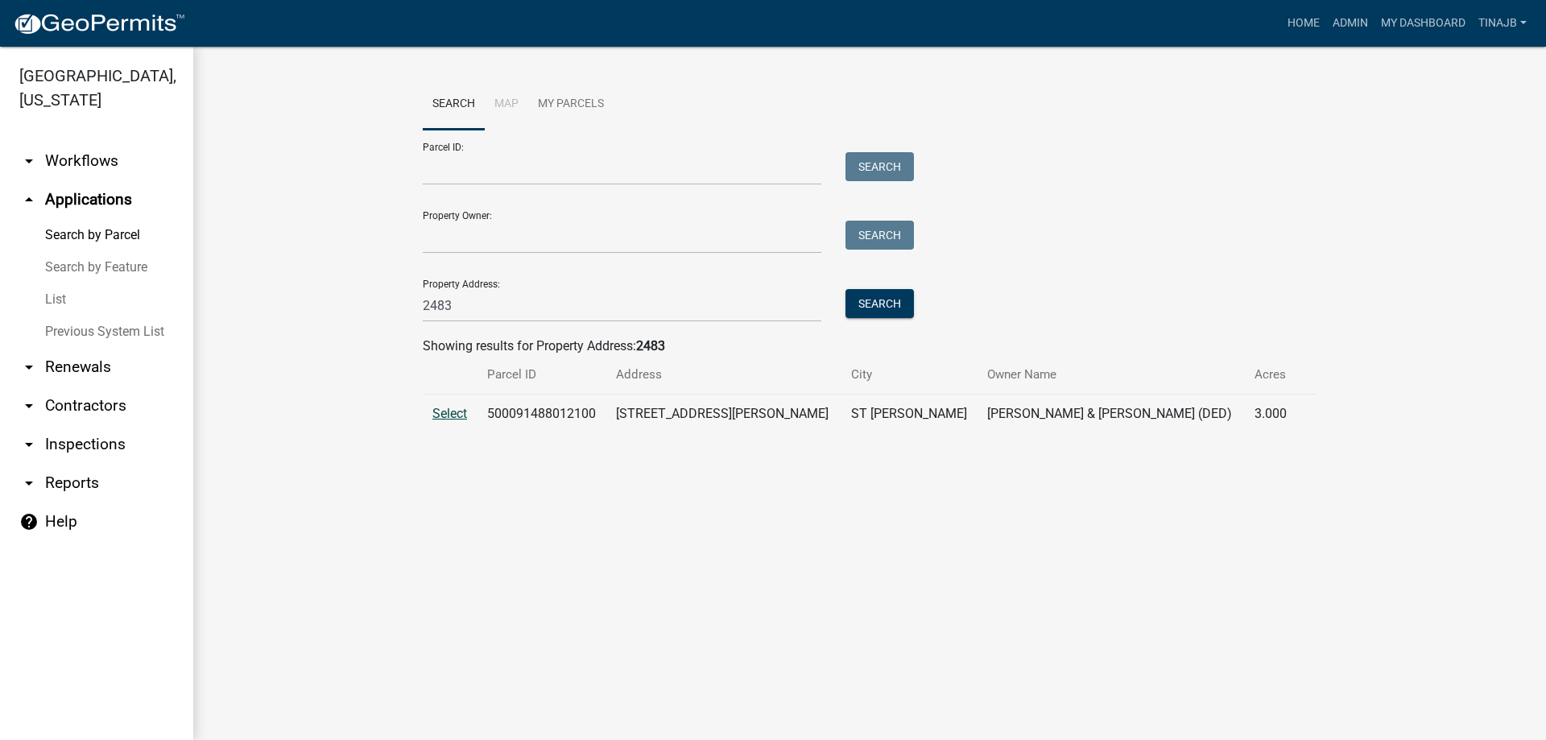
click at [460, 410] on span "Select" at bounding box center [449, 413] width 35 height 15
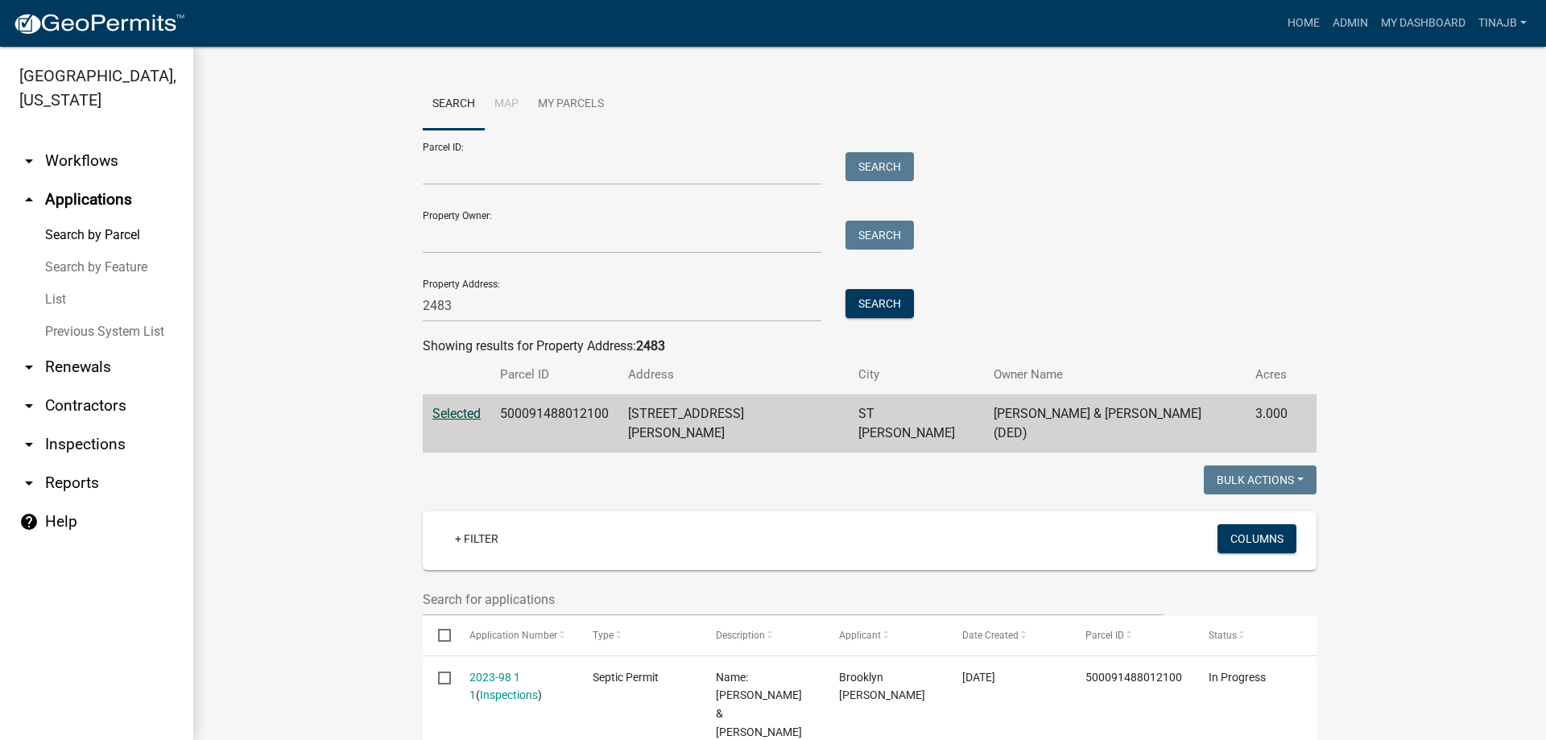
scroll to position [322, 0]
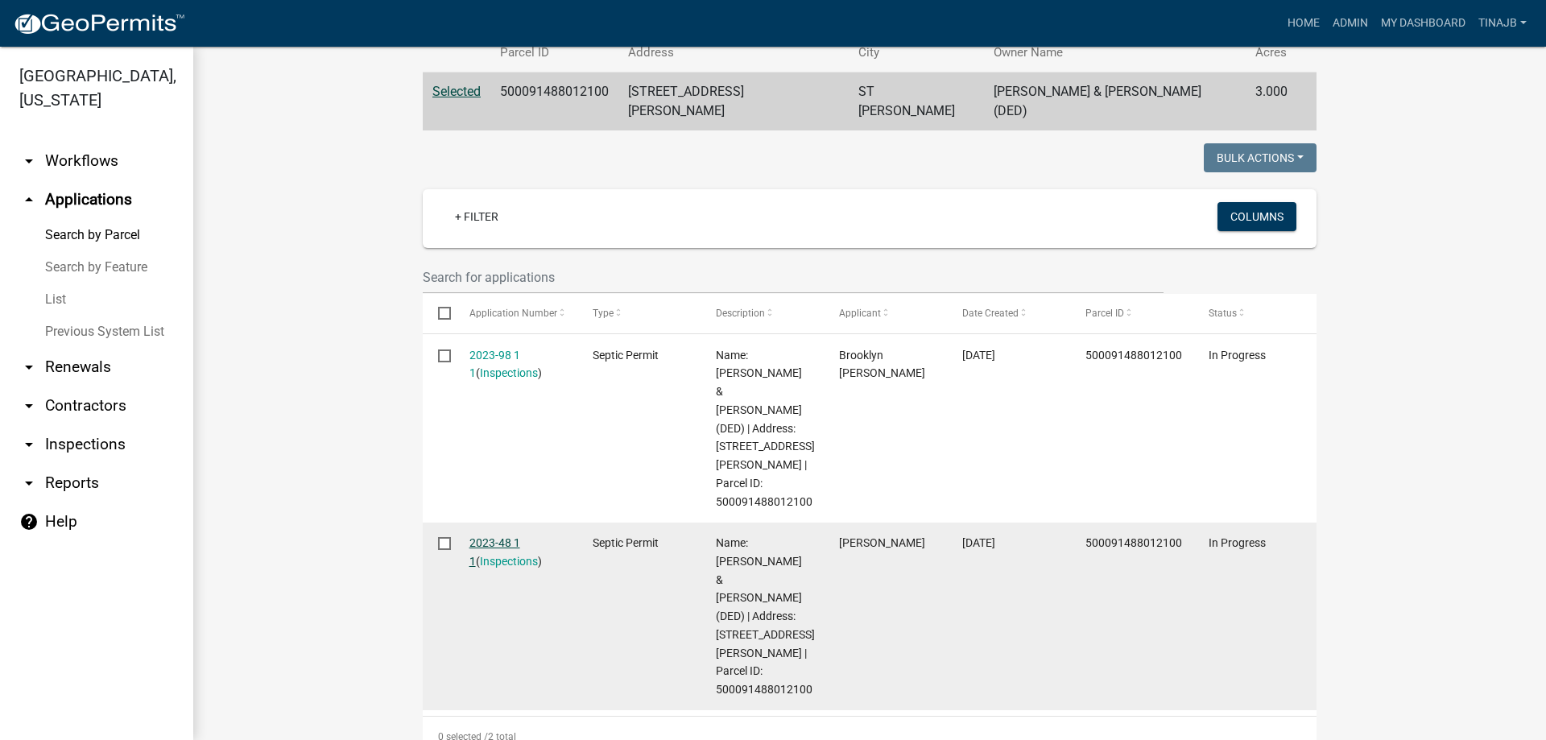
click at [480, 536] on link "2023-48 1 1" at bounding box center [494, 551] width 51 height 31
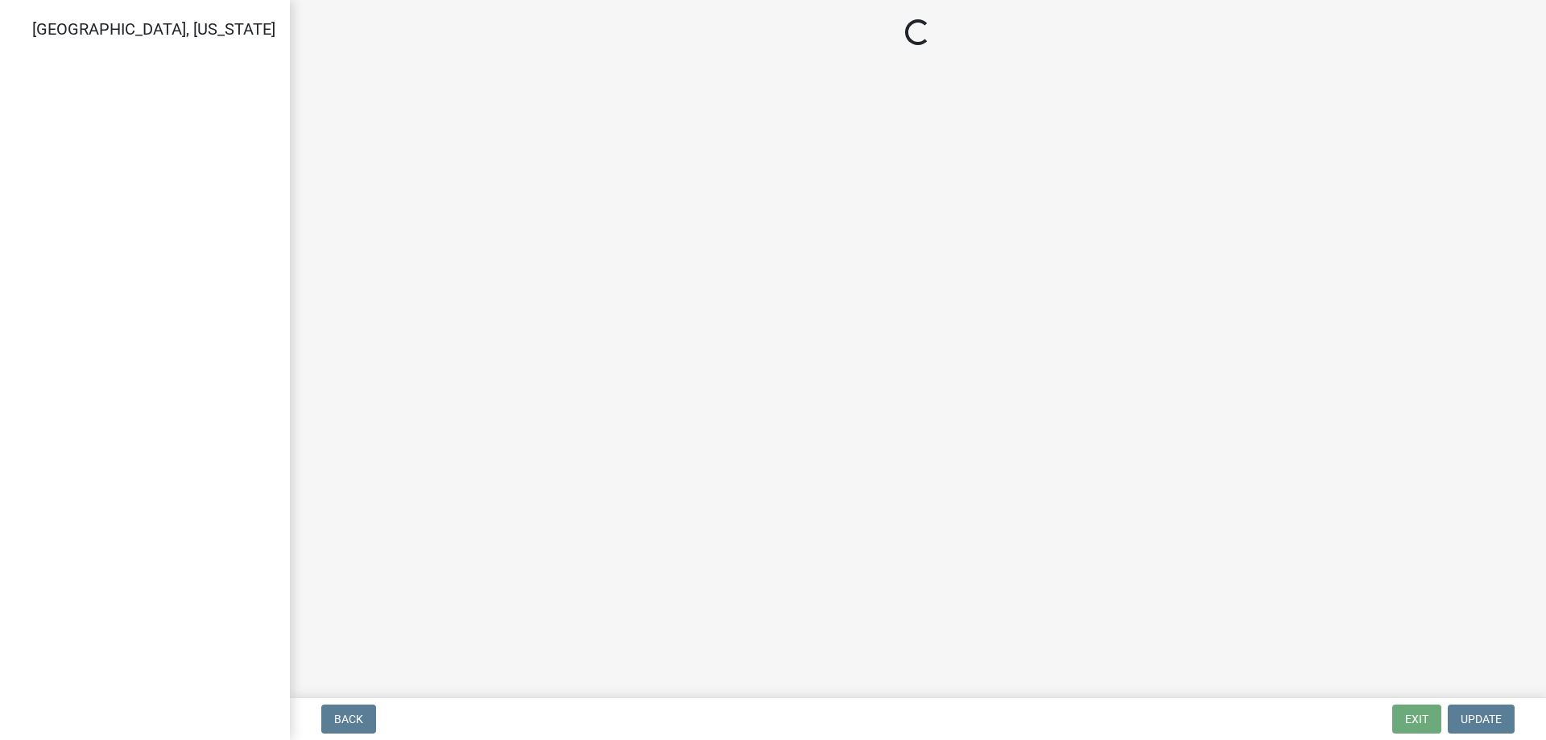
select select "57f8090b-93db-4a3c-8c0f-dd828b4a164e"
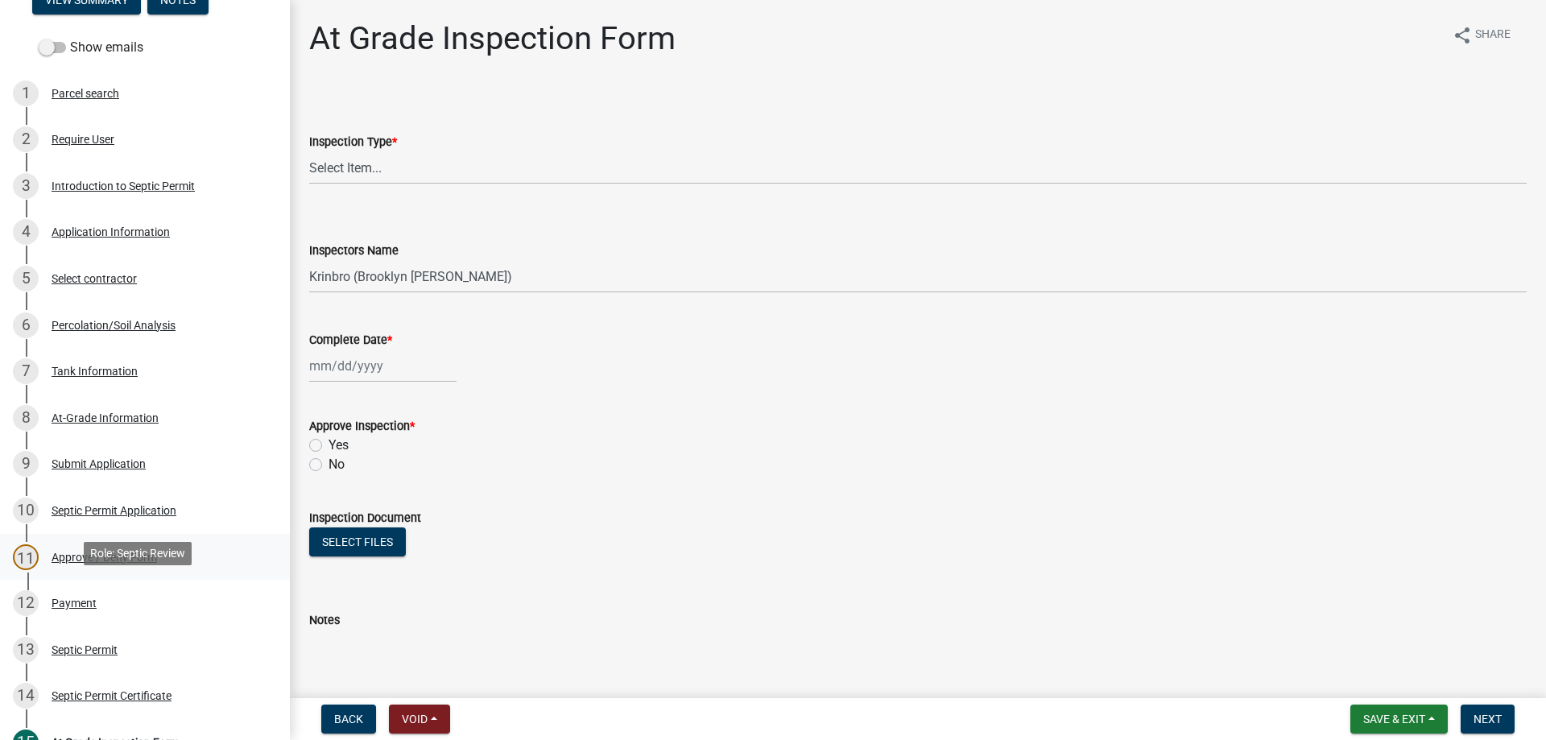
scroll to position [81, 0]
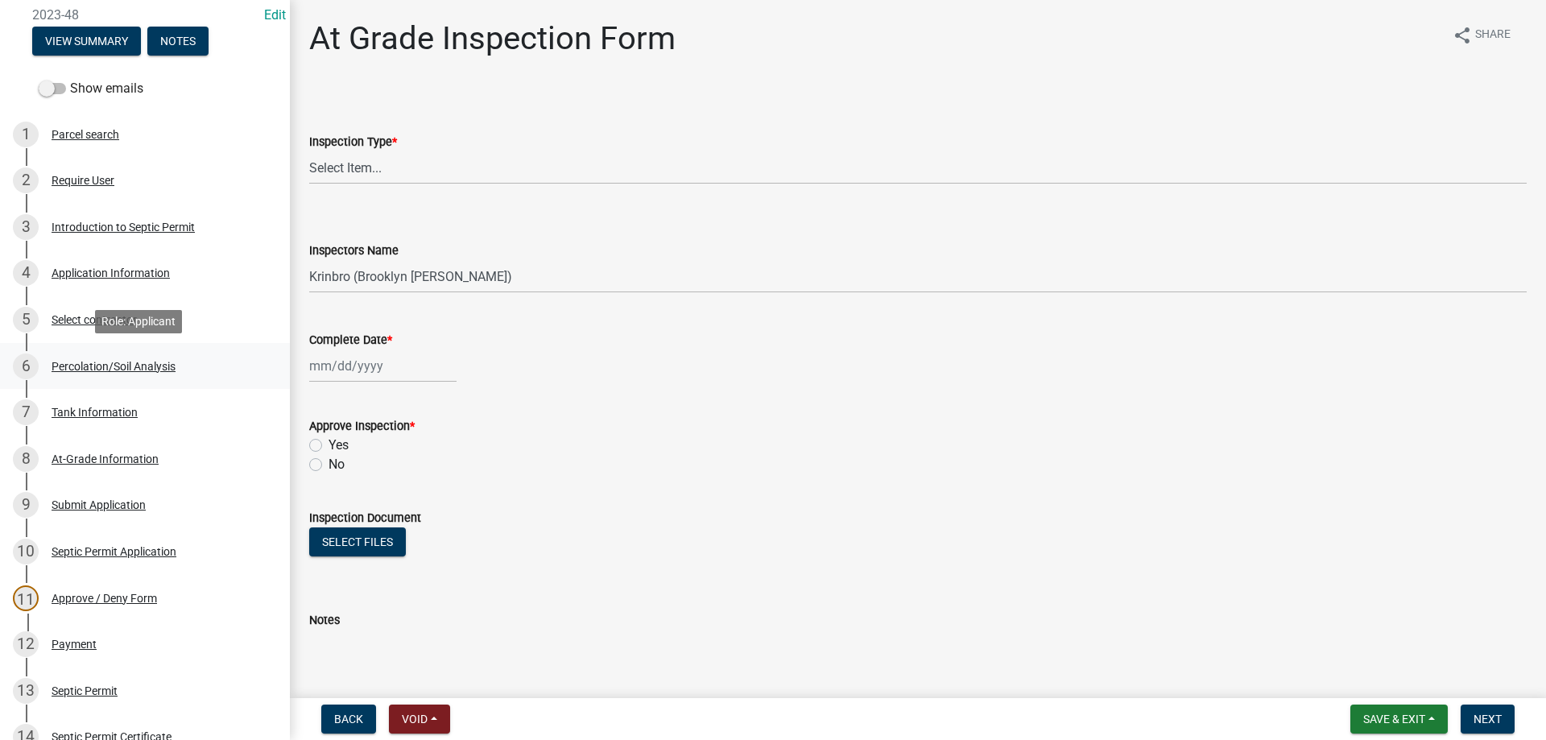
click at [121, 365] on div "Percolation/Soil Analysis" at bounding box center [114, 366] width 124 height 11
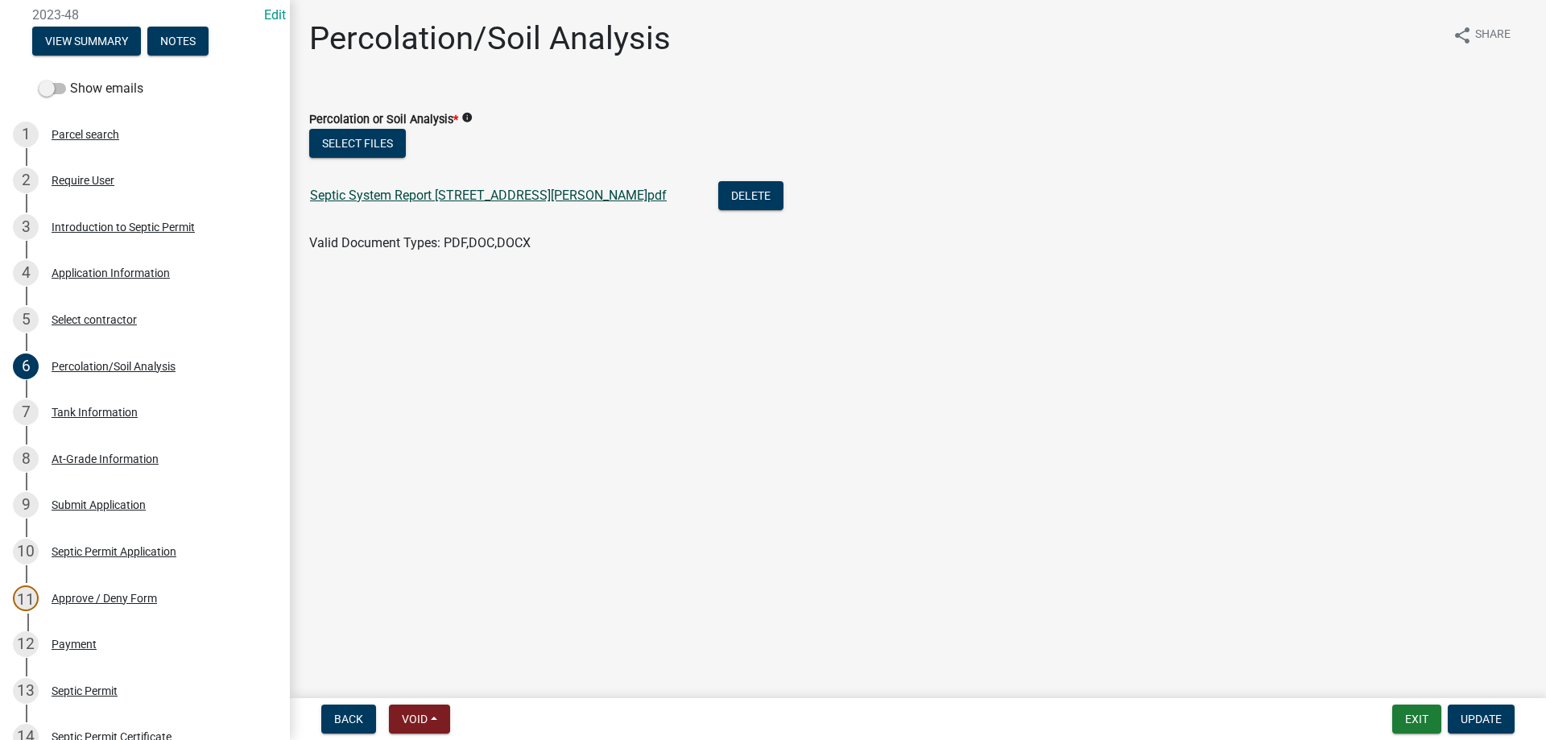
click at [471, 201] on link "Septic System Report 2483 Bevington Rd.pdf" at bounding box center [488, 195] width 357 height 15
click at [416, 192] on link "Septic System Report 2483 Bevington Rd.pdf" at bounding box center [488, 195] width 357 height 15
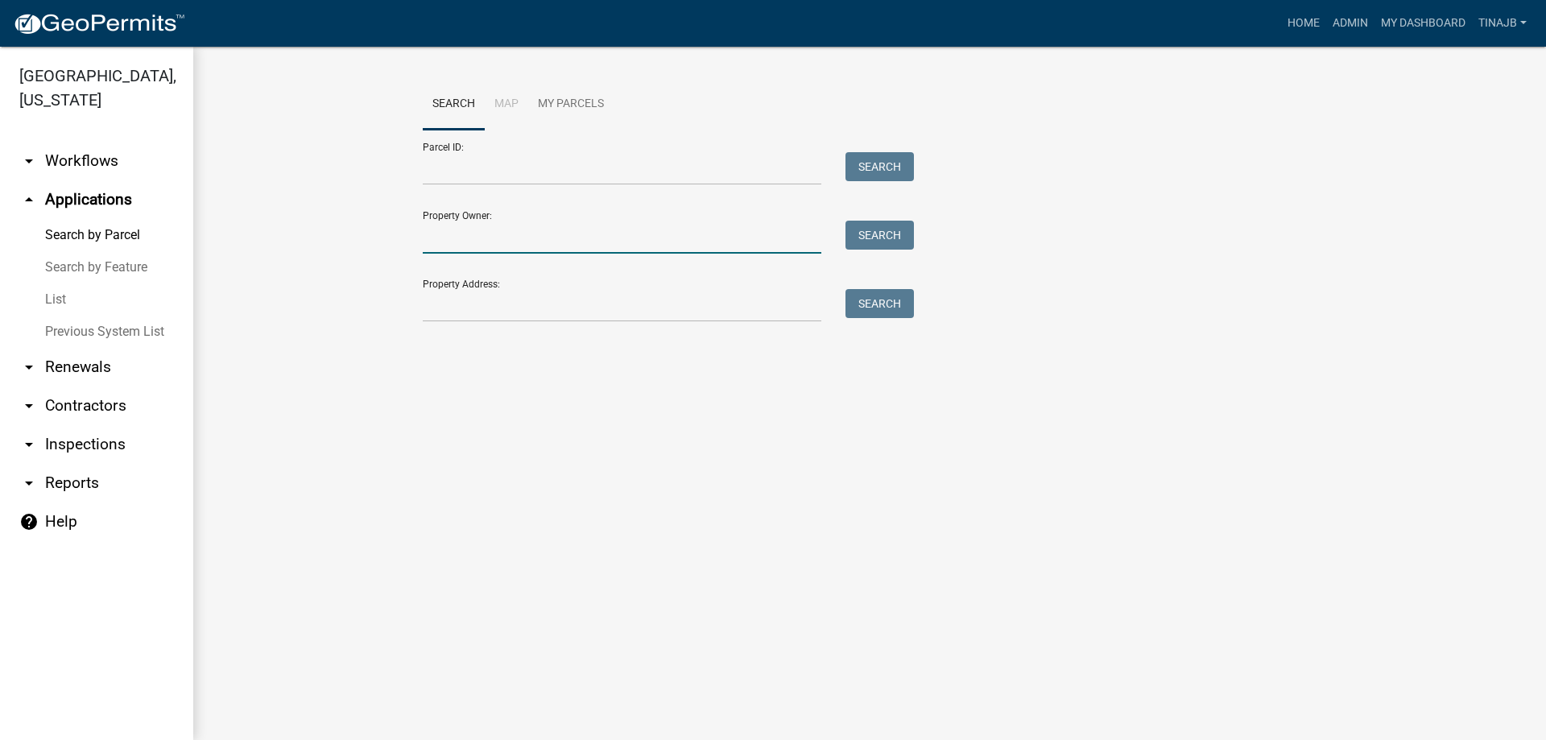
click at [495, 245] on input "Property Owner:" at bounding box center [622, 237] width 399 height 33
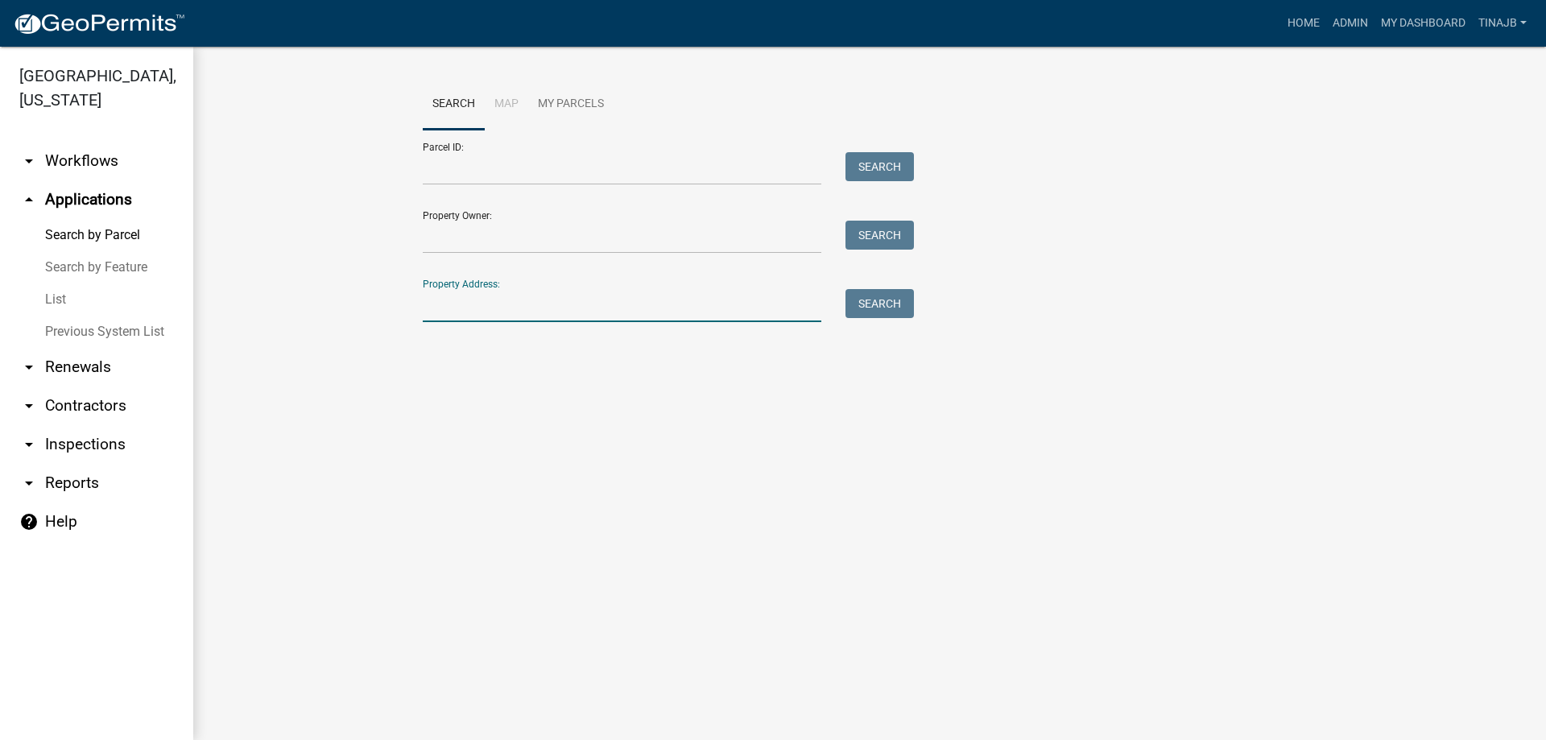
click at [499, 311] on input "Property Address:" at bounding box center [622, 305] width 399 height 33
click at [485, 311] on input "Property Address:" at bounding box center [622, 305] width 399 height 33
type input "2483"
click at [861, 308] on button "Search" at bounding box center [880, 303] width 68 height 29
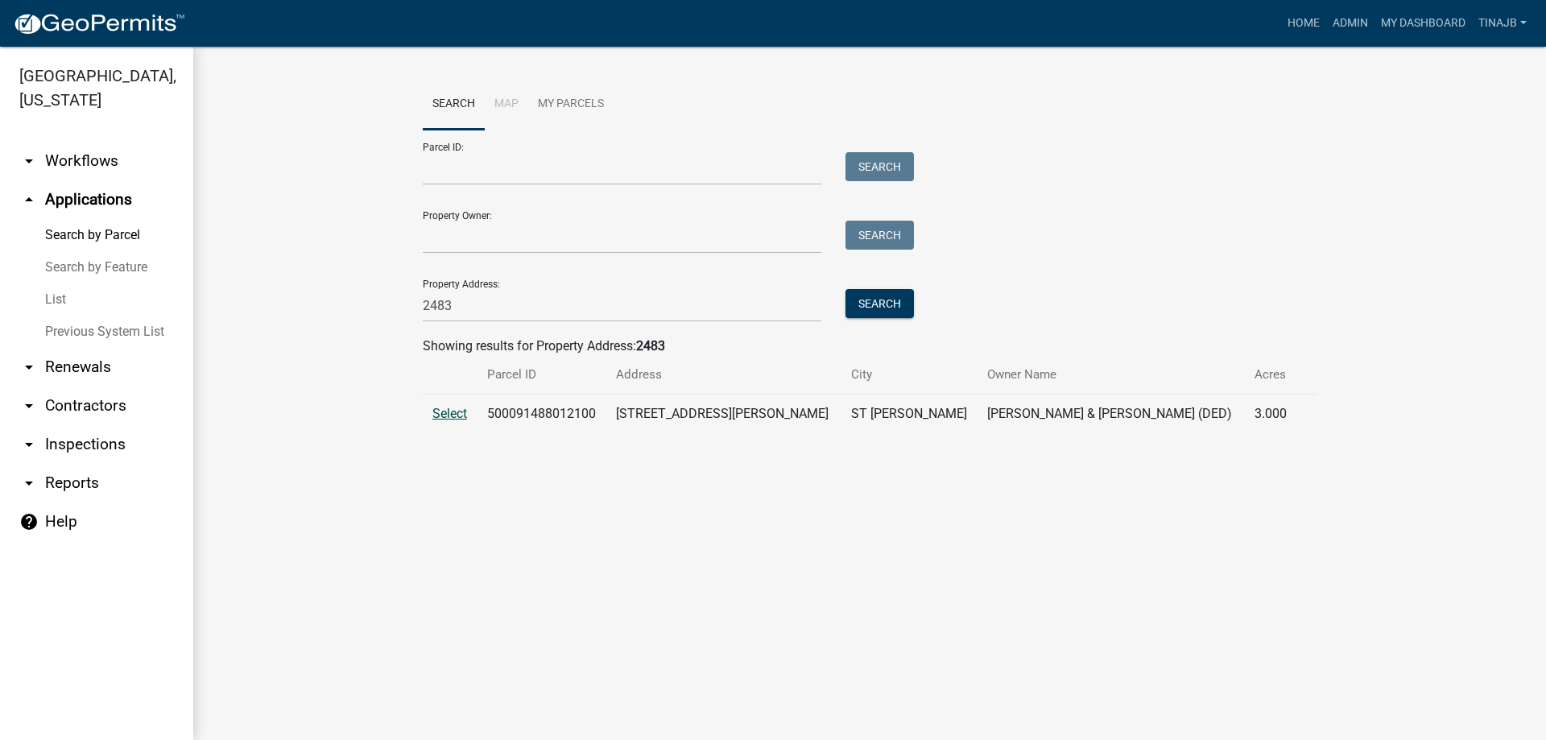
click at [453, 416] on span "Select" at bounding box center [449, 413] width 35 height 15
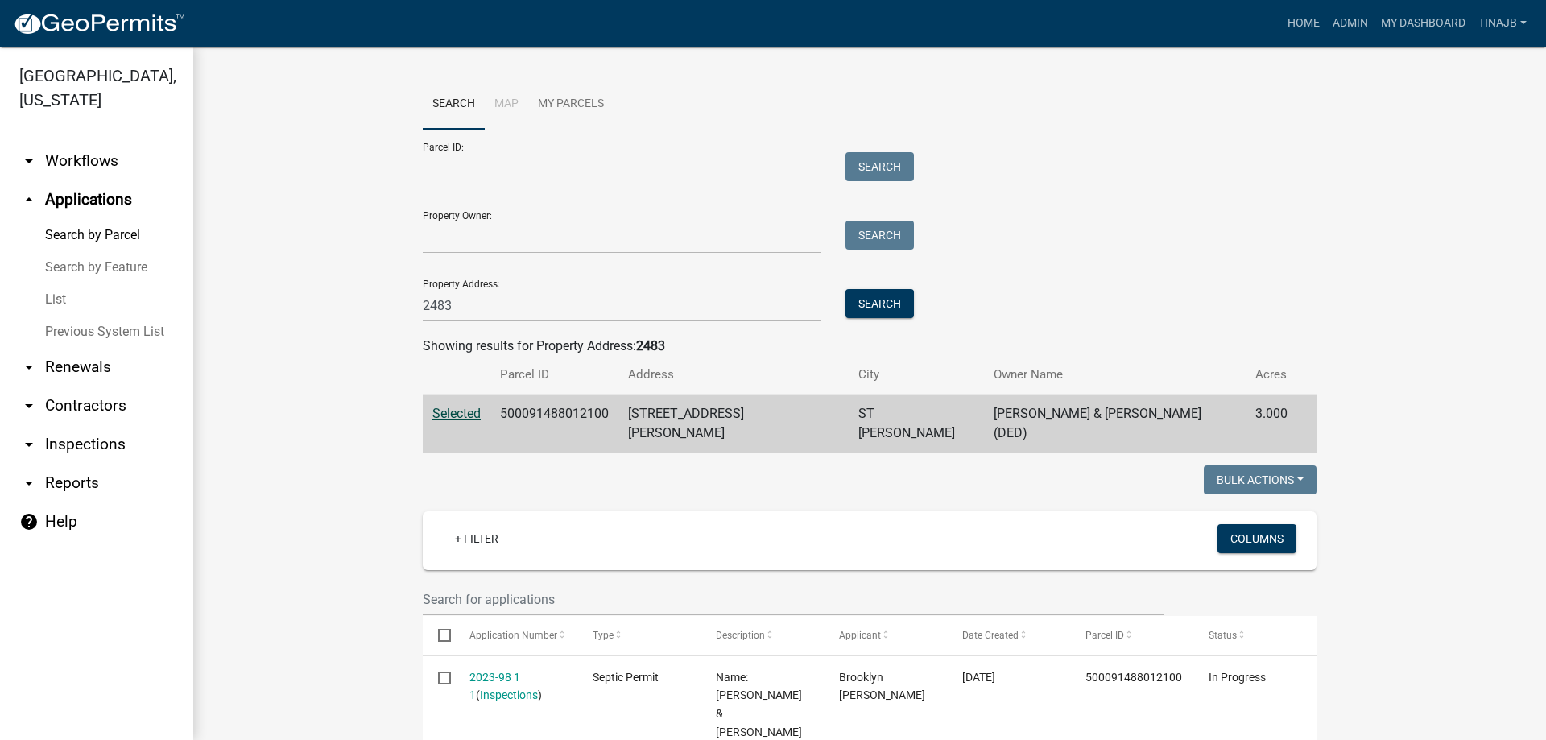
click at [80, 180] on link "arrow_drop_up Applications" at bounding box center [96, 199] width 193 height 39
click at [1354, 23] on link "Admin" at bounding box center [1350, 23] width 48 height 31
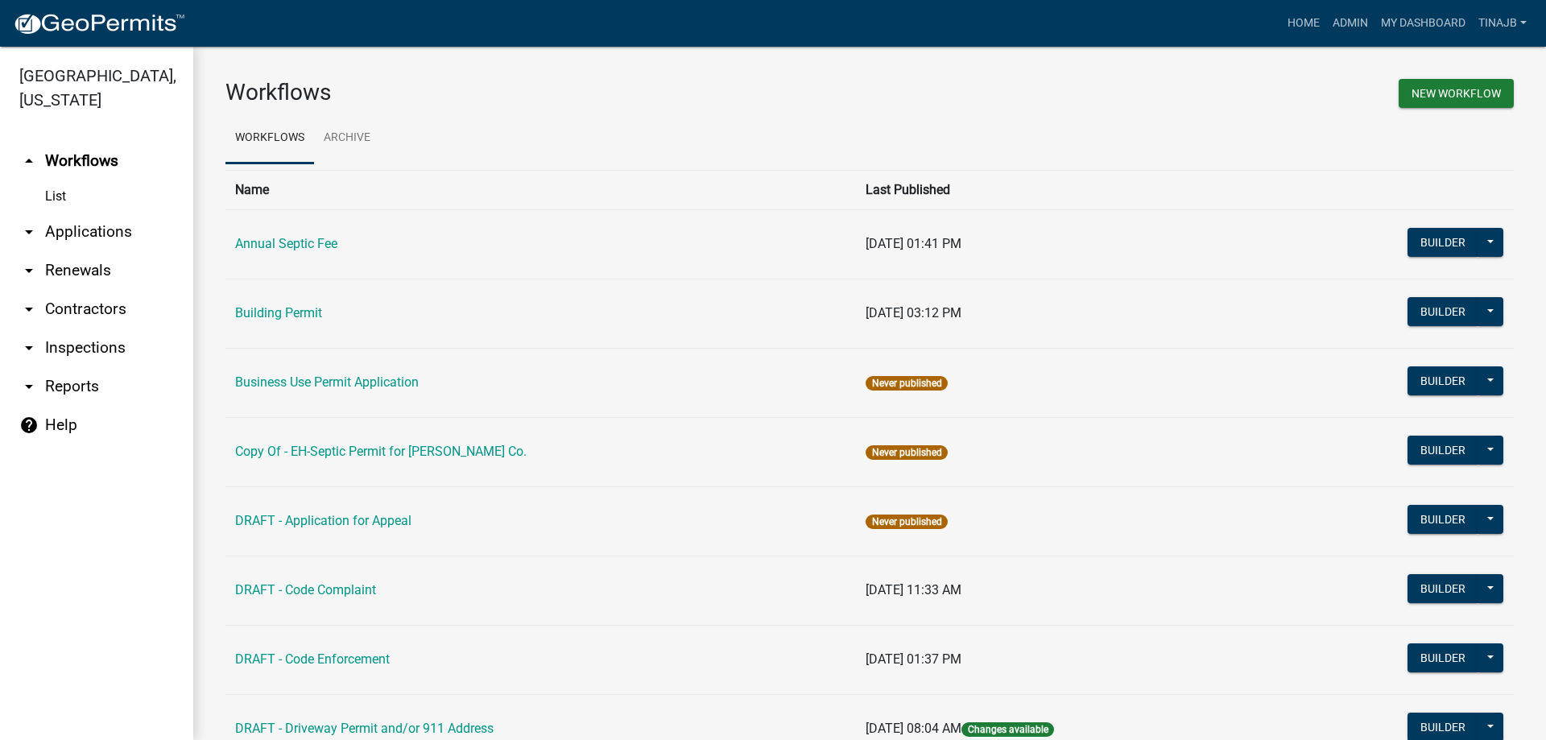
click at [73, 213] on link "arrow_drop_down Applications" at bounding box center [96, 232] width 193 height 39
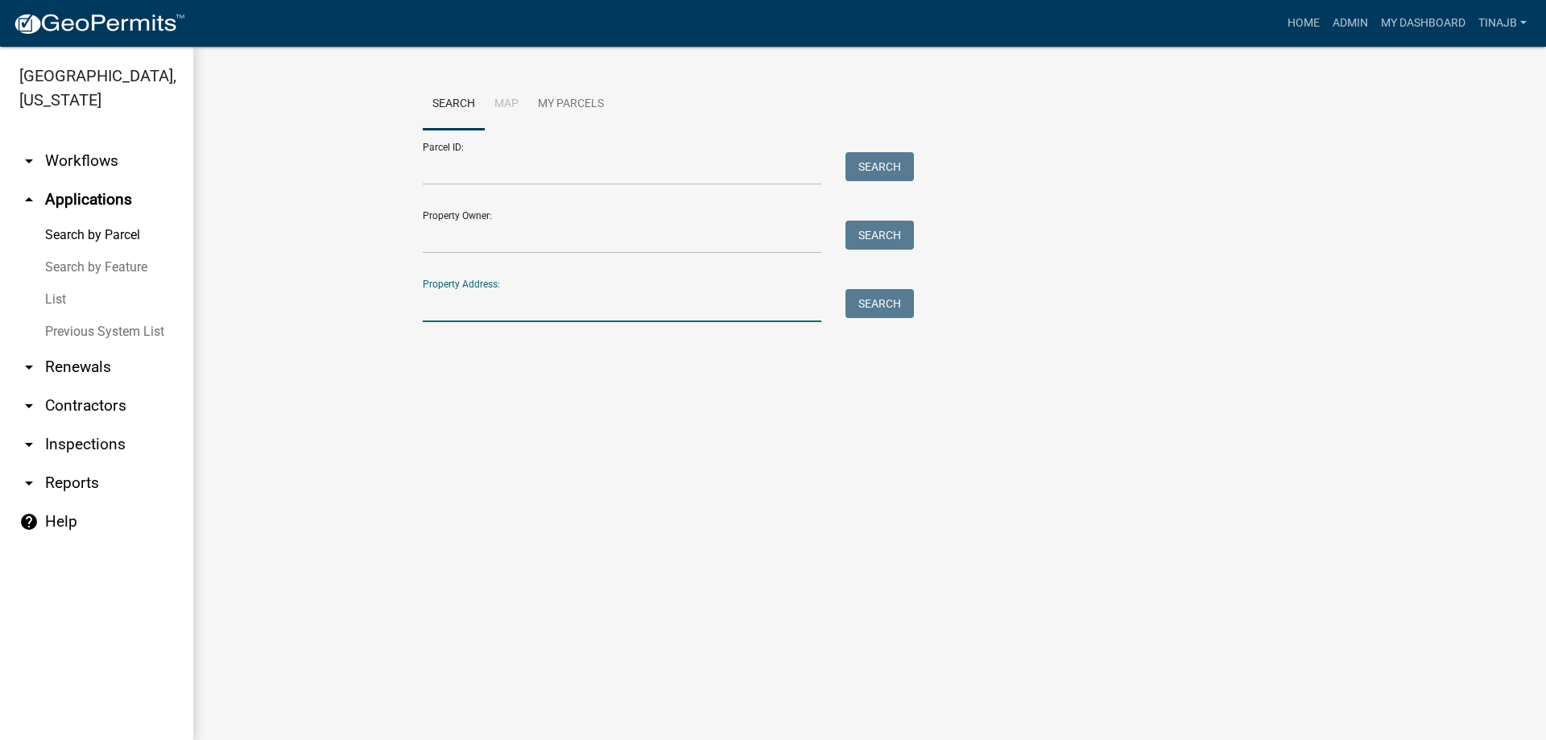
click at [511, 311] on input "Property Address:" at bounding box center [622, 305] width 399 height 33
click at [478, 244] on input "Property Owner:" at bounding box center [622, 237] width 399 height 33
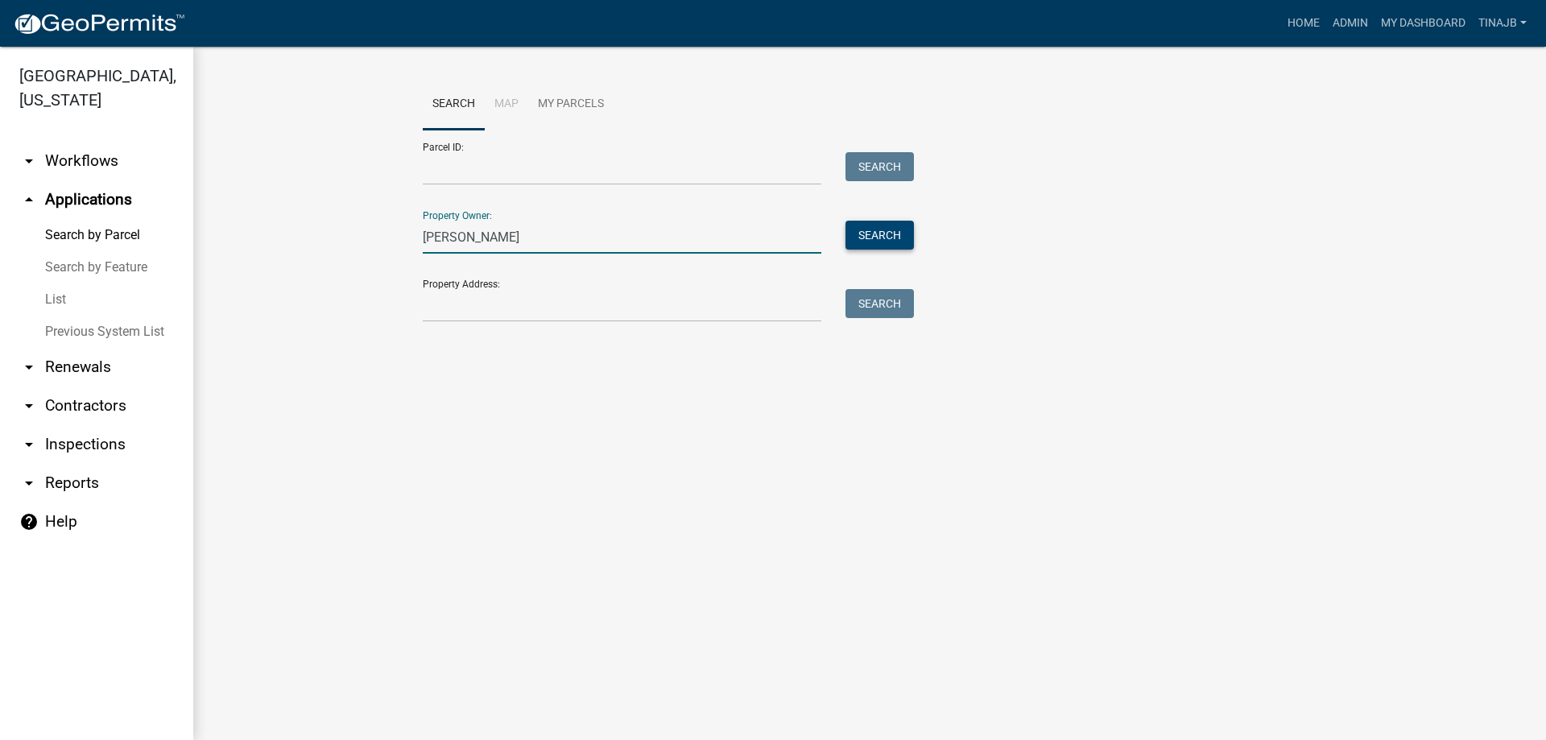
type input "[PERSON_NAME]"
click at [863, 230] on button "Search" at bounding box center [880, 235] width 68 height 29
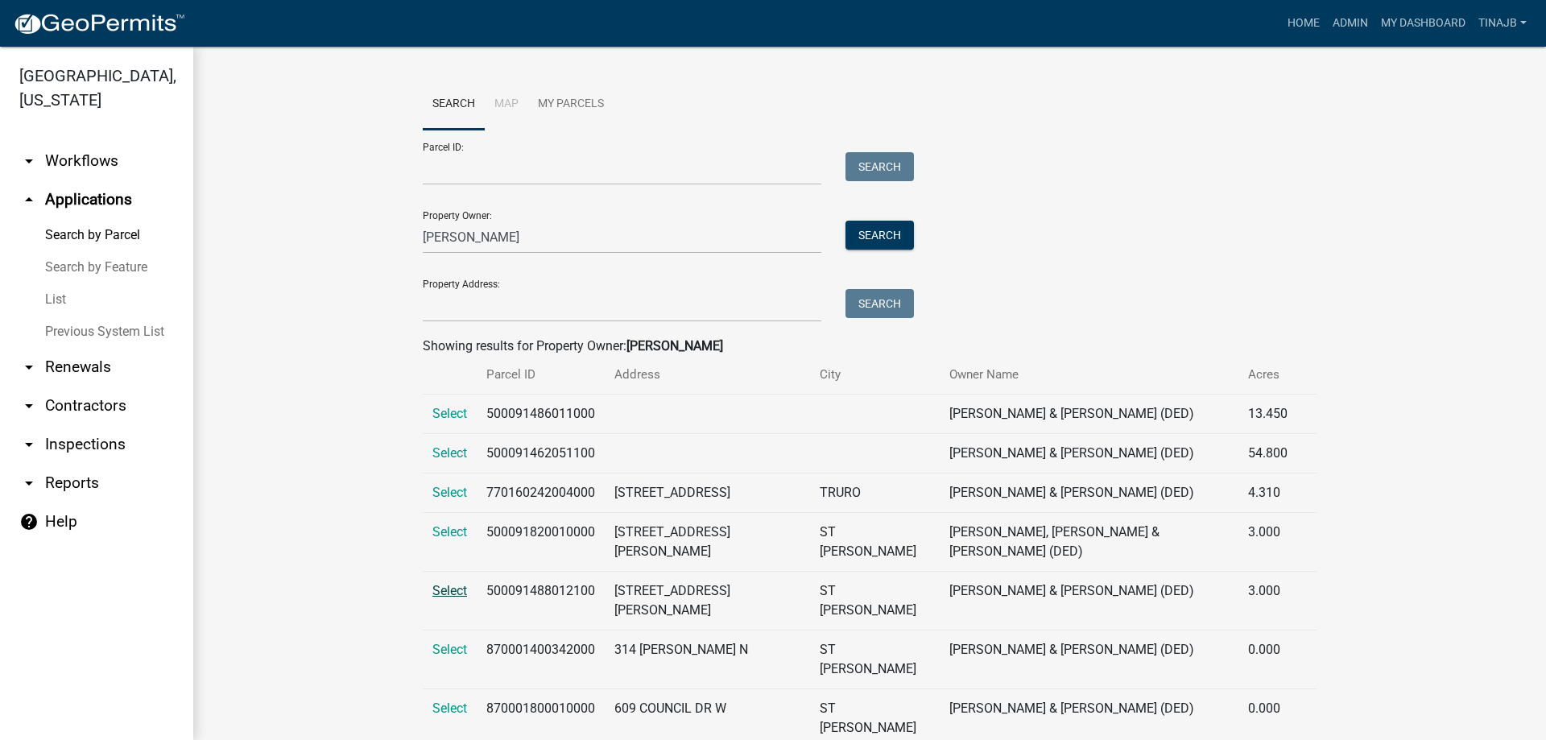
click at [450, 583] on span "Select" at bounding box center [449, 590] width 35 height 15
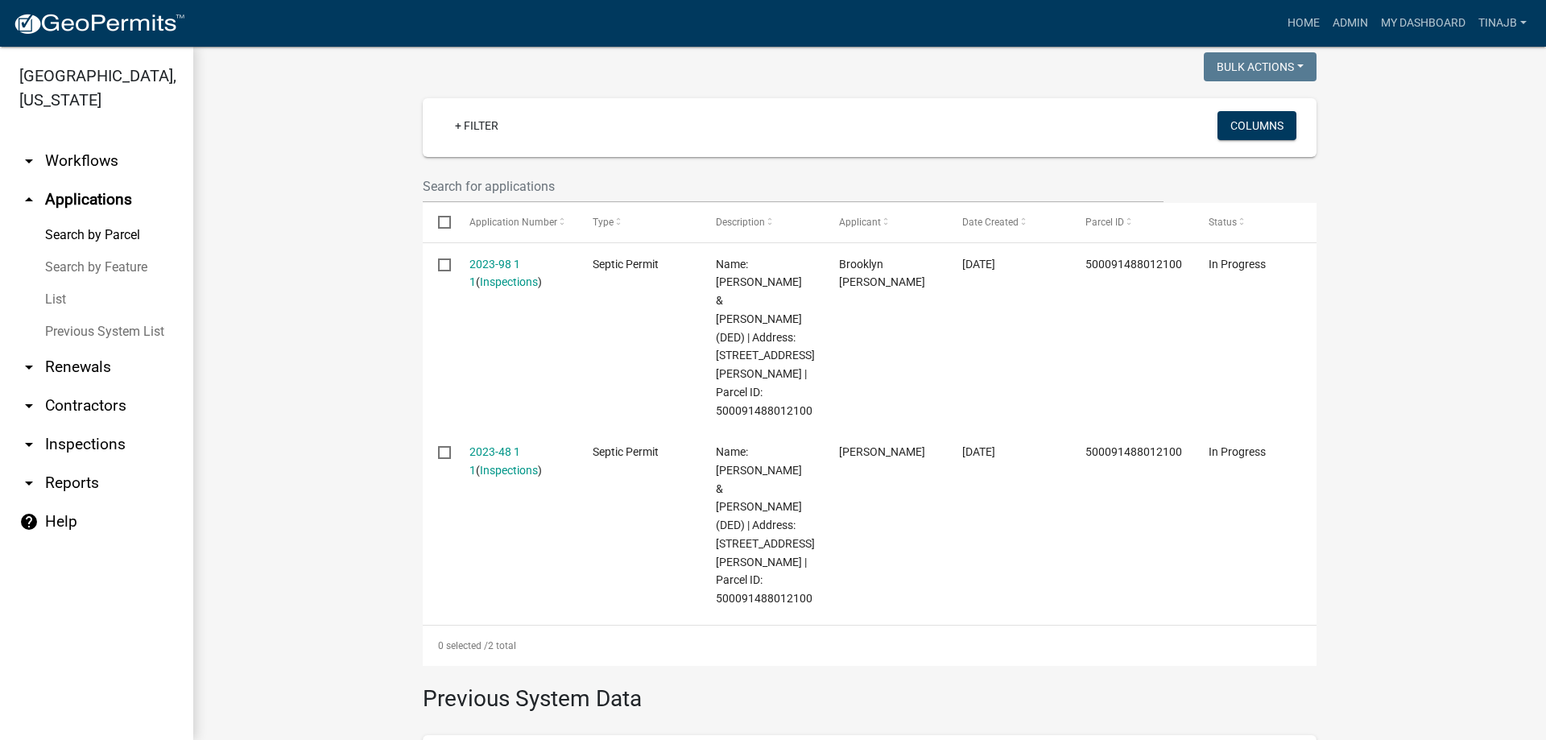
scroll to position [252, 0]
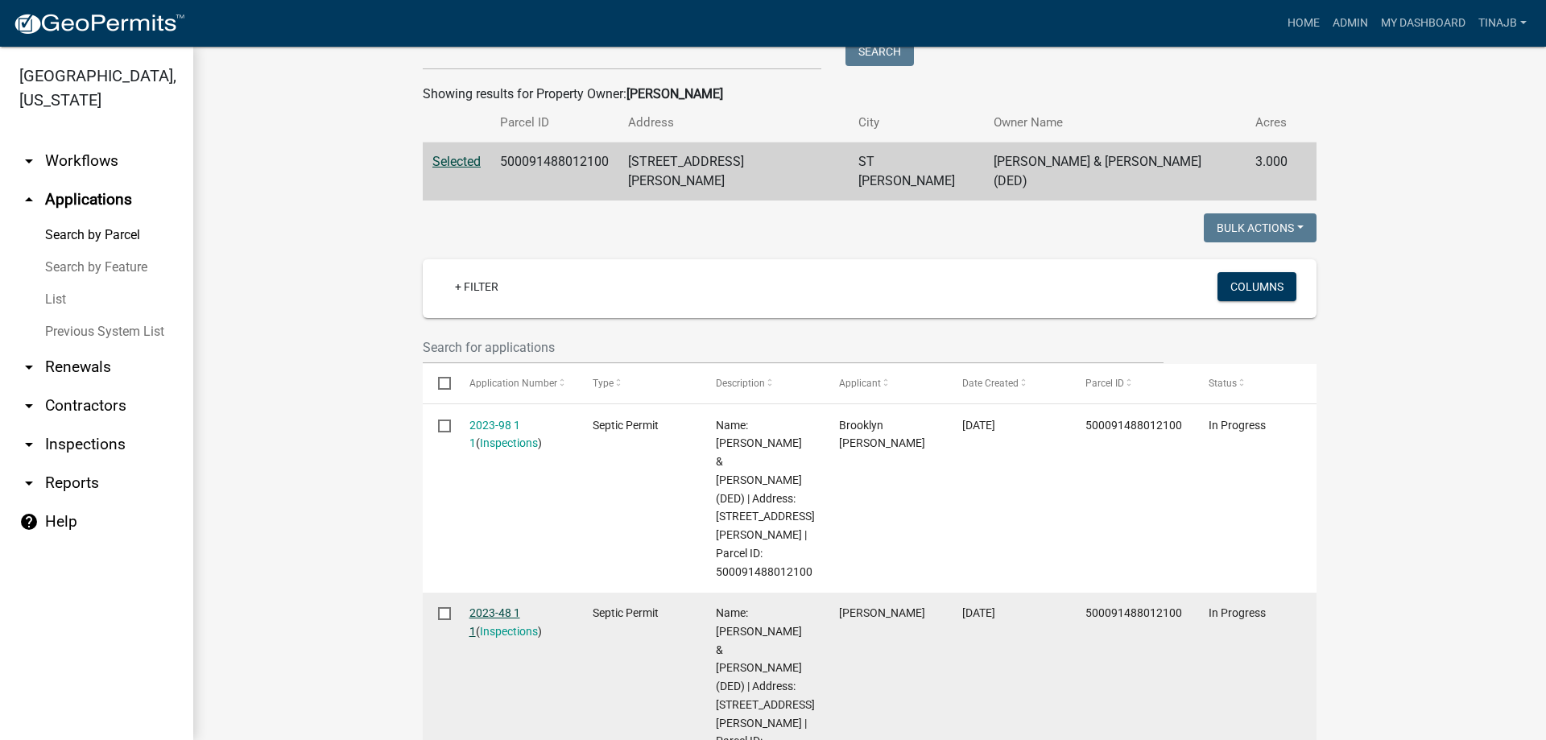
click at [491, 606] on link "2023-48 1 1" at bounding box center [494, 621] width 51 height 31
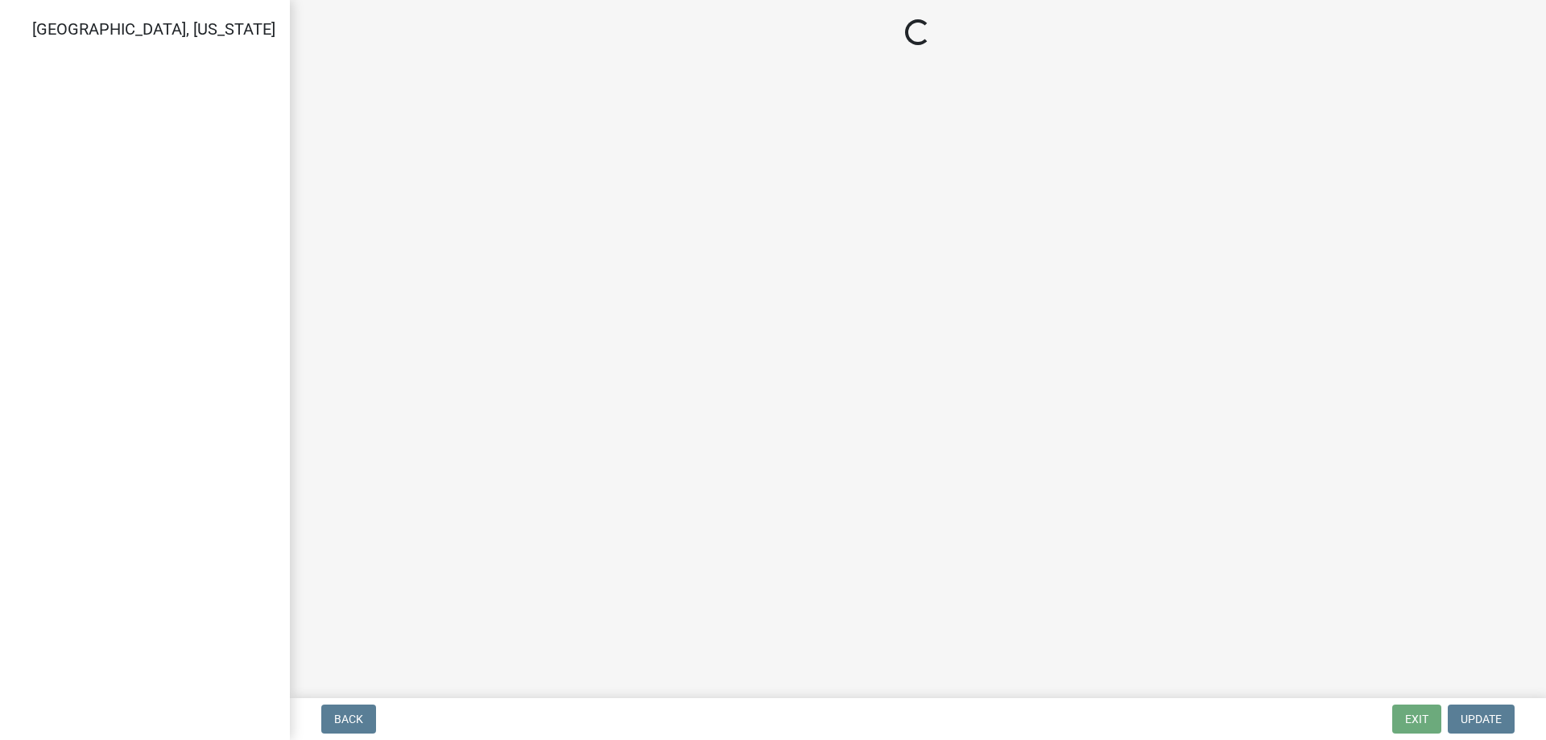
select select "57f8090b-93db-4a3c-8c0f-dd828b4a164e"
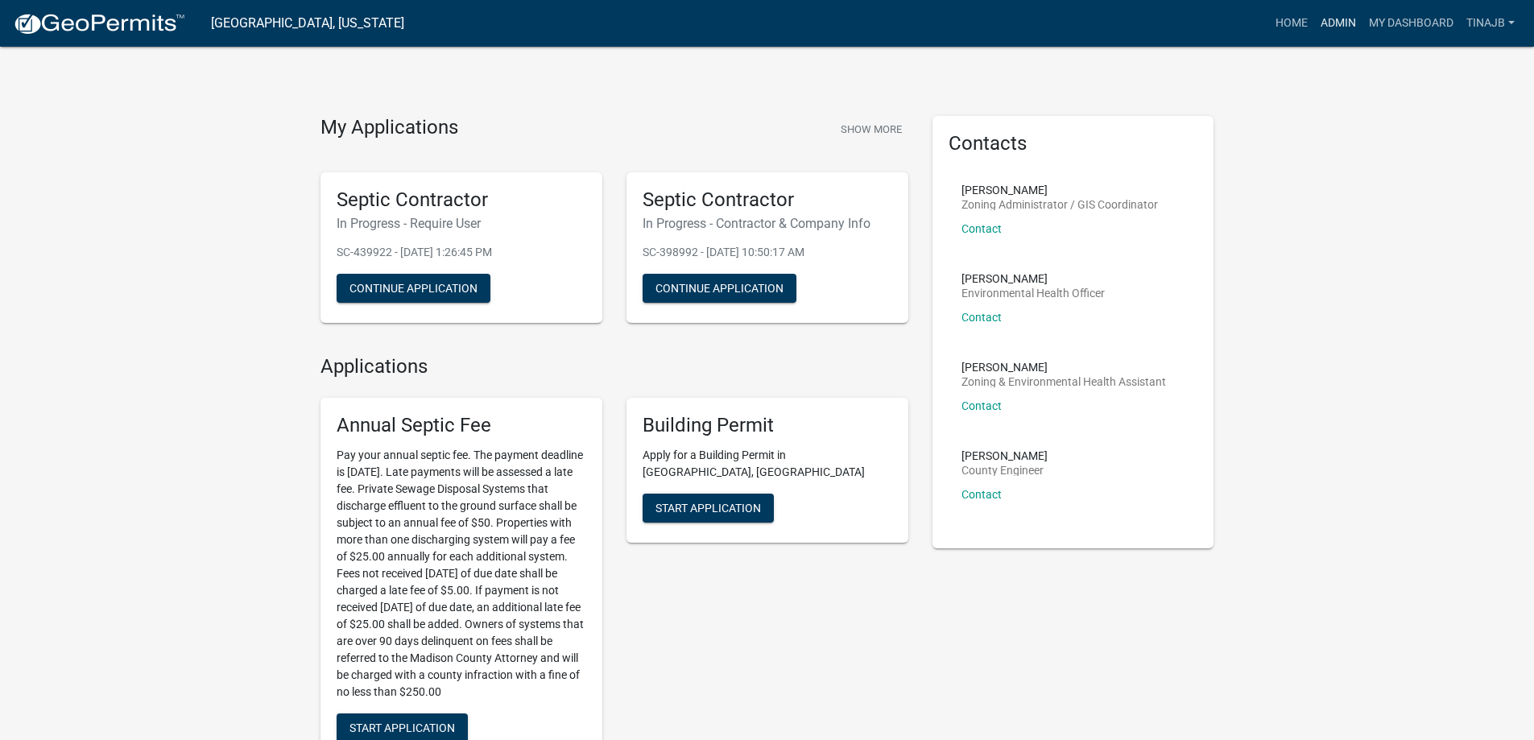
click at [1328, 20] on link "Admin" at bounding box center [1338, 23] width 48 height 31
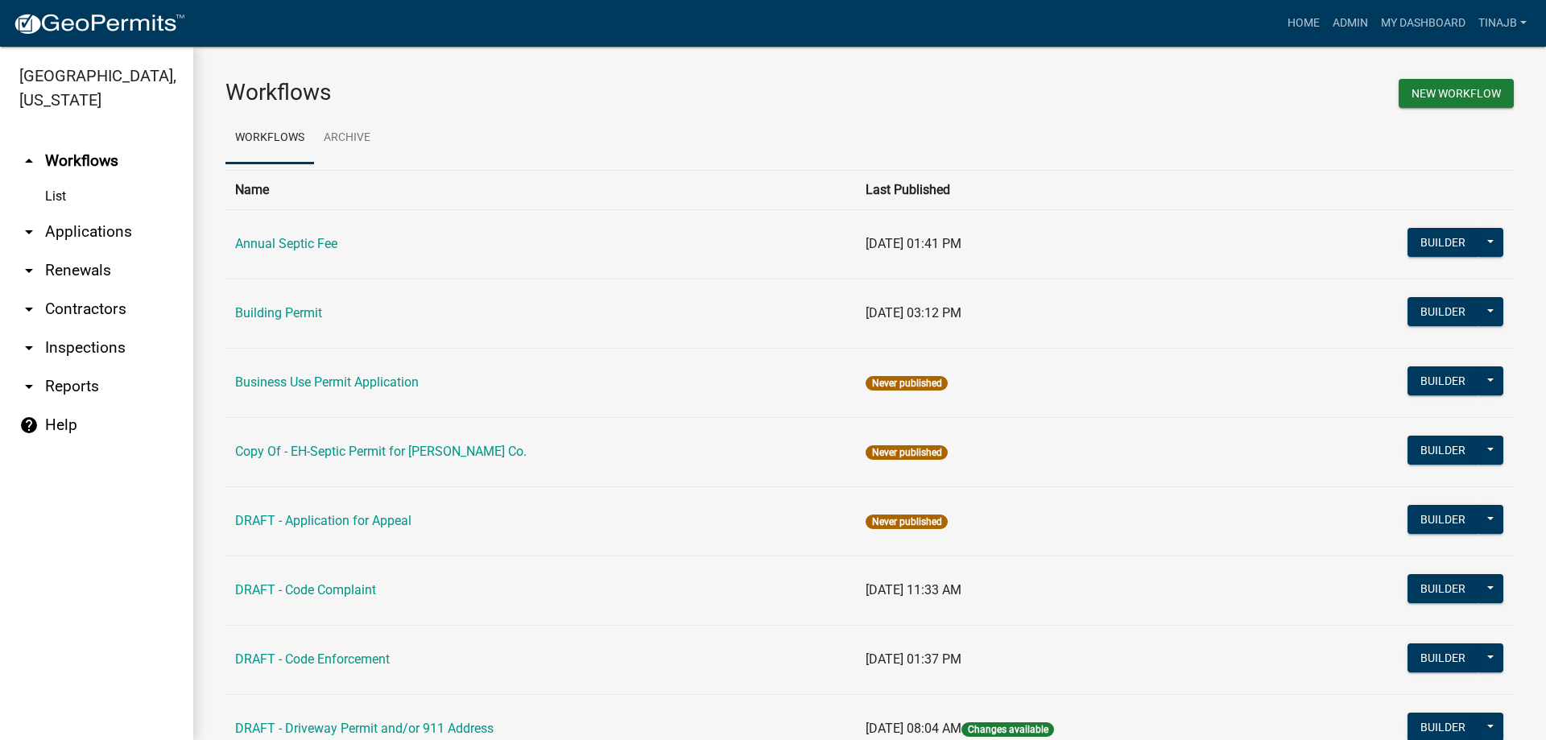
click at [110, 213] on link "arrow_drop_down Applications" at bounding box center [96, 232] width 193 height 39
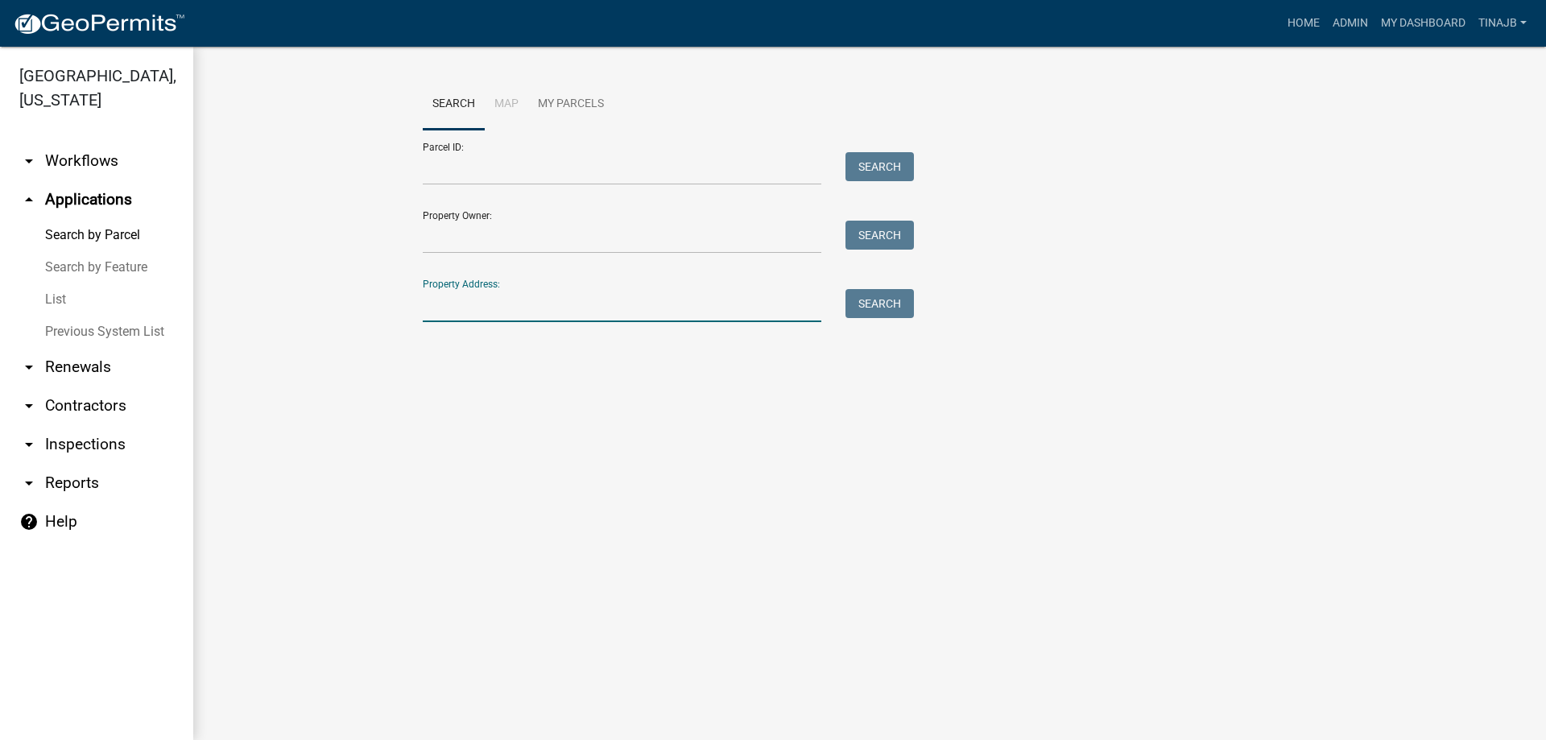
click at [490, 313] on input "Property Address:" at bounding box center [622, 305] width 399 height 33
click at [478, 316] on input "Property Address:" at bounding box center [622, 305] width 399 height 33
type input "2483"
click at [894, 312] on button "Search" at bounding box center [880, 303] width 68 height 29
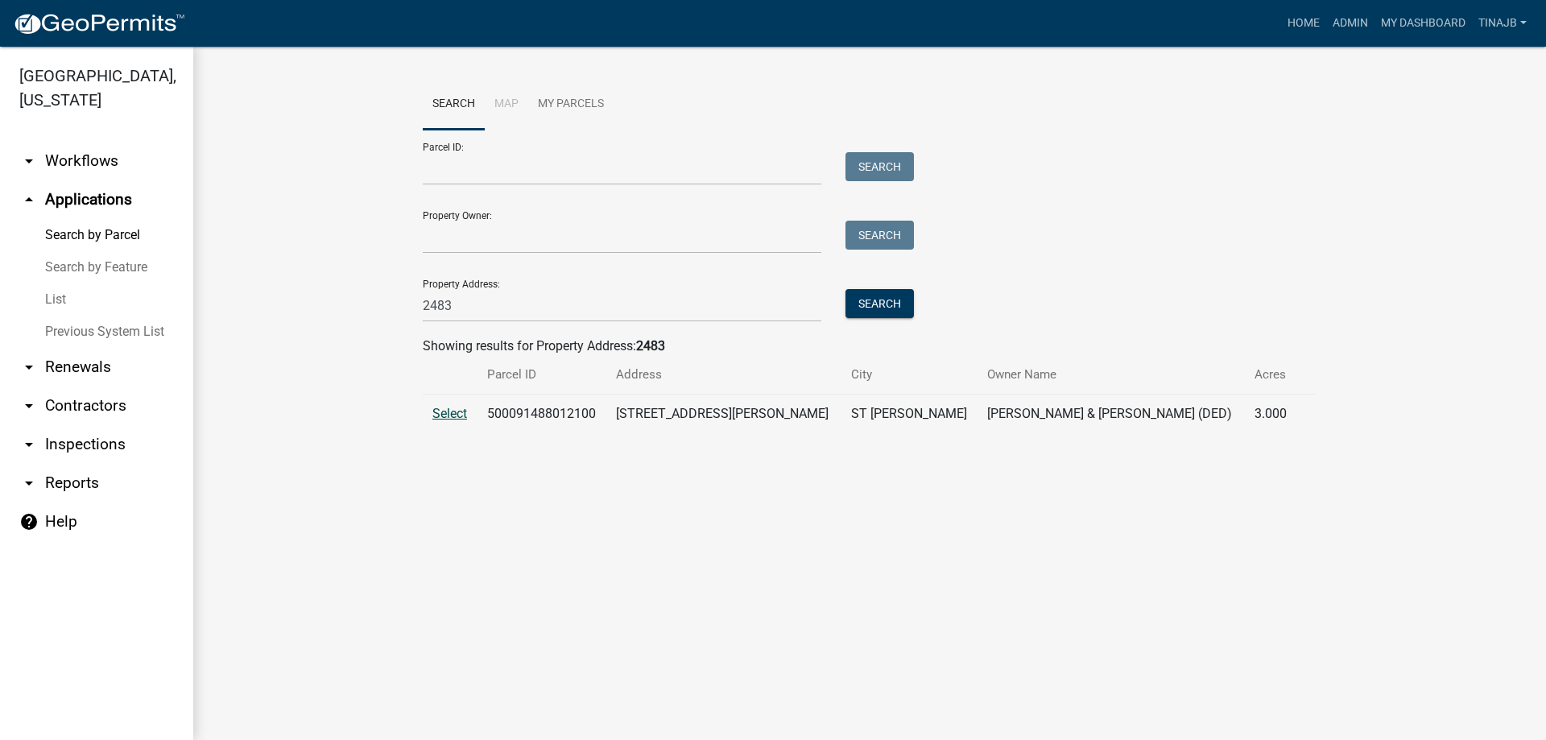
click at [453, 416] on span "Select" at bounding box center [449, 413] width 35 height 15
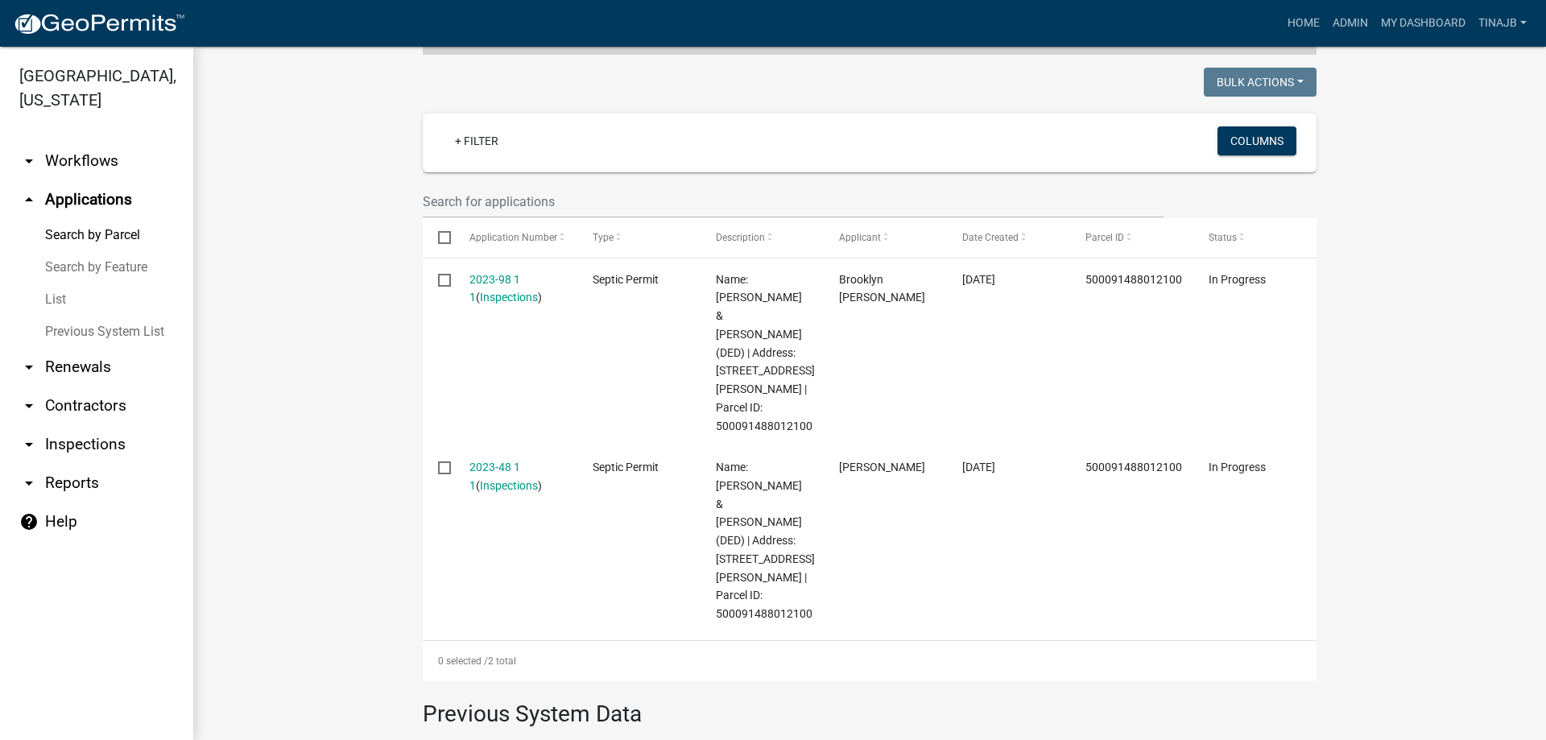
scroll to position [403, 0]
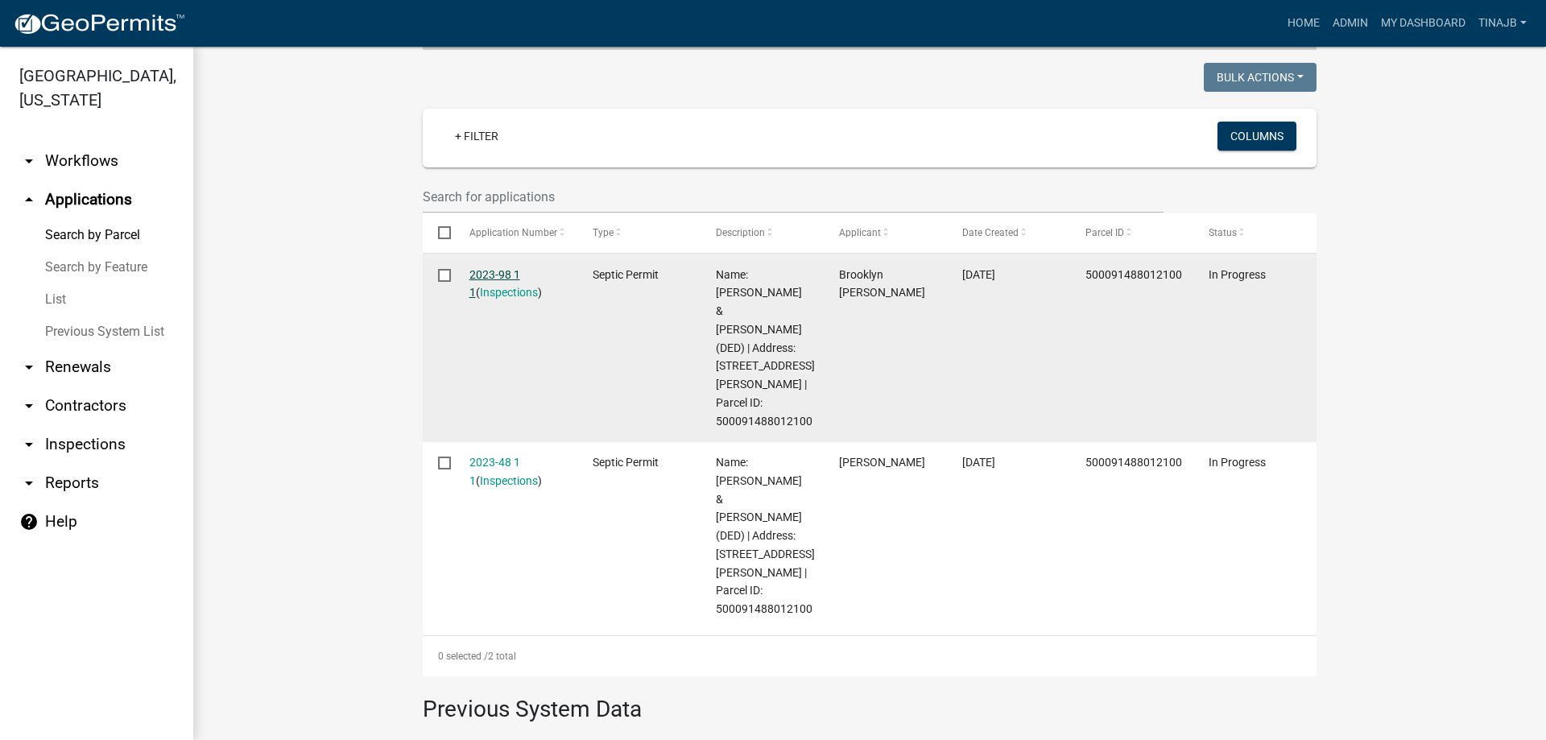
click at [478, 268] on link "2023-98 1 1" at bounding box center [494, 283] width 51 height 31
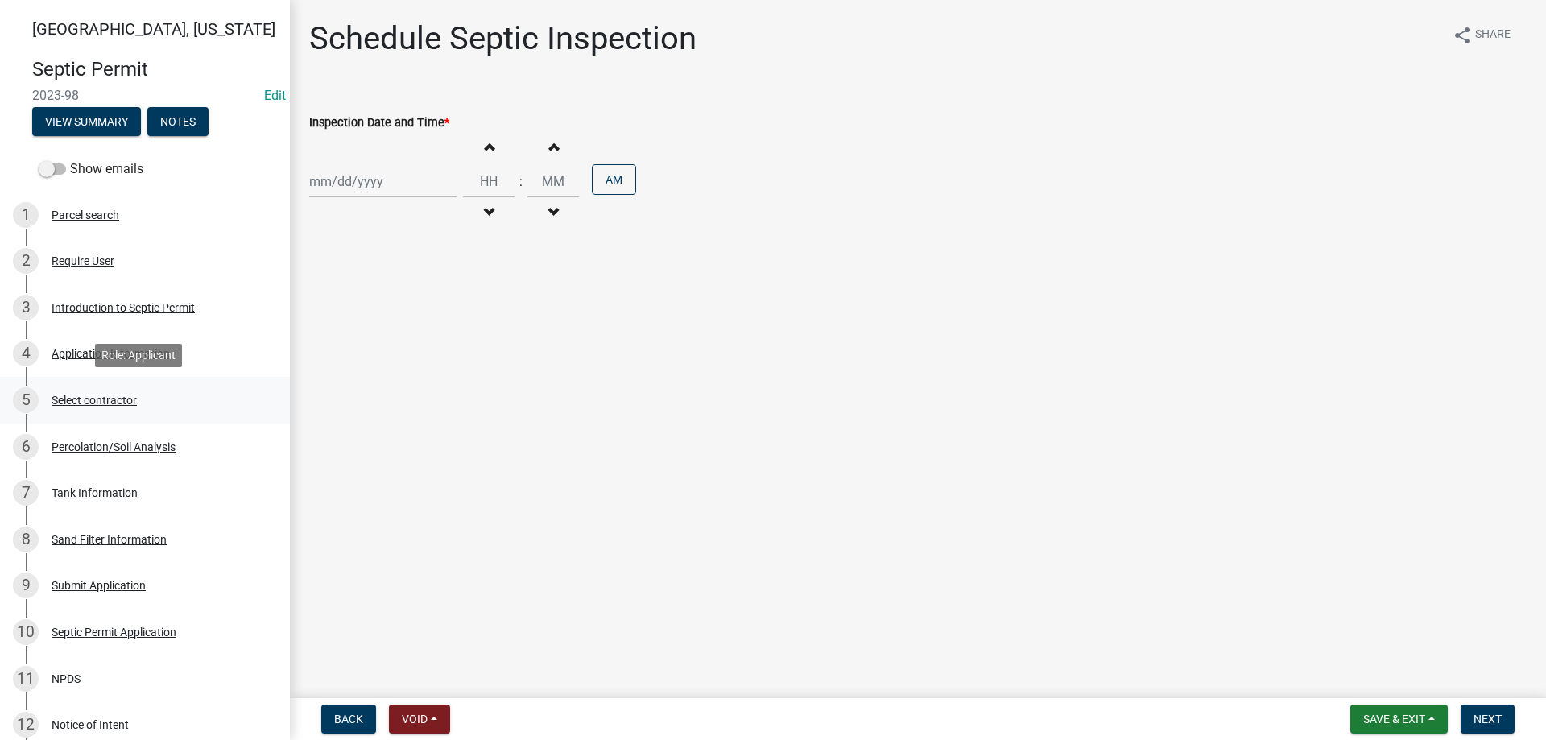
click at [106, 403] on div "Select contractor" at bounding box center [94, 400] width 85 height 11
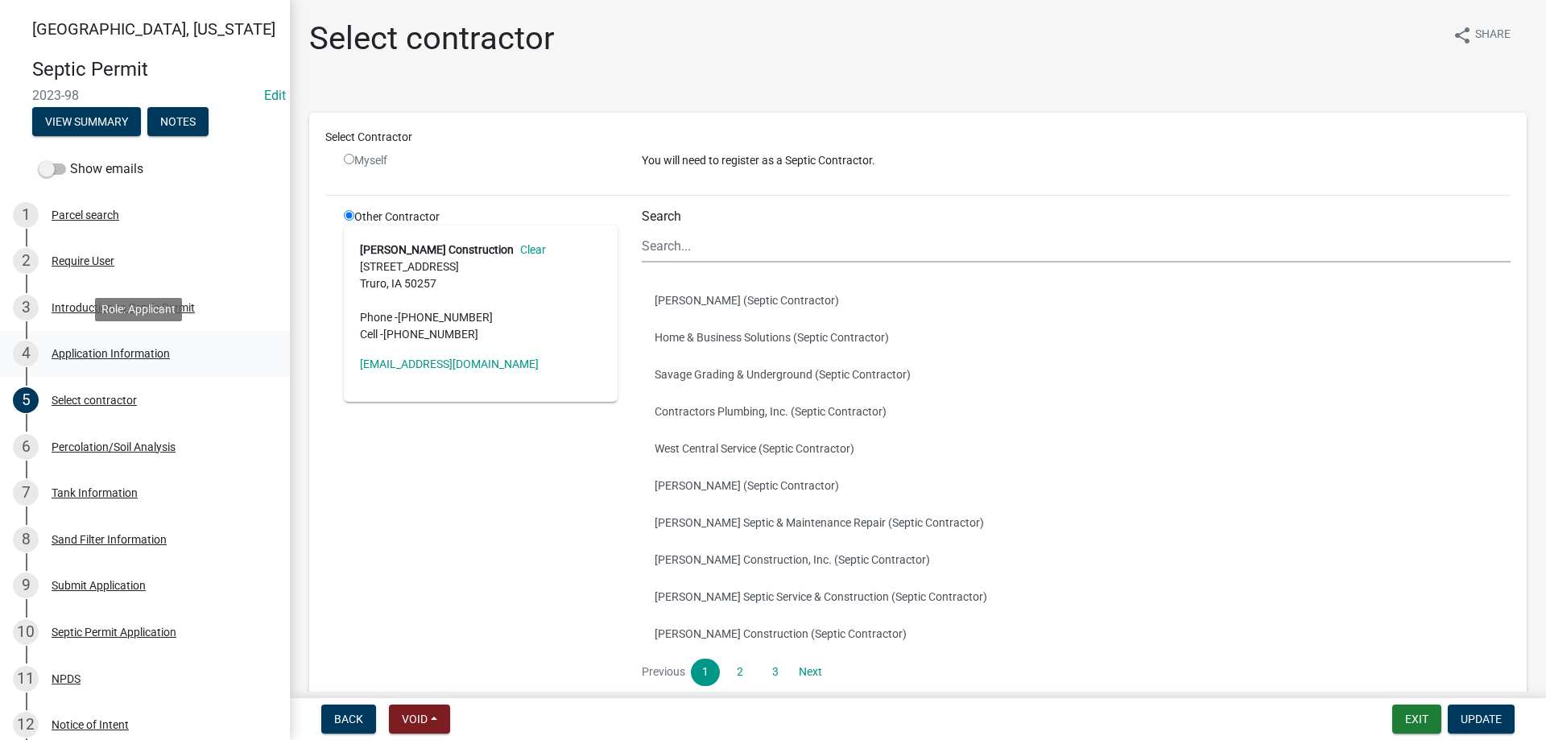
click at [134, 358] on div "Application Information" at bounding box center [111, 353] width 118 height 11
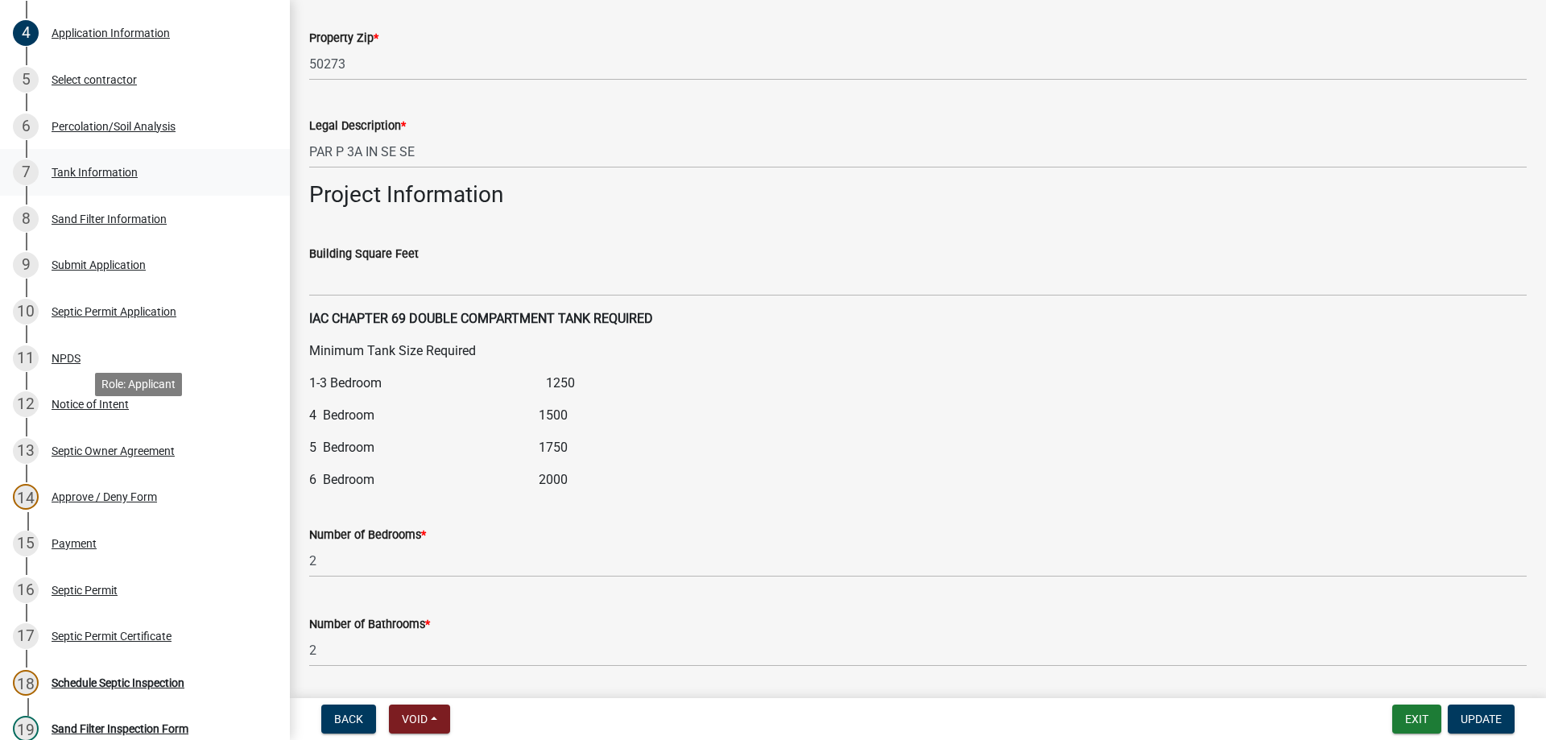
scroll to position [322, 0]
click at [91, 403] on div "Notice of Intent" at bounding box center [90, 402] width 77 height 11
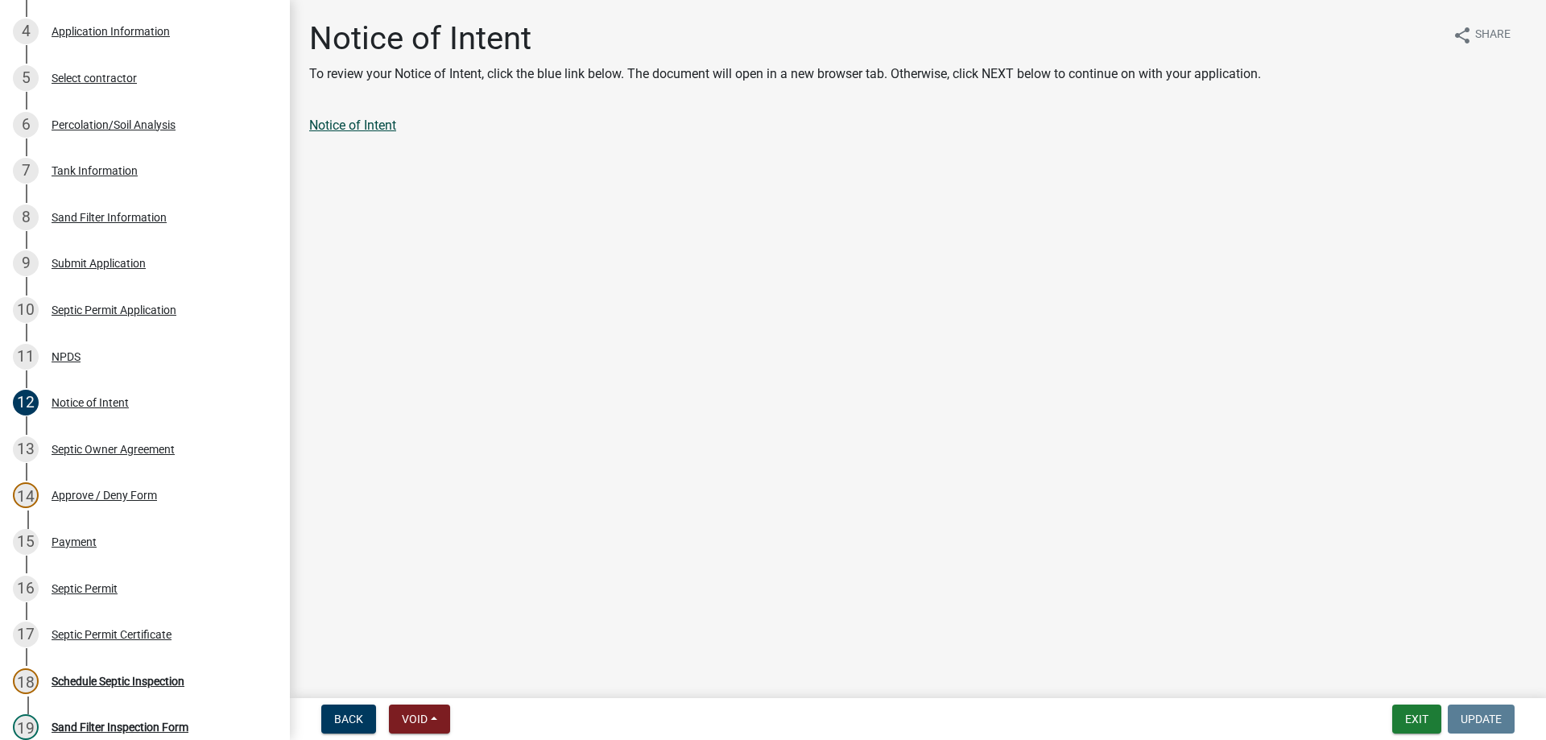
click at [376, 130] on link "Notice of Intent" at bounding box center [352, 125] width 87 height 15
click at [75, 444] on div "Septic Owner Agreement" at bounding box center [113, 449] width 123 height 11
click at [416, 122] on link "Septic Owner Agreement" at bounding box center [378, 125] width 139 height 15
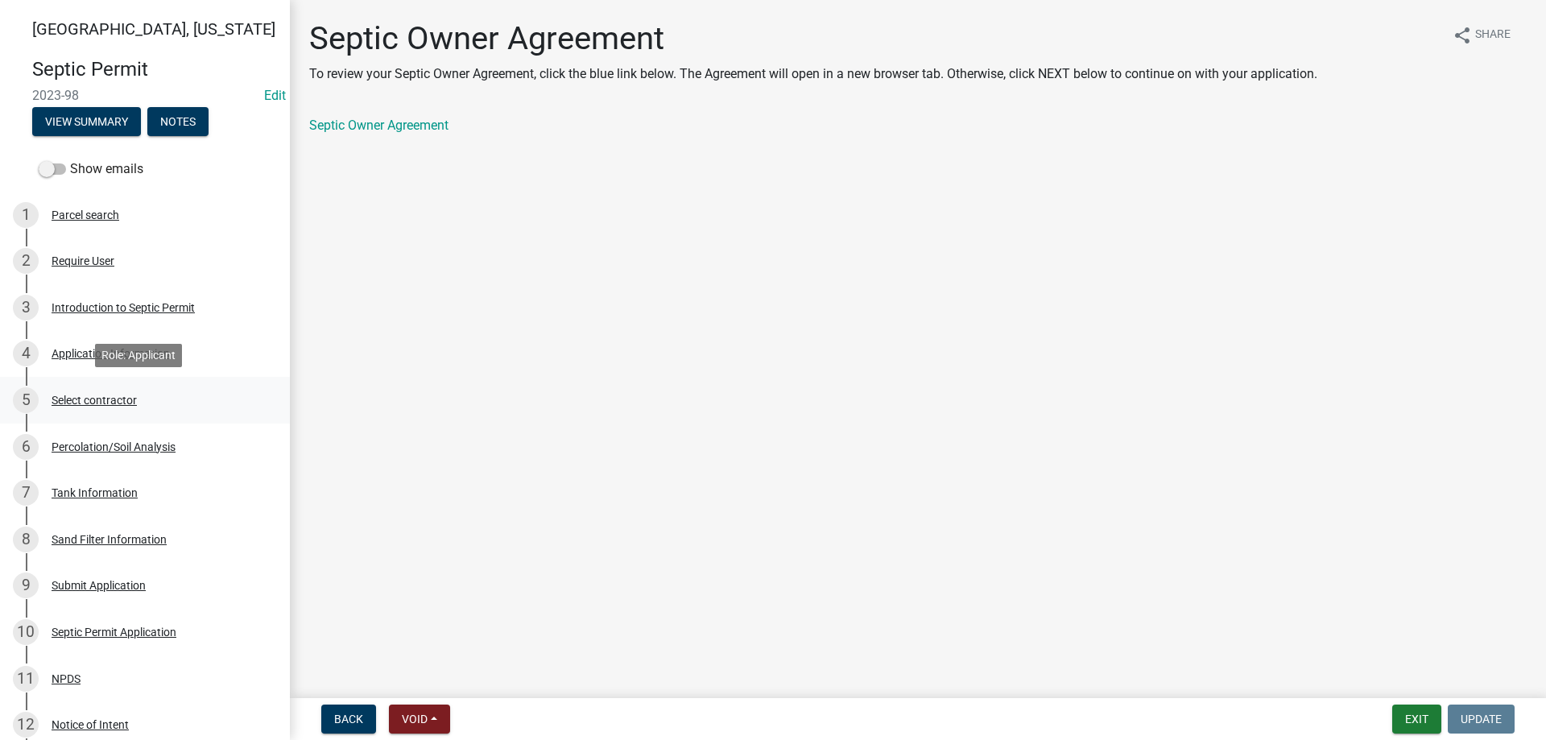
click at [98, 403] on div "Select contractor" at bounding box center [94, 400] width 85 height 11
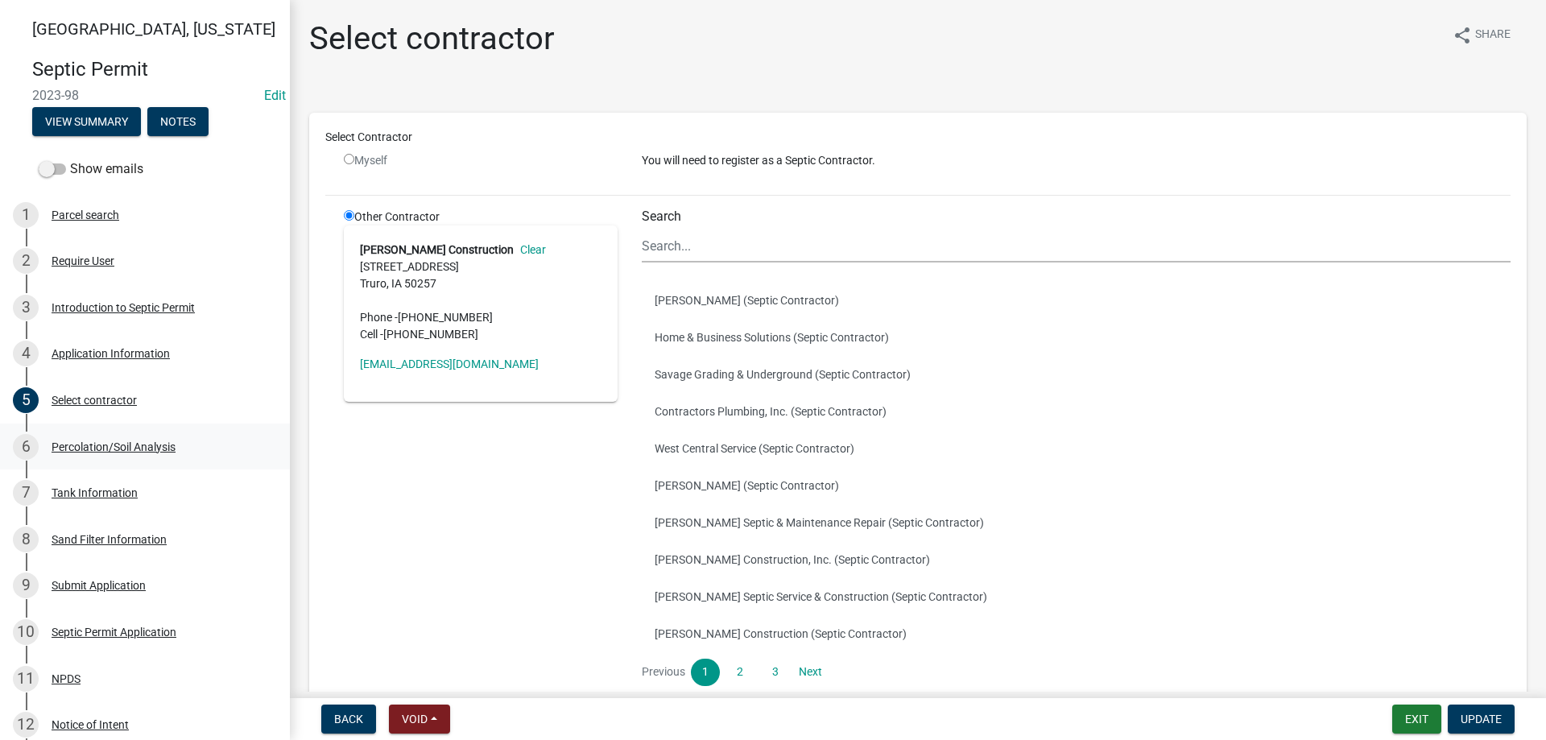
click at [153, 443] on div "Percolation/Soil Analysis" at bounding box center [114, 446] width 124 height 11
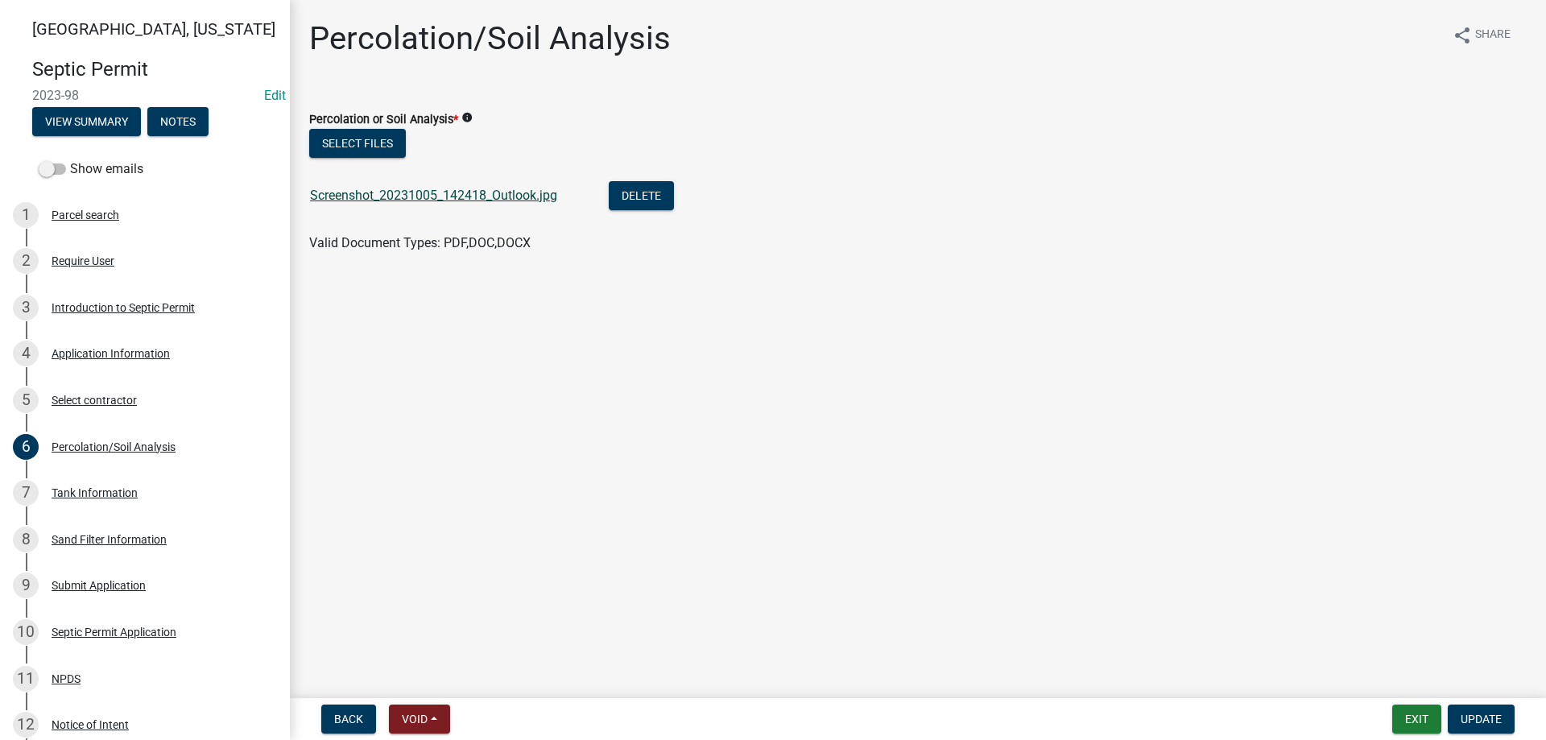
click at [433, 196] on link "Screenshot_20231005_142418_Outlook.jpg" at bounding box center [433, 195] width 247 height 15
click at [107, 443] on div "Percolation/Soil Analysis" at bounding box center [114, 446] width 124 height 11
click at [129, 444] on div "Percolation/Soil Analysis" at bounding box center [114, 446] width 124 height 11
click at [125, 450] on div "Percolation/Soil Analysis" at bounding box center [114, 446] width 124 height 11
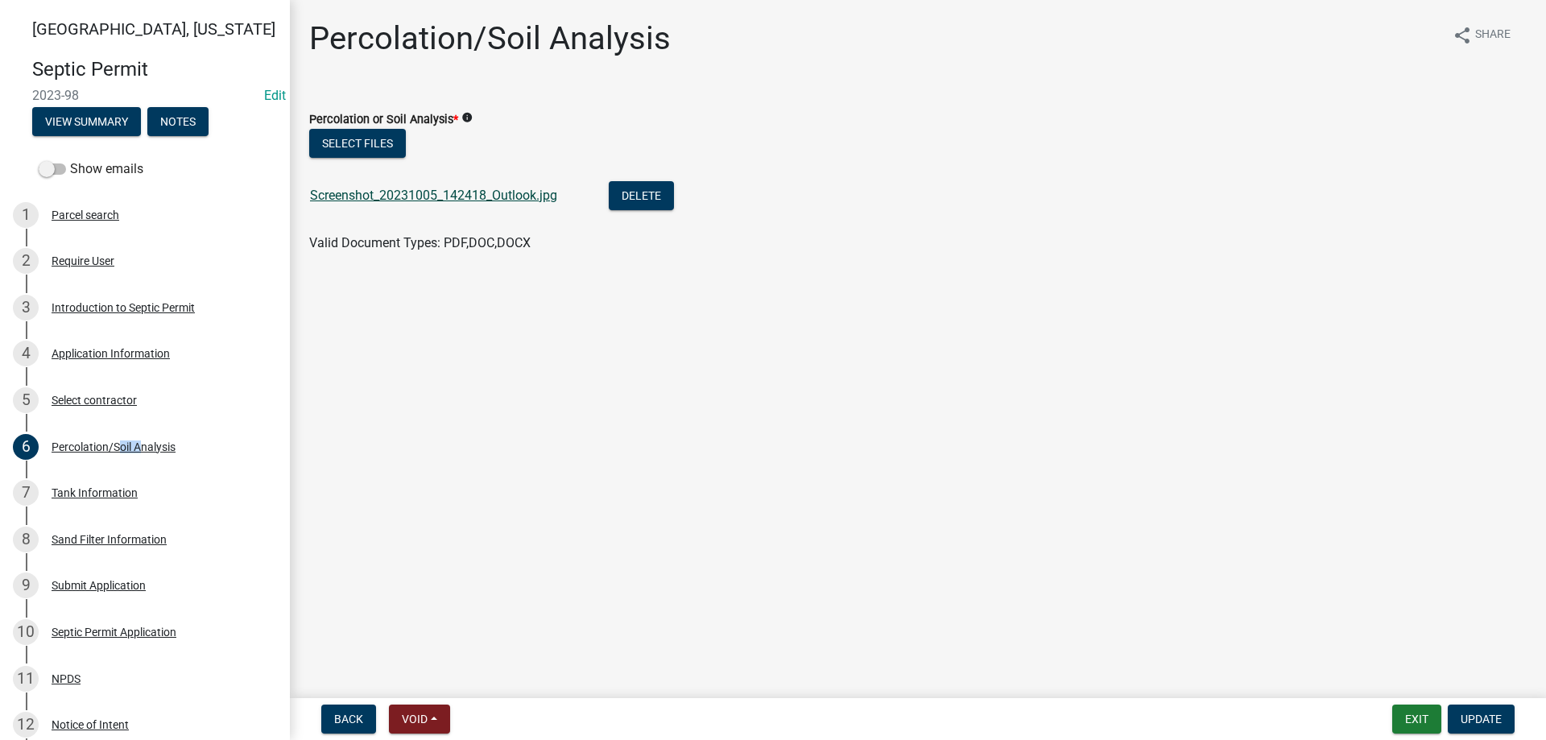
click at [370, 196] on link "Screenshot_20231005_142418_Outlook.jpg" at bounding box center [433, 195] width 247 height 15
click at [166, 484] on div "7 Tank Information" at bounding box center [138, 493] width 251 height 26
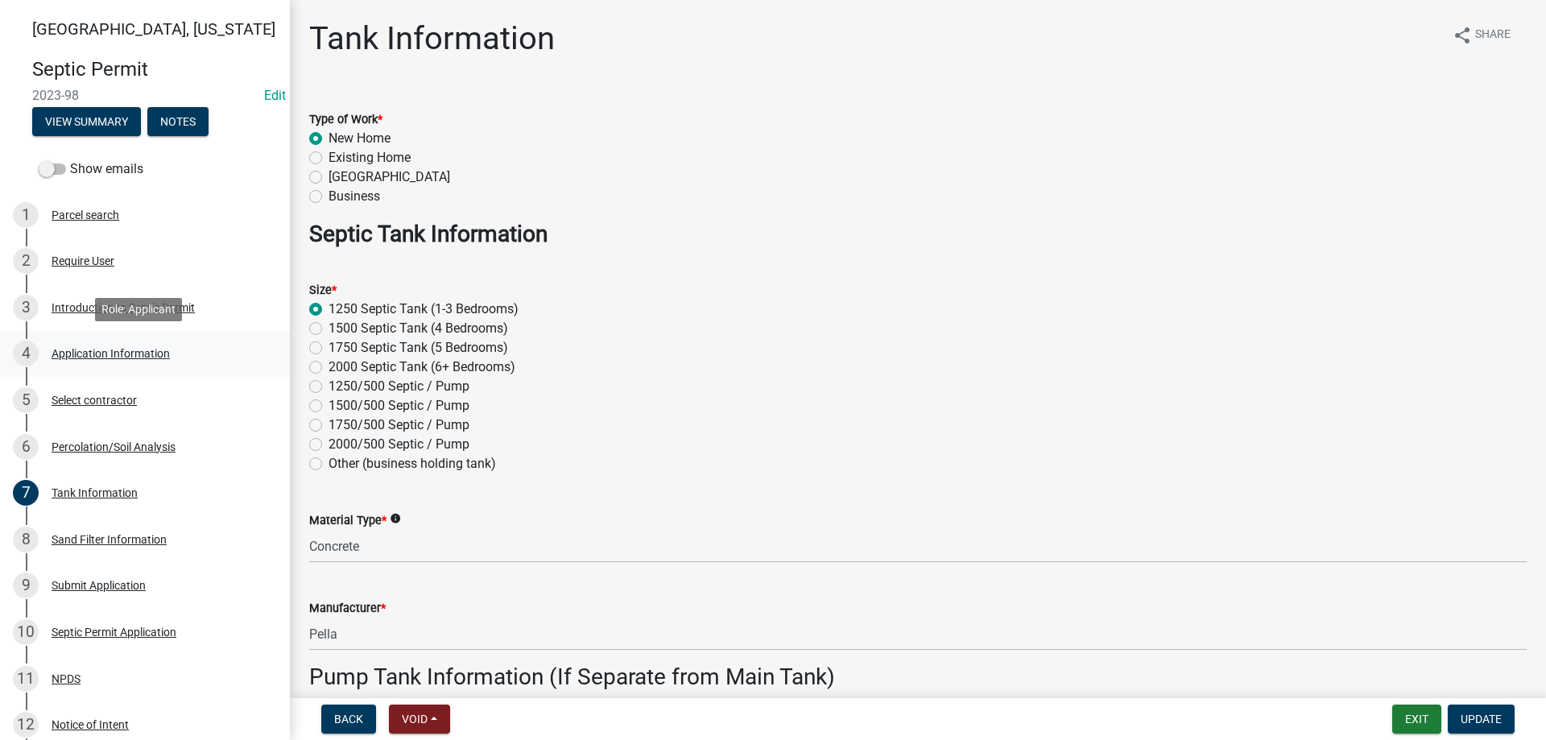
click at [115, 357] on div "Application Information" at bounding box center [111, 353] width 118 height 11
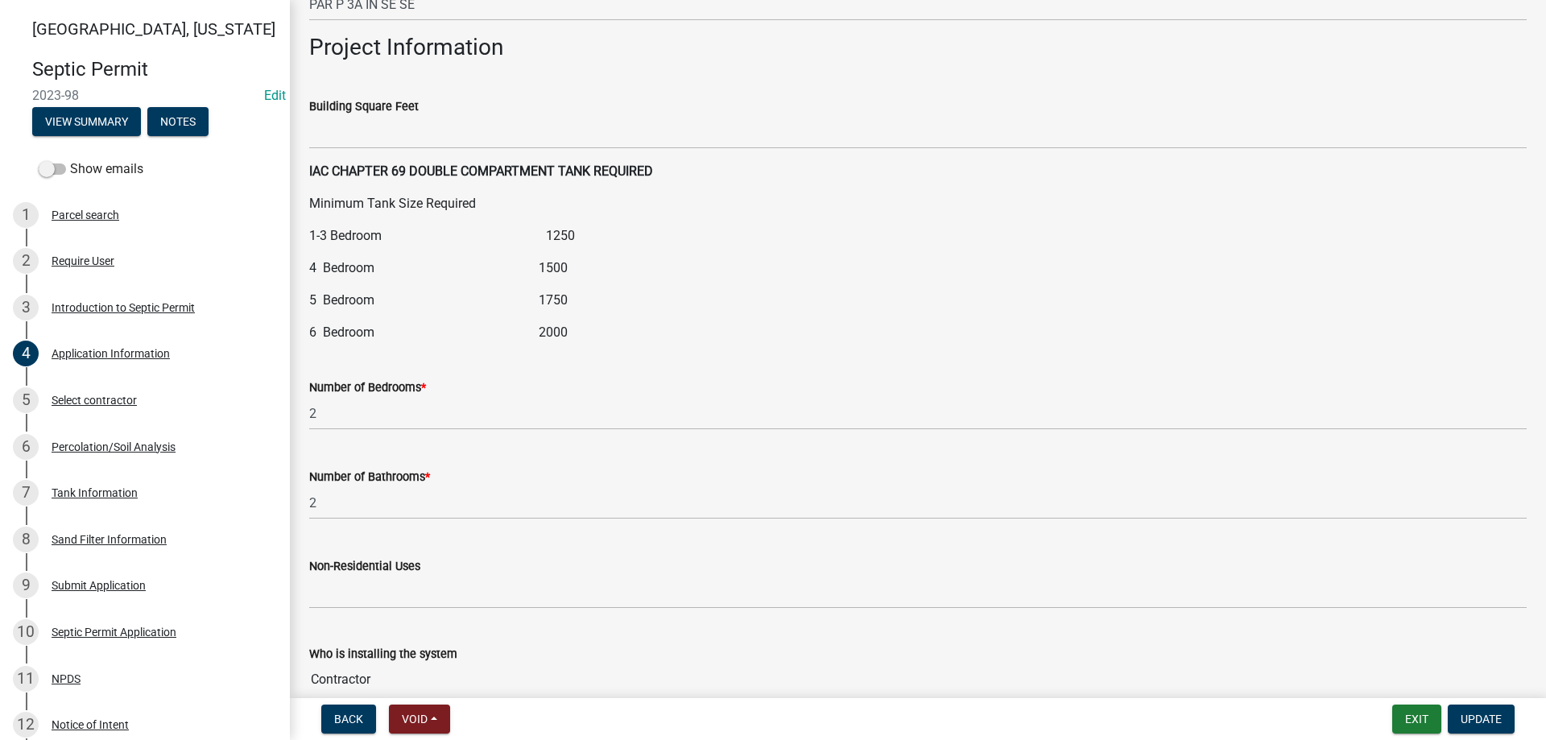
scroll to position [1369, 0]
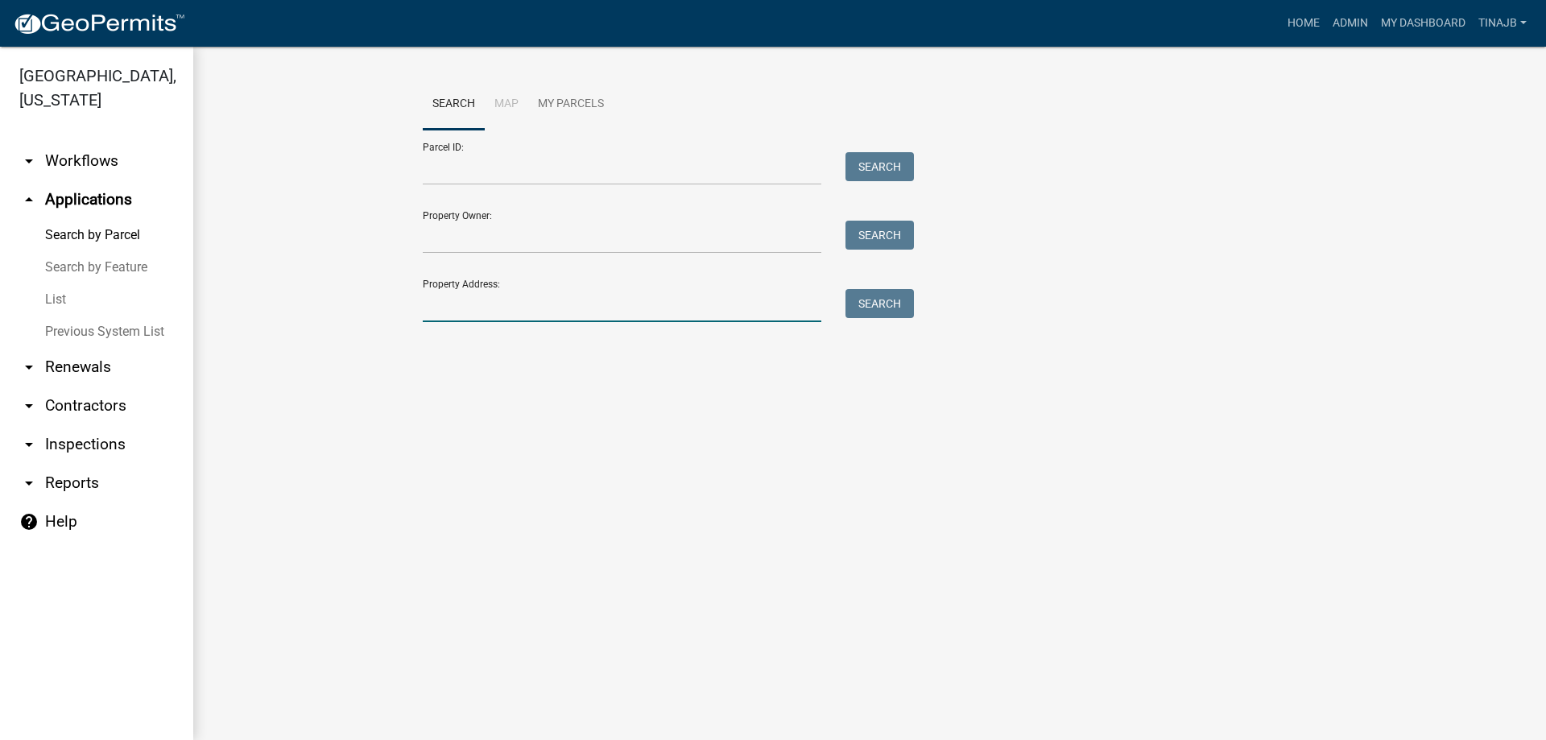
click at [465, 307] on input "Property Address:" at bounding box center [622, 305] width 399 height 33
type input "2483"
click at [878, 312] on button "Search" at bounding box center [880, 303] width 68 height 29
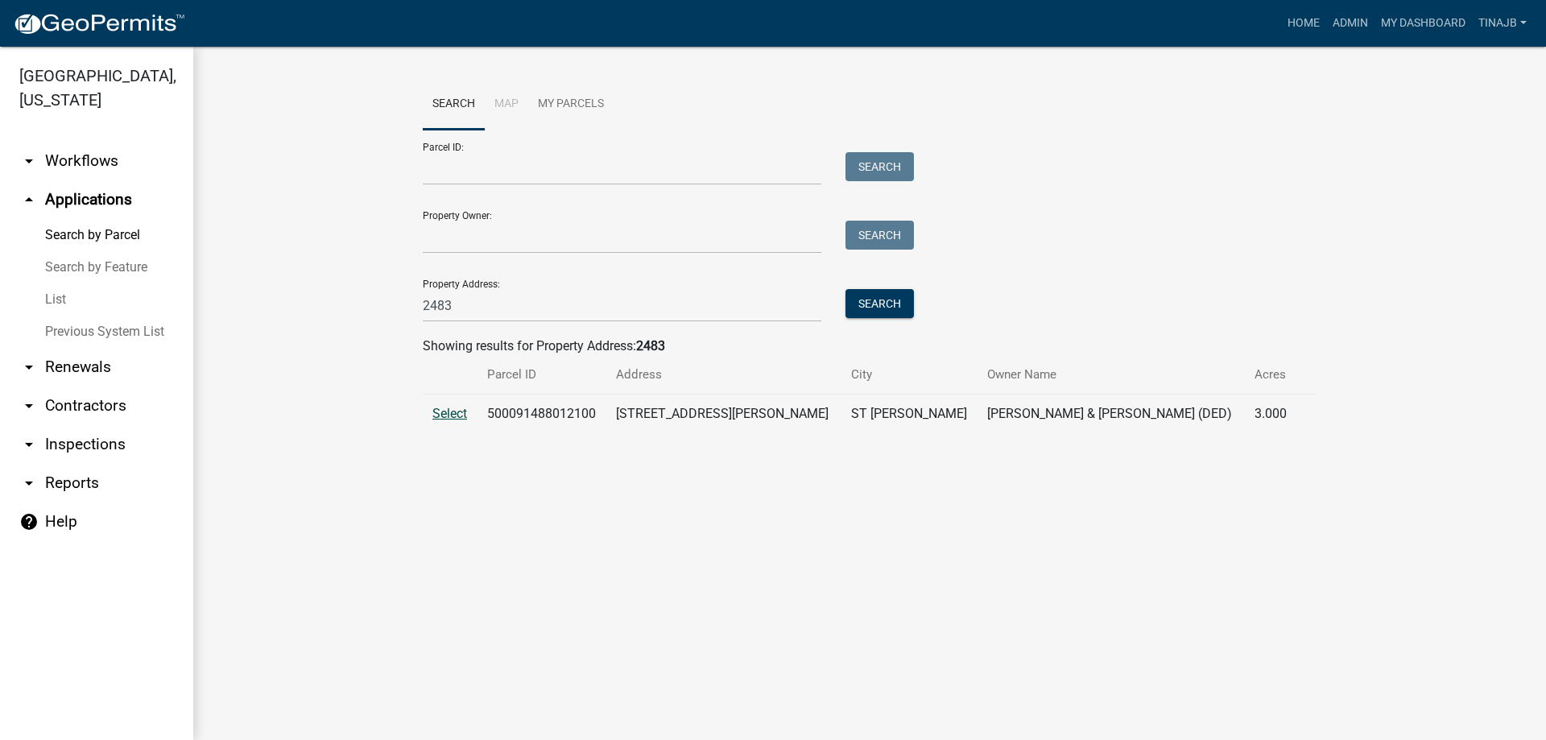
click at [446, 411] on span "Select" at bounding box center [449, 413] width 35 height 15
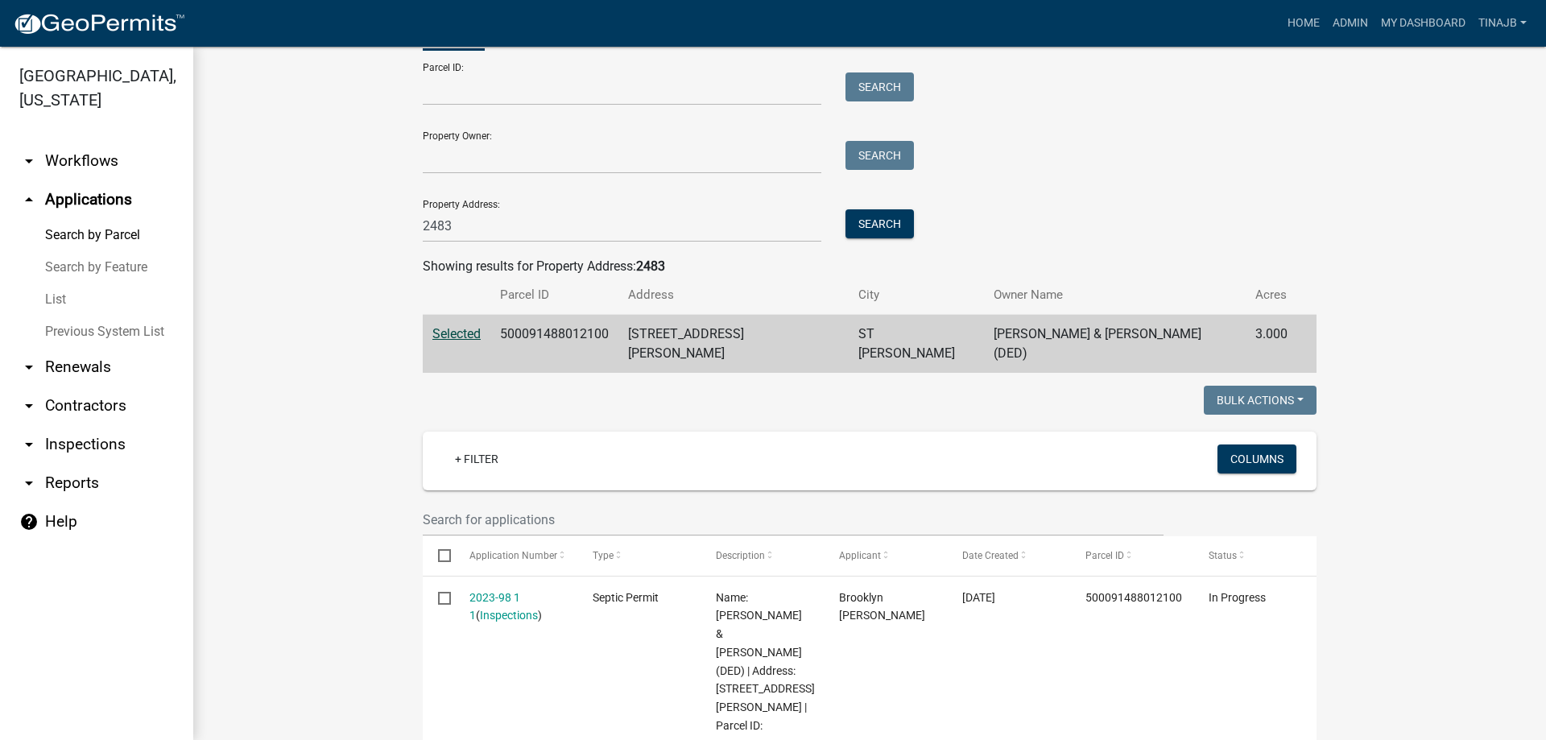
scroll to position [322, 0]
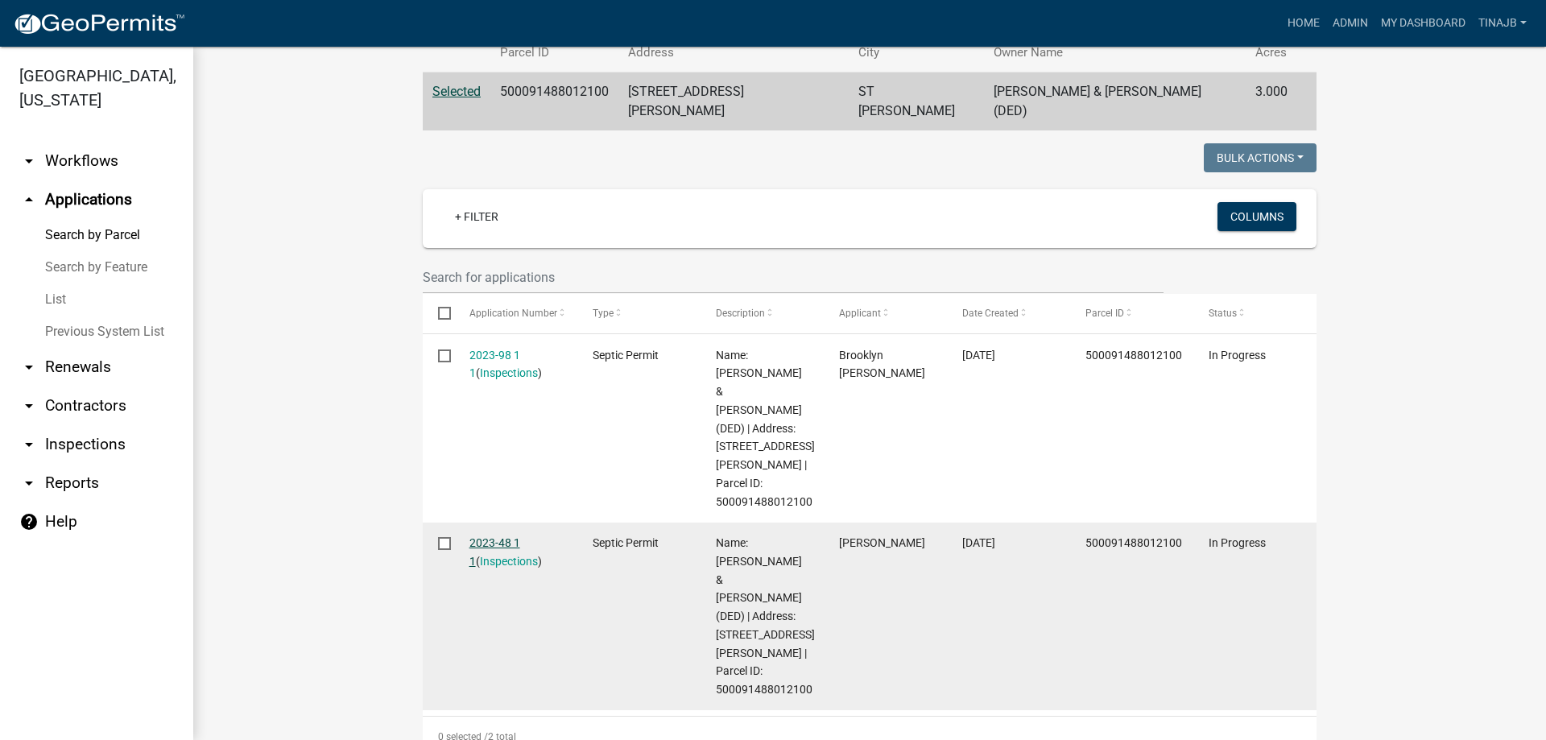
click at [502, 536] on link "2023-48 1 1" at bounding box center [494, 551] width 51 height 31
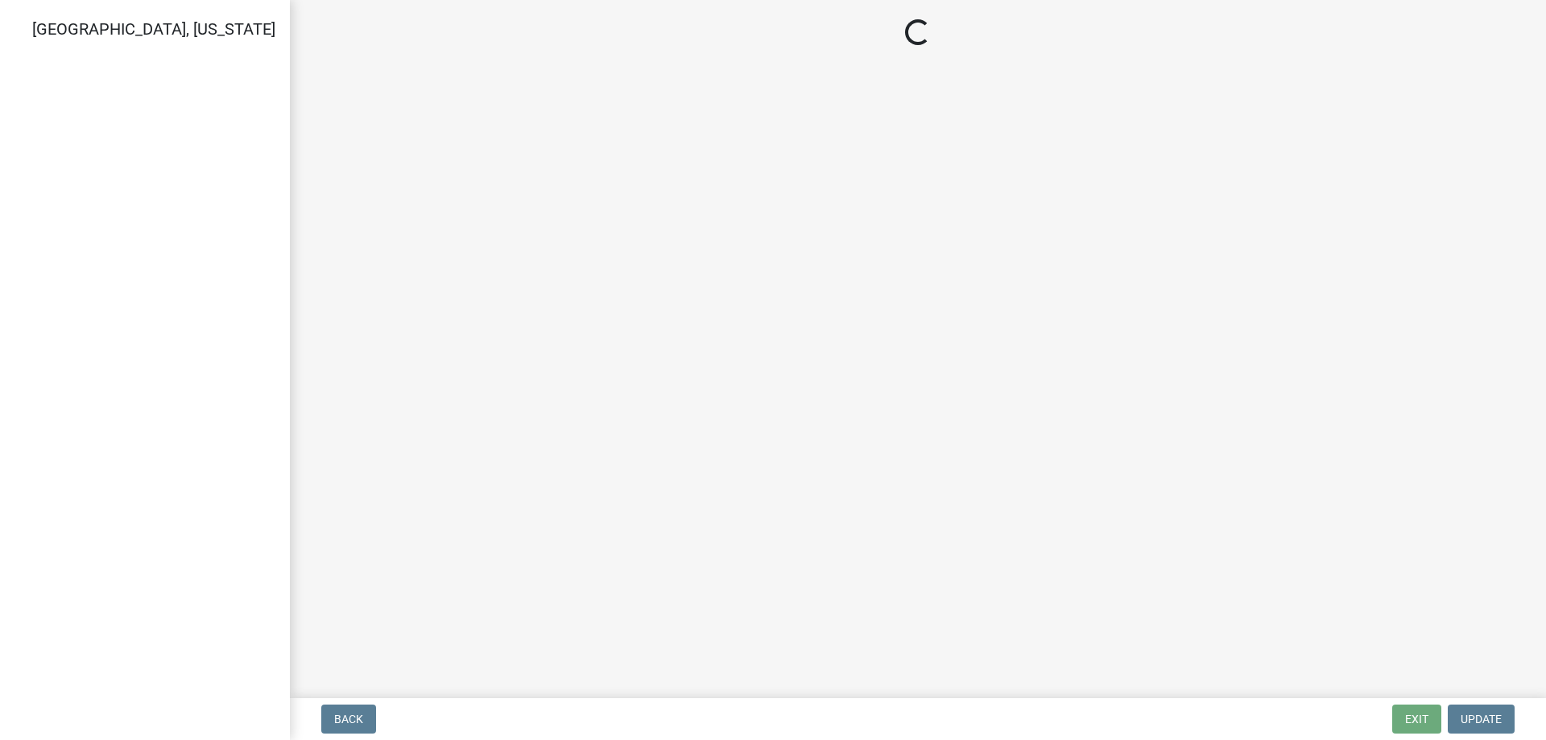
select select "57f8090b-93db-4a3c-8c0f-dd828b4a164e"
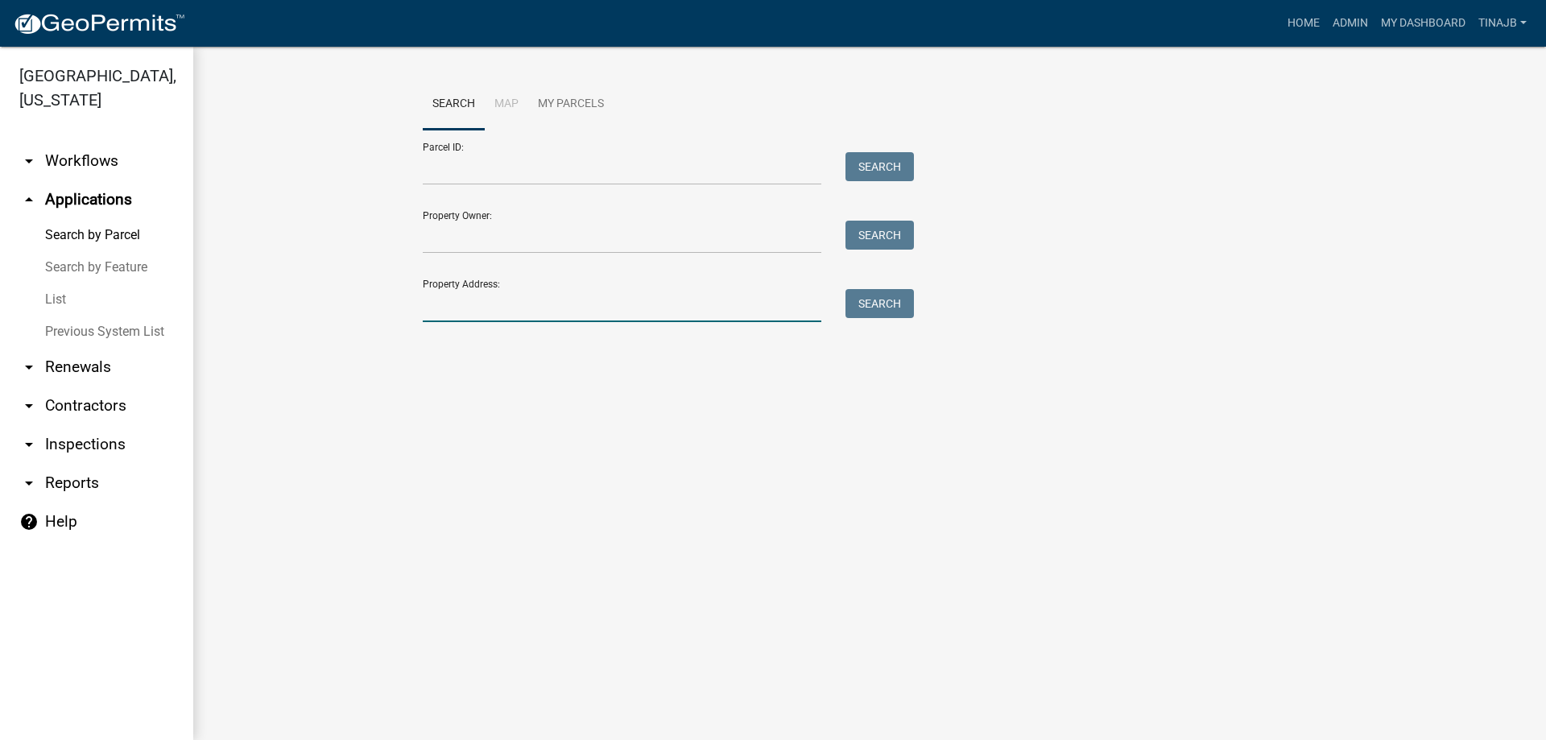
click at [548, 301] on input "Property Address:" at bounding box center [622, 305] width 399 height 33
type input "2483"
click at [879, 300] on button "Search" at bounding box center [880, 303] width 68 height 29
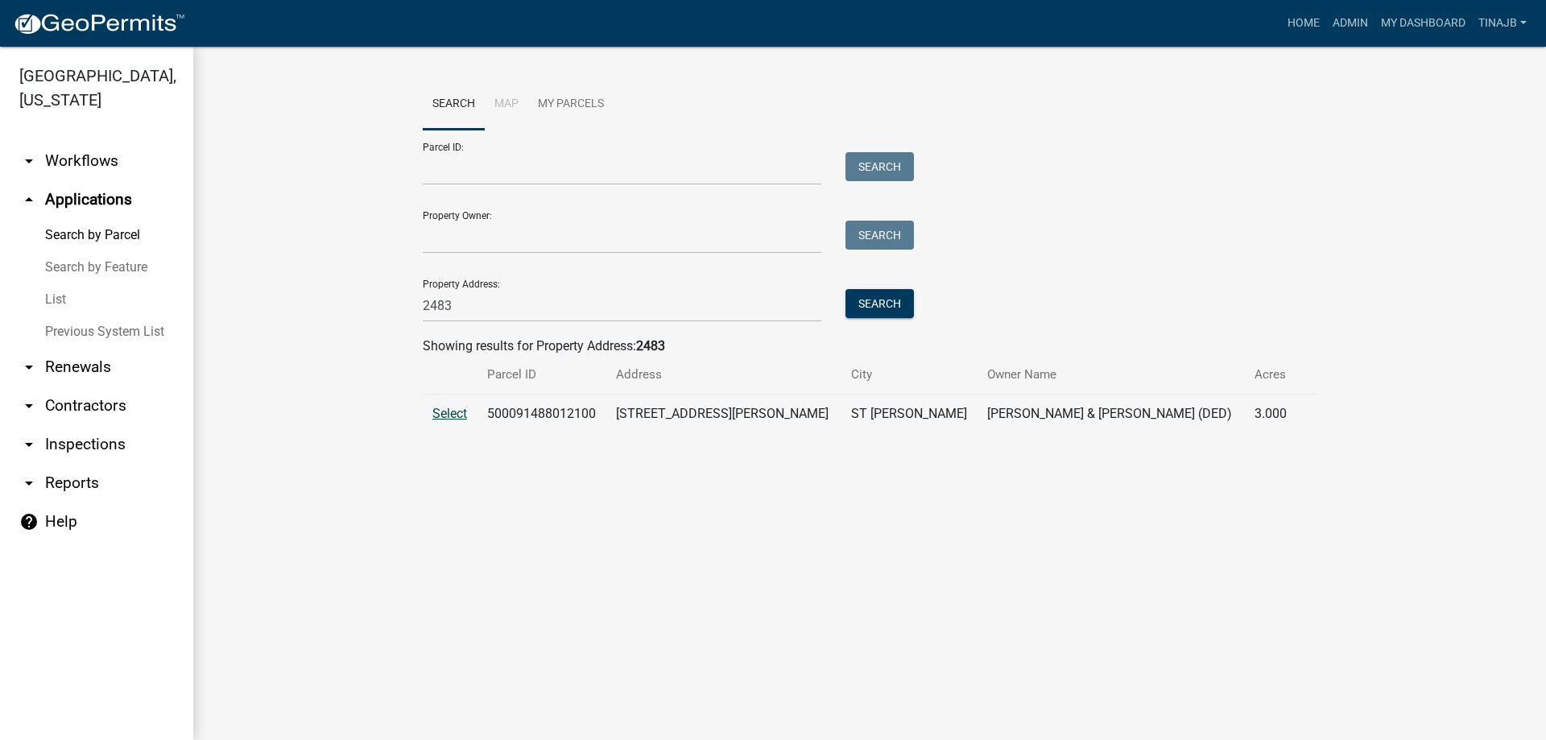
click at [440, 409] on span "Select" at bounding box center [449, 413] width 35 height 15
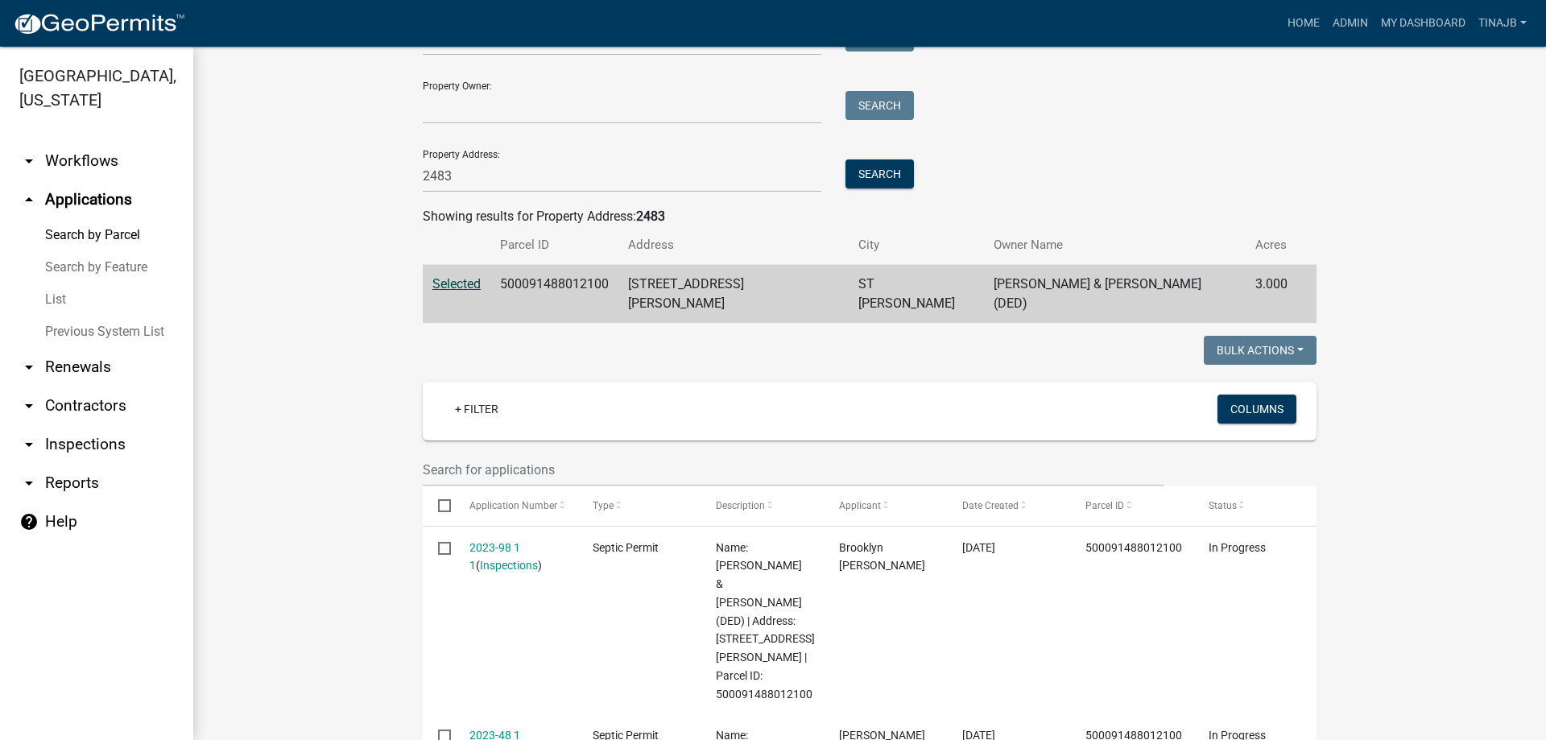
scroll to position [242, 0]
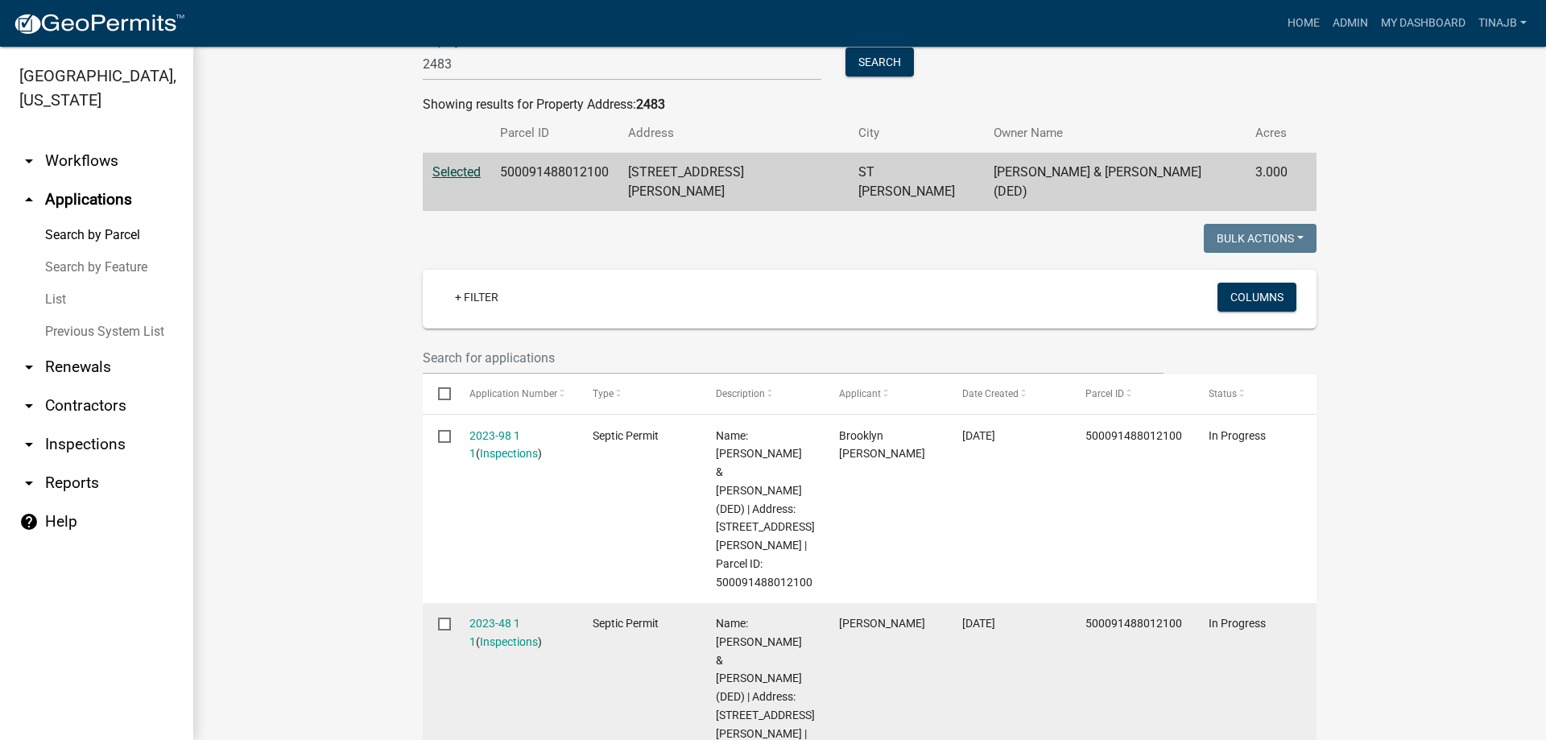
click at [442, 618] on input "checkbox" at bounding box center [443, 623] width 10 height 10
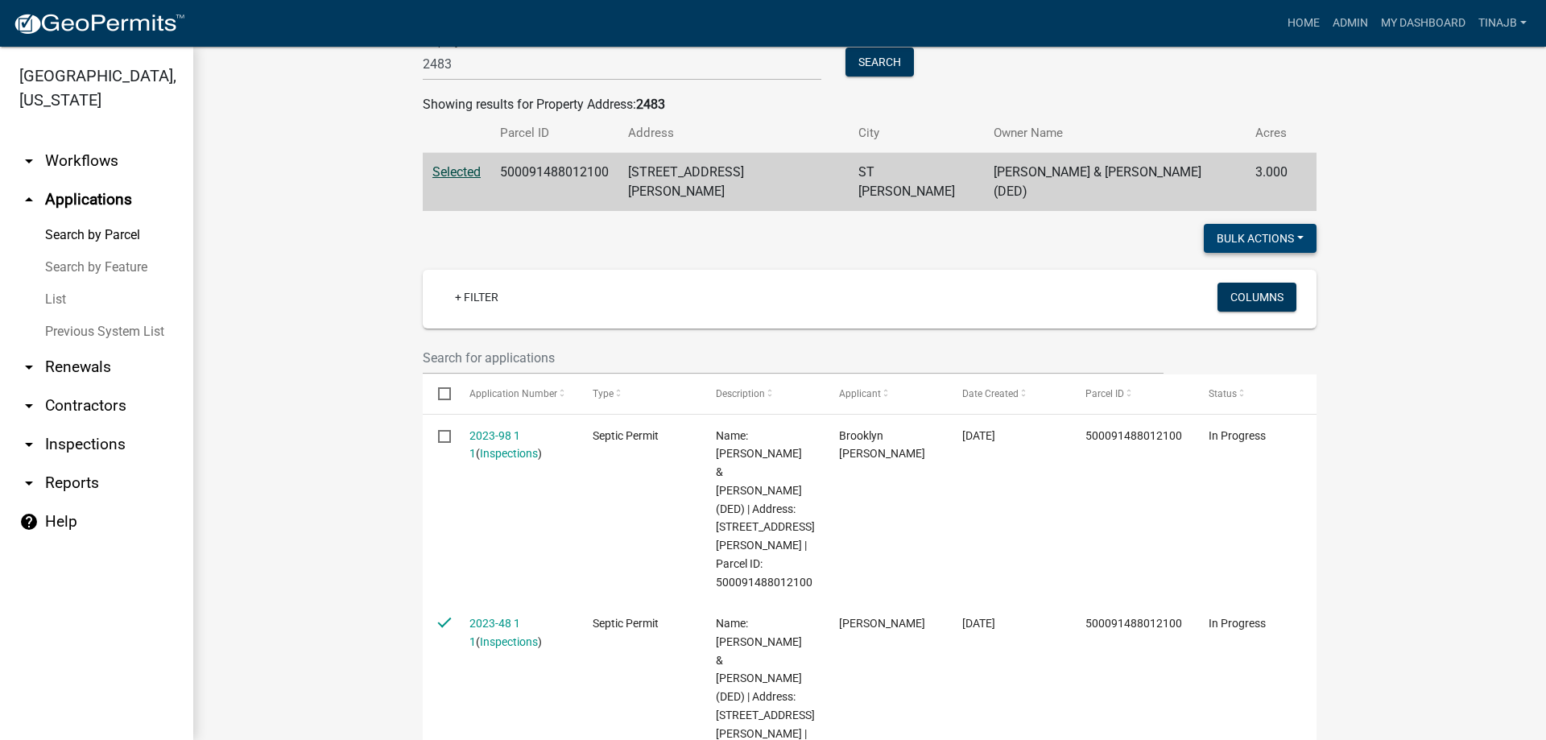
click at [1235, 224] on button "Bulk Actions" at bounding box center [1260, 238] width 113 height 29
click at [1235, 261] on button "Void" at bounding box center [1252, 280] width 129 height 39
checkbox input "false"
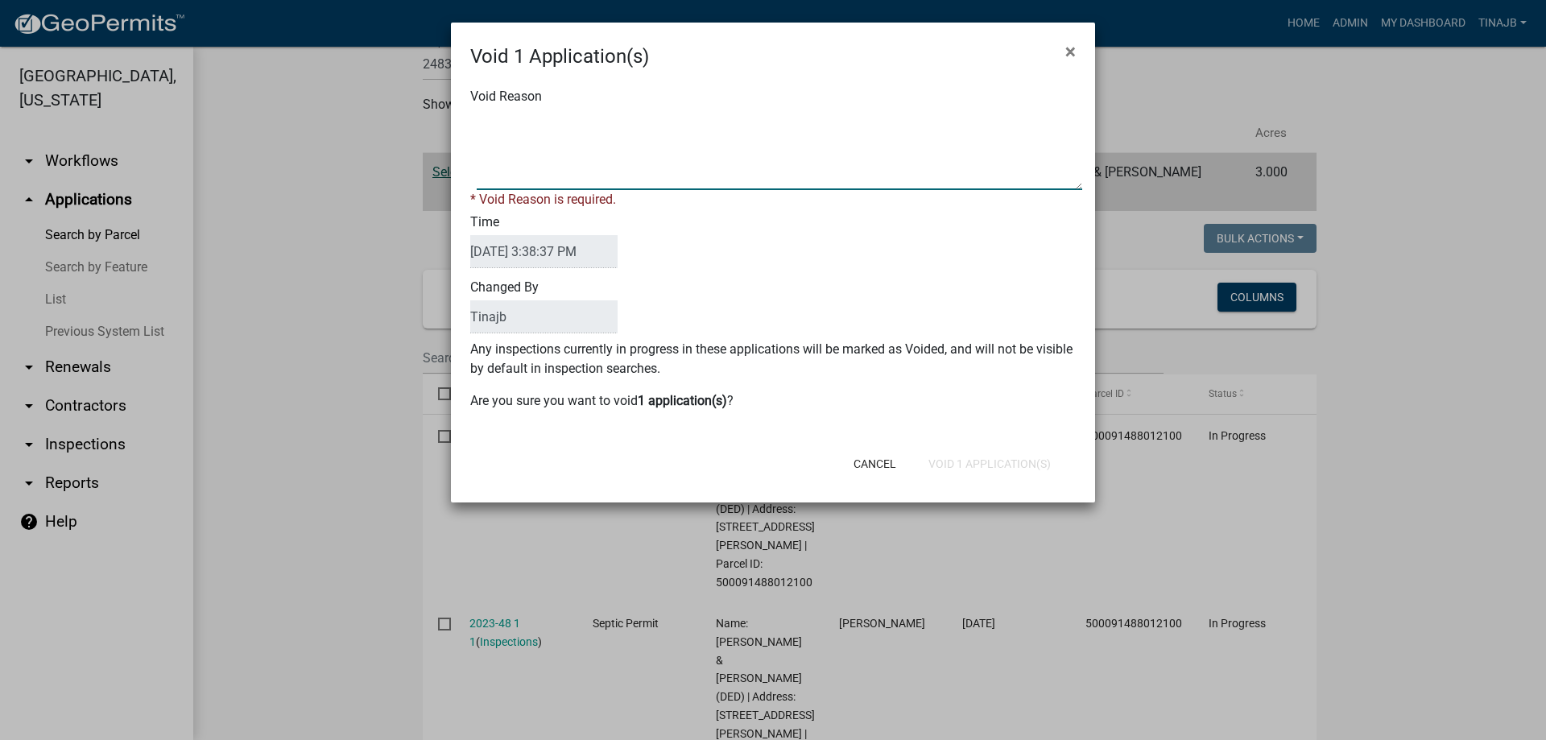
click at [594, 130] on textarea "Void Reason" at bounding box center [780, 150] width 606 height 81
type textarea "changed type of septic"
click at [1011, 465] on form "Void 1 Application(s) × Void Reason * Void Reason is required. Time [DATE] 3:38…" at bounding box center [773, 255] width 644 height 465
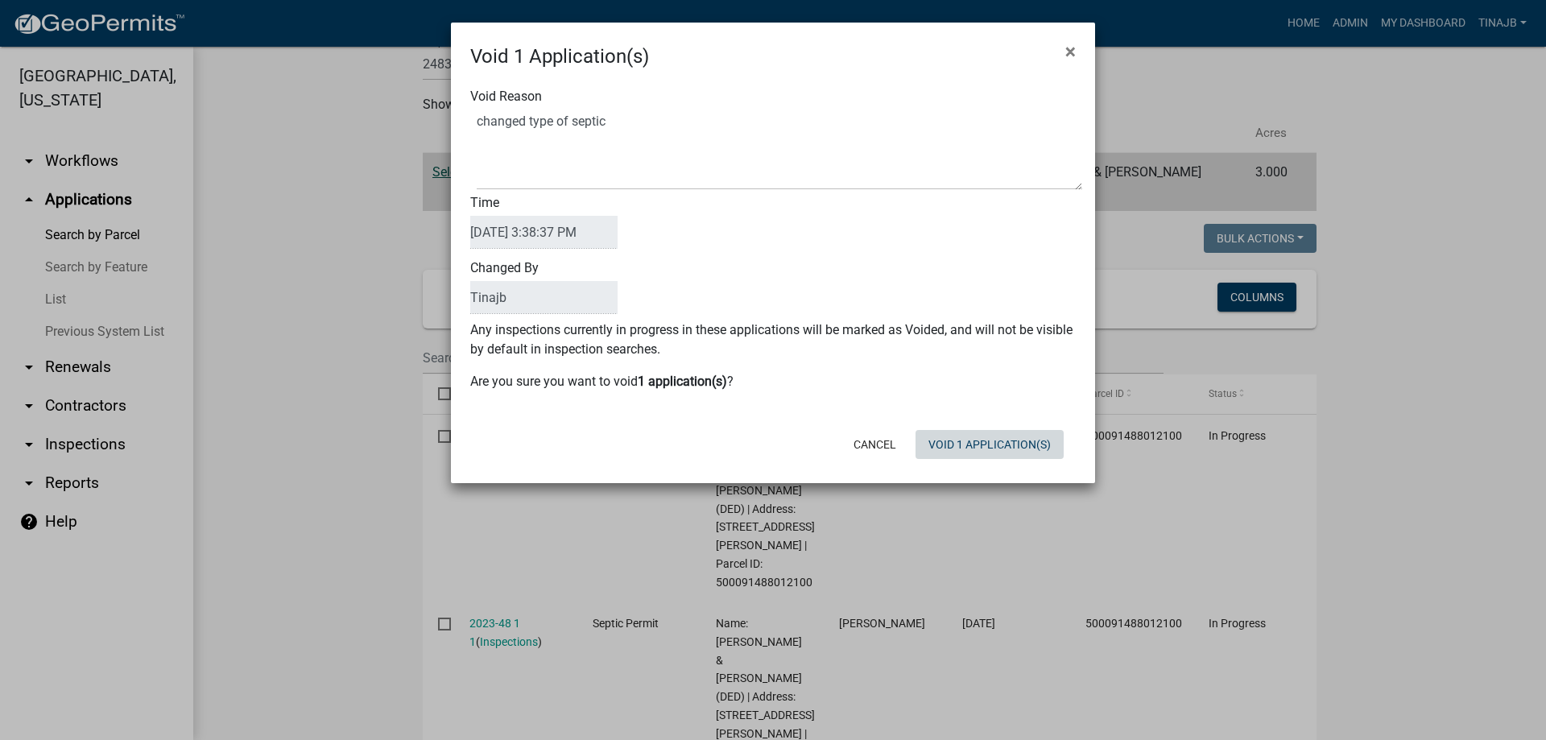
drag, startPoint x: 1011, startPoint y: 446, endPoint x: 1001, endPoint y: 446, distance: 9.7
click at [1007, 446] on button "Void 1 Application(s)" at bounding box center [990, 444] width 148 height 29
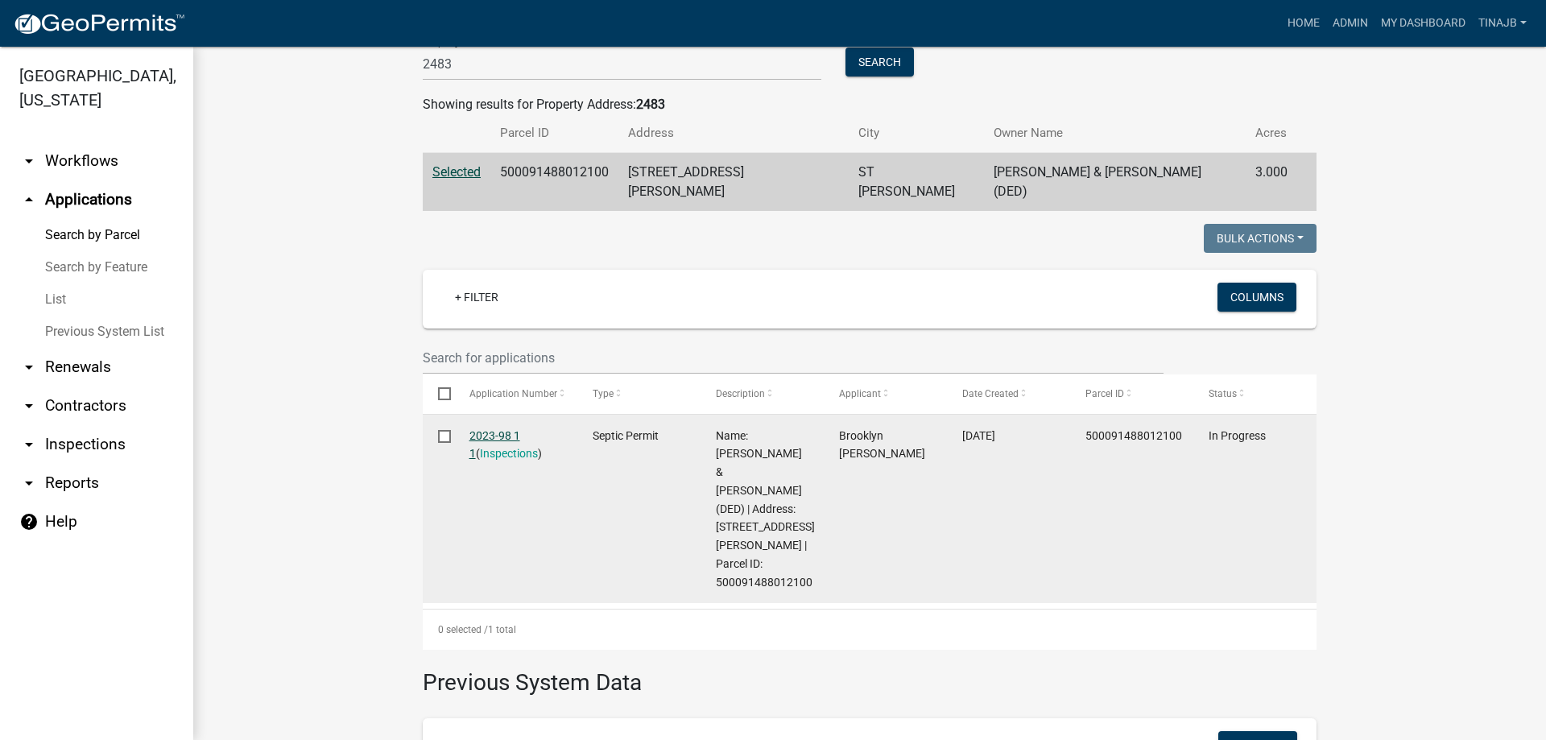
click at [487, 429] on link "2023-98 1 1" at bounding box center [494, 444] width 51 height 31
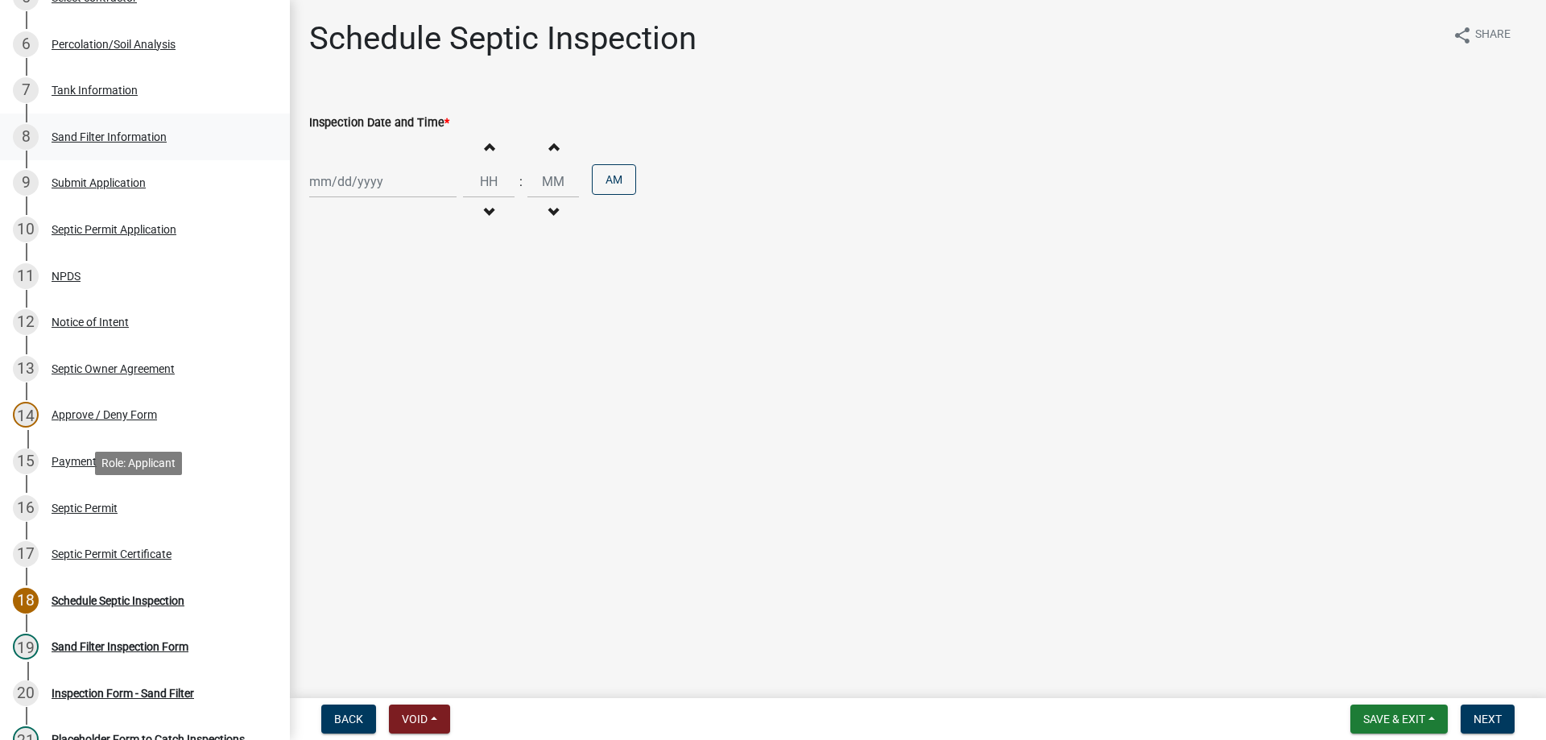
scroll to position [81, 0]
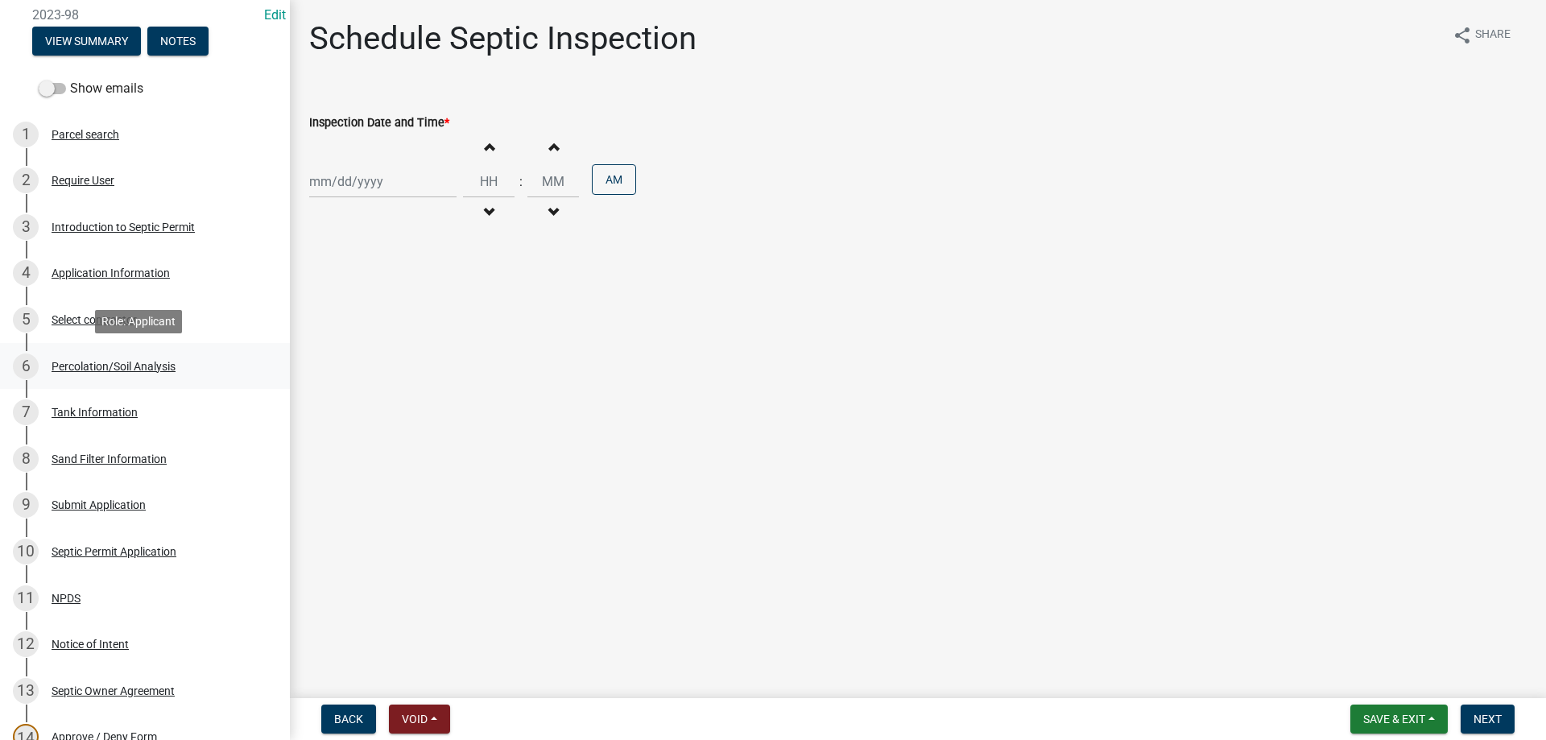
click at [123, 366] on div "Percolation/Soil Analysis" at bounding box center [114, 366] width 124 height 11
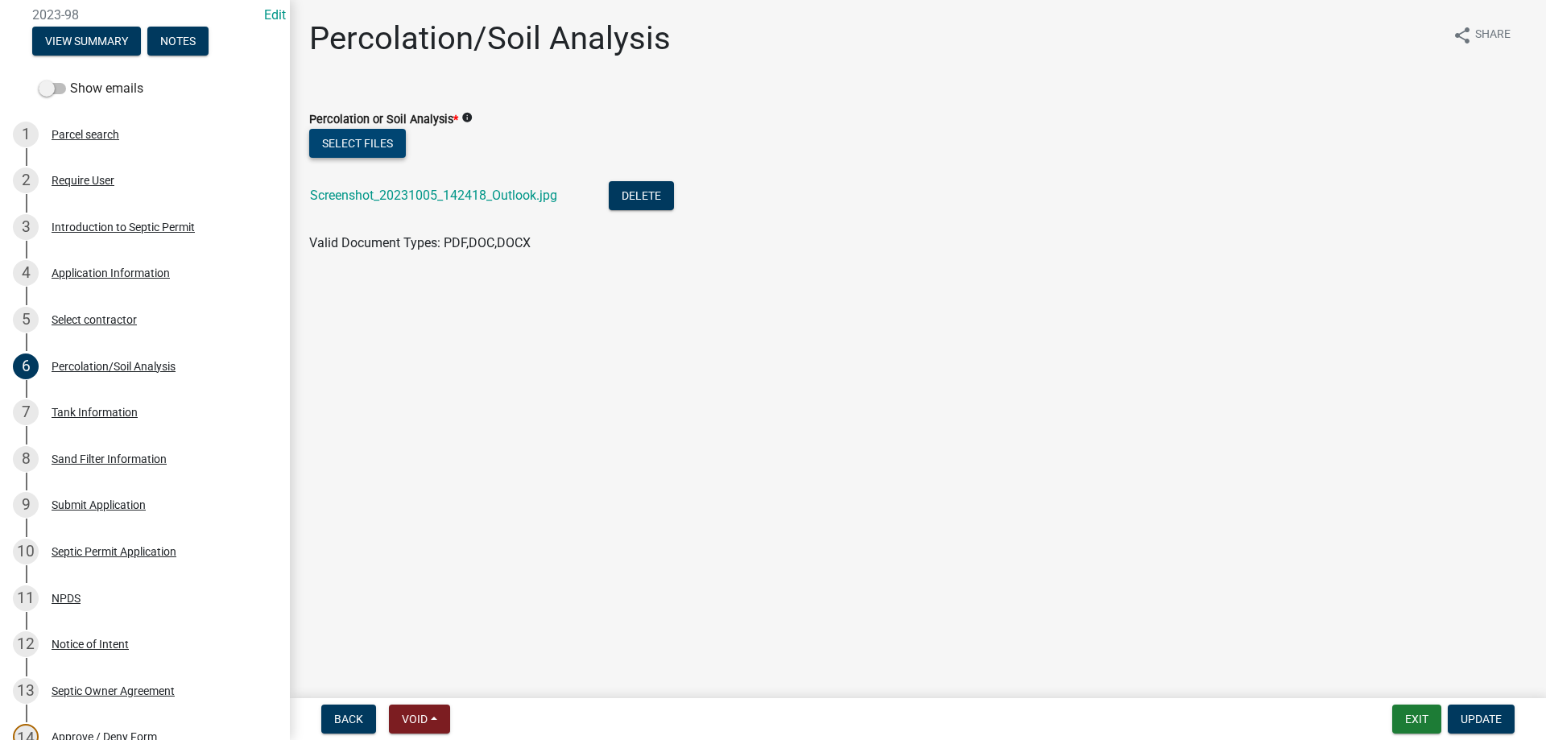
click at [353, 137] on button "Select files" at bounding box center [357, 143] width 97 height 29
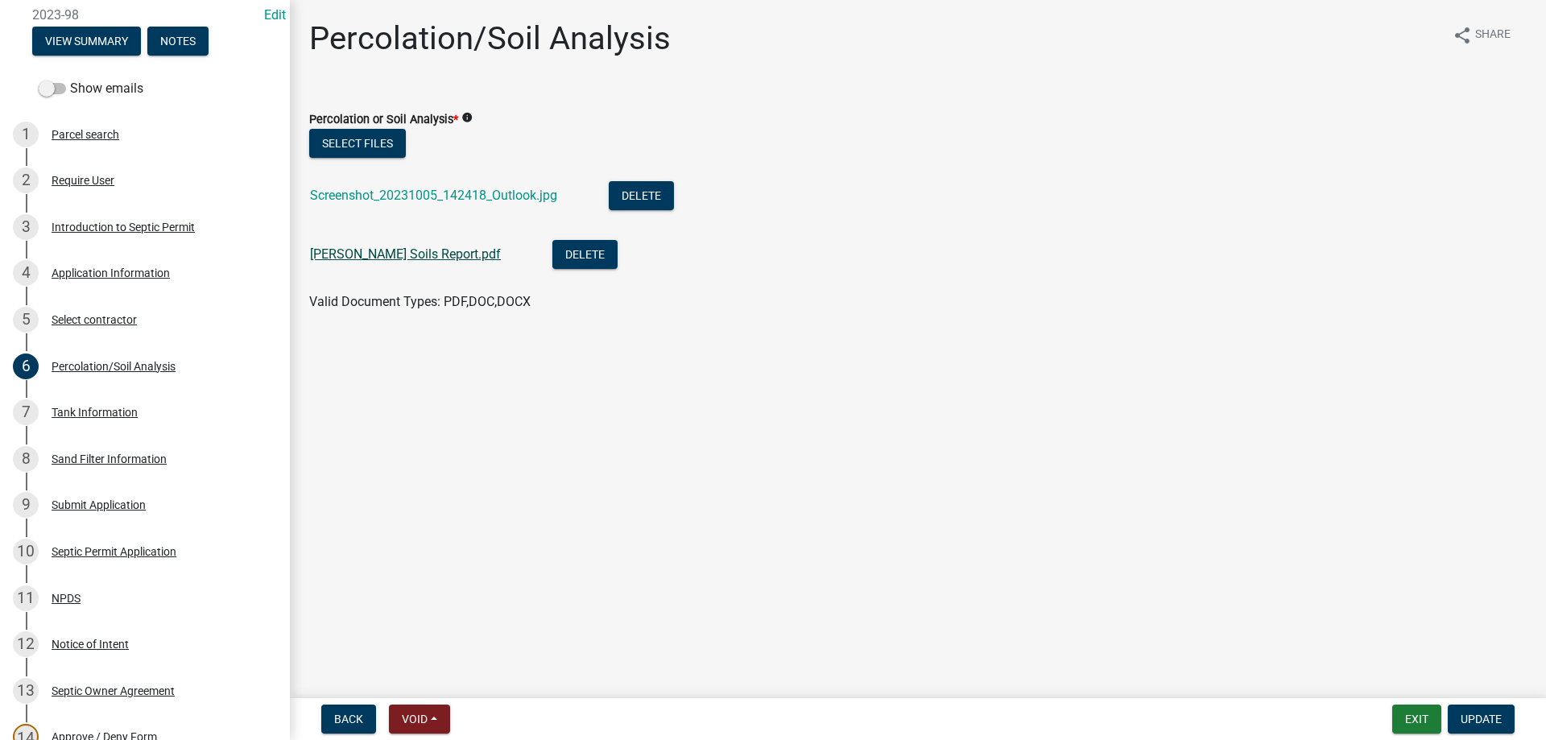
click at [391, 256] on link "[PERSON_NAME] Soils Report.pdf" at bounding box center [405, 253] width 191 height 15
click at [1467, 719] on span "Update" at bounding box center [1481, 719] width 41 height 13
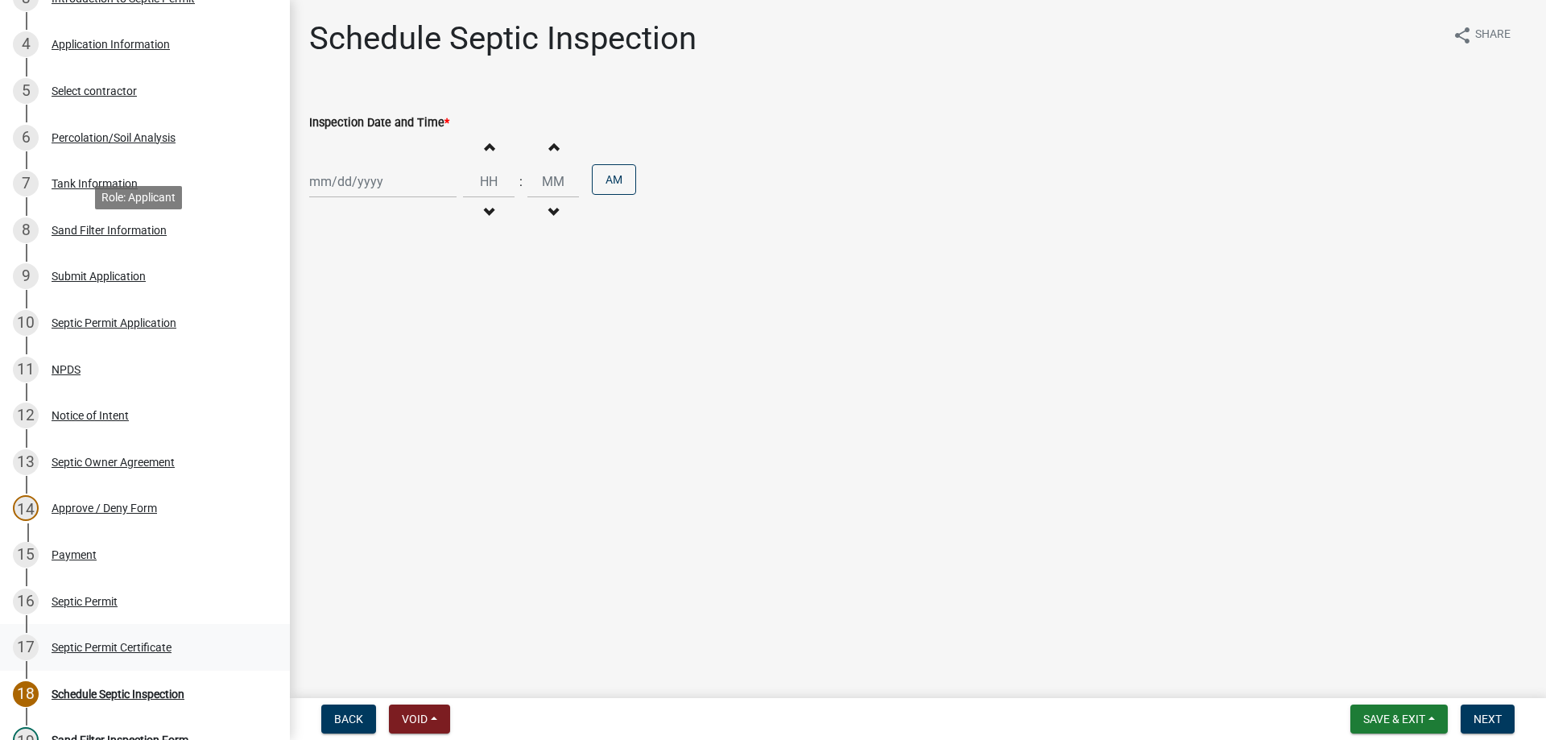
scroll to position [461, 0]
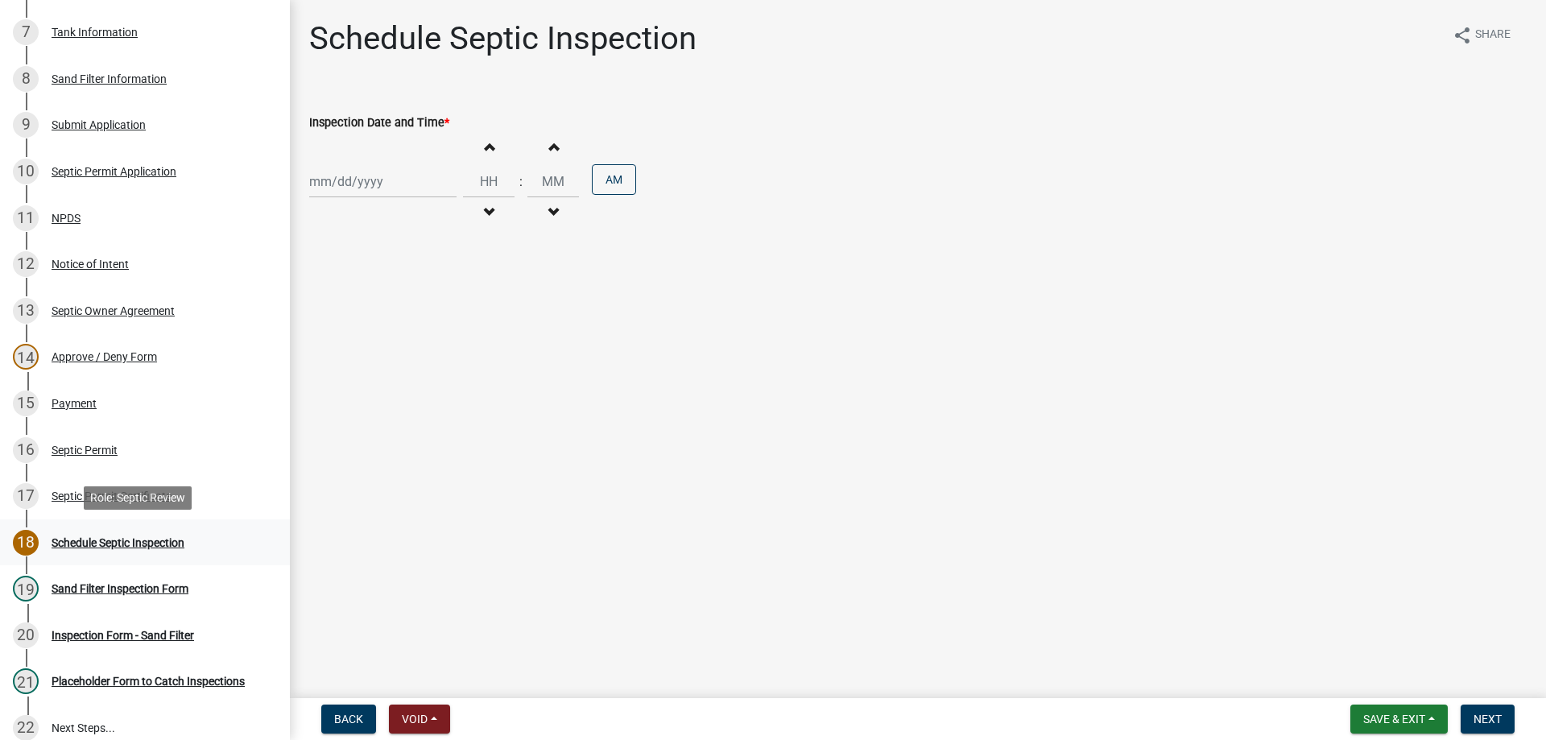
click at [126, 541] on div "Schedule Septic Inspection" at bounding box center [118, 542] width 133 height 11
click at [381, 181] on div at bounding box center [382, 181] width 147 height 33
select select "9"
select select "2025"
click at [329, 337] on div "22" at bounding box center [325, 345] width 26 height 26
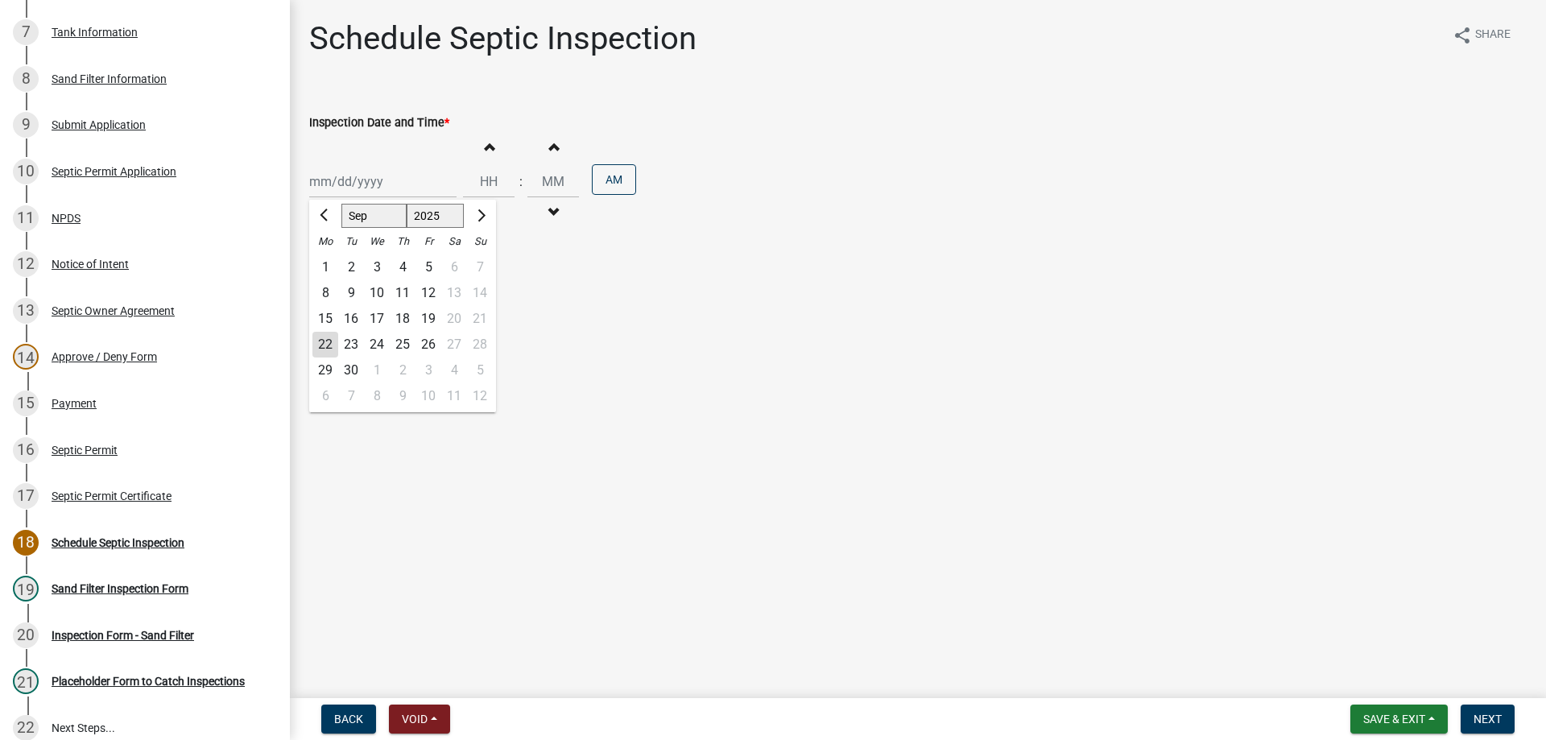
type input "[DATE]"
click at [491, 181] on input "Hours" at bounding box center [489, 181] width 52 height 33
type input "12"
click at [534, 179] on input "Minutes" at bounding box center [553, 181] width 52 height 33
type input "00"
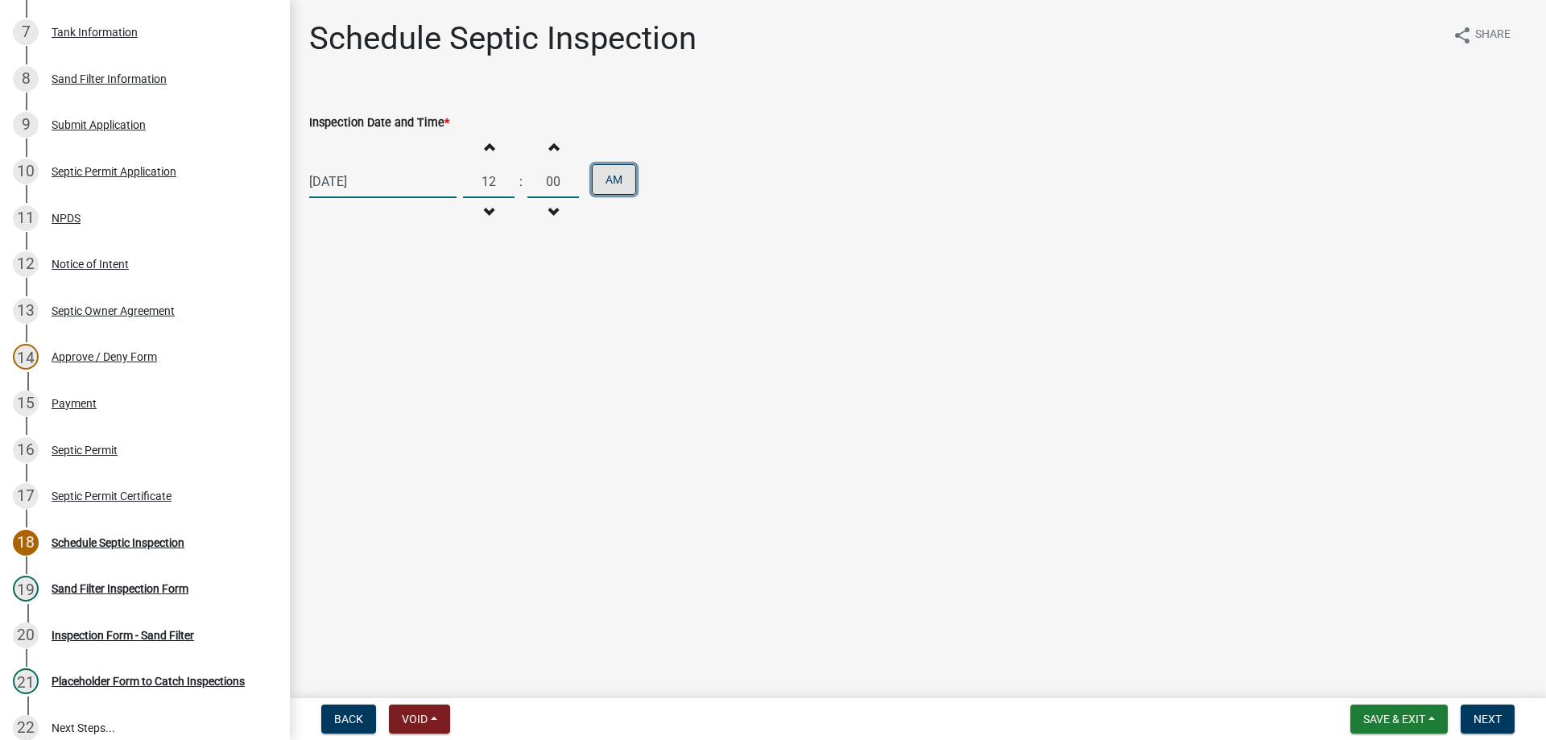
click at [612, 173] on button "AM" at bounding box center [614, 179] width 44 height 31
click at [1485, 719] on span "Next" at bounding box center [1488, 719] width 28 height 13
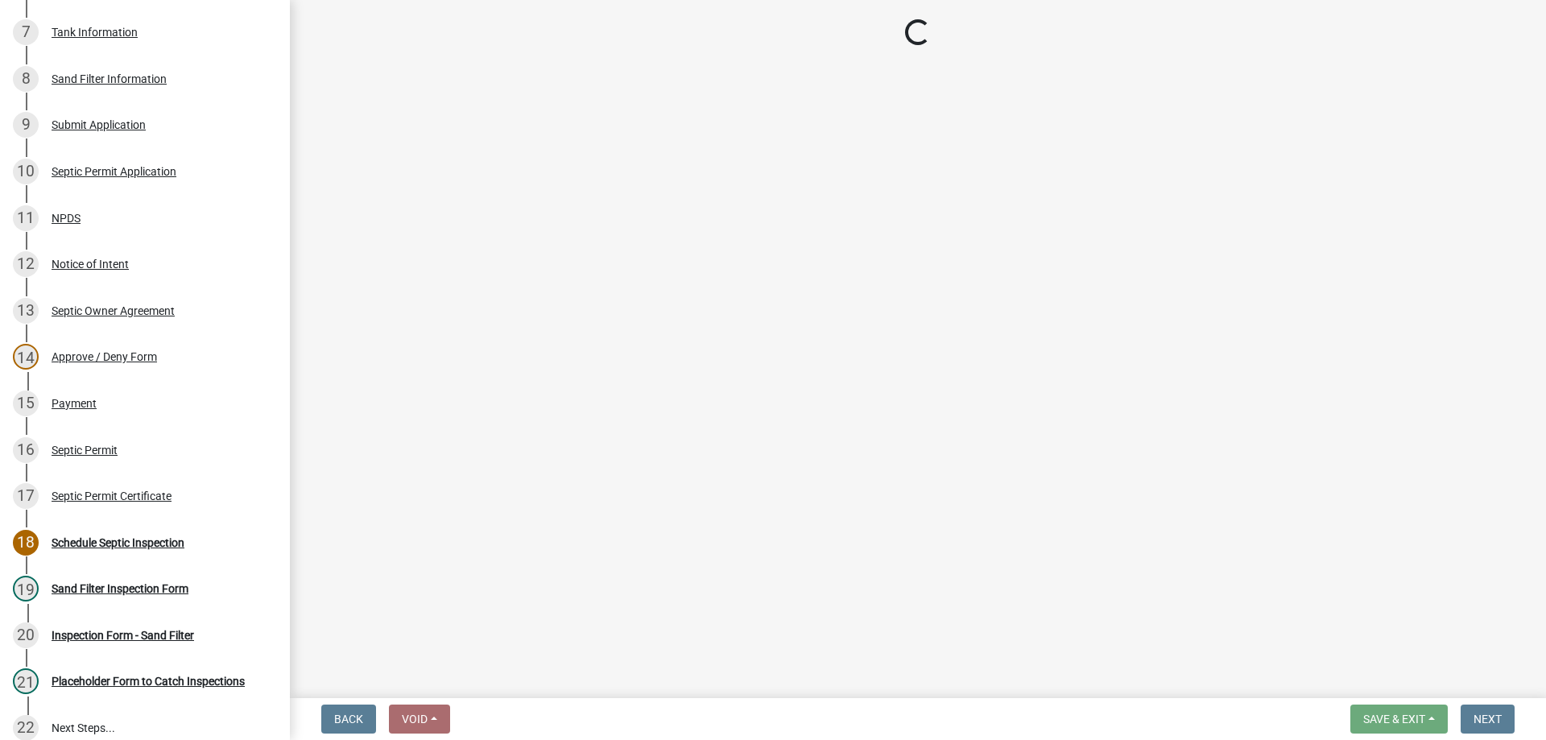
select select "57f8090b-93db-4a3c-8c0f-dd828b4a164e"
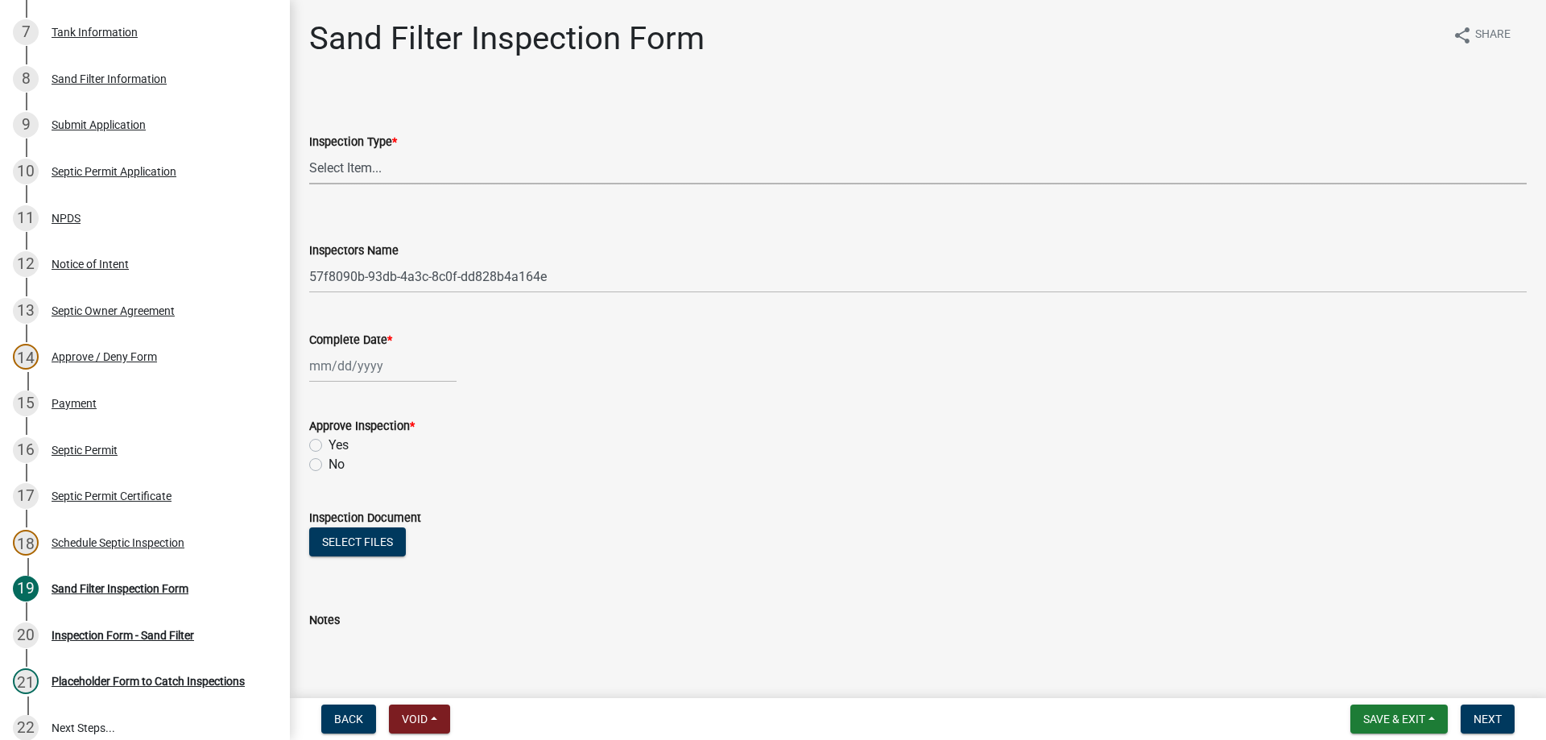
click at [327, 159] on select "Select Item... Sand Filter Inspection" at bounding box center [918, 167] width 1218 height 33
click at [309, 151] on select "Select Item... Sand Filter Inspection" at bounding box center [918, 167] width 1218 height 33
select select "ccc3feb4-466f-4227-91e9-914ee9242bae"
click at [359, 291] on select "Select Item... [PERSON_NAME] ([PERSON_NAME]) [PERSON_NAME] ([PERSON_NAME]) [PER…" at bounding box center [918, 276] width 1218 height 33
click at [365, 279] on select "Select Item... [PERSON_NAME] ([PERSON_NAME]) [PERSON_NAME] ([PERSON_NAME]) [PER…" at bounding box center [918, 276] width 1218 height 33
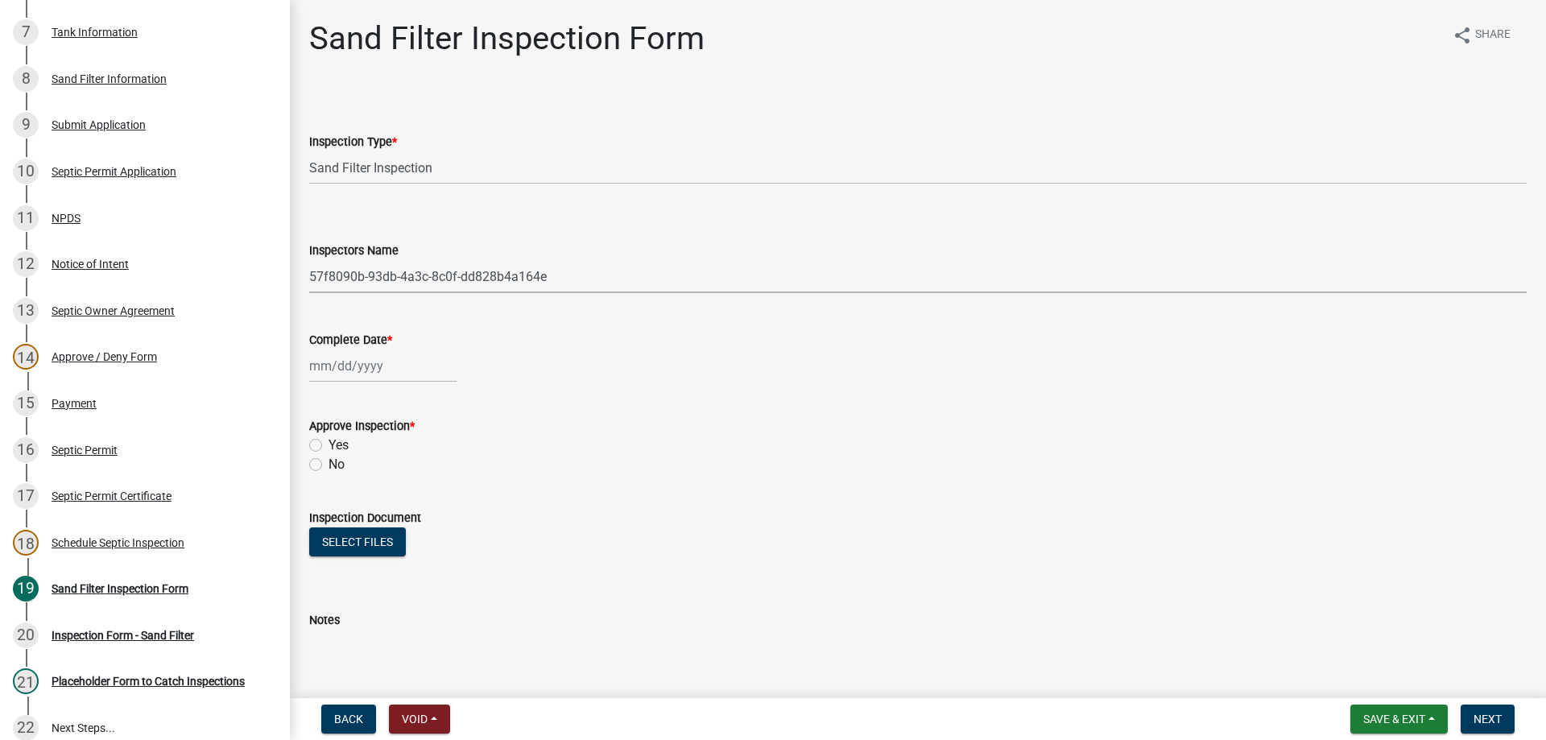
click at [331, 374] on div at bounding box center [382, 365] width 147 height 33
select select "9"
select select "2025"
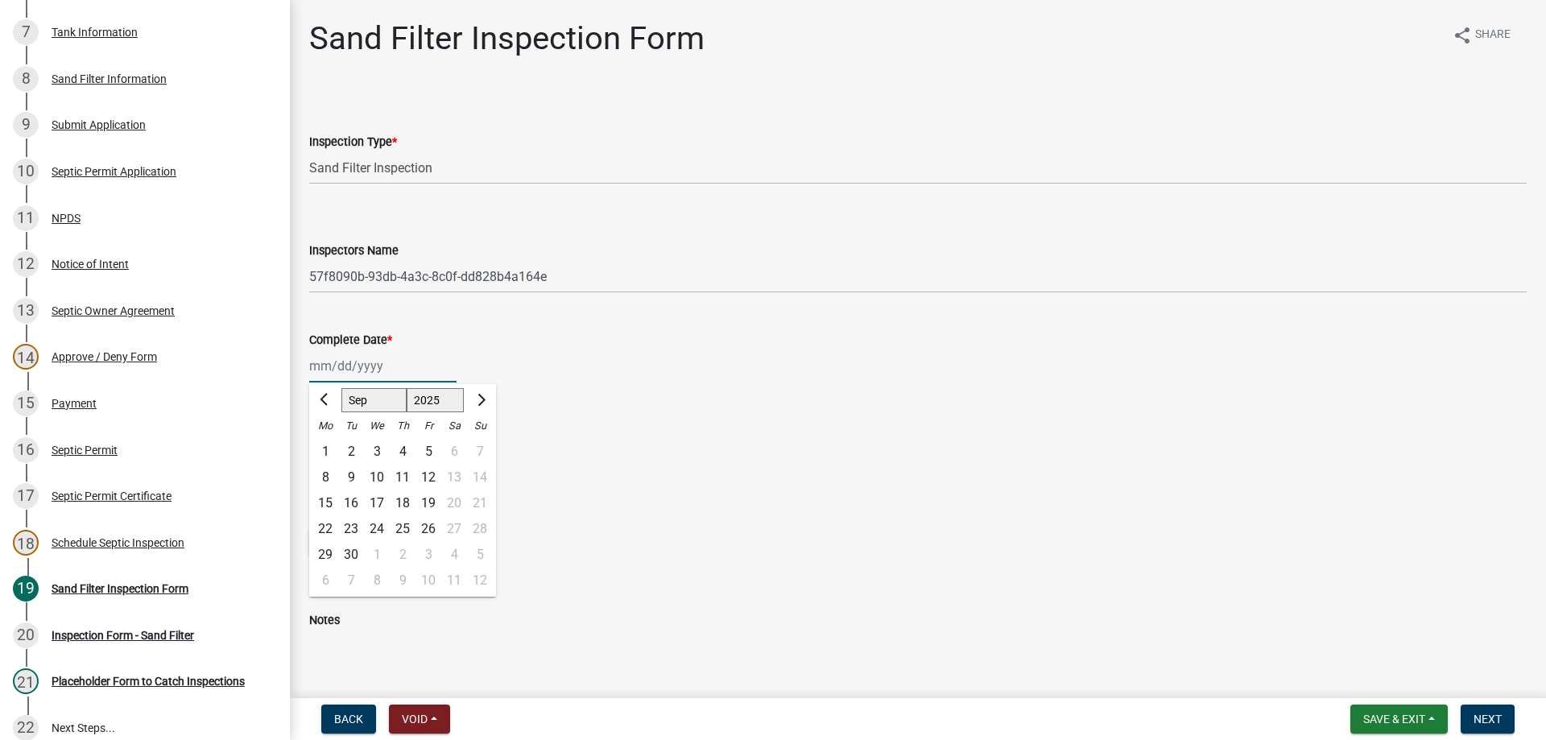
click at [441, 393] on select "1525 1526 1527 1528 1529 1530 1531 1532 1533 1534 1535 1536 1537 1538 1539 1540…" at bounding box center [436, 400] width 58 height 24
click at [565, 515] on div "Inspection Document" at bounding box center [918, 517] width 1218 height 19
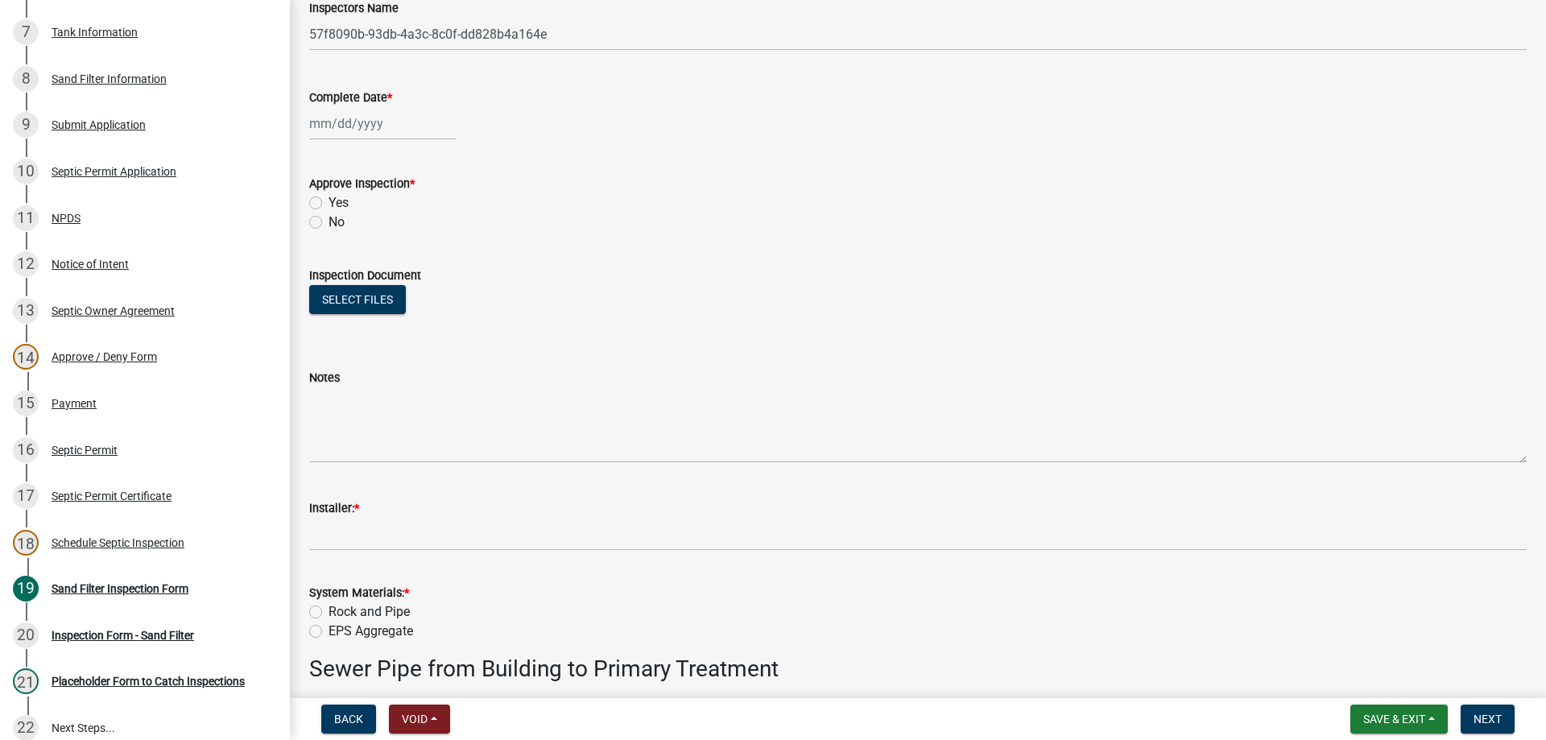
scroll to position [242, 0]
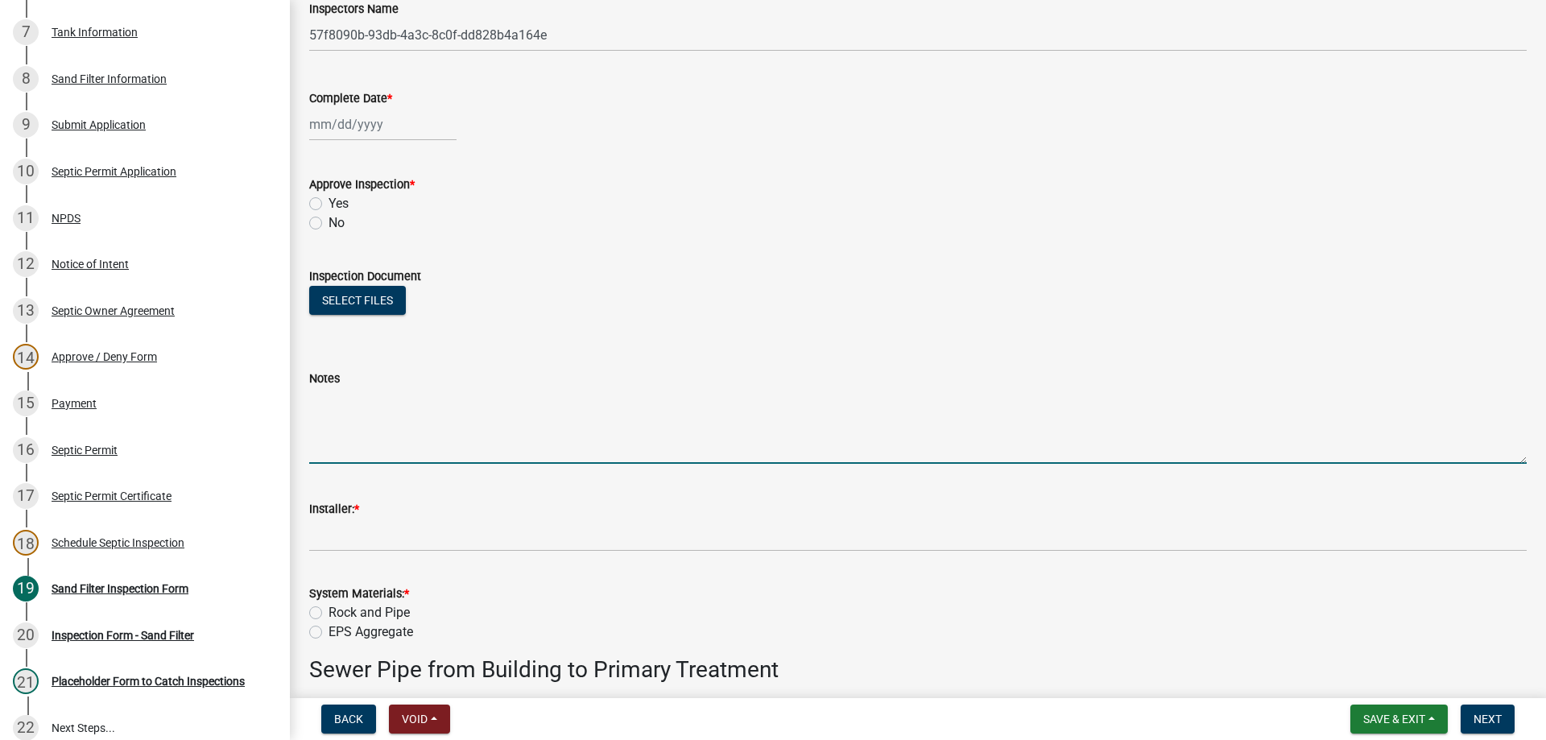
click at [338, 444] on textarea "Notes" at bounding box center [918, 426] width 1218 height 76
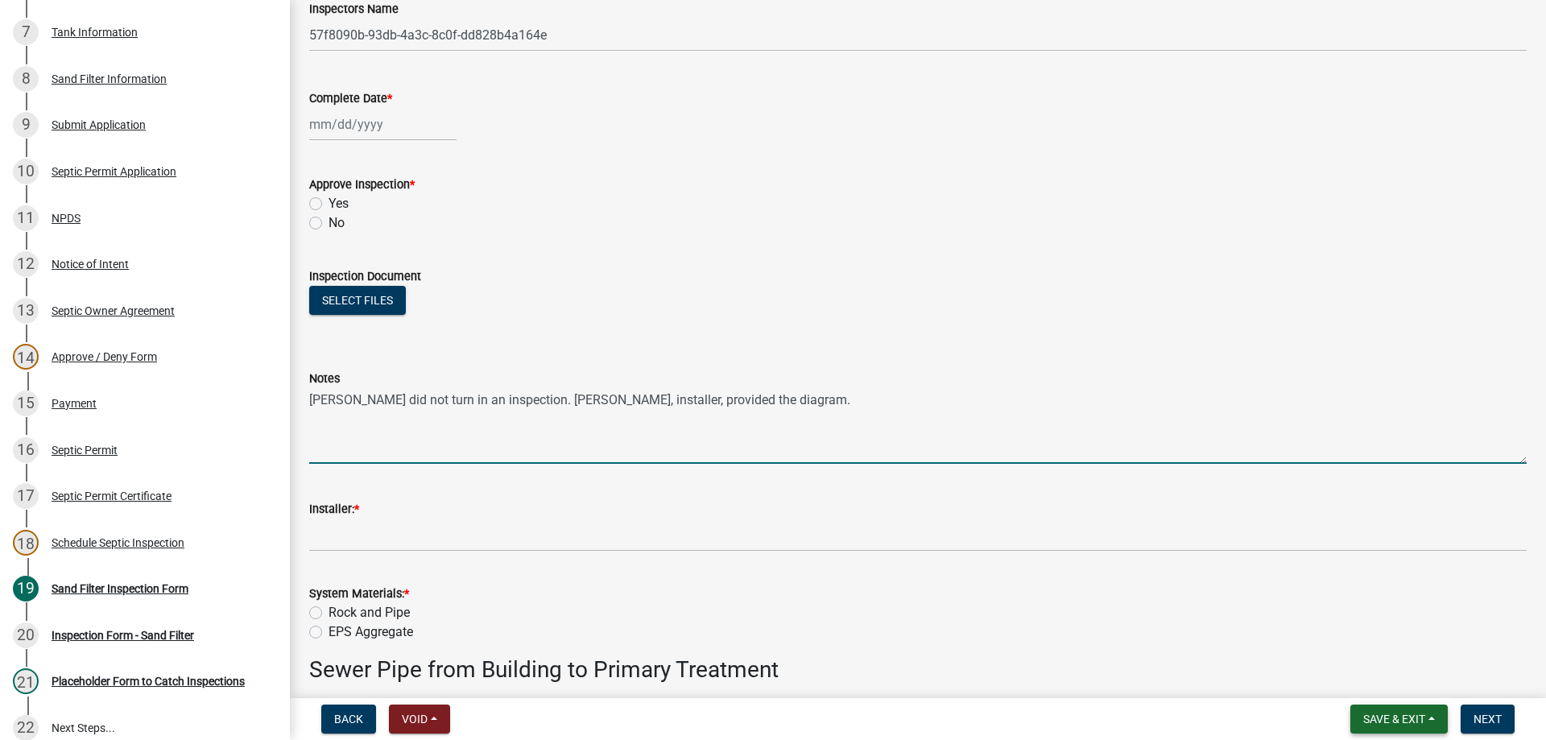
type textarea "[PERSON_NAME] did not turn in an inspection. [PERSON_NAME], installer, provided…"
click at [1387, 721] on span "Save & Exit" at bounding box center [1394, 719] width 62 height 13
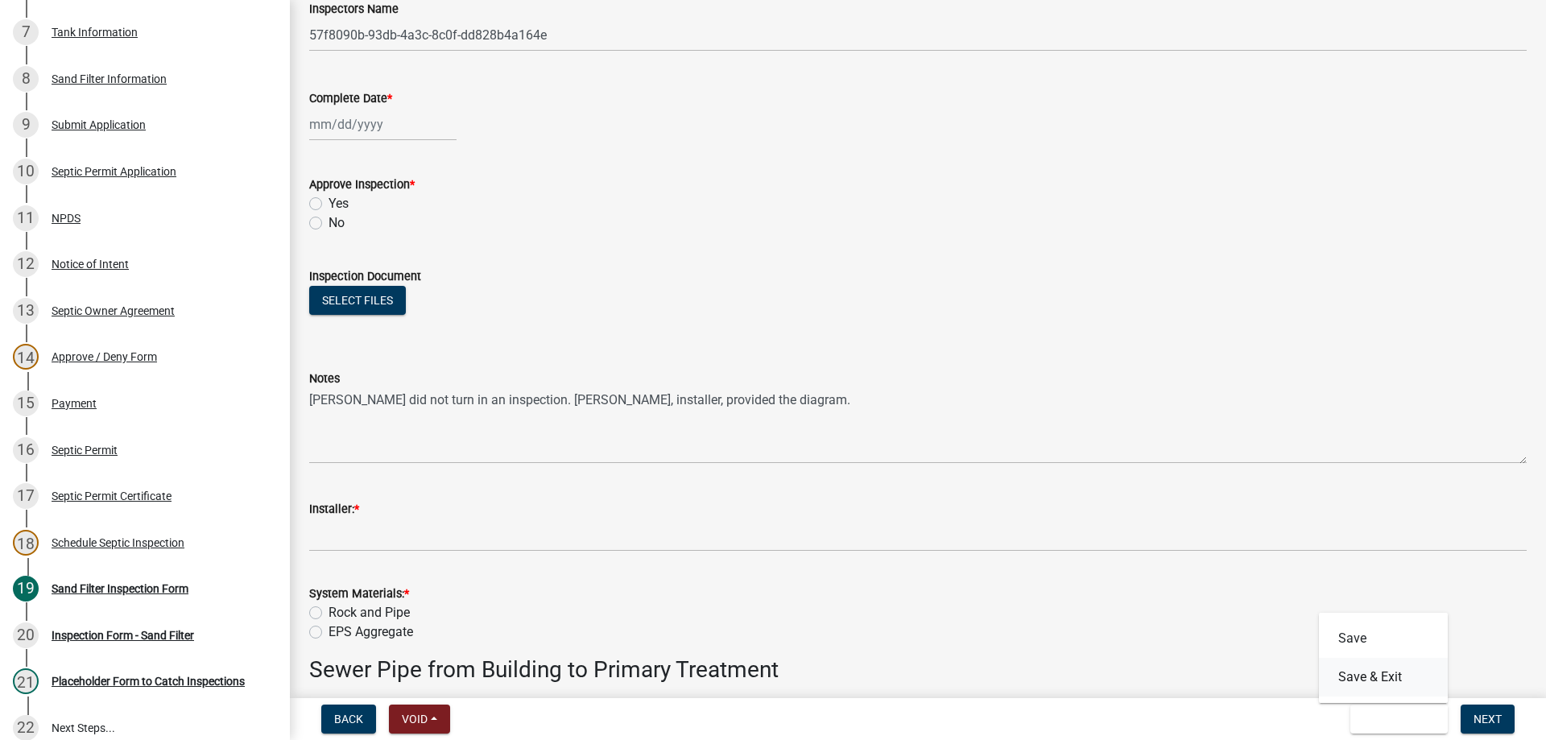
click at [1381, 680] on button "Save & Exit" at bounding box center [1383, 677] width 129 height 39
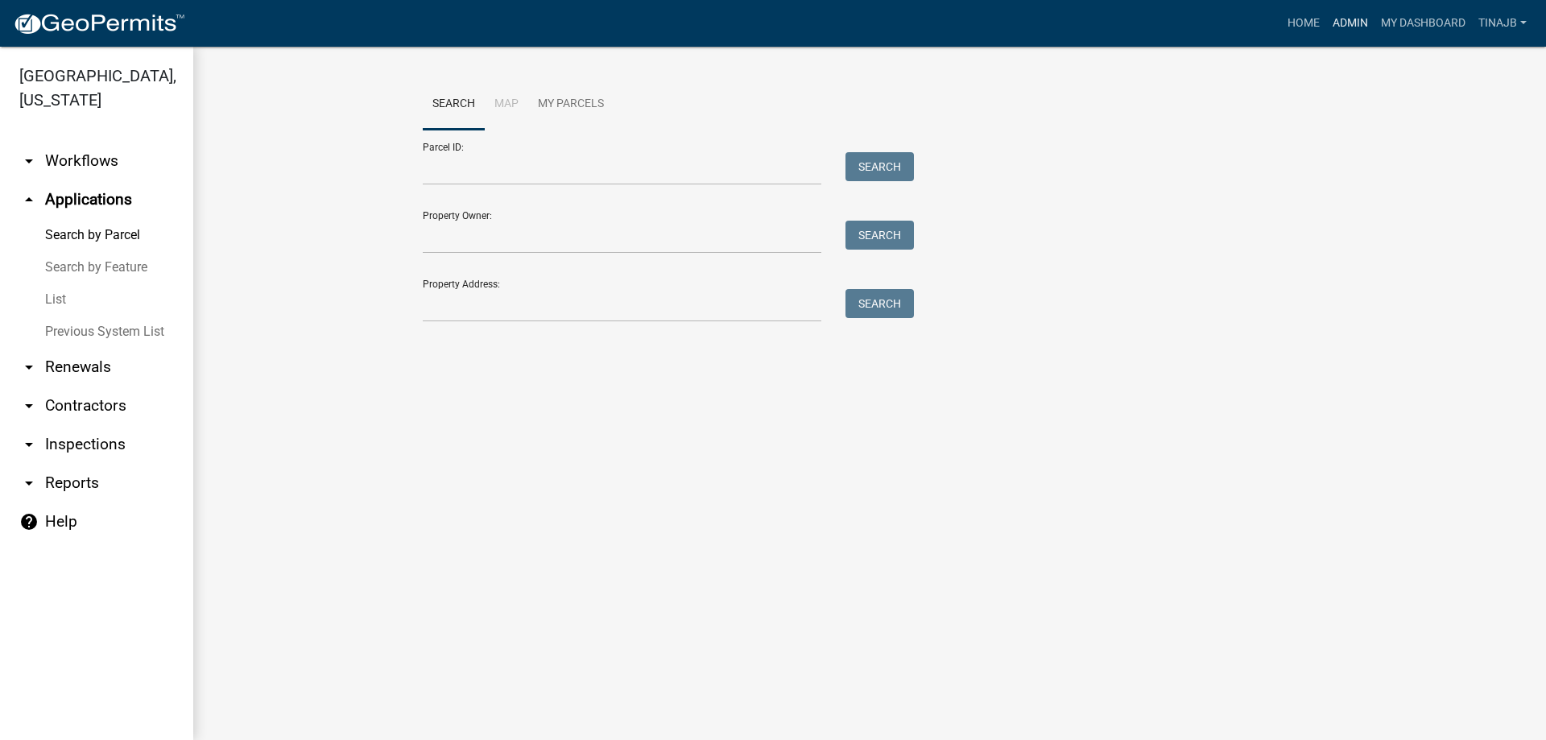
click at [1353, 10] on link "Admin" at bounding box center [1350, 23] width 48 height 31
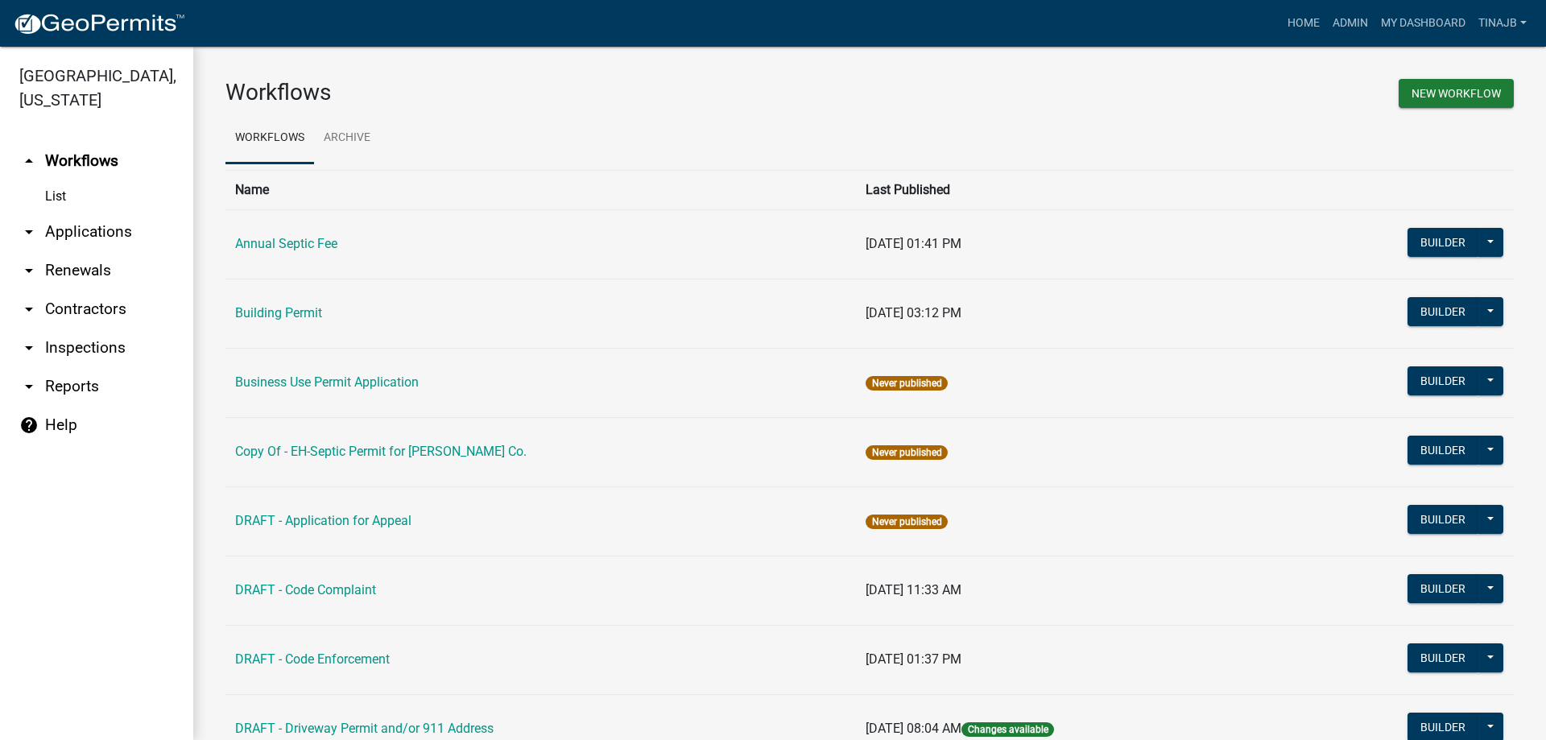
click at [77, 213] on link "arrow_drop_down Applications" at bounding box center [96, 232] width 193 height 39
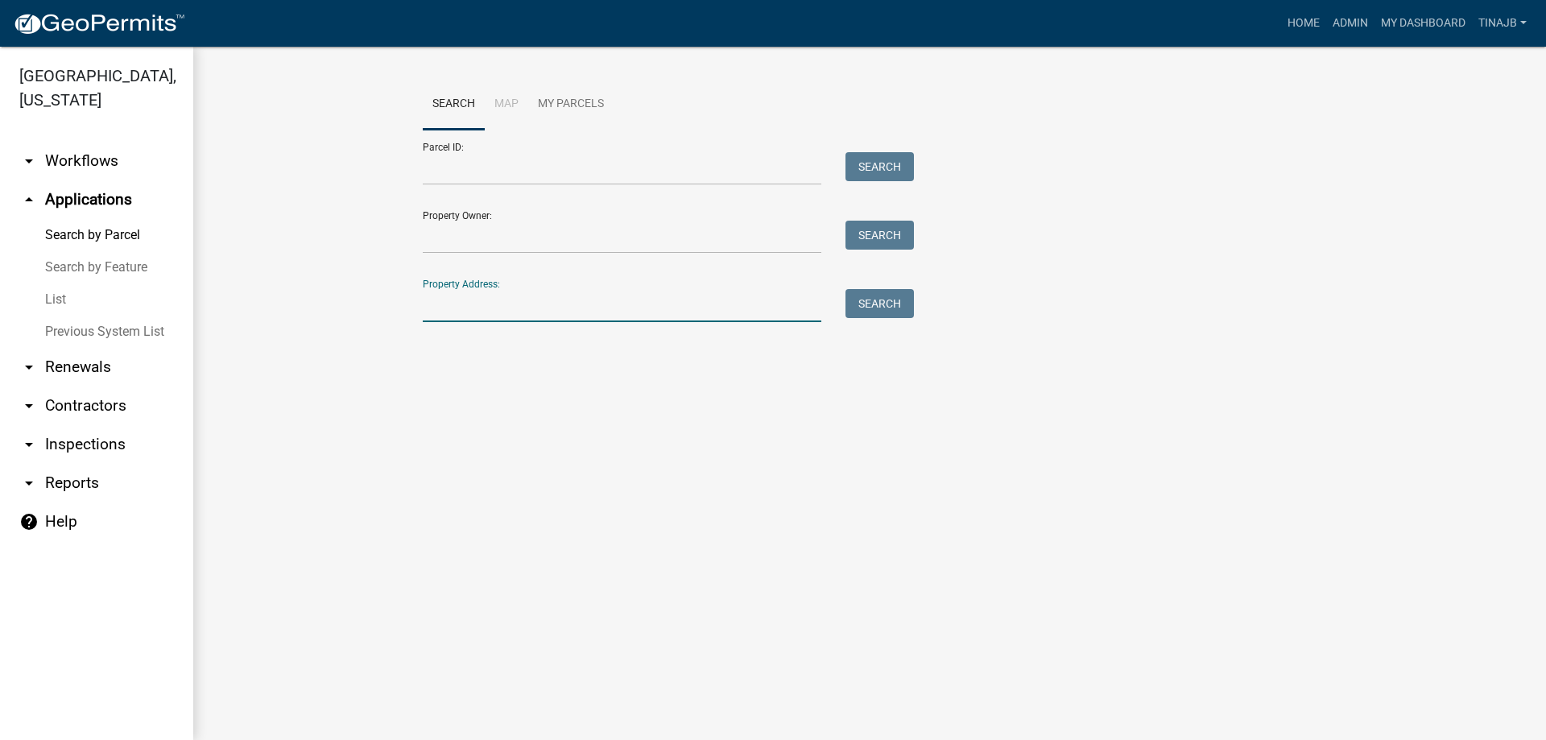
click at [491, 302] on input "Property Address:" at bounding box center [622, 305] width 399 height 33
type input "2483"
click at [873, 308] on button "Search" at bounding box center [880, 303] width 68 height 29
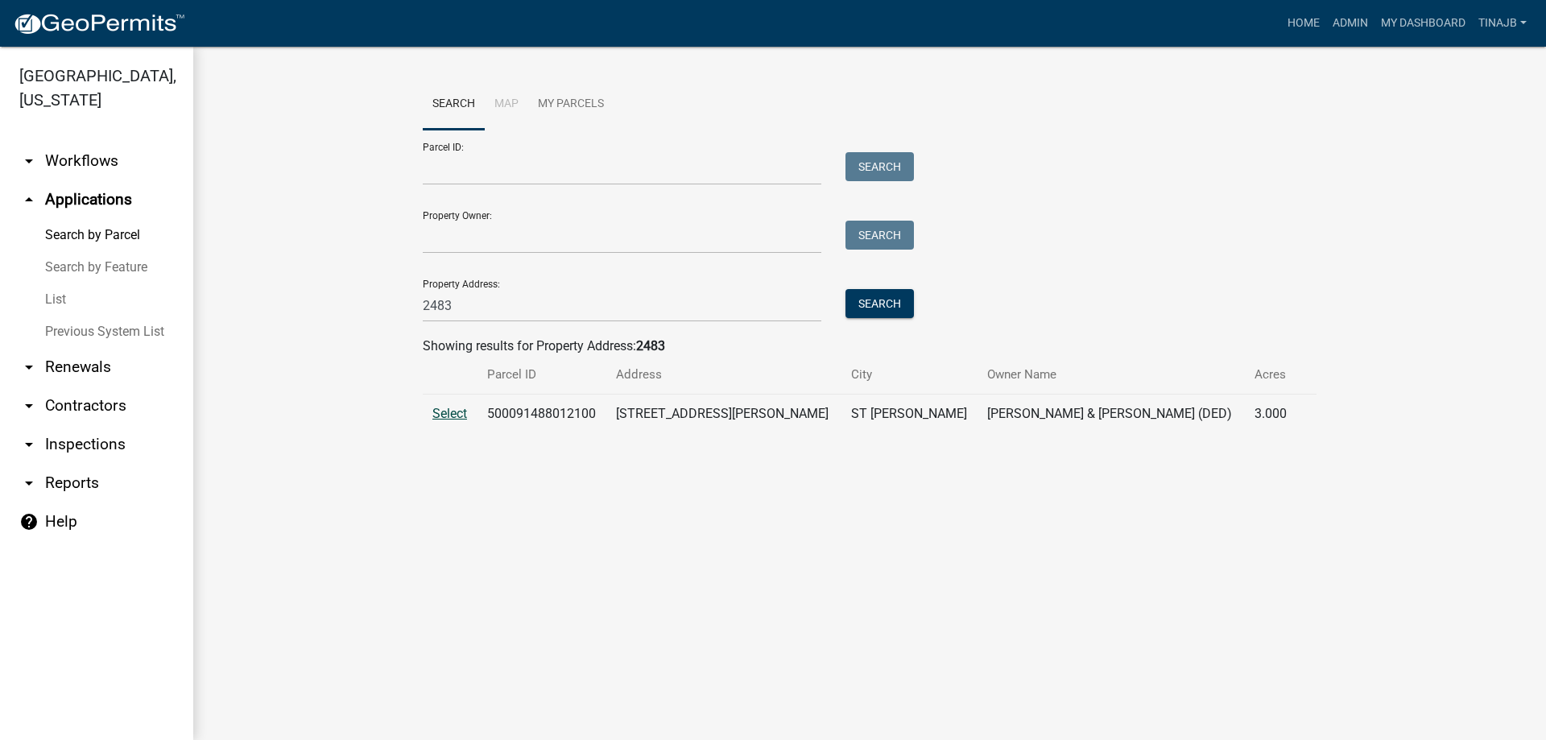
click at [453, 413] on span "Select" at bounding box center [449, 413] width 35 height 15
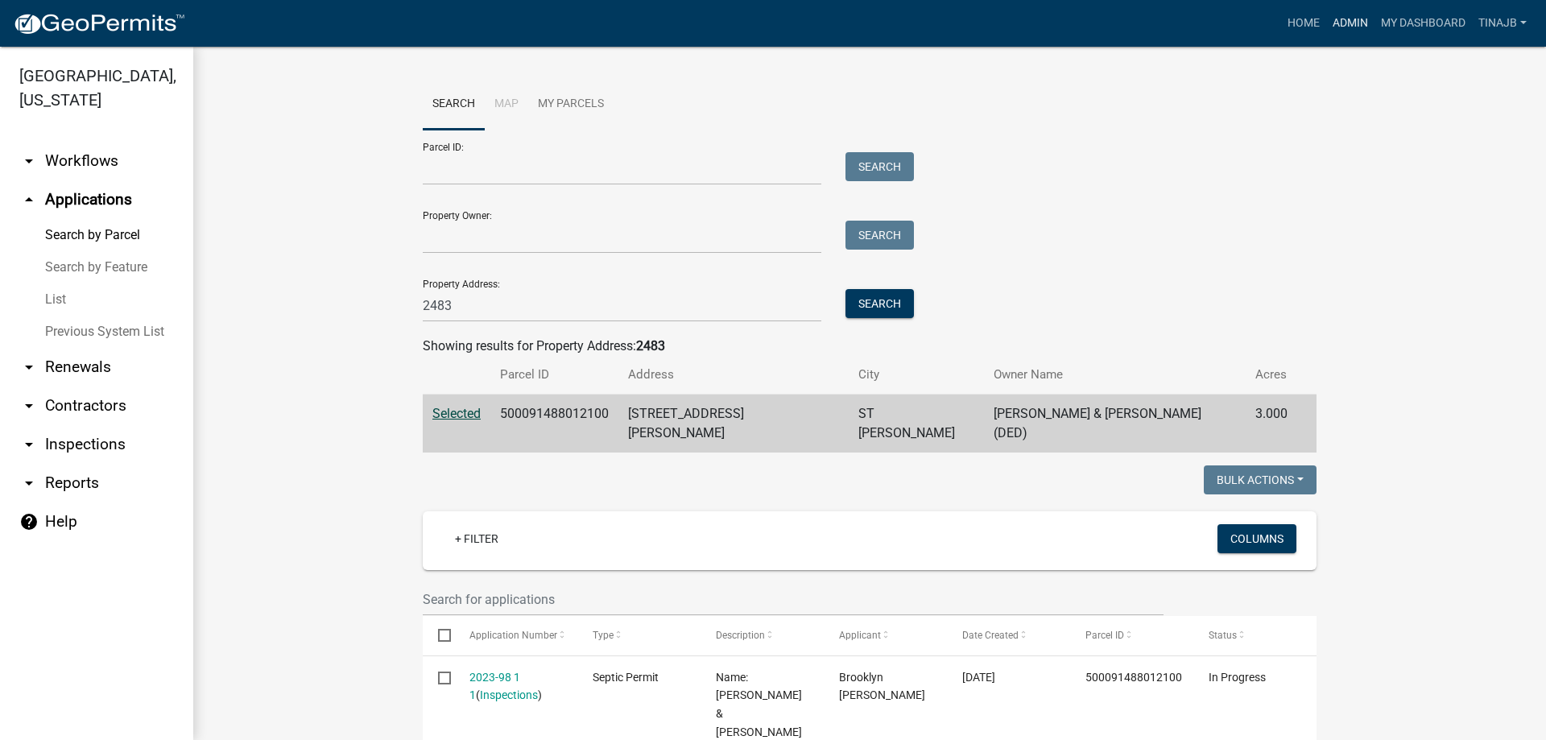
click at [1360, 20] on link "Admin" at bounding box center [1350, 23] width 48 height 31
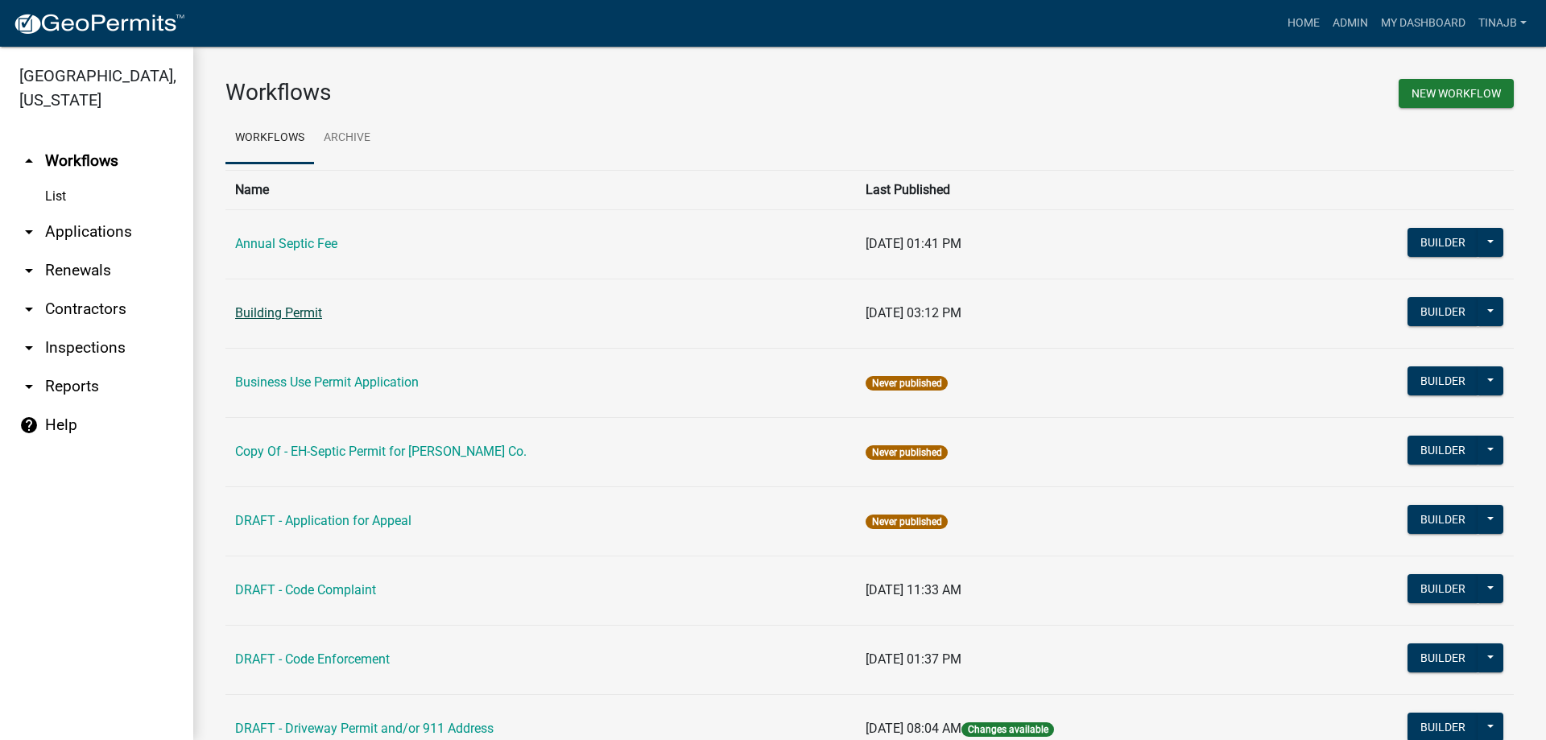
click at [279, 315] on link "Building Permit" at bounding box center [278, 312] width 87 height 15
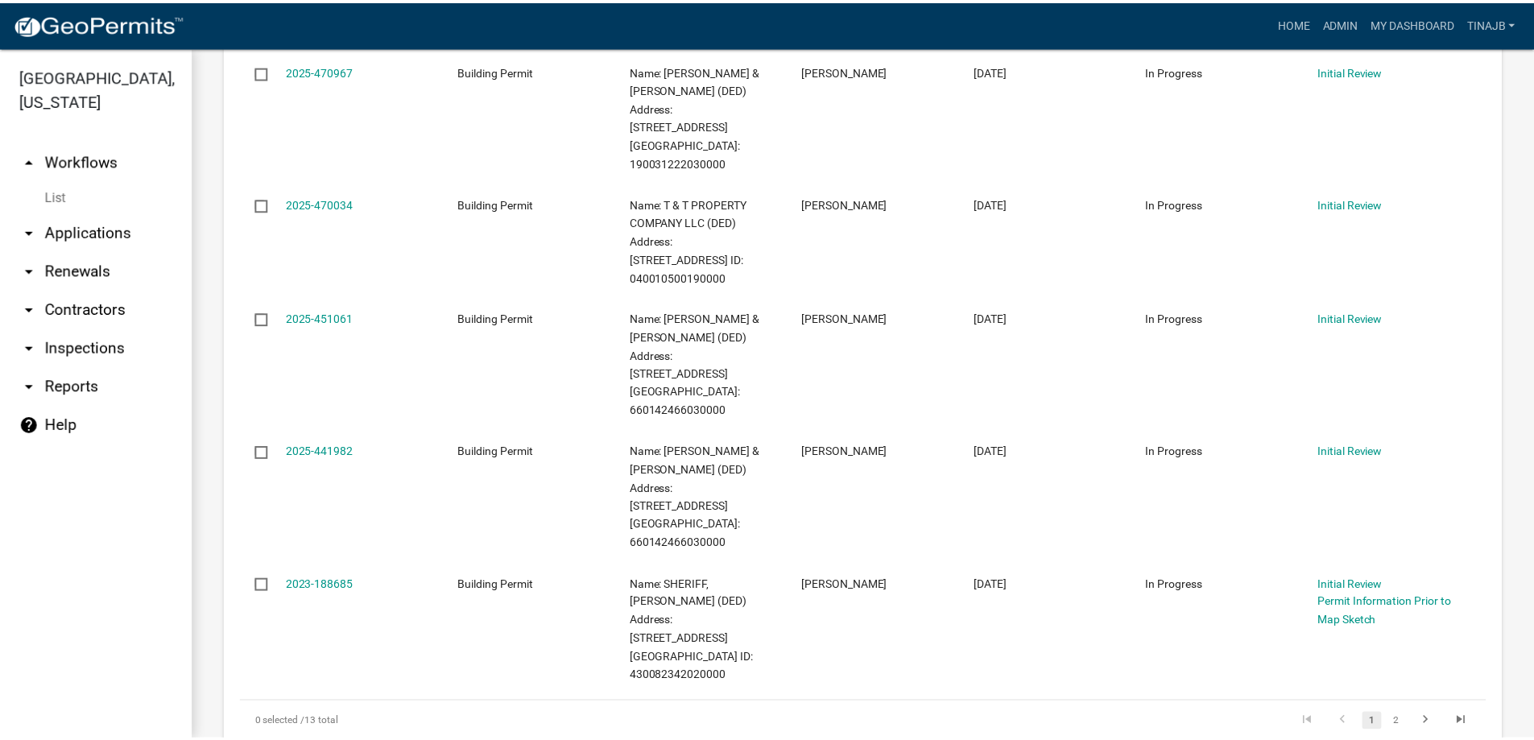
scroll to position [1208, 0]
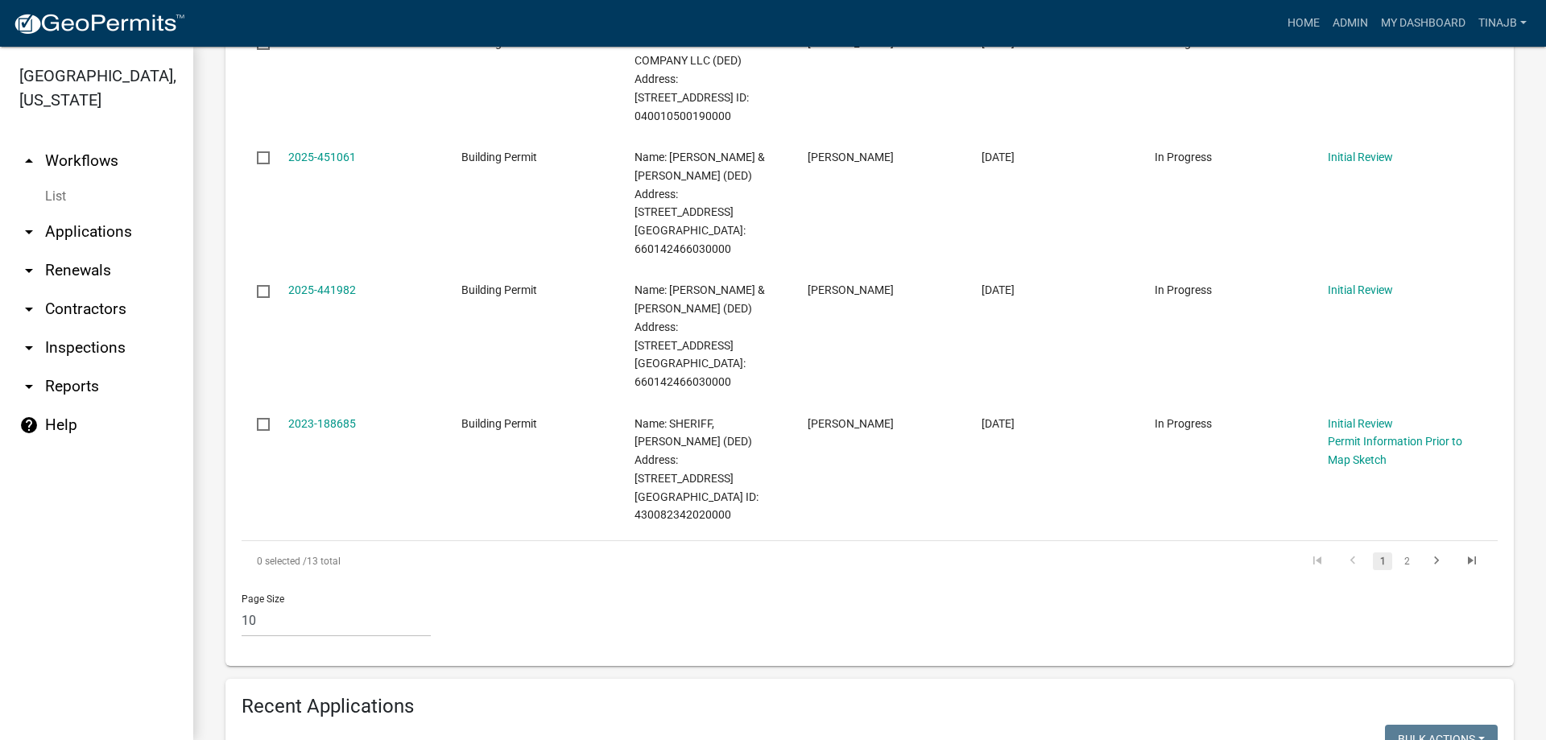
select select "3: 100"
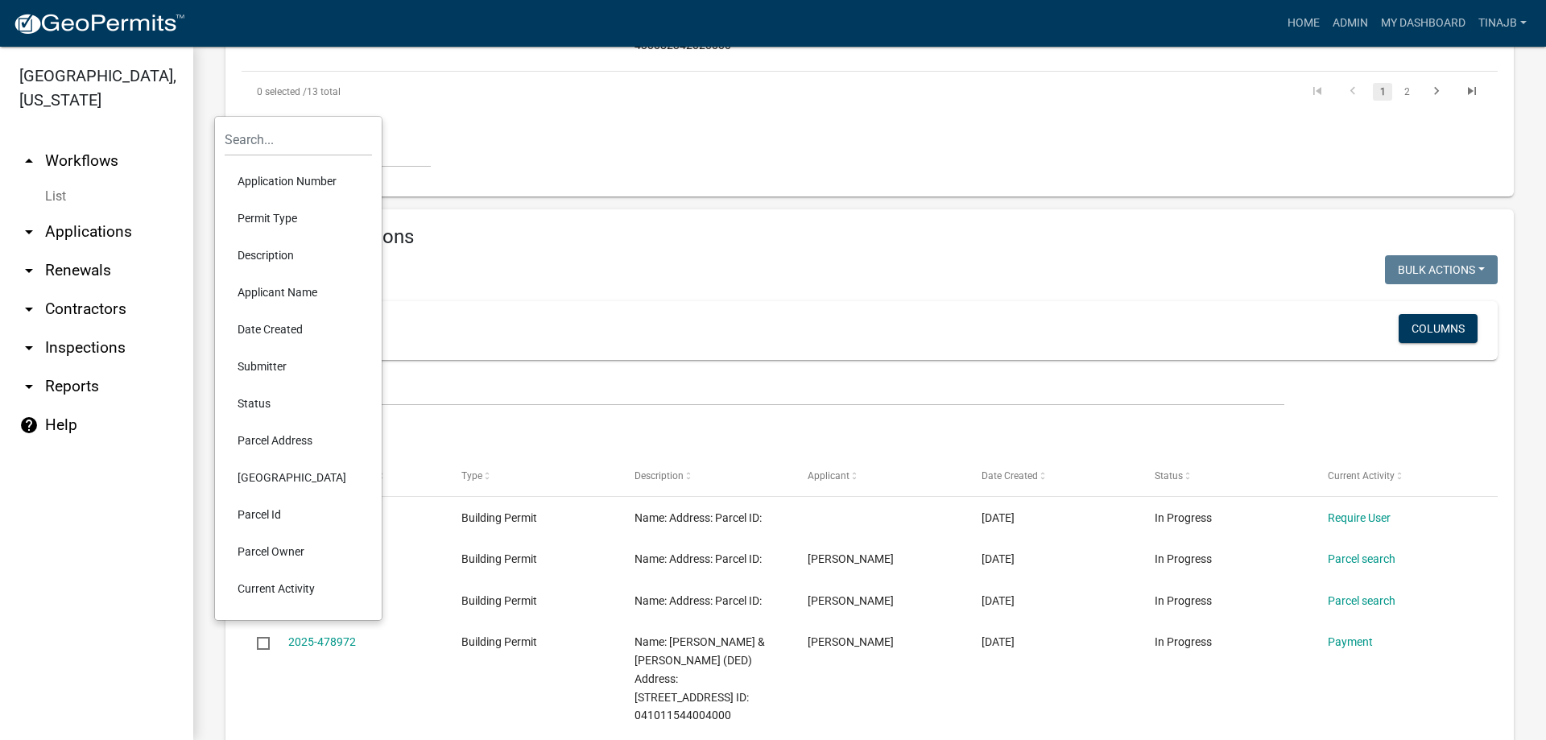
scroll to position [1691, 0]
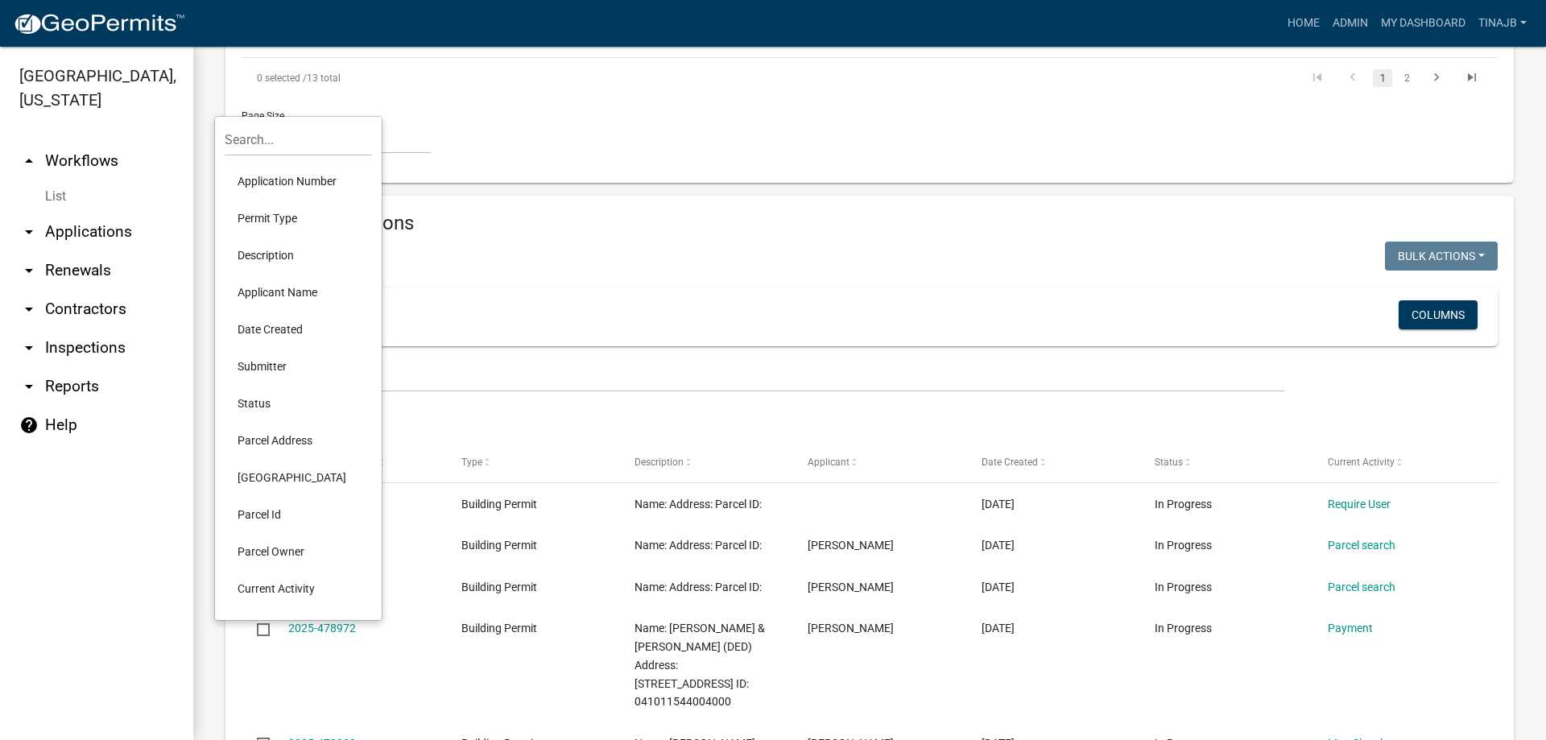
click at [267, 555] on li "Parcel Owner" at bounding box center [298, 551] width 147 height 37
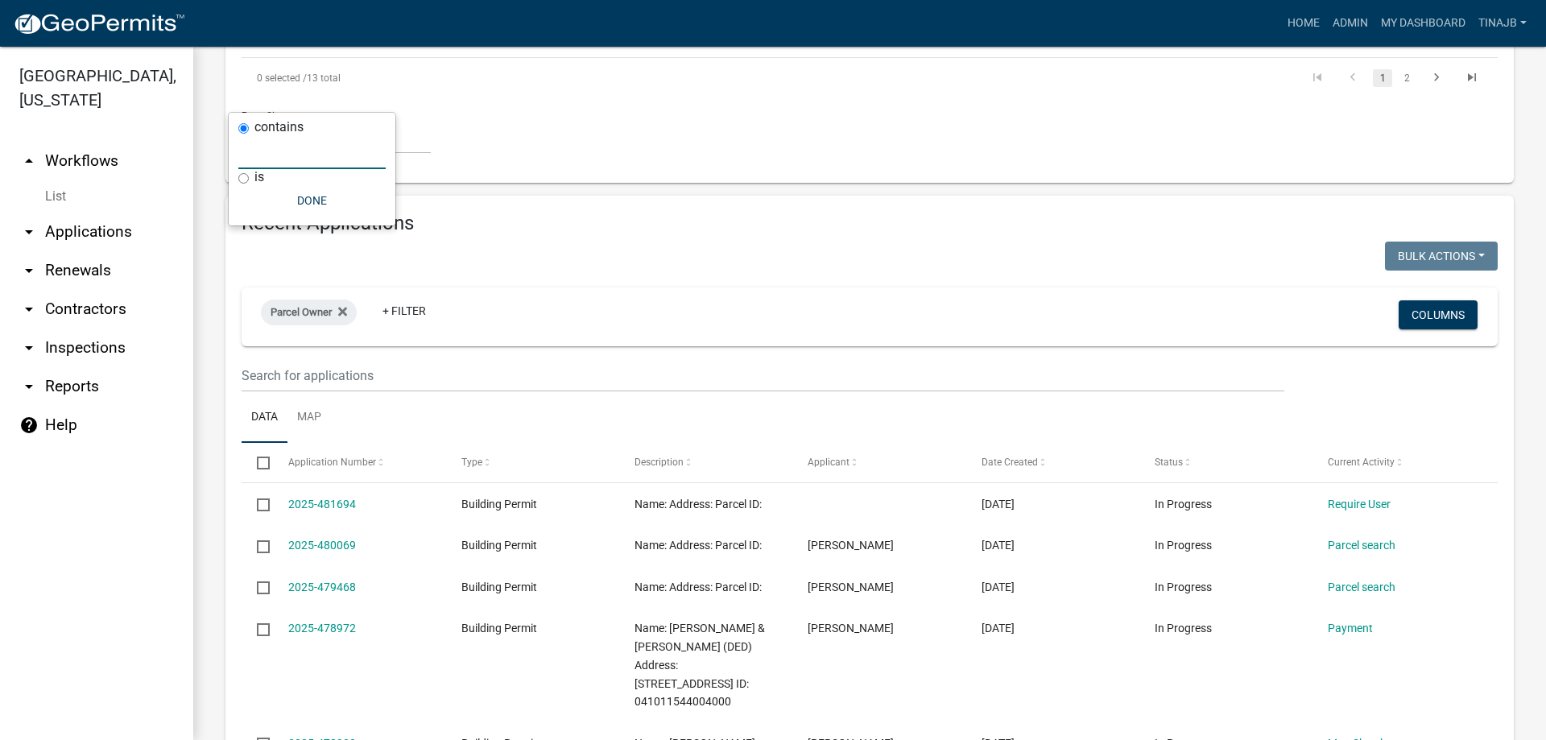
click at [290, 164] on input "text" at bounding box center [311, 152] width 147 height 33
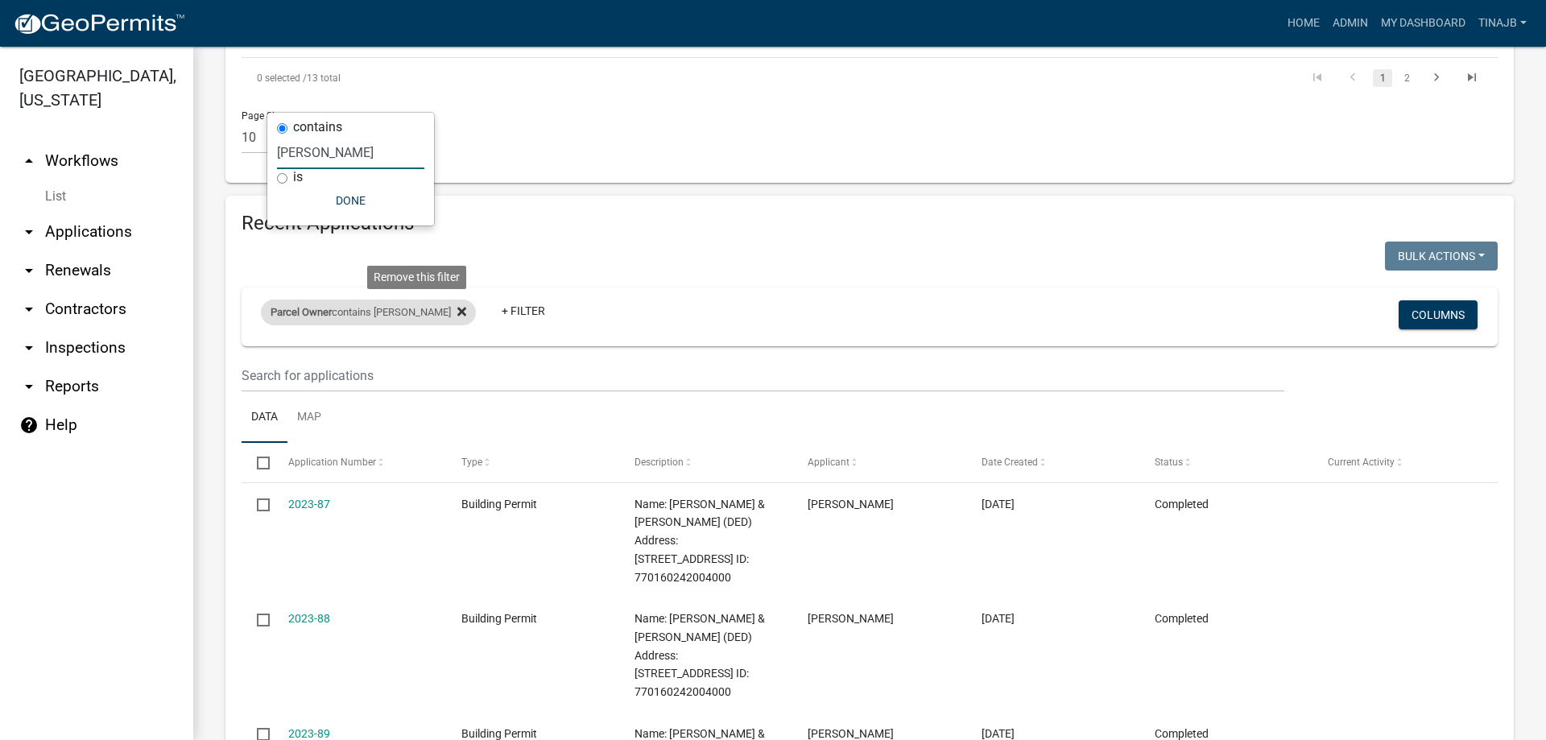
type input "[PERSON_NAME]"
click at [451, 300] on fa-icon at bounding box center [458, 313] width 15 height 26
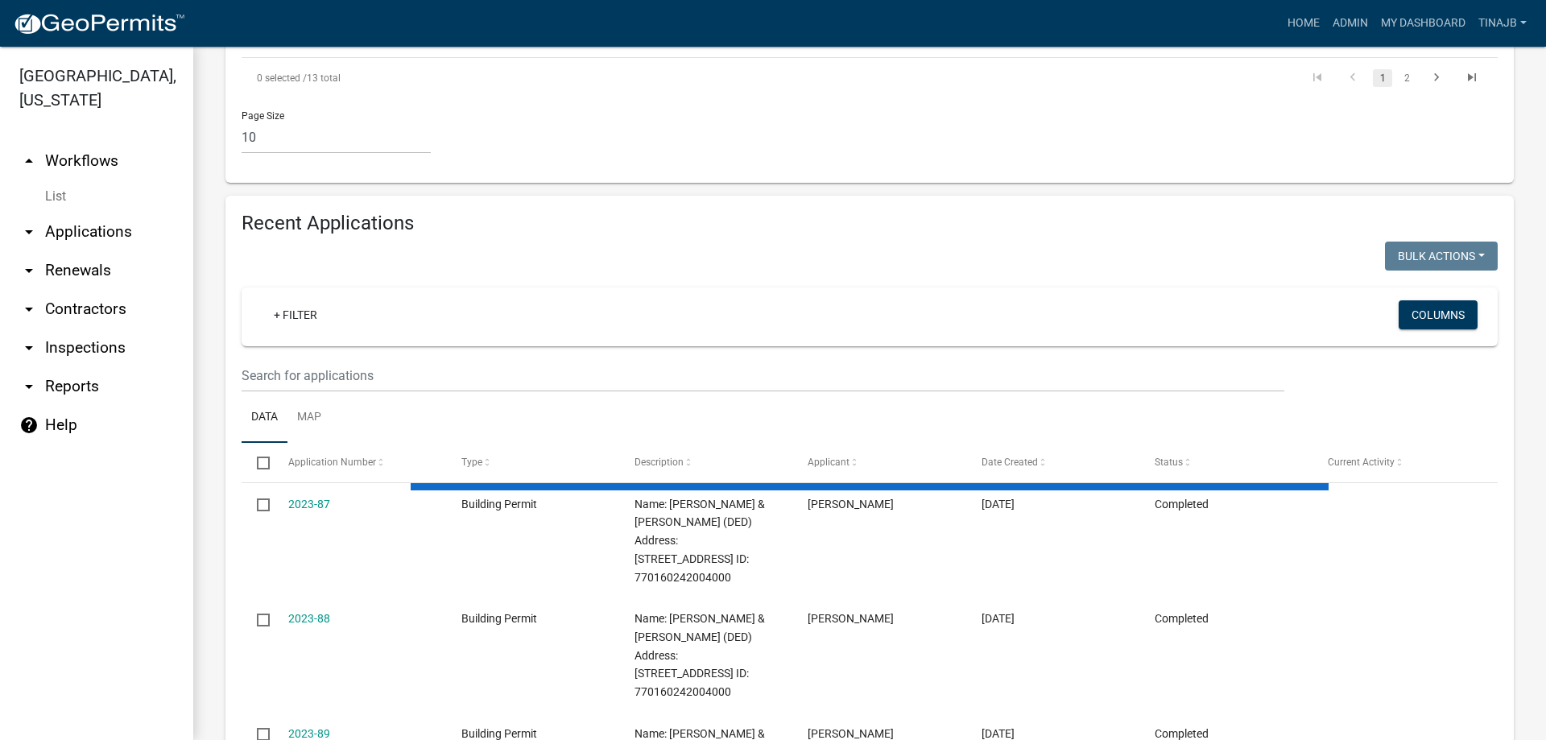
select select "3: 100"
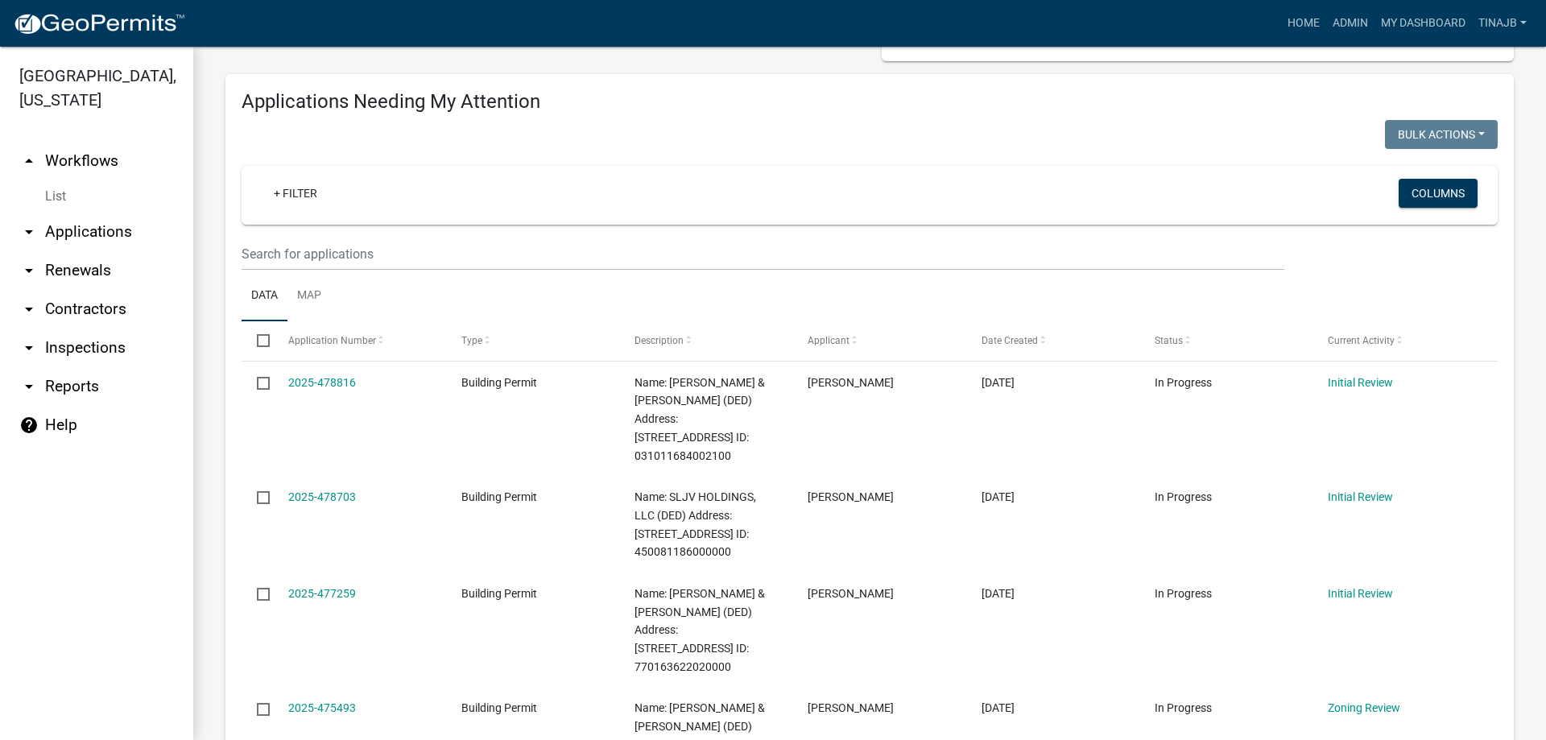
scroll to position [0, 0]
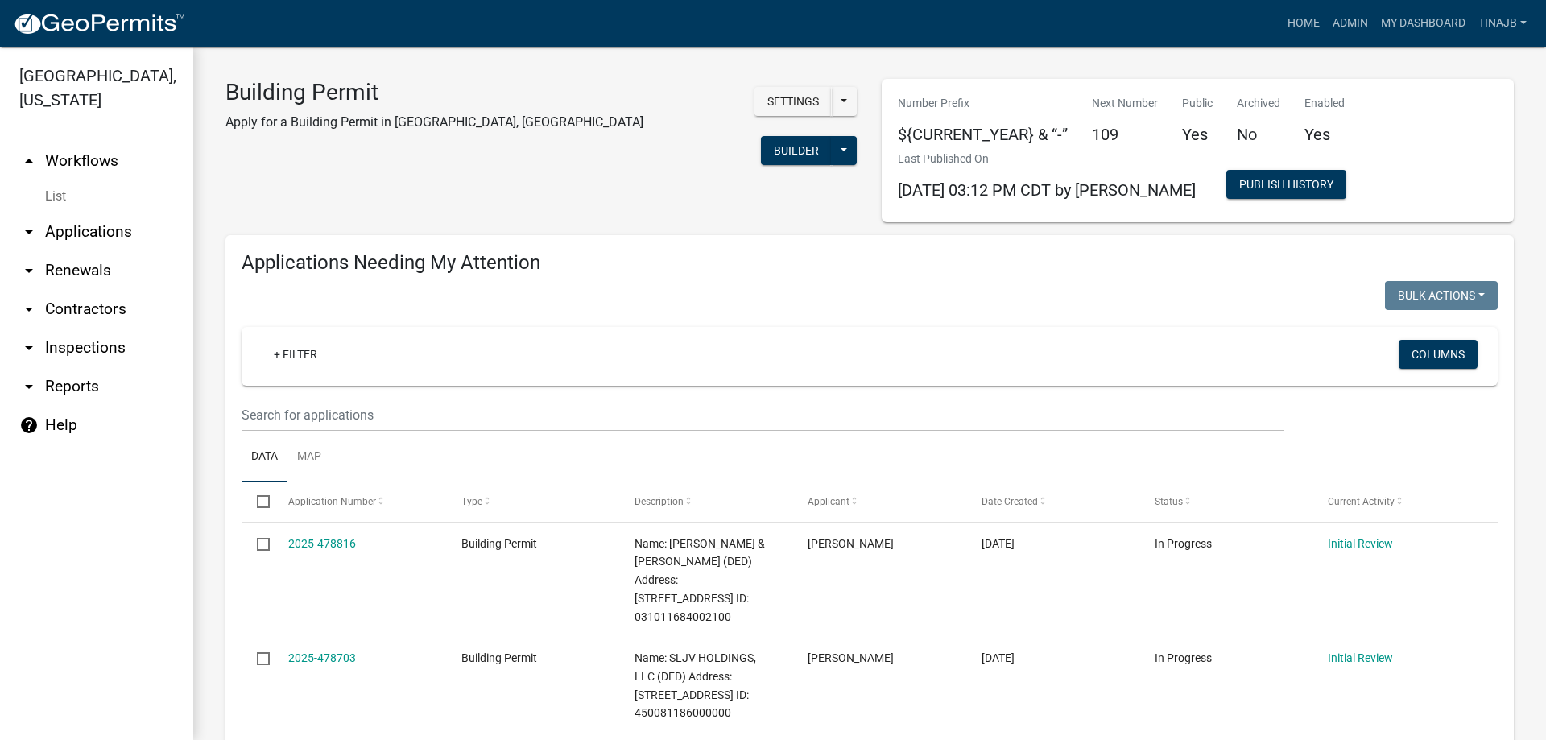
click at [81, 213] on link "arrow_drop_down Applications" at bounding box center [96, 232] width 193 height 39
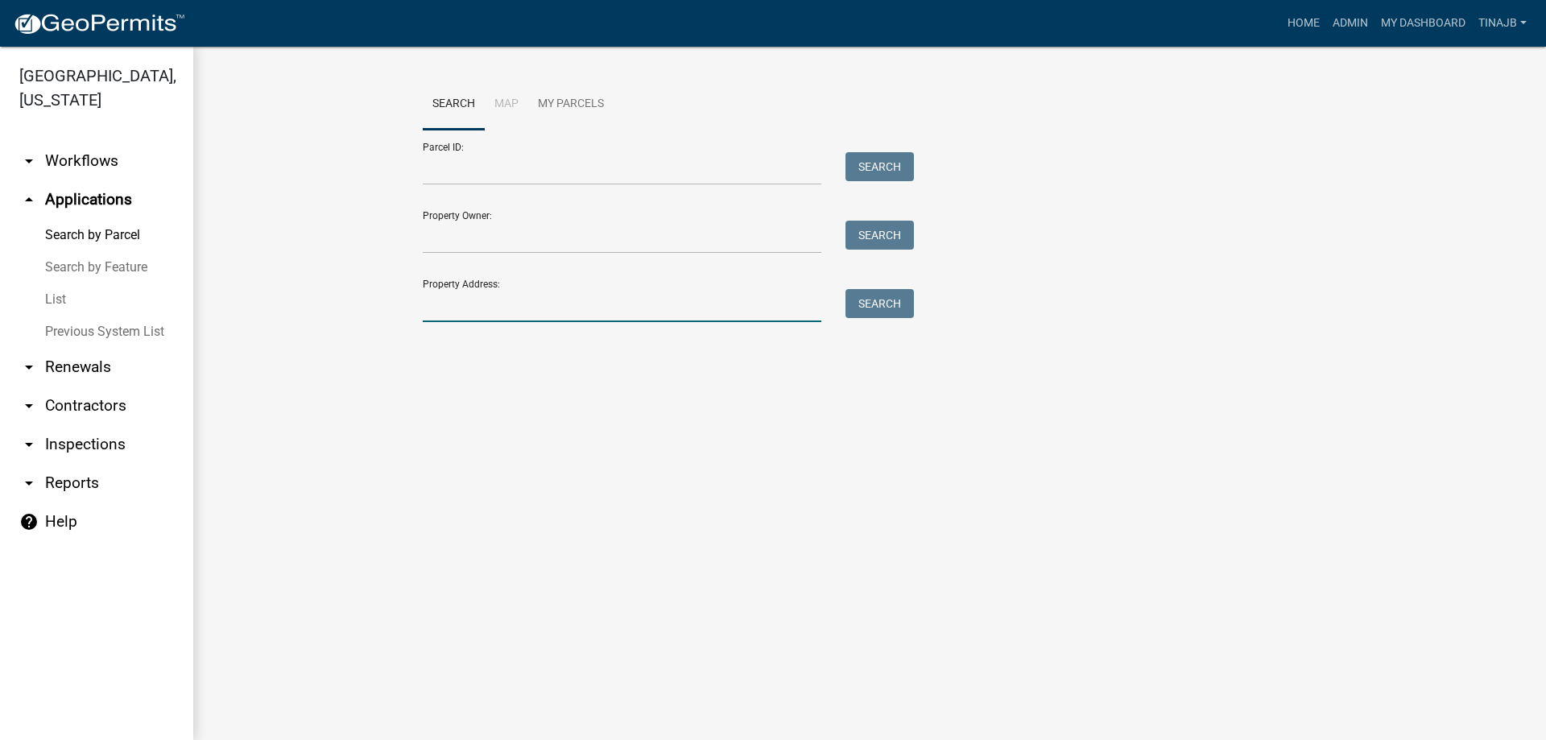
click at [490, 304] on input "Property Address:" at bounding box center [622, 305] width 399 height 33
type input "2463"
click at [875, 310] on button "Search" at bounding box center [880, 303] width 68 height 29
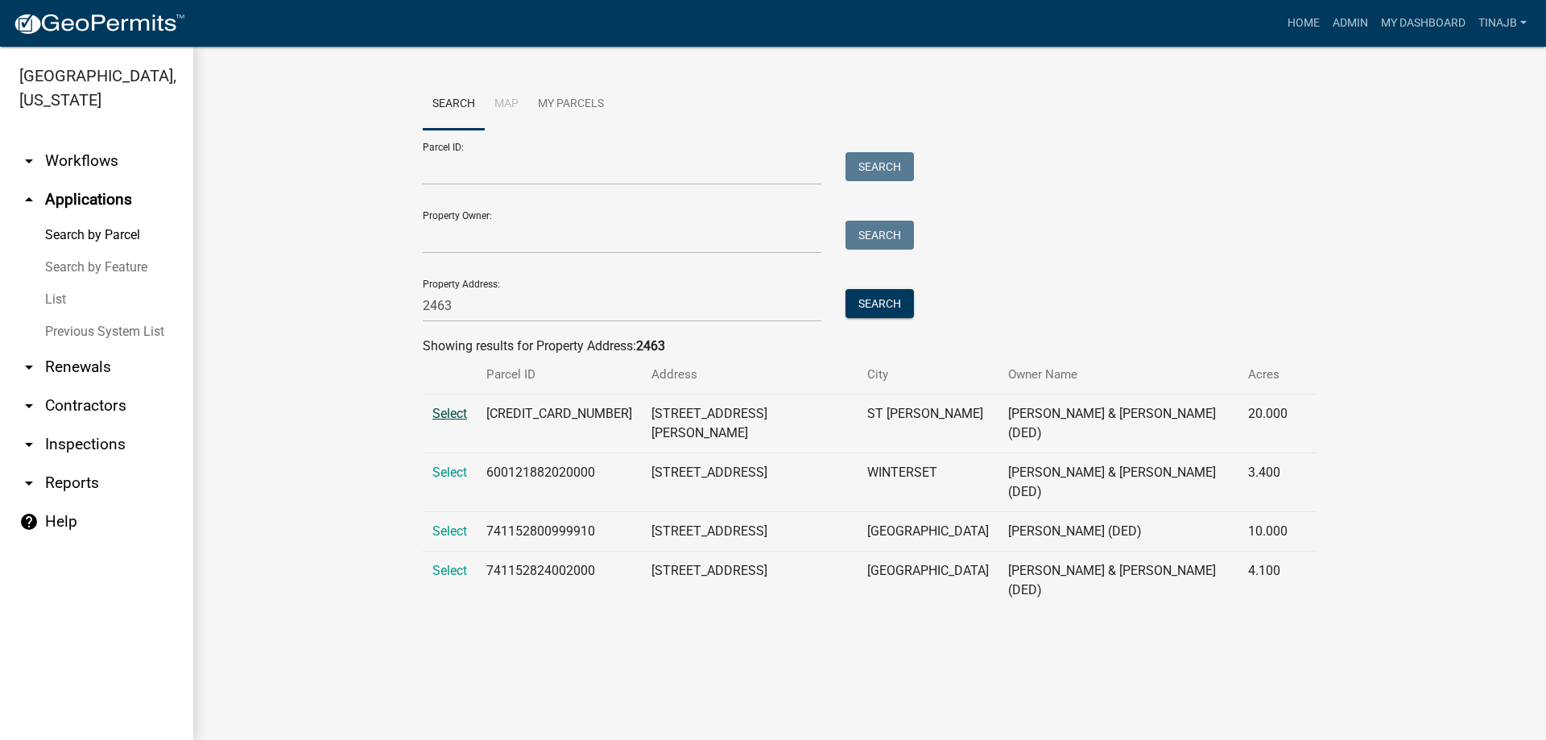
click at [450, 416] on span "Select" at bounding box center [449, 413] width 35 height 15
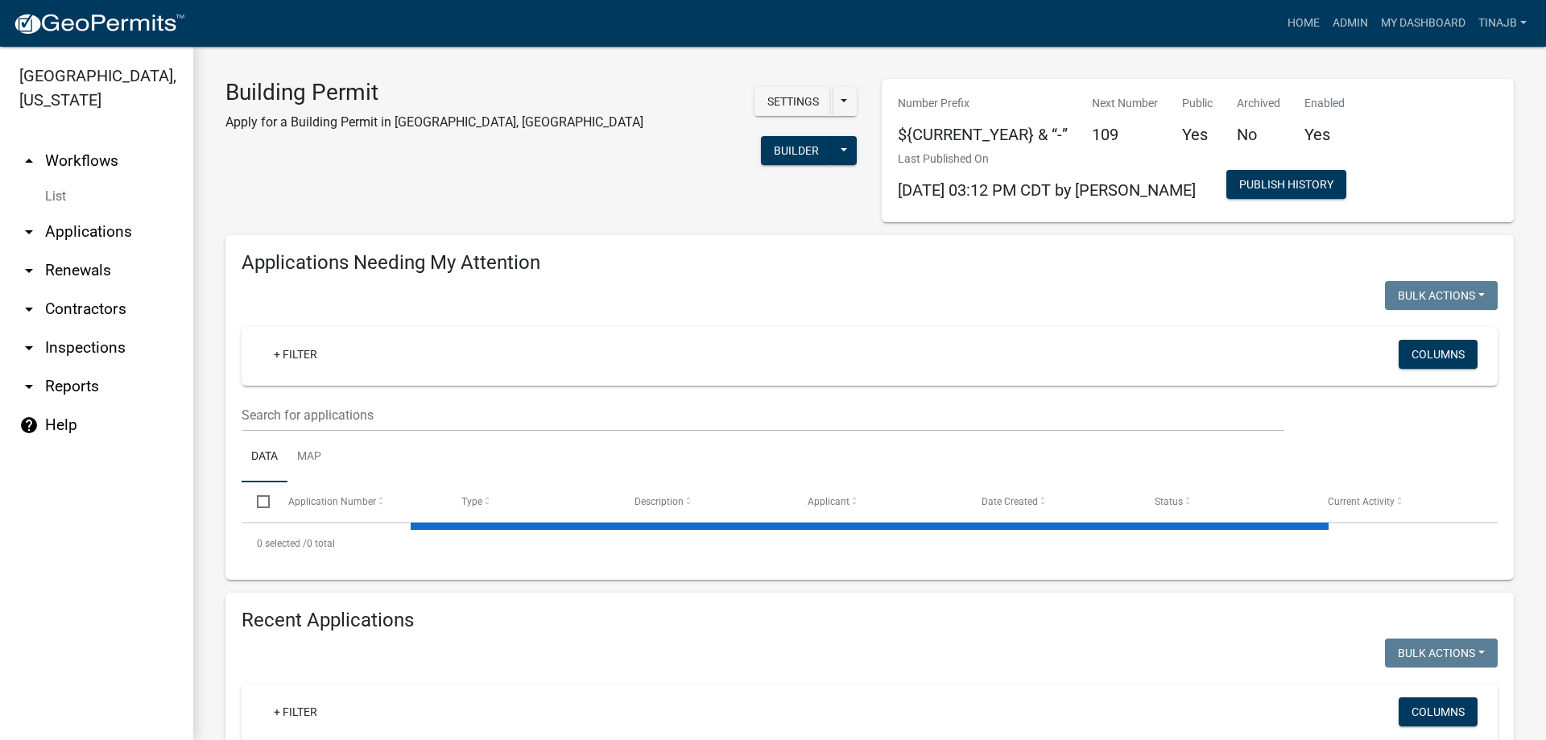
select select "3: 100"
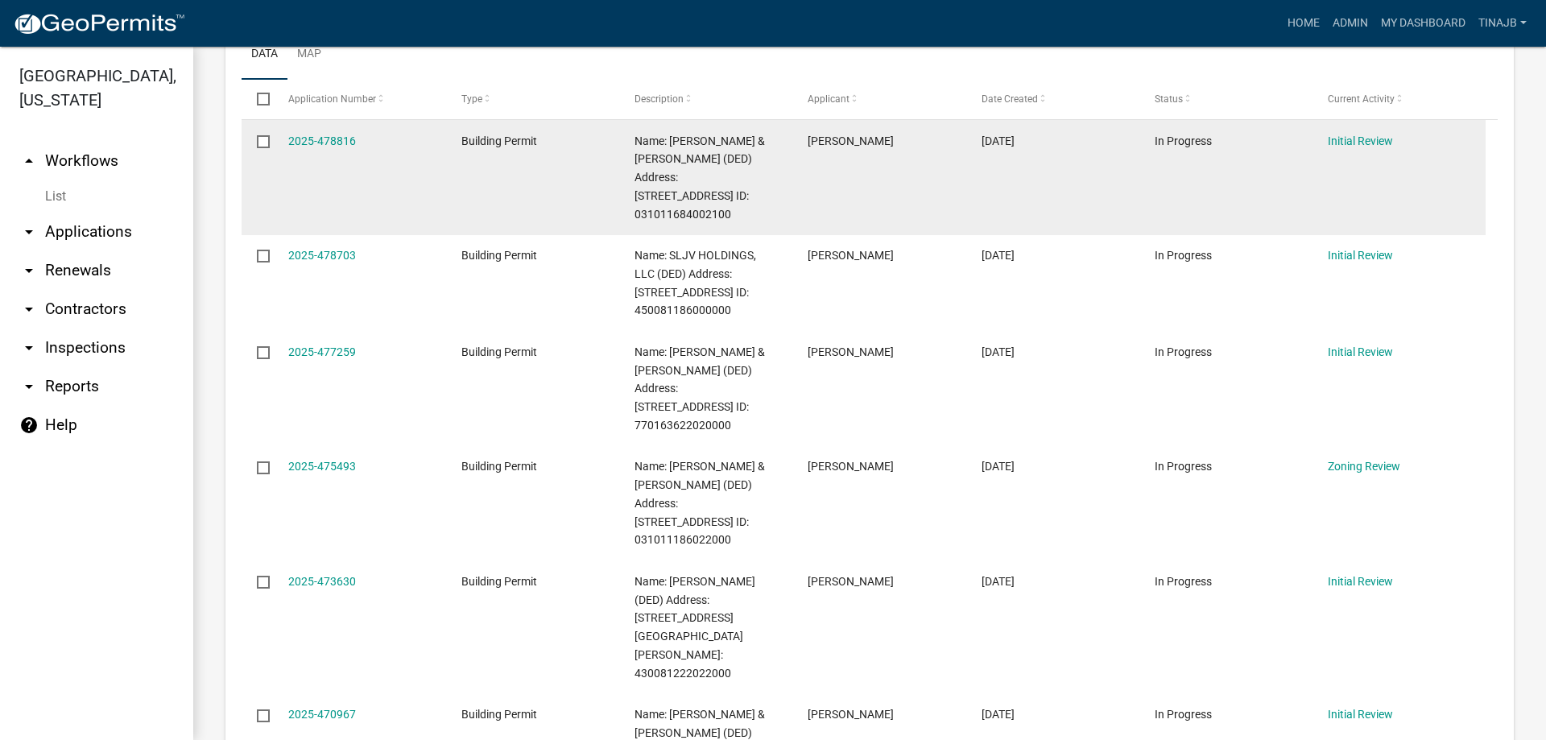
scroll to position [81, 0]
